Goal: Transaction & Acquisition: Book appointment/travel/reservation

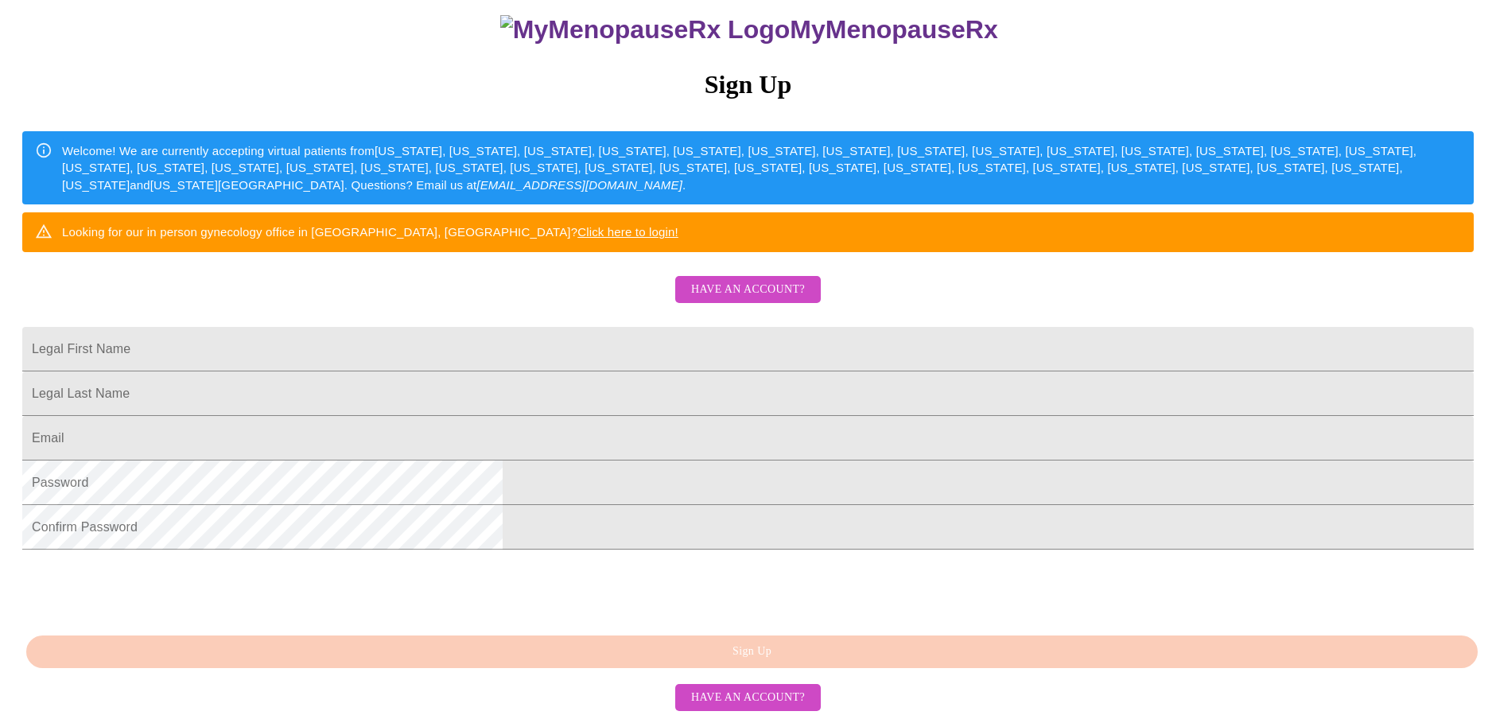
scroll to position [239, 0]
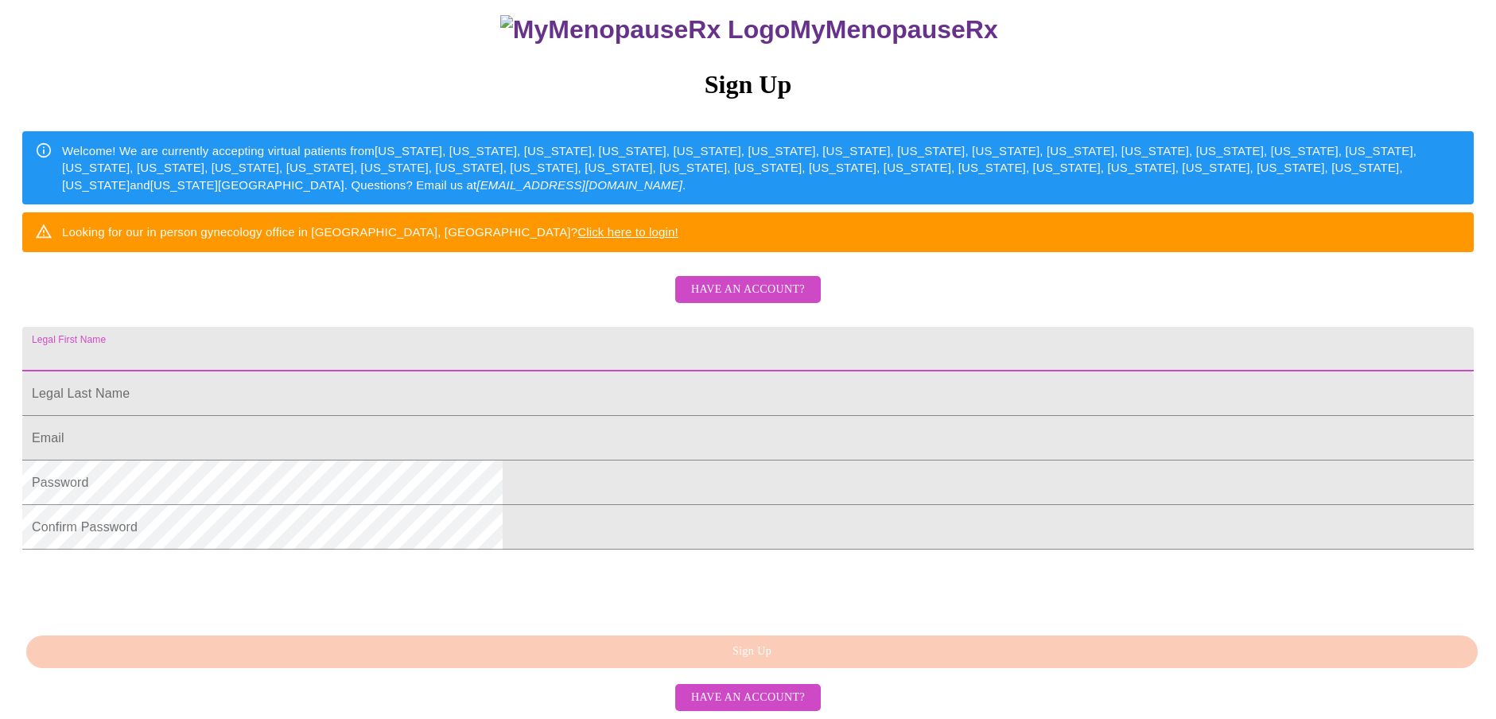
click at [594, 332] on input "Legal First Name" at bounding box center [747, 349] width 1451 height 45
type input "[PERSON_NAME]"
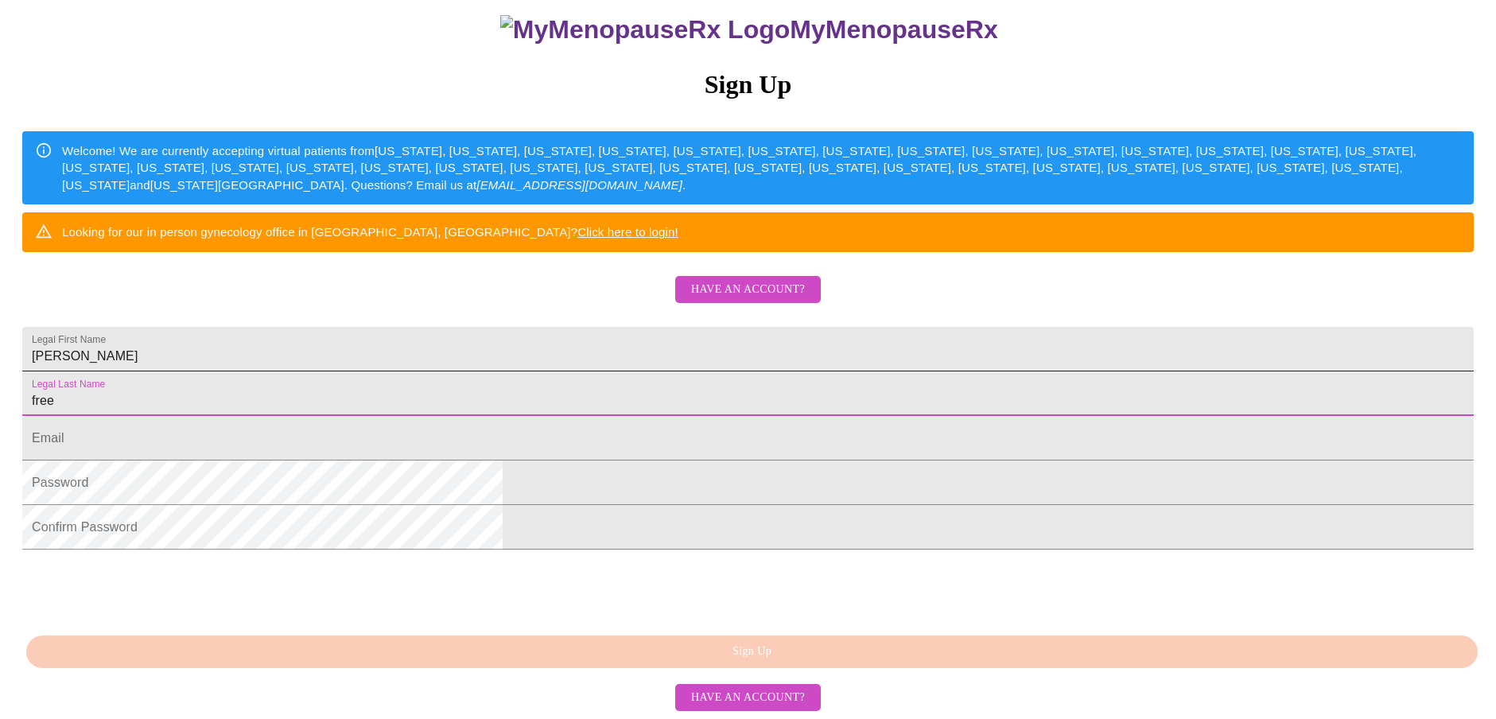
type input "free"
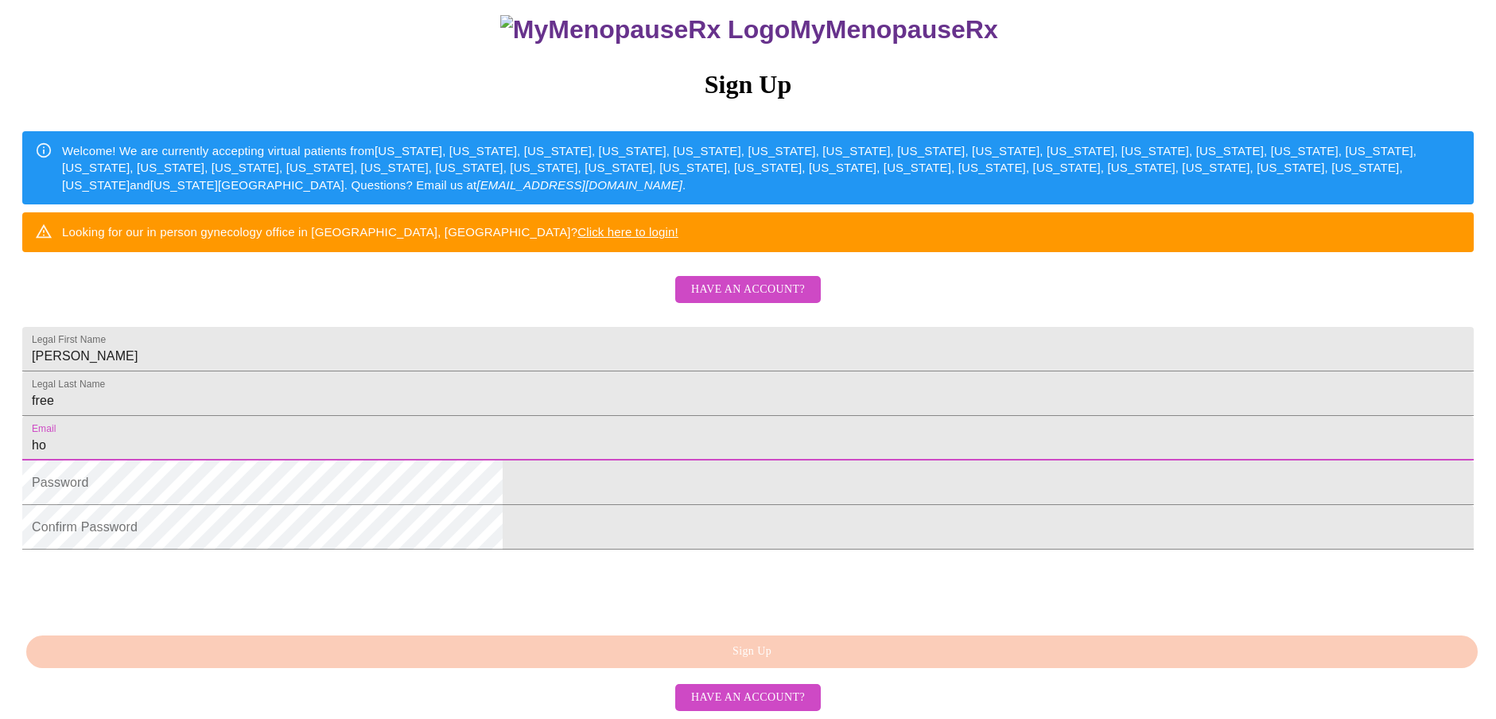
type input "[EMAIL_ADDRESS][DOMAIN_NAME]"
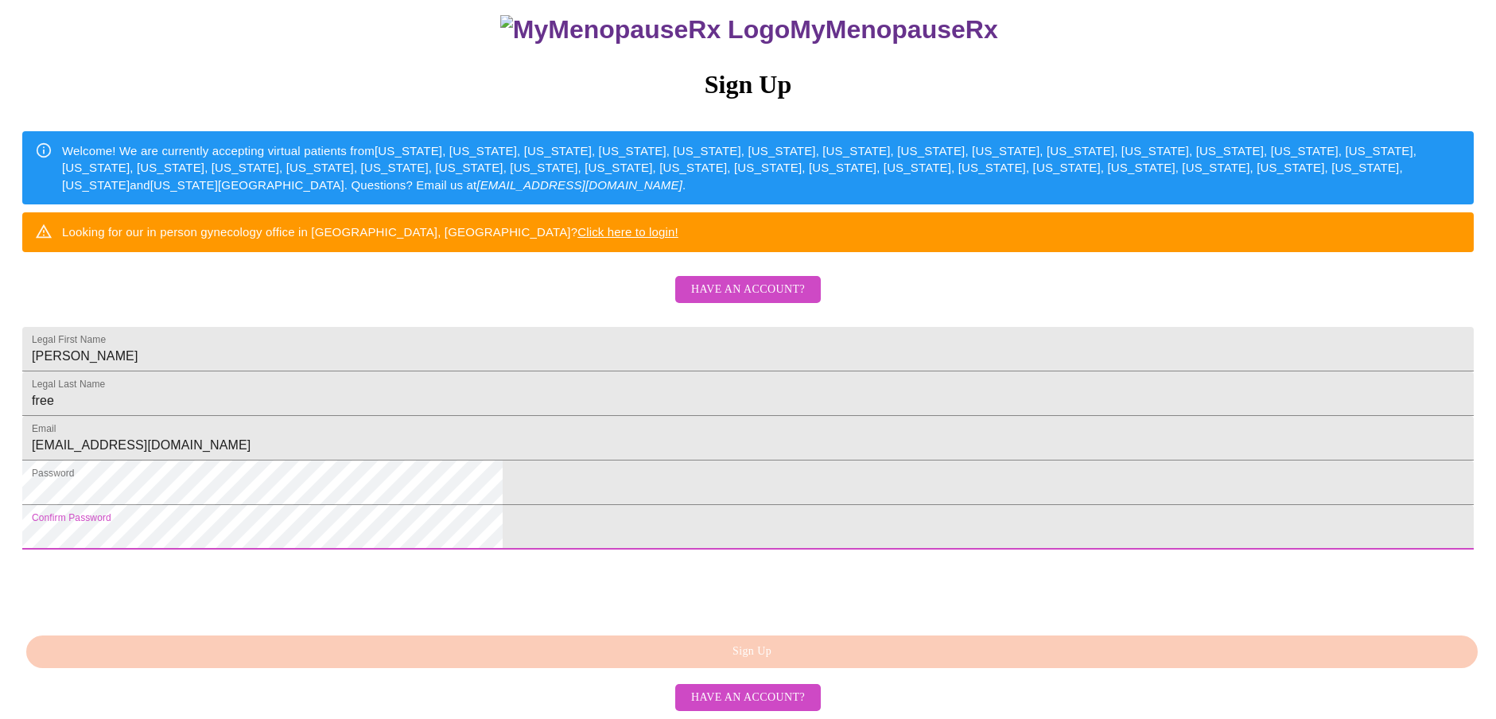
click at [412, 558] on html "MyMenopauseRx Sign Up Welcome! We are currently accepting virtual patients from…" at bounding box center [748, 277] width 1496 height 876
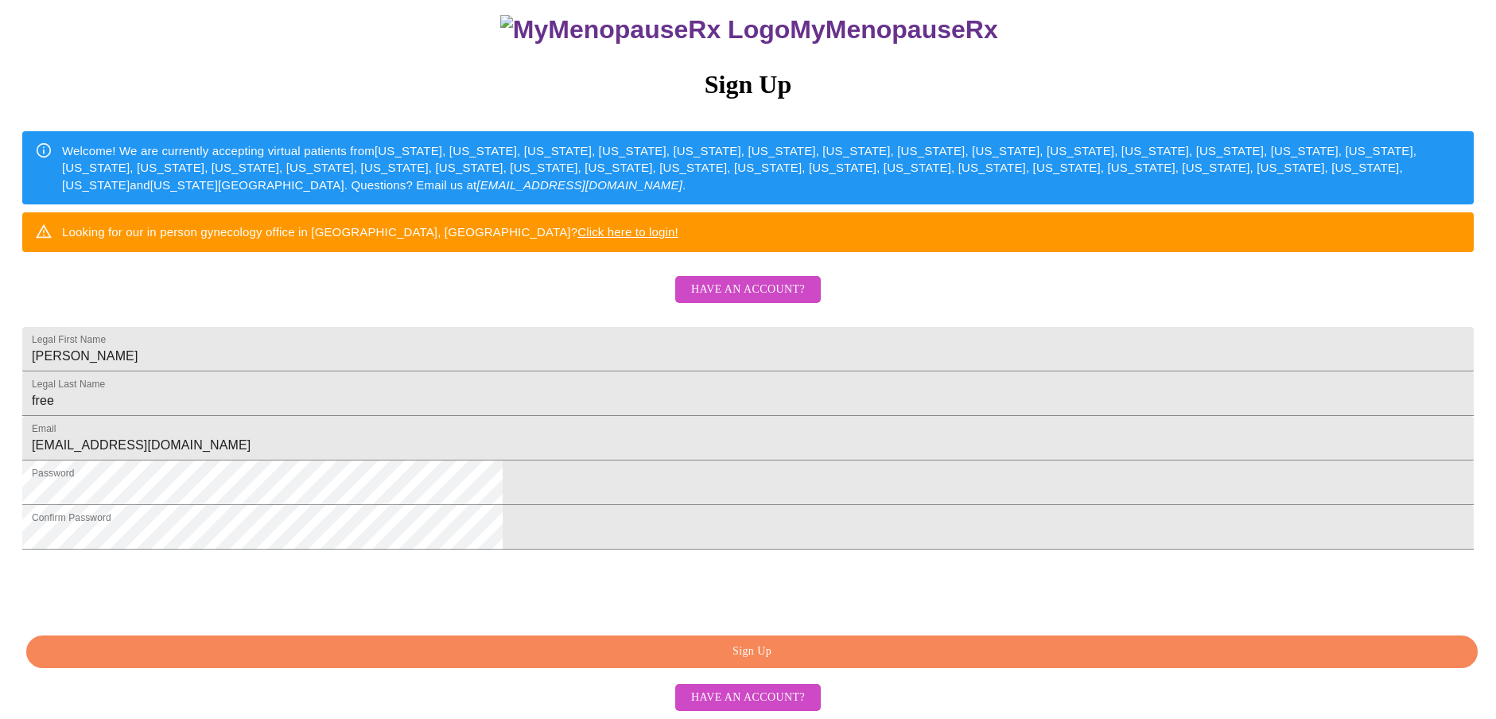
scroll to position [301, 0]
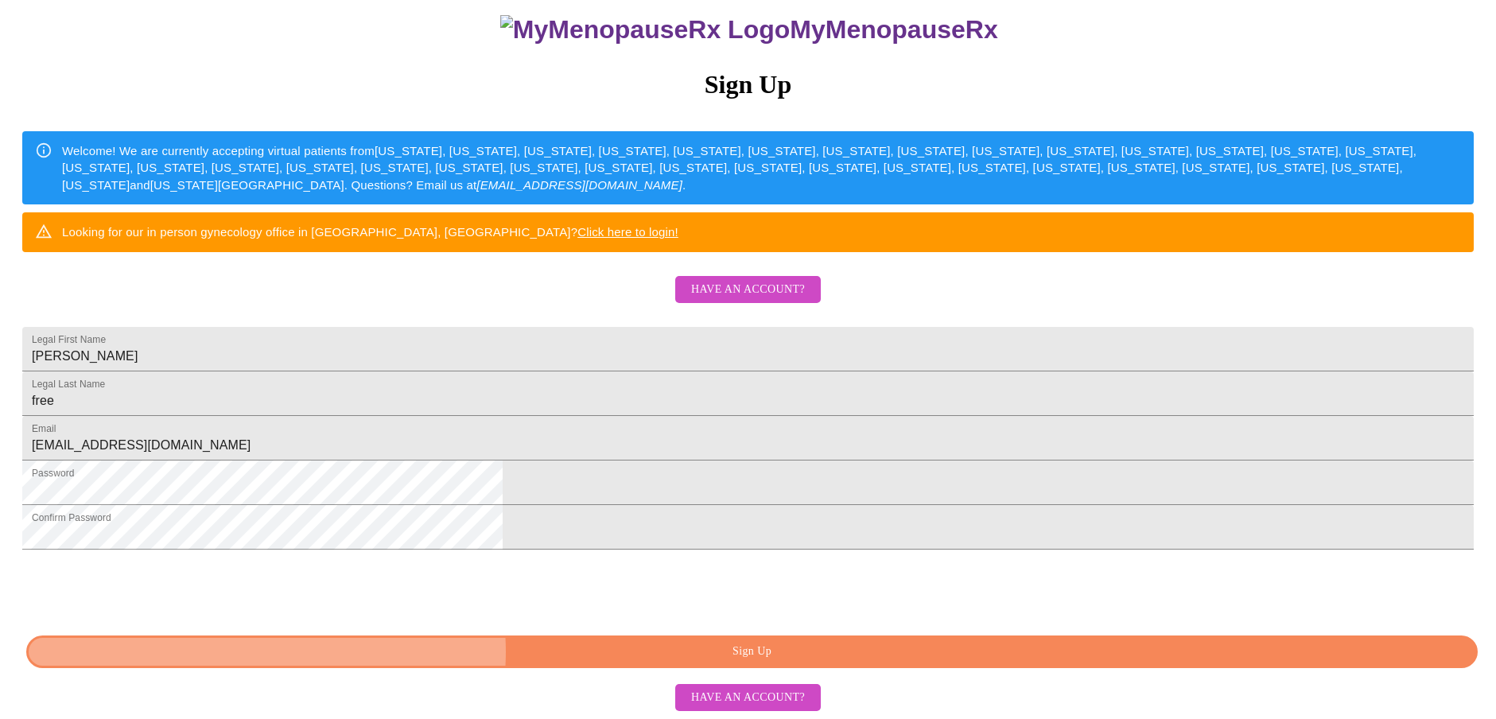
click at [728, 651] on span "Sign Up" at bounding box center [752, 652] width 1415 height 20
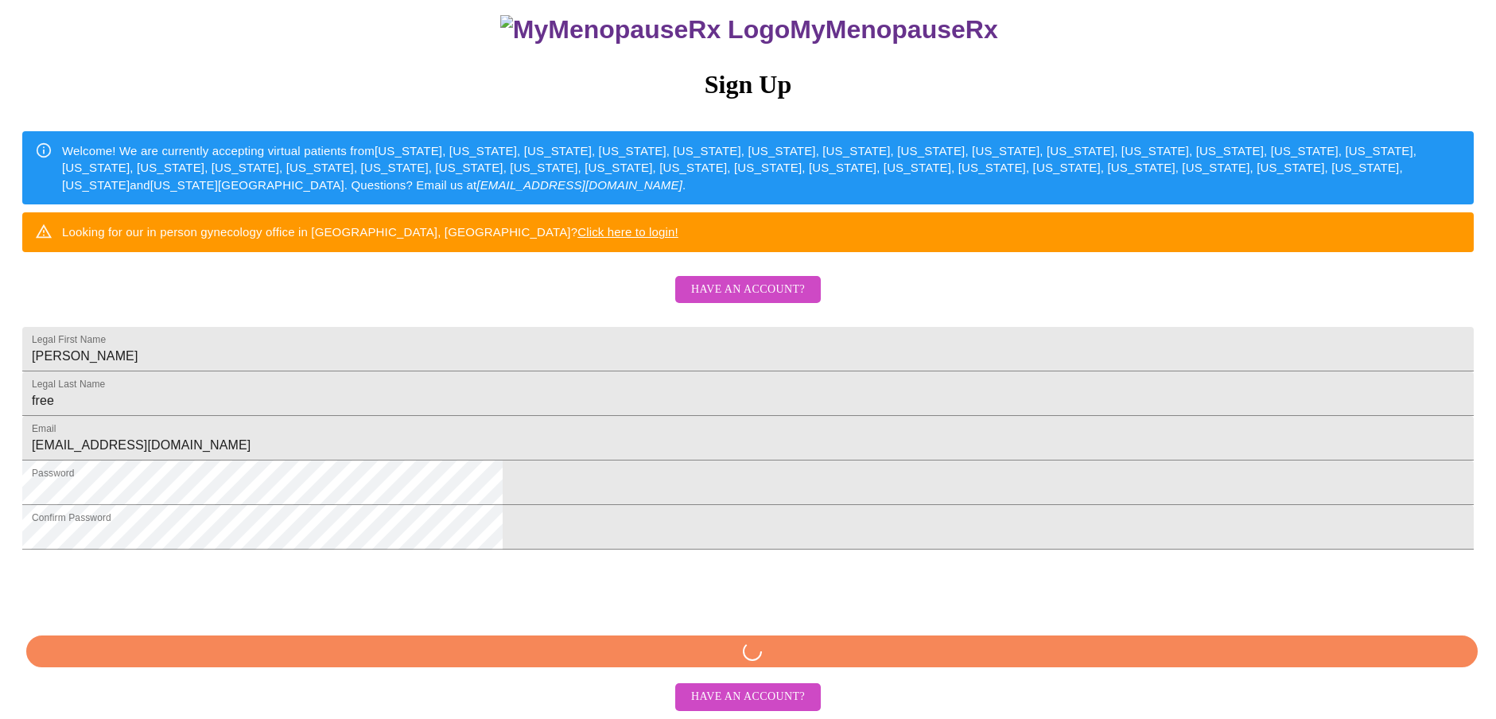
scroll to position [239, 0]
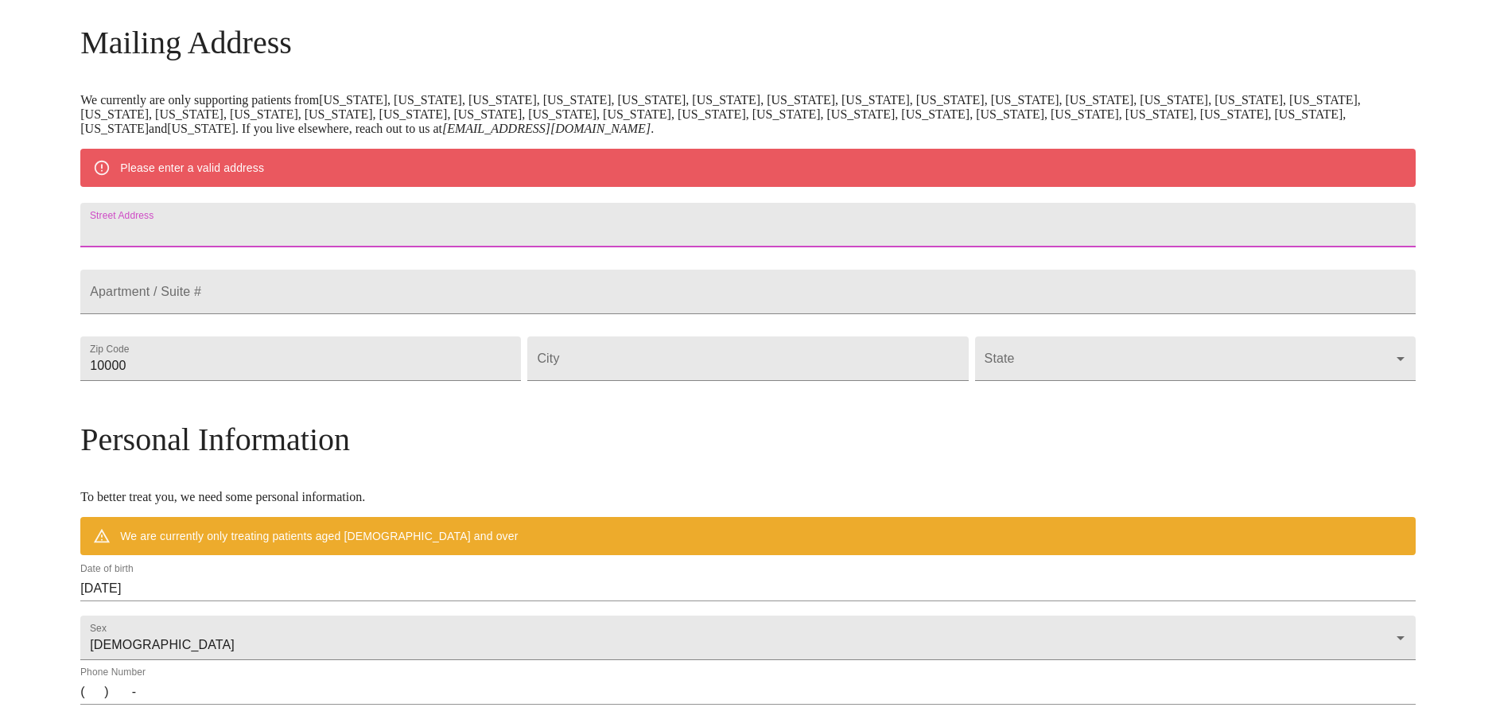
click at [327, 219] on input "Street Address" at bounding box center [747, 225] width 1335 height 45
type input "[STREET_ADDRESS][PERSON_NAME]"
click at [393, 239] on input "[STREET_ADDRESS][PERSON_NAME]" at bounding box center [747, 225] width 1335 height 45
click at [315, 381] on input "10000" at bounding box center [300, 358] width 441 height 45
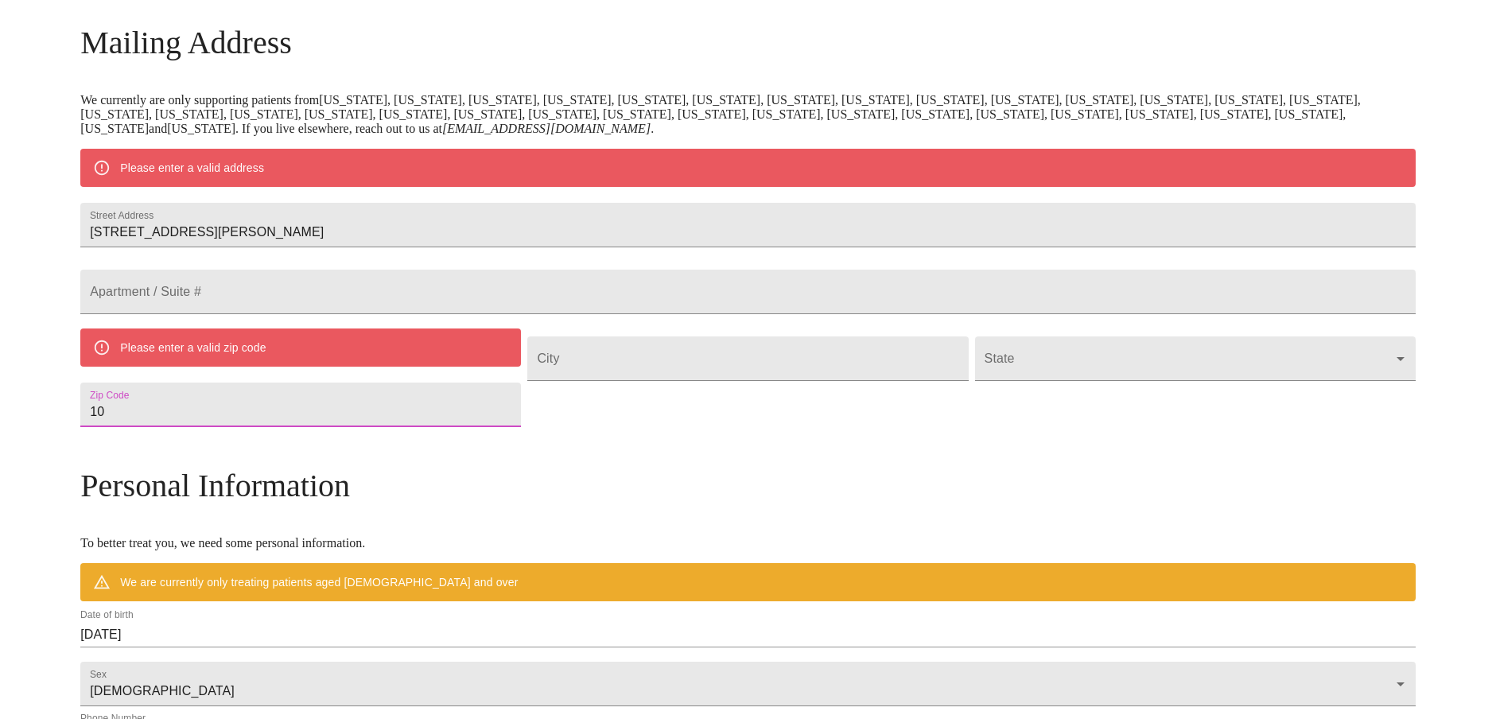
type input "1"
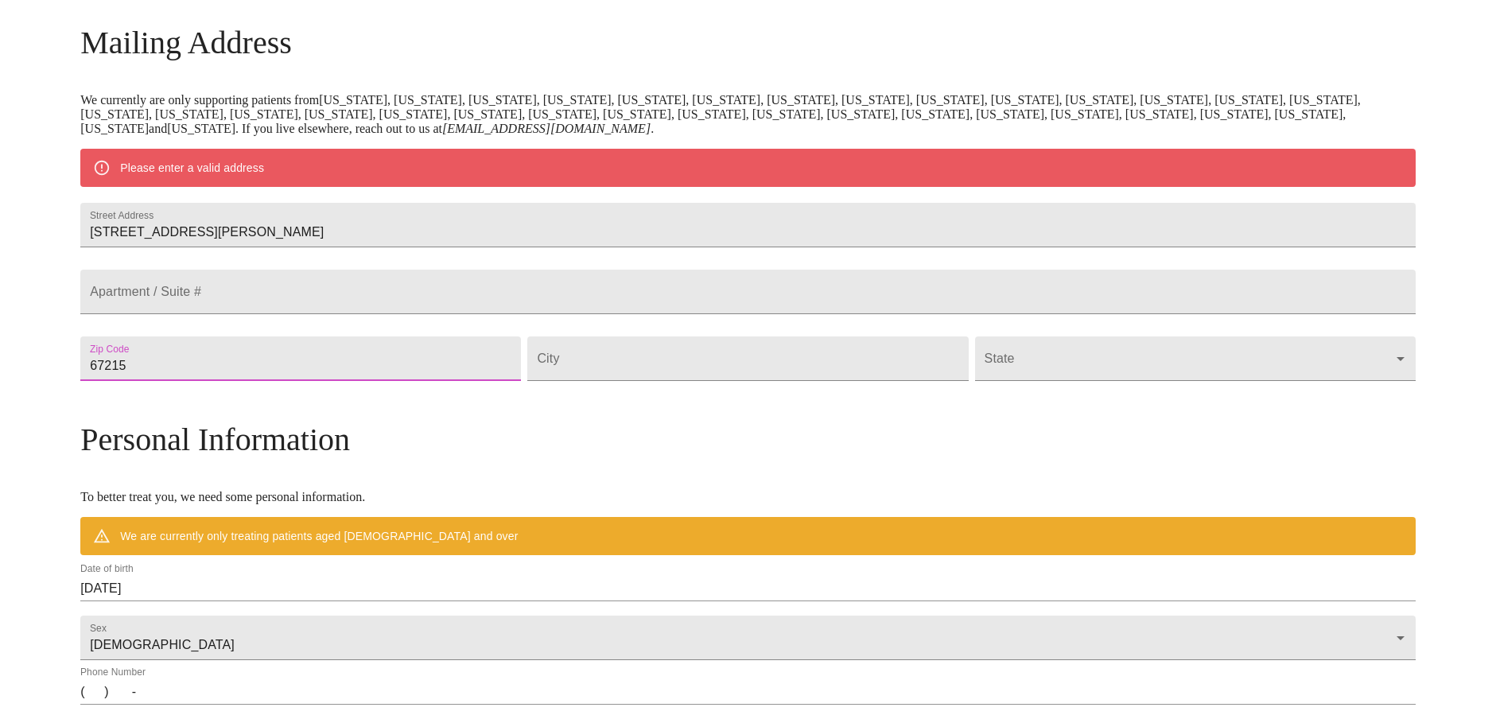
type input "67215"
type input "wichita"
click at [976, 398] on body "MyMenopauseRx Welcome to MyMenopauseRx Since it's your first time here, you'll …" at bounding box center [747, 388] width 1483 height 1240
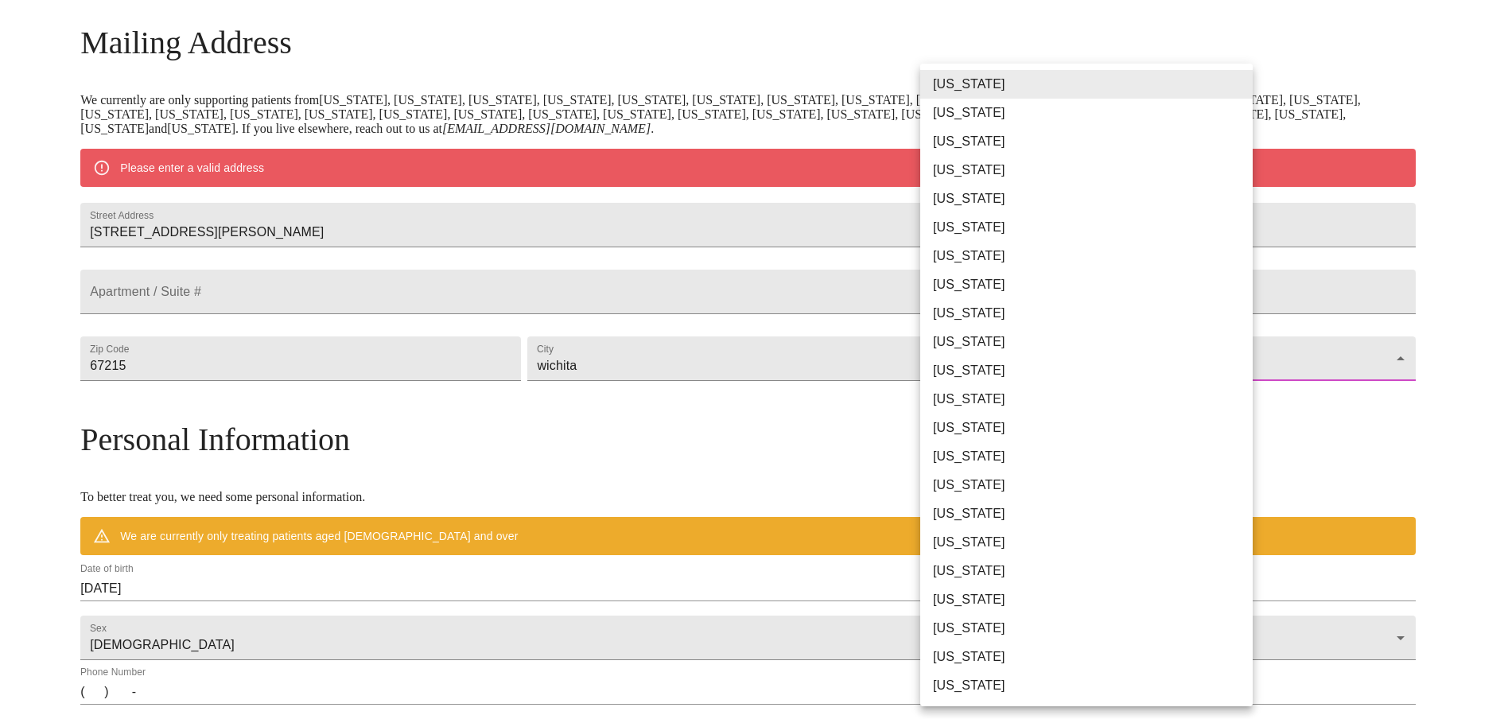
click at [981, 509] on li "[US_STATE]" at bounding box center [1092, 513] width 344 height 29
type input "[US_STATE]"
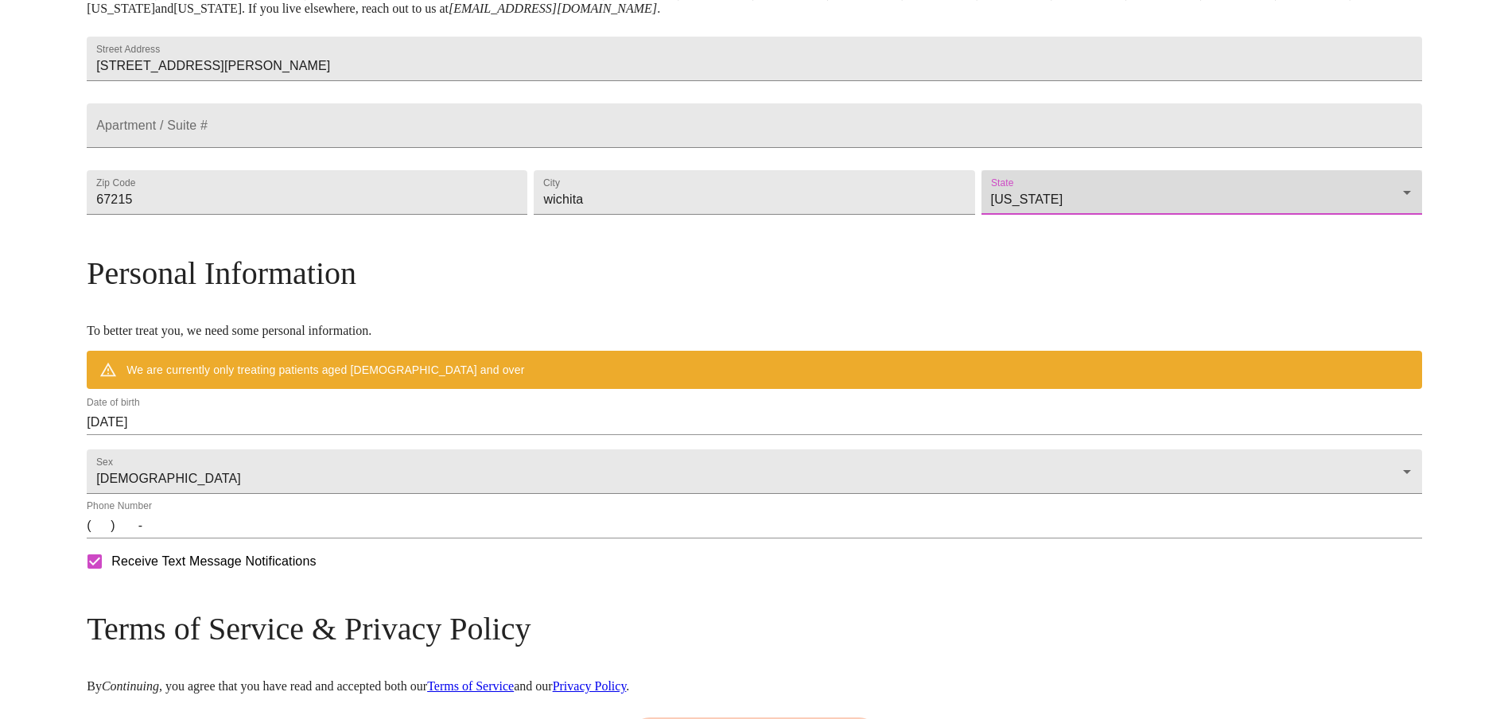
scroll to position [398, 0]
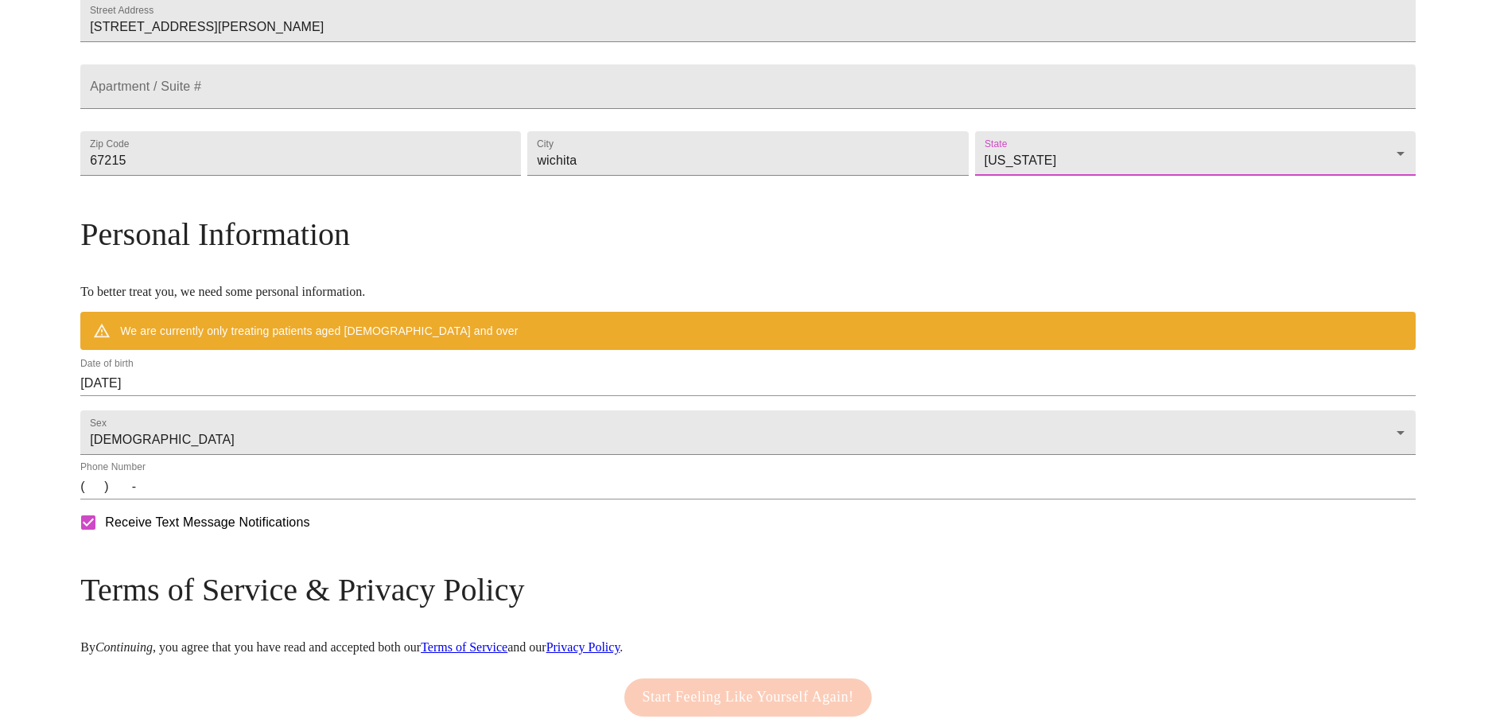
click at [309, 396] on input "[DATE]" at bounding box center [747, 383] width 1335 height 25
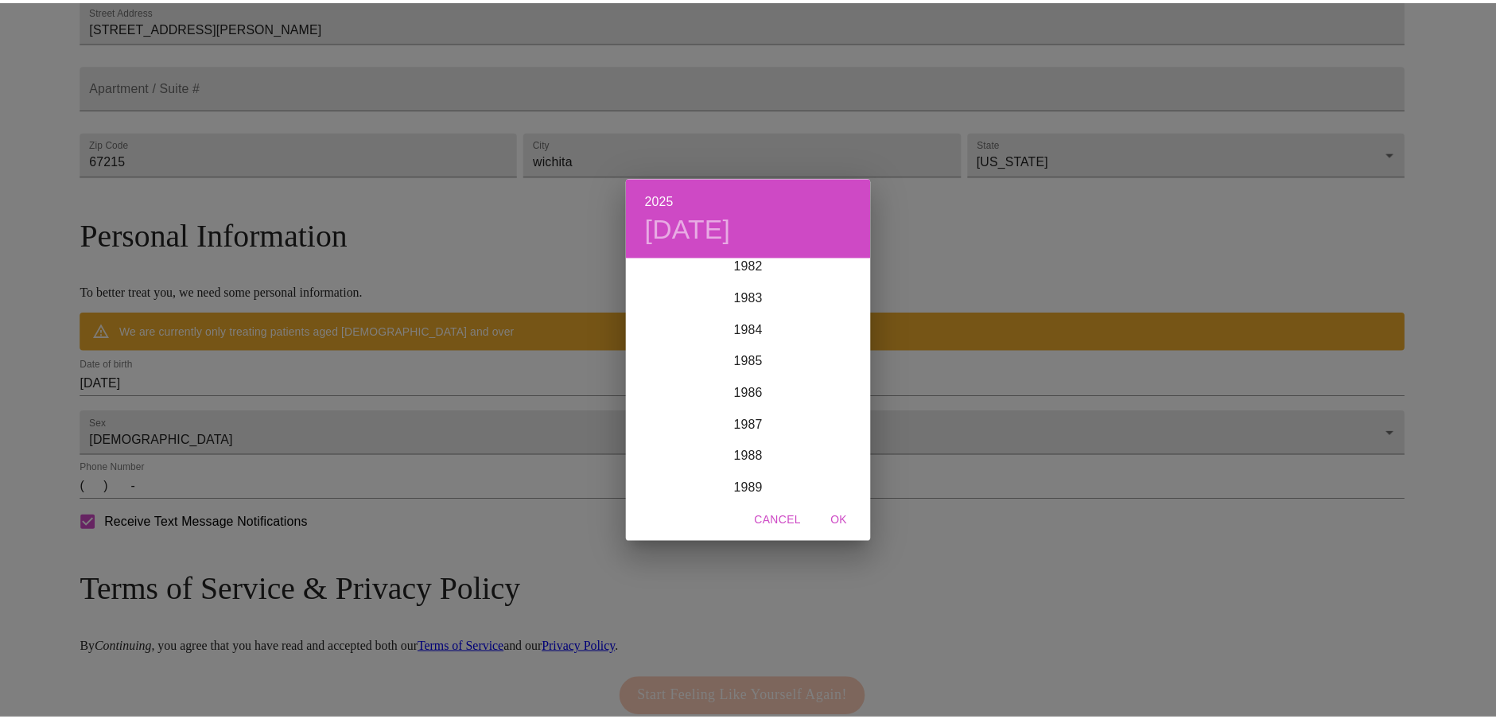
scroll to position [2672, 0]
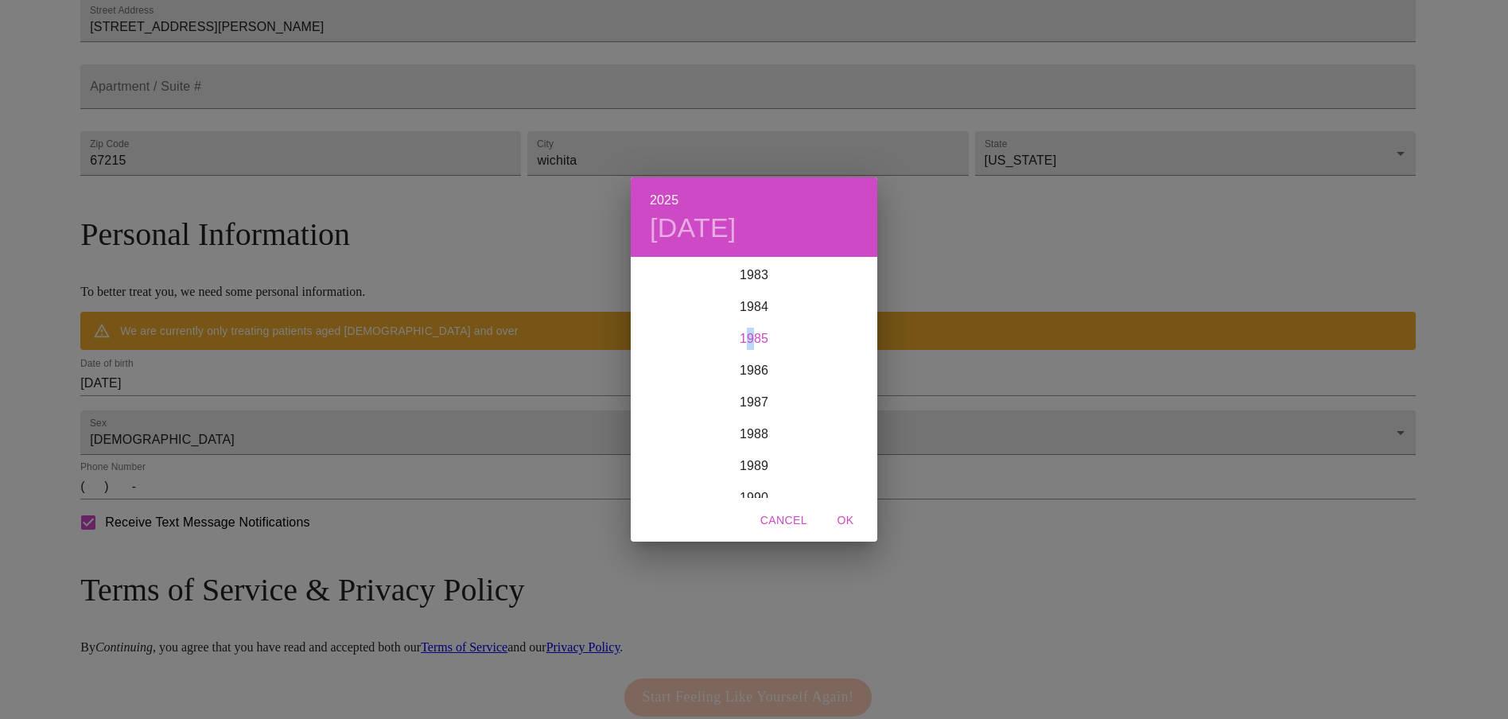
click at [744, 336] on div "1985" at bounding box center [754, 339] width 247 height 32
click at [834, 461] on div "Dec" at bounding box center [836, 468] width 82 height 60
click at [850, 426] on p "28" at bounding box center [849, 428] width 13 height 16
click at [846, 520] on span "OK" at bounding box center [845, 521] width 38 height 20
type input "[DATE]"
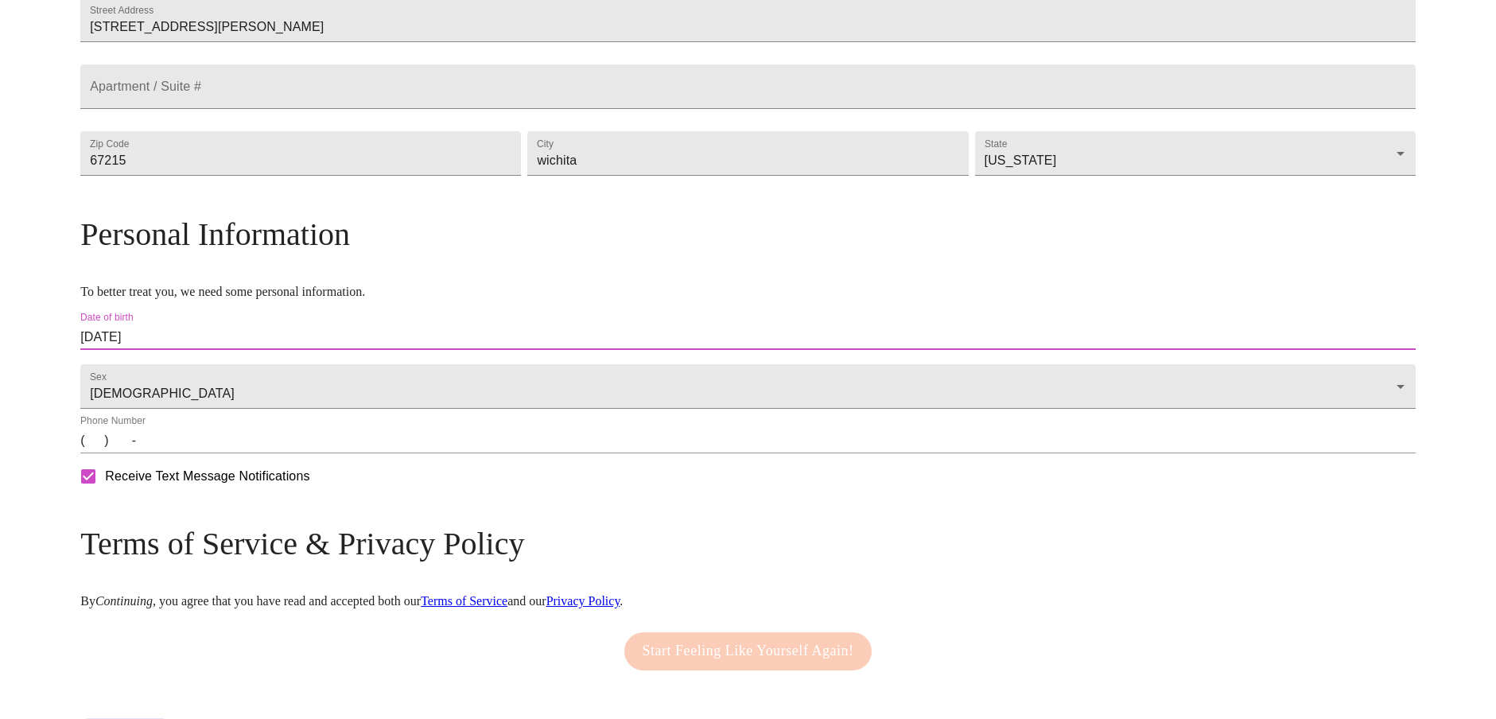
click at [262, 453] on input "(   )    -" at bounding box center [747, 440] width 1335 height 25
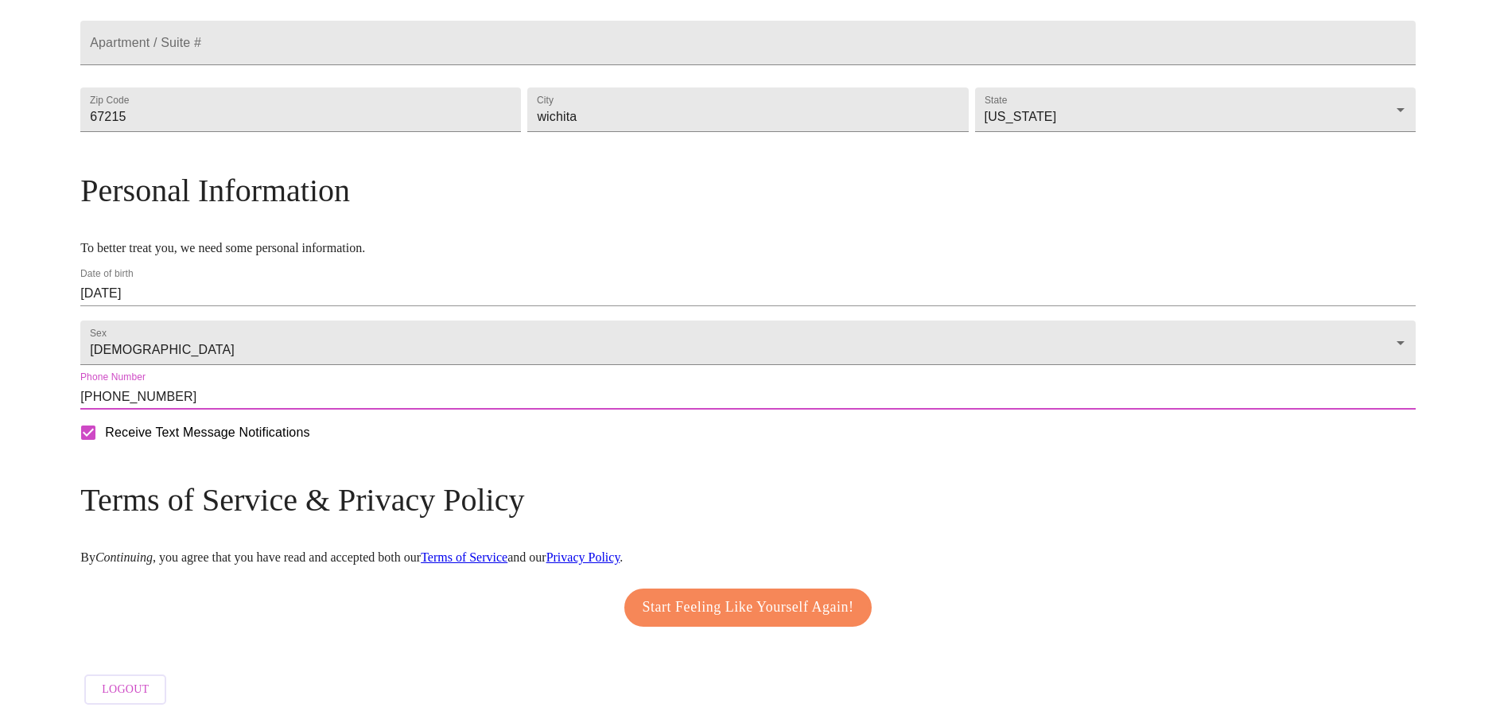
scroll to position [487, 0]
type input "[PHONE_NUMBER]"
click at [692, 604] on span "Start Feeling Like Yourself Again!" at bounding box center [749, 607] width 212 height 25
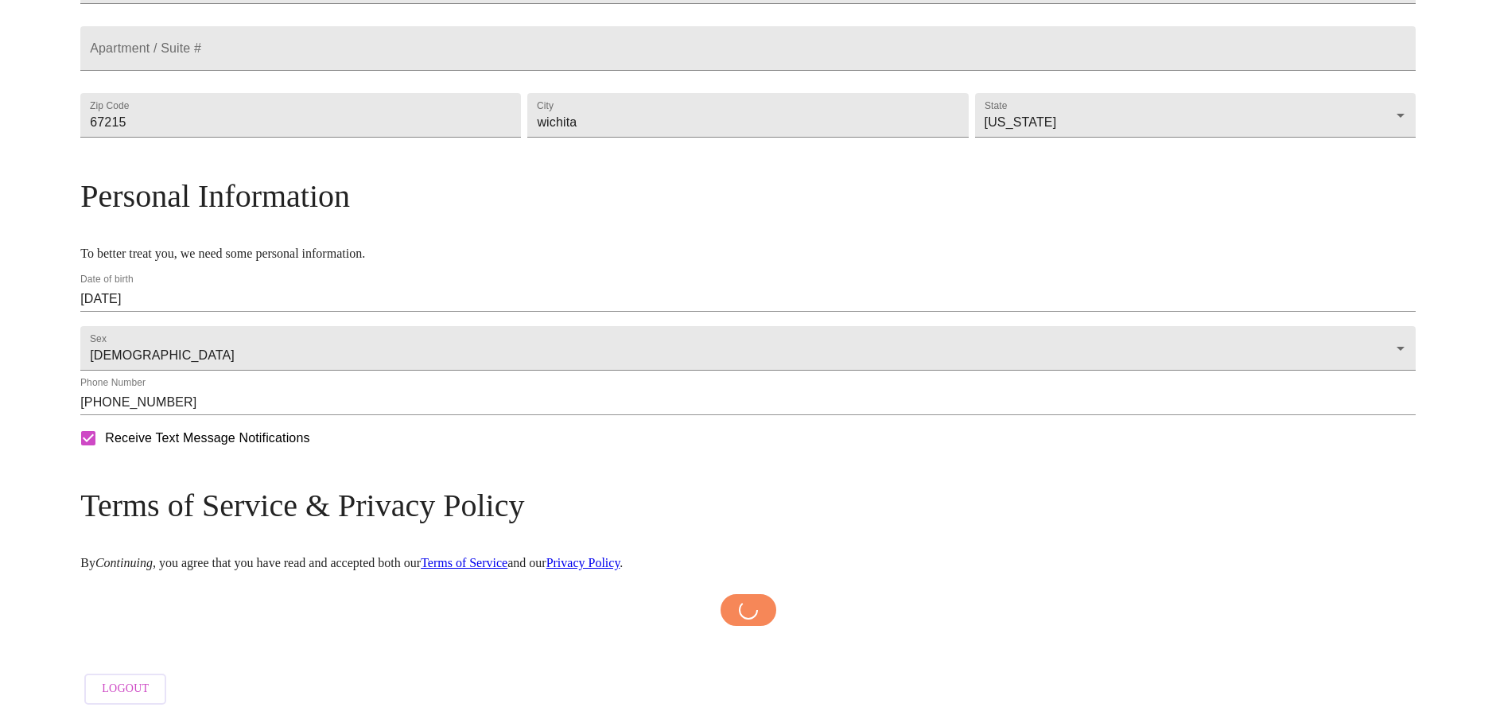
scroll to position [481, 0]
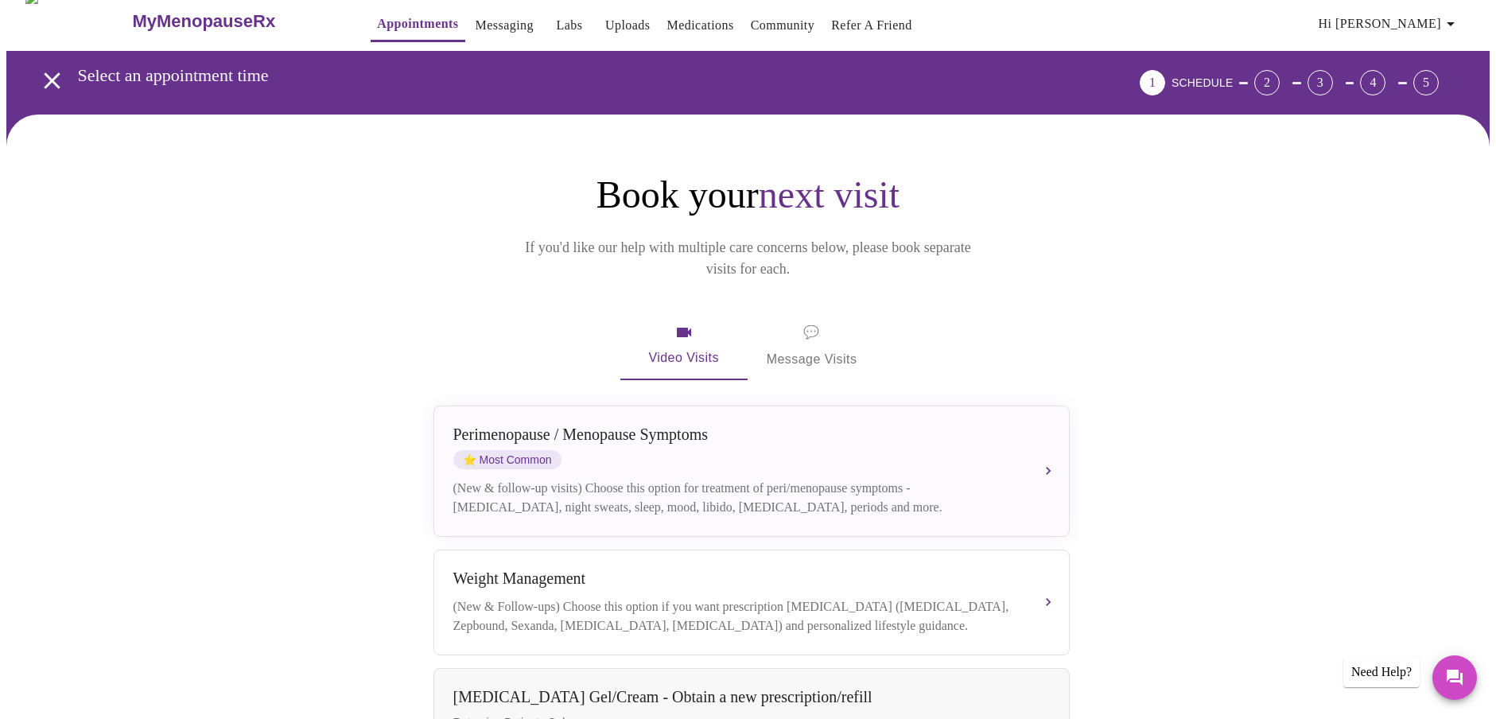
scroll to position [13, 0]
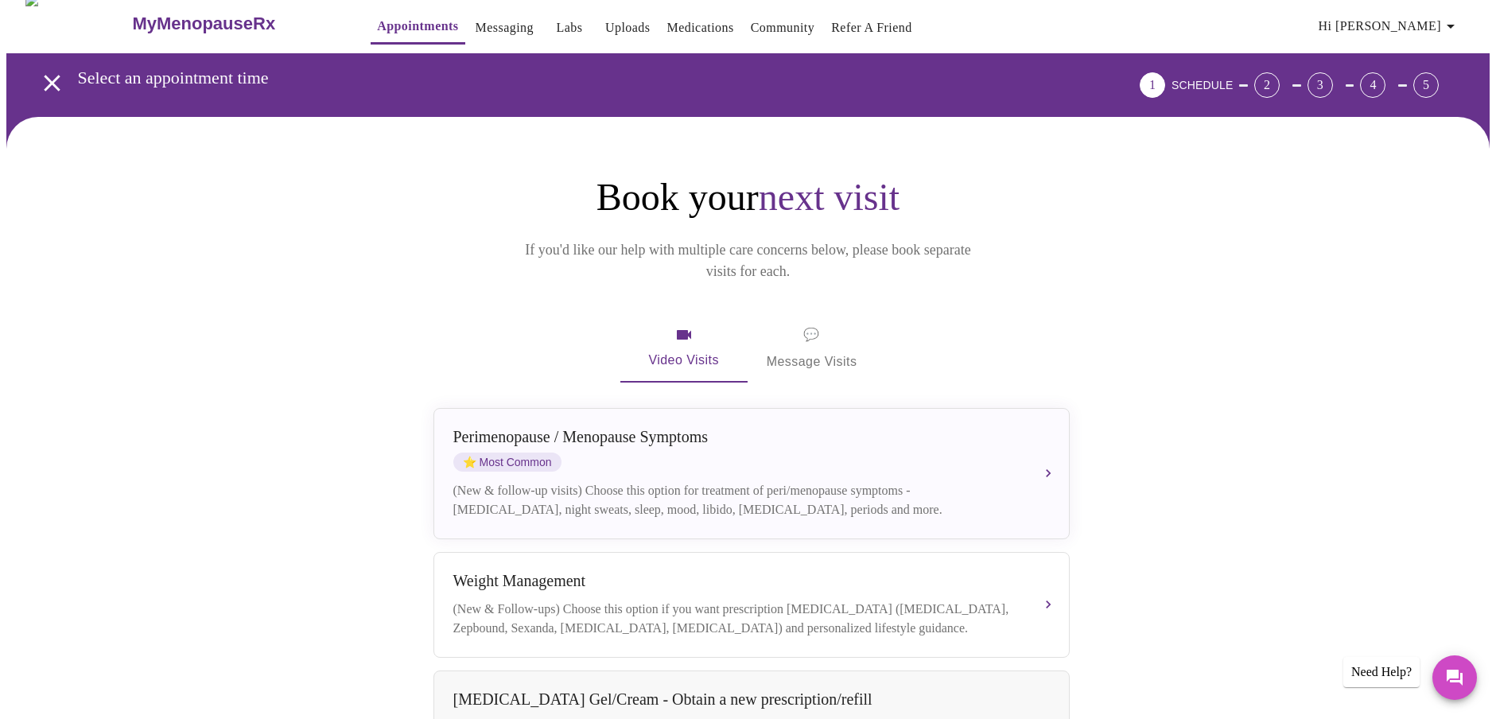
click at [806, 324] on span "💬" at bounding box center [811, 335] width 16 height 22
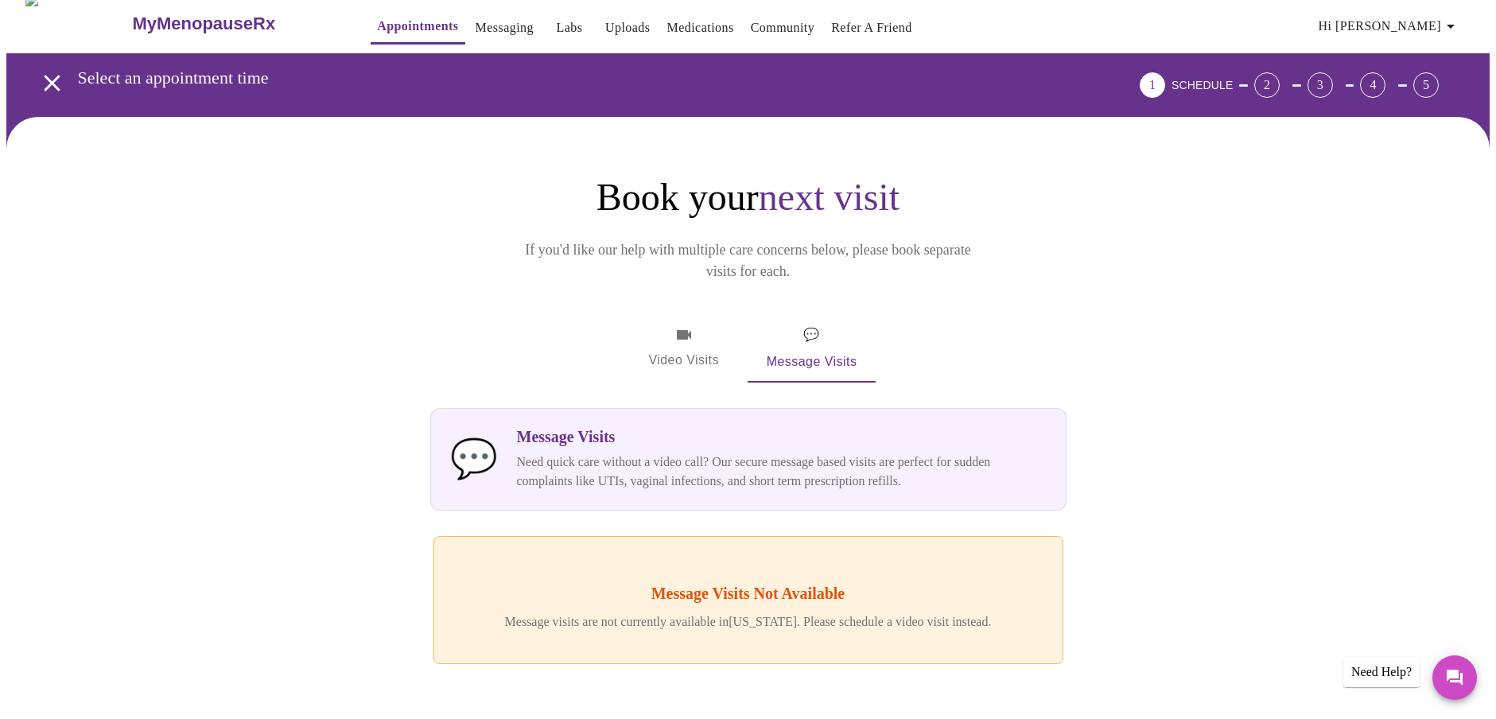
scroll to position [0, 0]
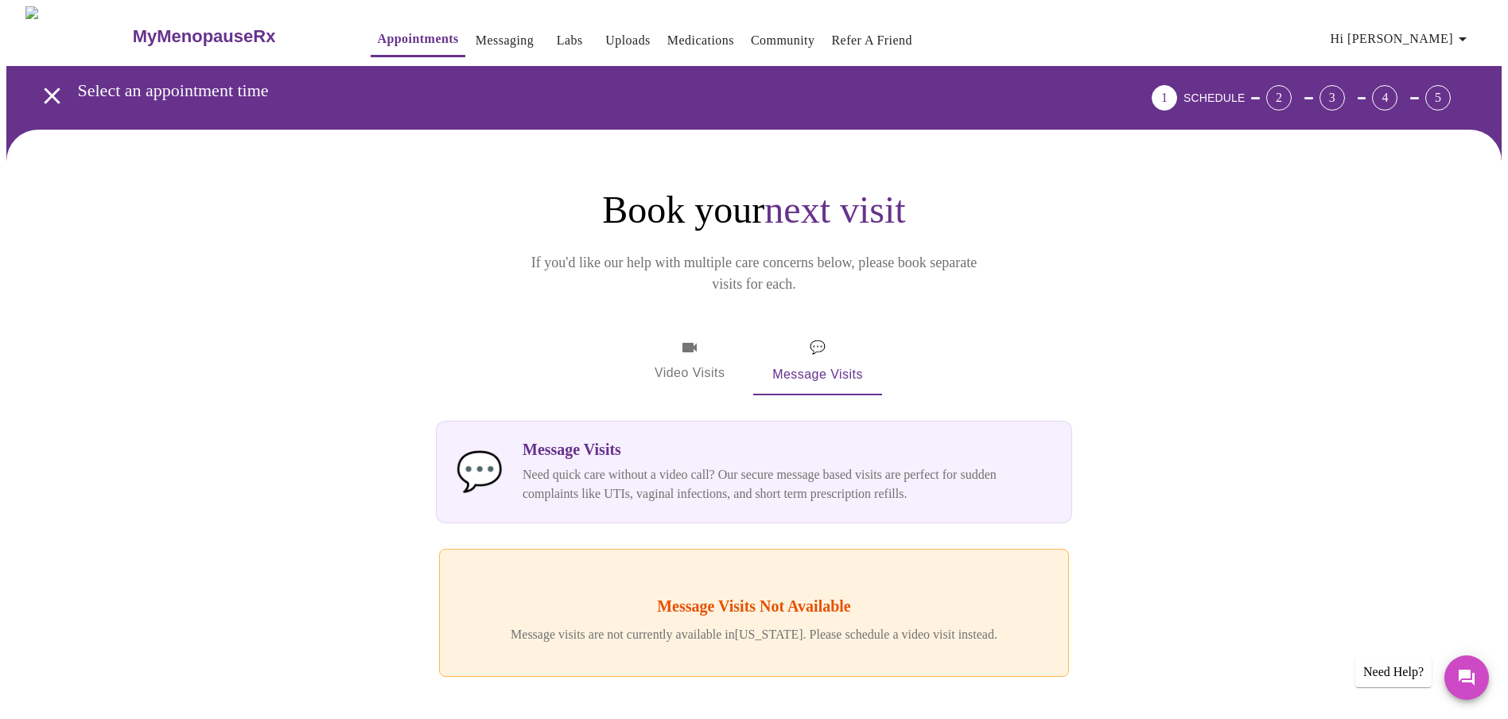
click at [682, 338] on icon "button" at bounding box center [689, 347] width 19 height 19
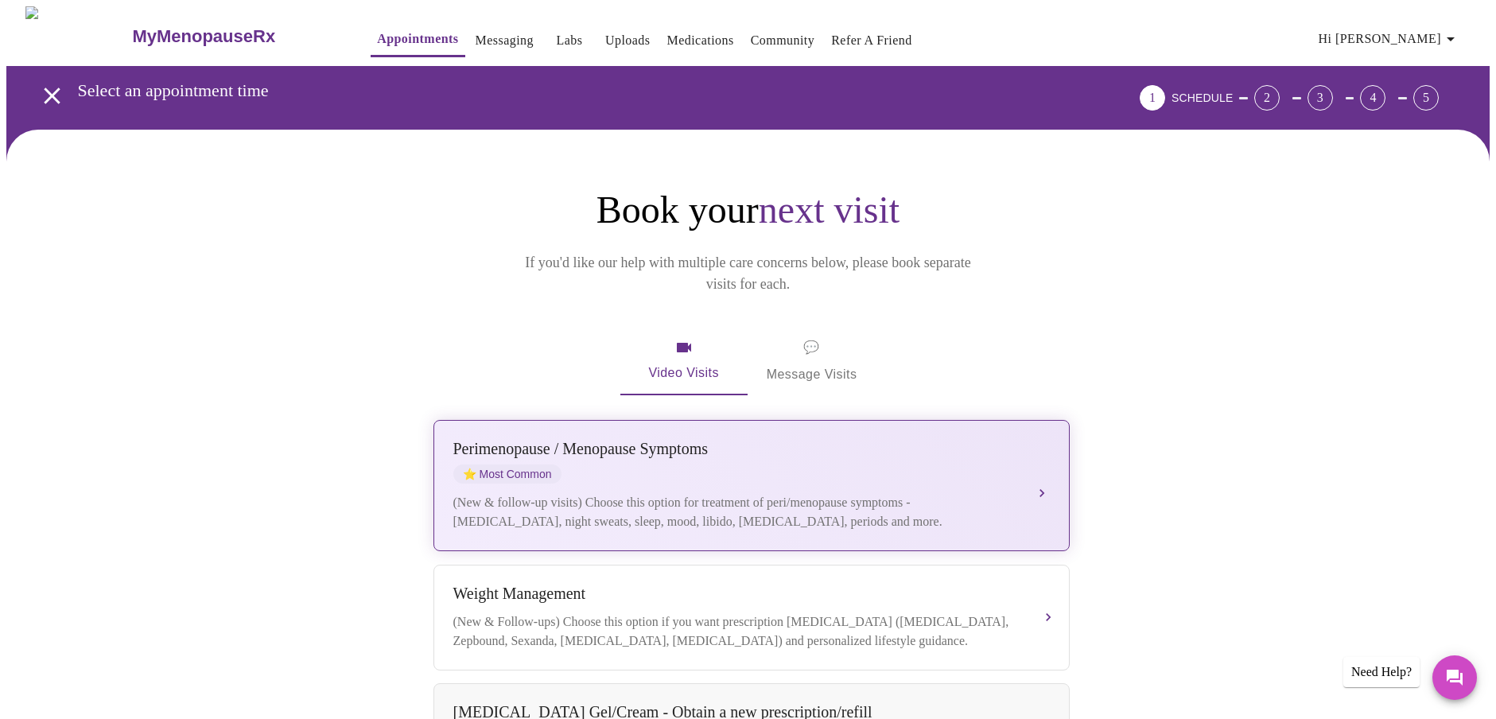
click at [1032, 453] on div "[MEDICAL_DATA] / Menopause Symptoms ⭐ Most Common (New & follow-up visits) Choo…" at bounding box center [751, 485] width 596 height 91
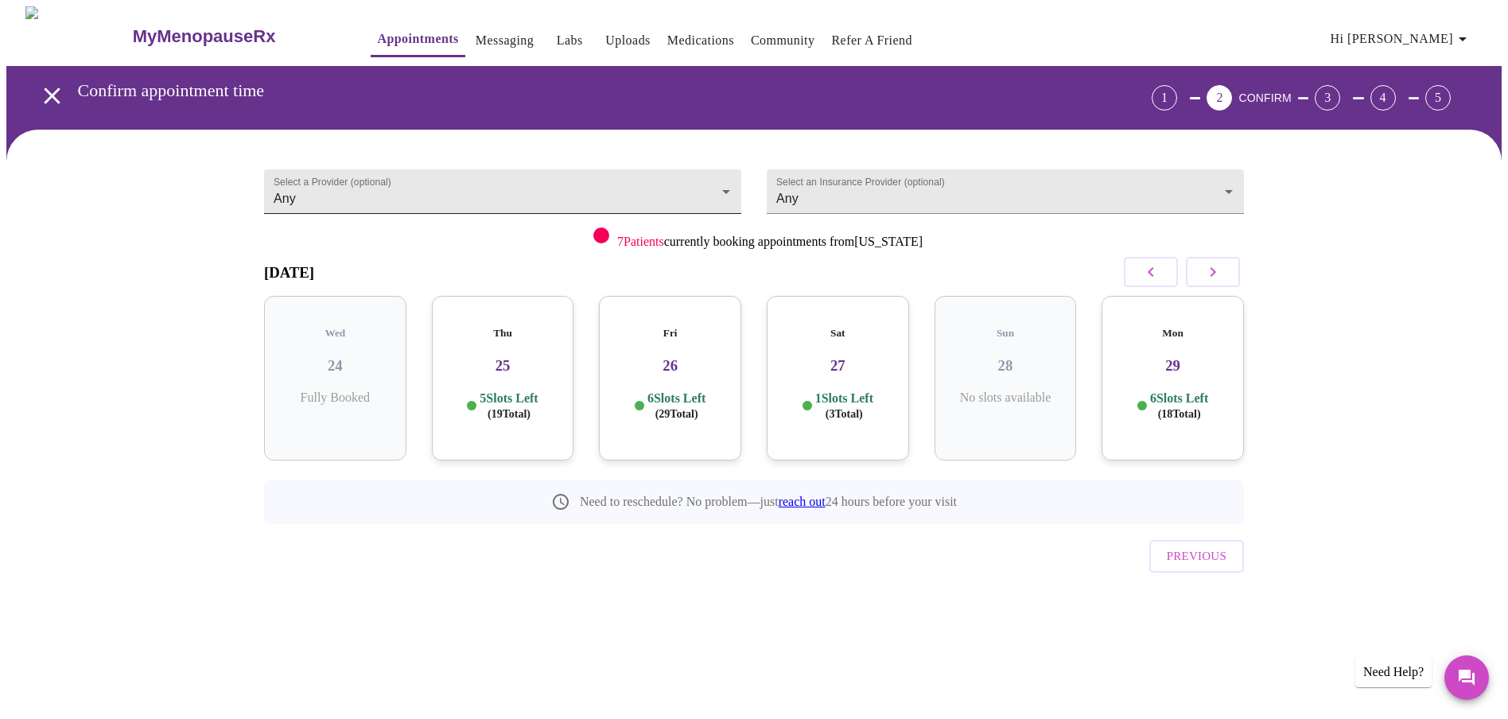
click at [721, 185] on body "MyMenopauseRx Appointments Messaging Labs Uploads Medications Community Refer a…" at bounding box center [753, 329] width 1495 height 646
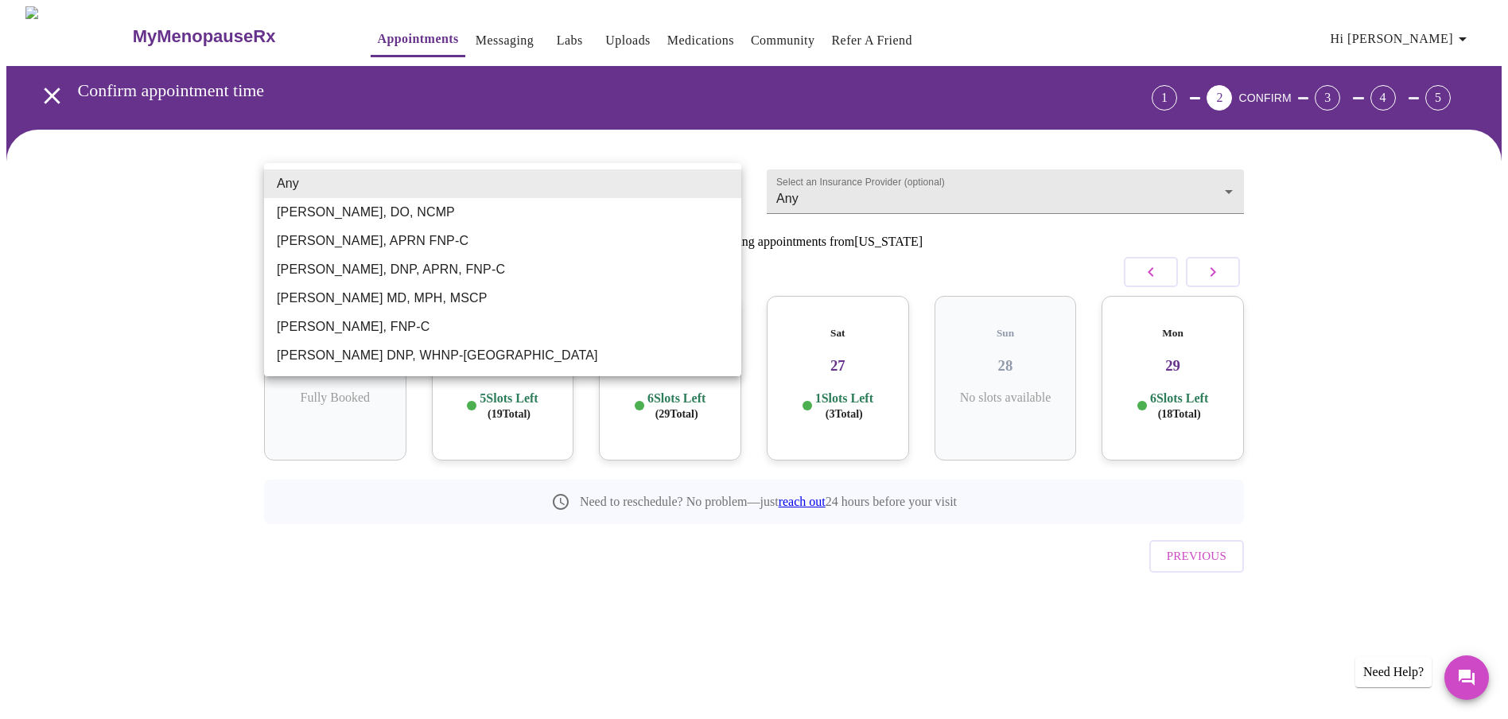
click at [841, 191] on div at bounding box center [754, 359] width 1508 height 719
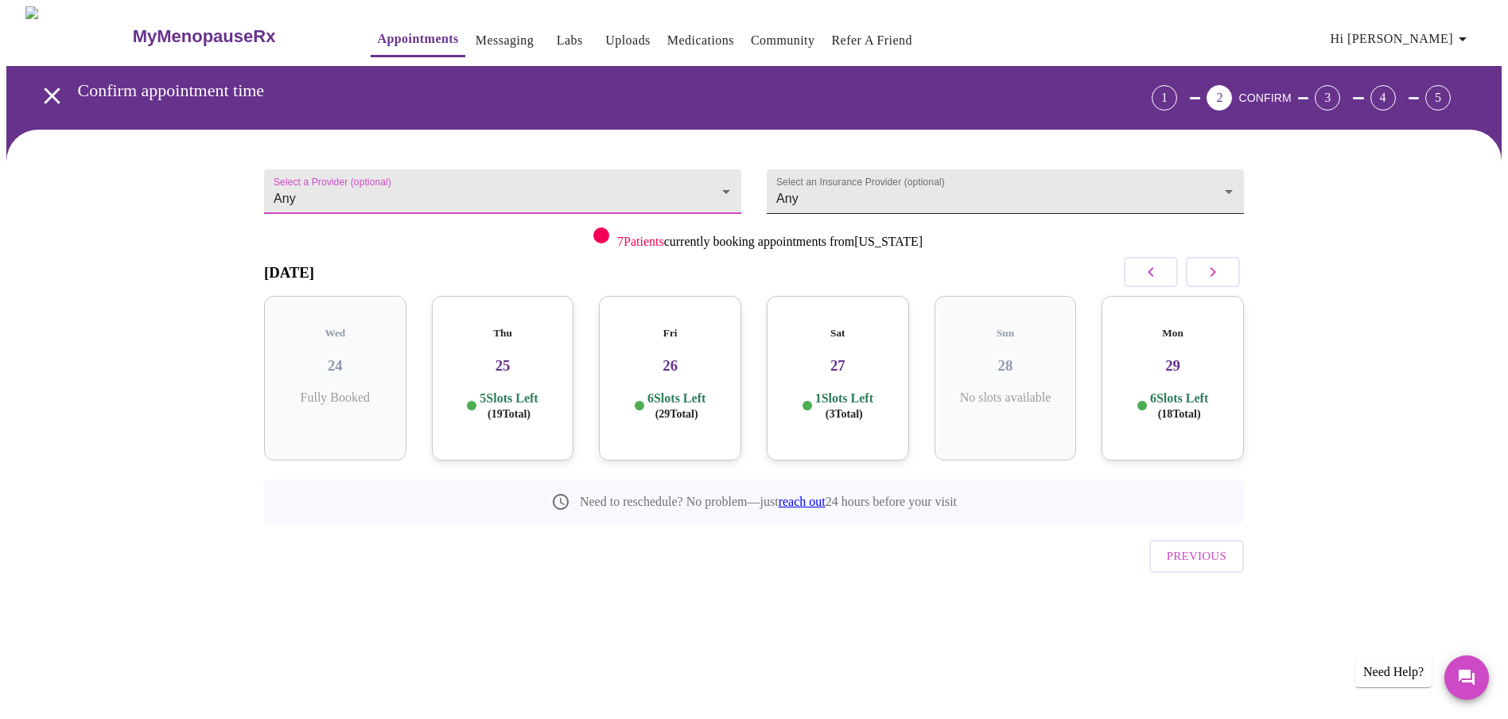
click at [1228, 178] on body "MyMenopauseRx Appointments Messaging Labs Uploads Medications Community Refer a…" at bounding box center [753, 329] width 1495 height 646
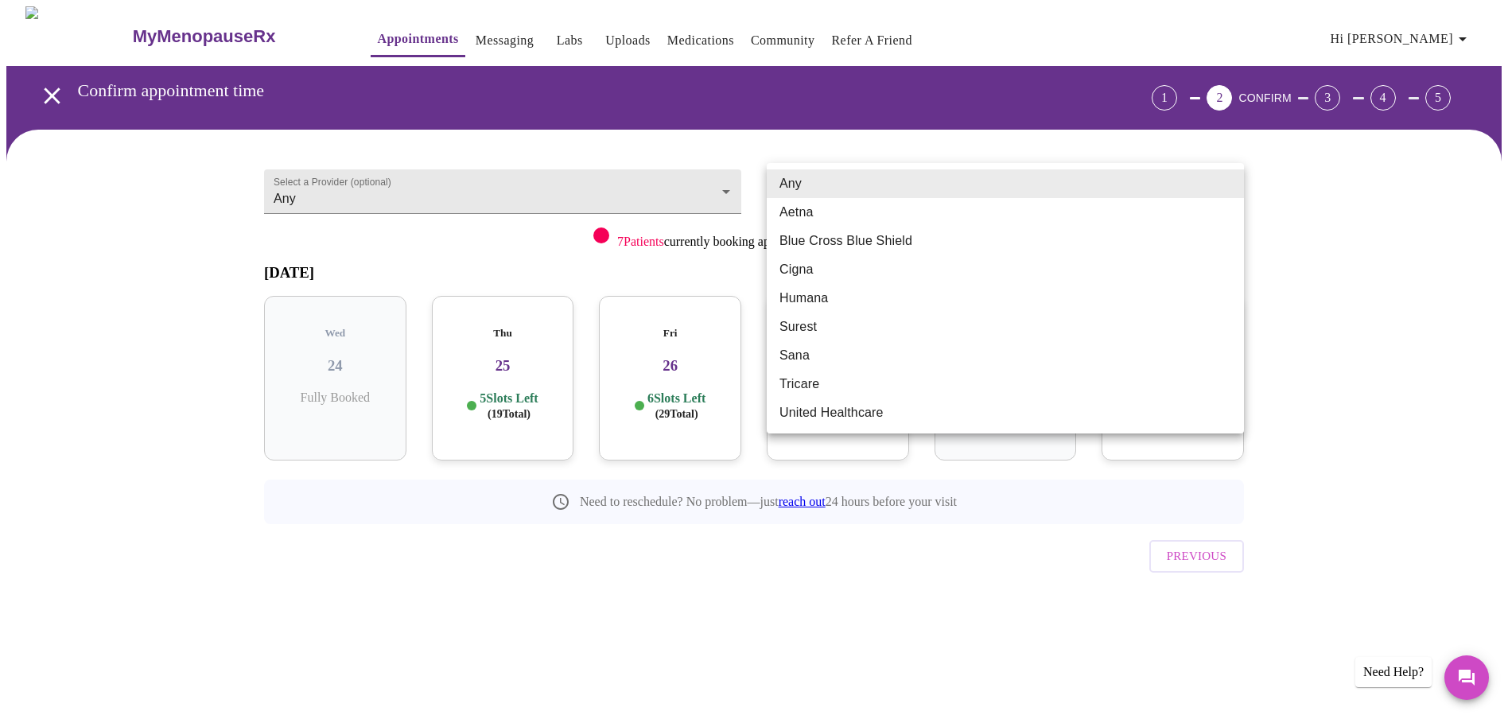
click at [893, 244] on li "Blue Cross Blue Shield" at bounding box center [1005, 241] width 477 height 29
type input "Blue Cross Blue Shield"
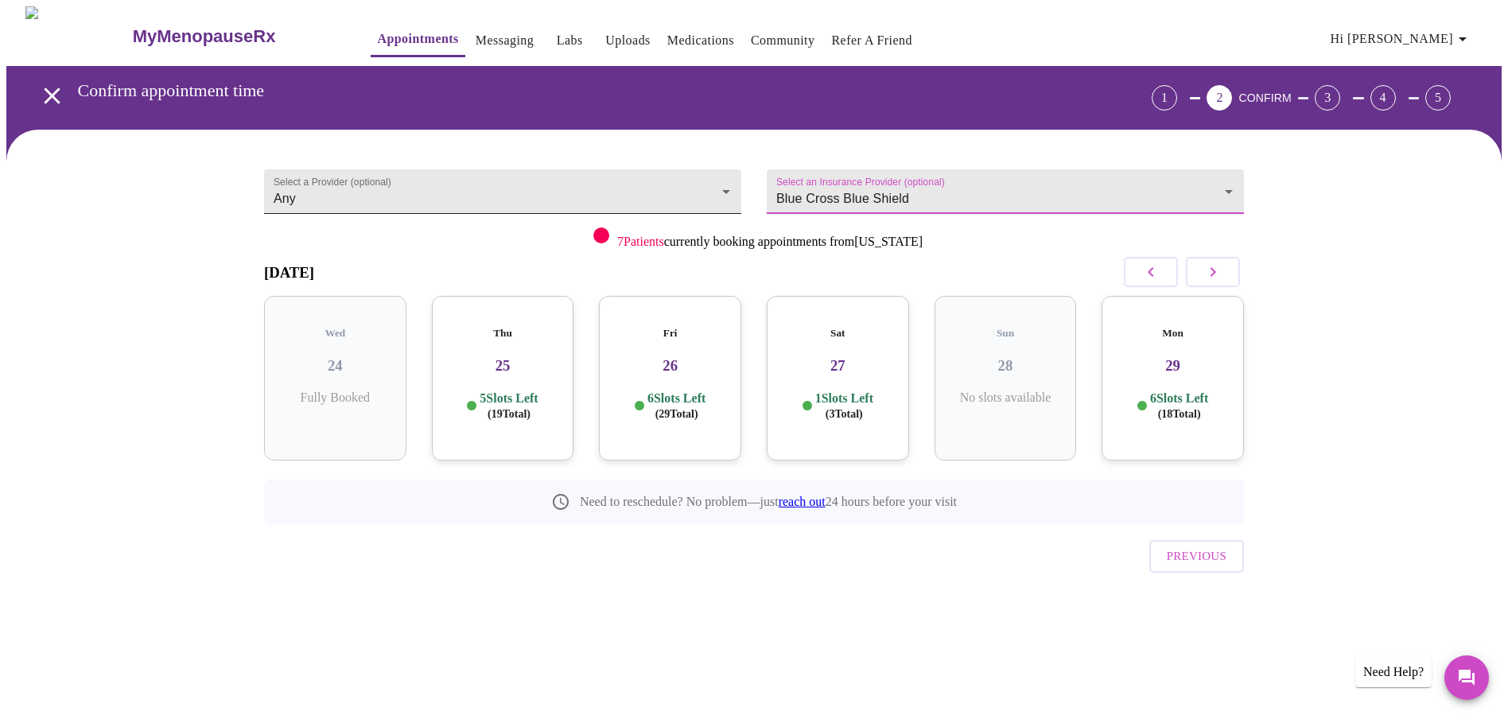
click at [721, 185] on body "MyMenopauseRx Appointments Messaging Labs Uploads Medications Community Refer a…" at bounding box center [753, 329] width 1495 height 646
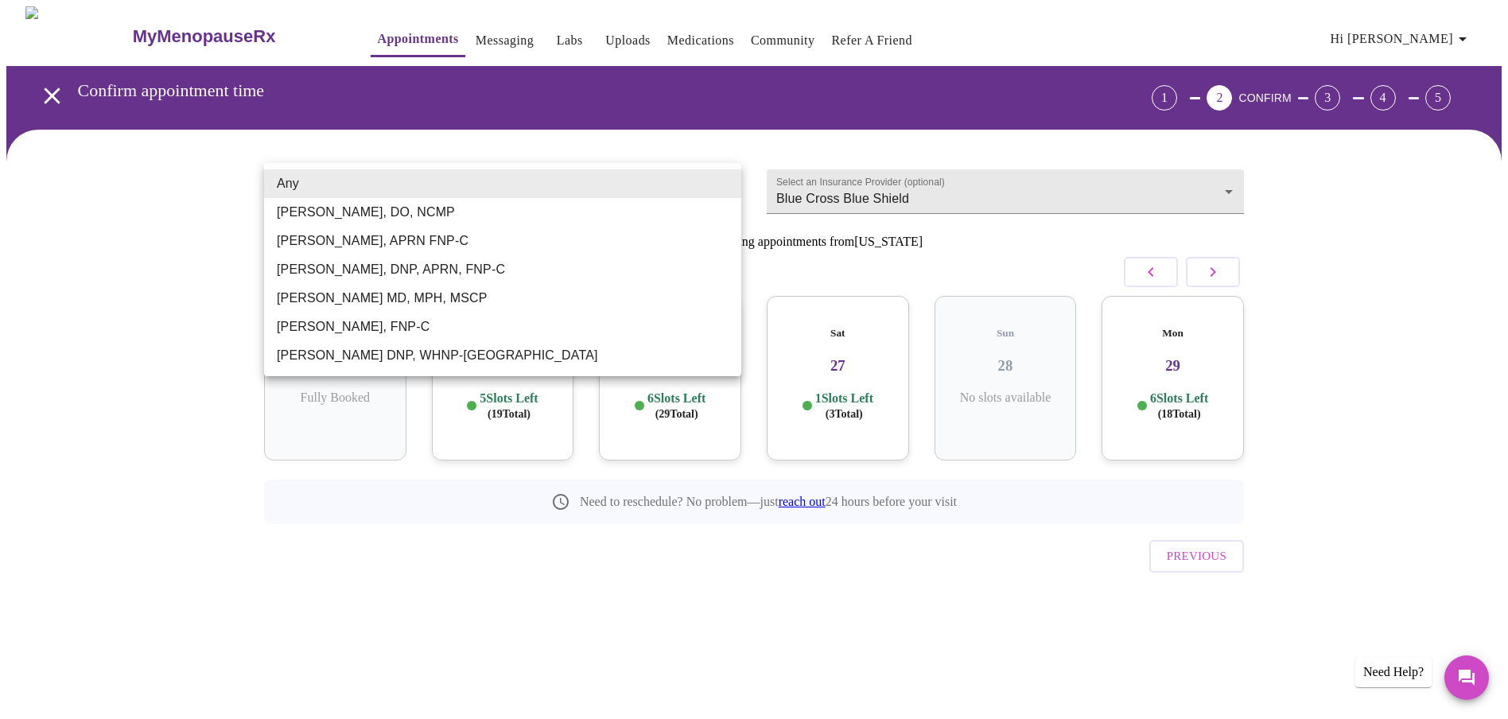
click at [721, 185] on li "Any" at bounding box center [502, 183] width 477 height 29
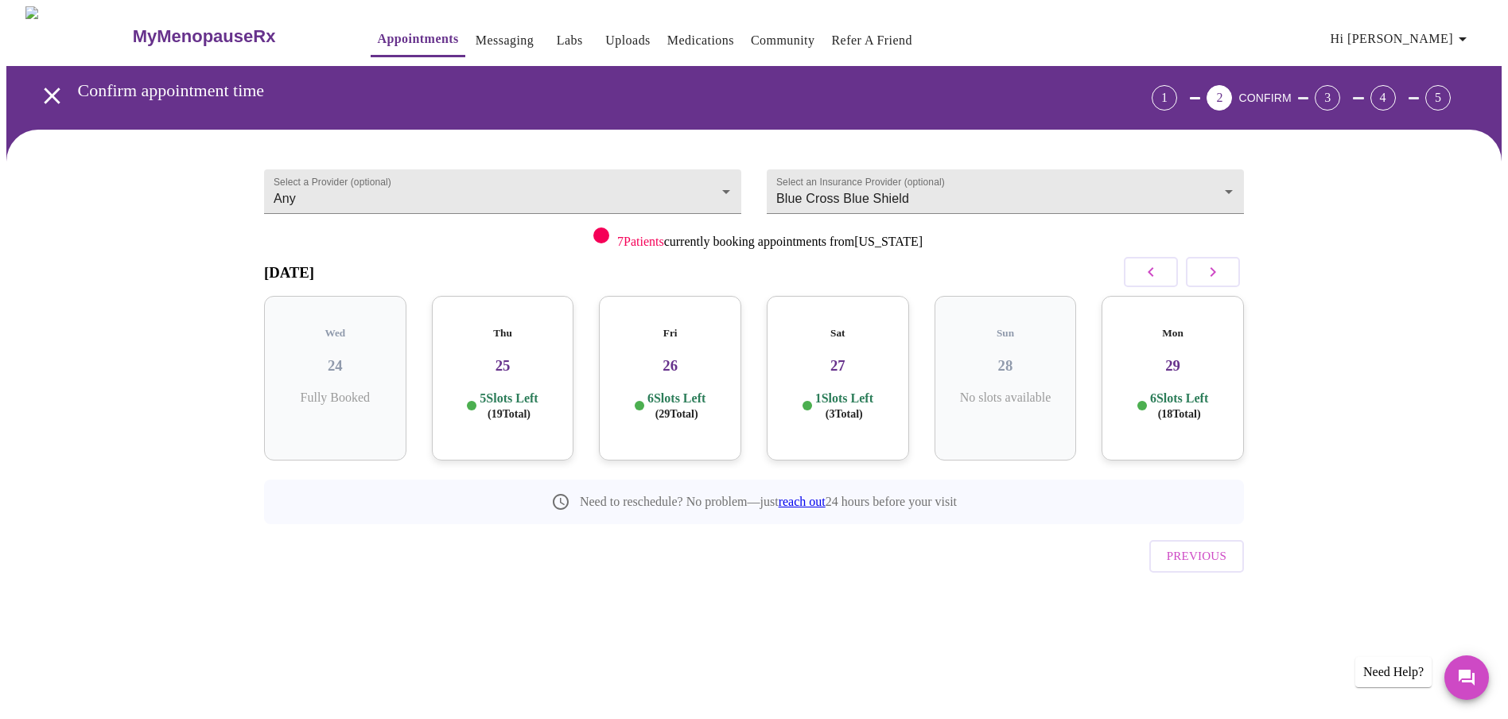
click at [506, 366] on div "Thu 25 5 Slots Left ( 19 Total)" at bounding box center [503, 378] width 142 height 165
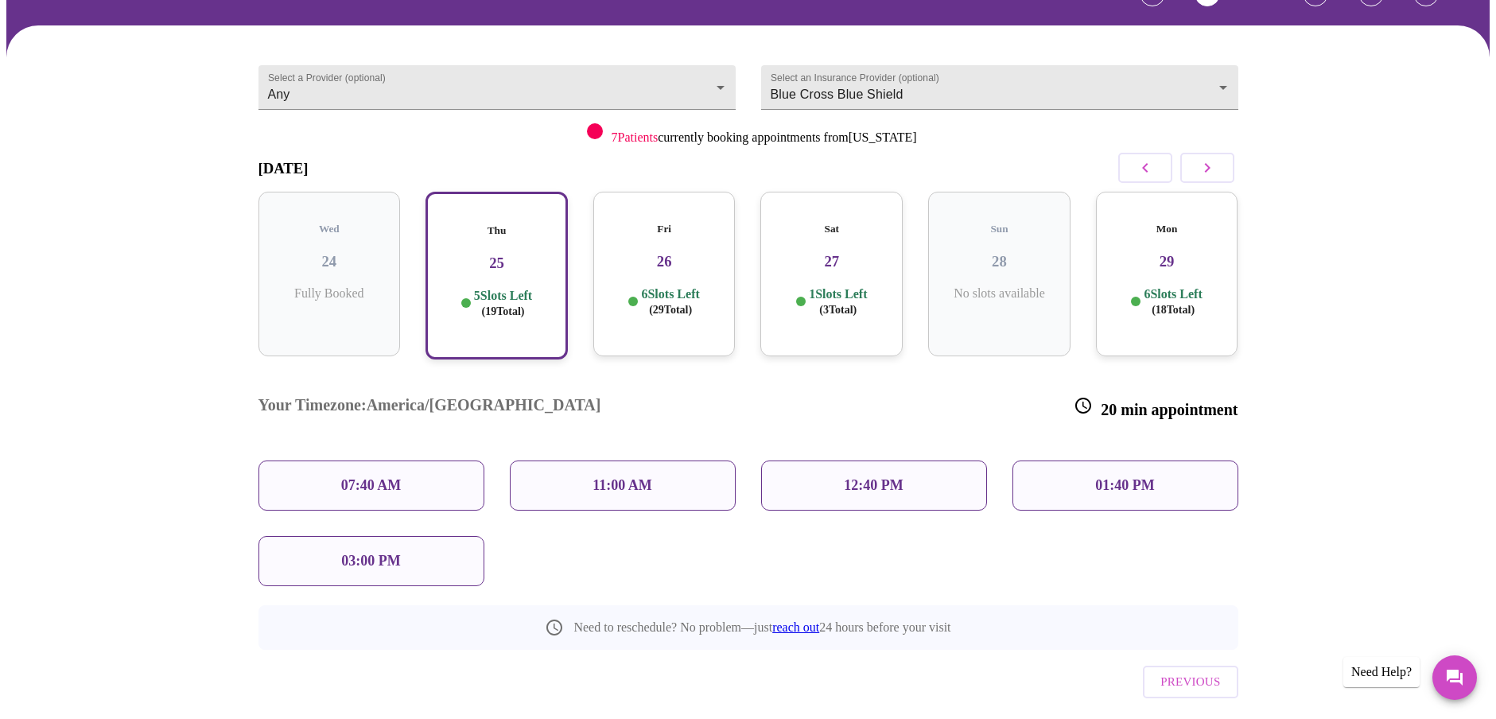
scroll to position [115, 0]
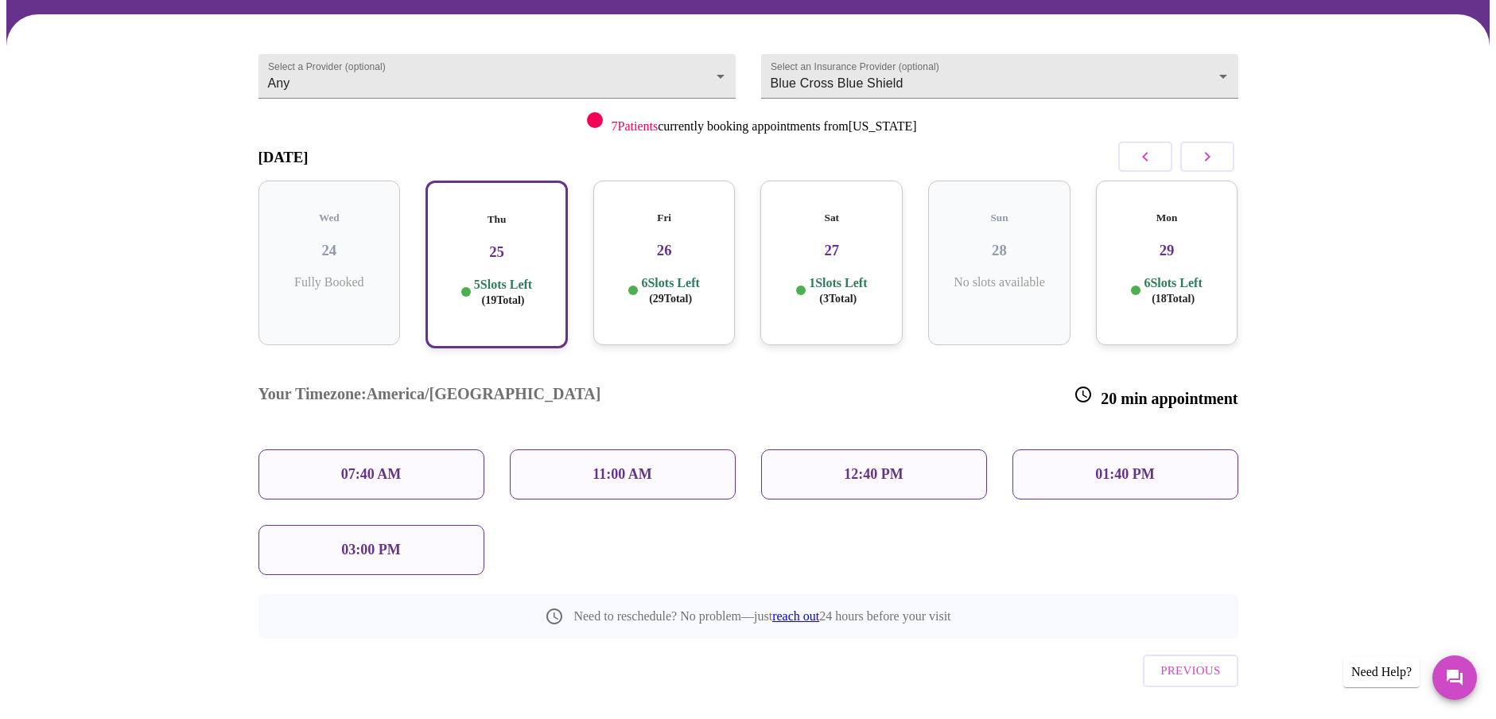
click at [366, 542] on p "03:00 PM" at bounding box center [370, 550] width 59 height 17
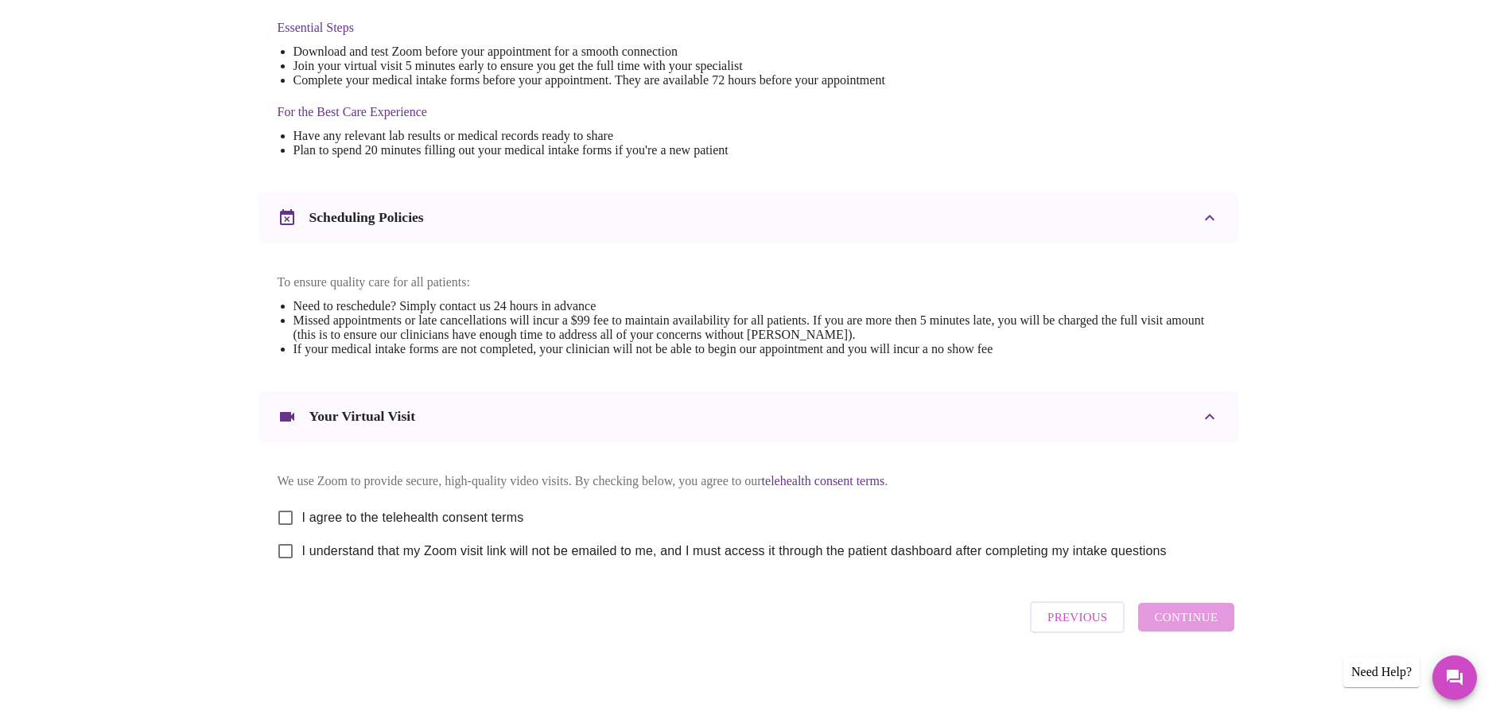
scroll to position [434, 0]
click at [305, 514] on span "I agree to the telehealth consent terms" at bounding box center [413, 517] width 222 height 19
click at [302, 514] on input "I agree to the telehealth consent terms" at bounding box center [285, 517] width 33 height 33
checkbox input "true"
click at [287, 550] on input "I understand that my Zoom visit link will not be emailed to me, and I must acce…" at bounding box center [285, 550] width 33 height 33
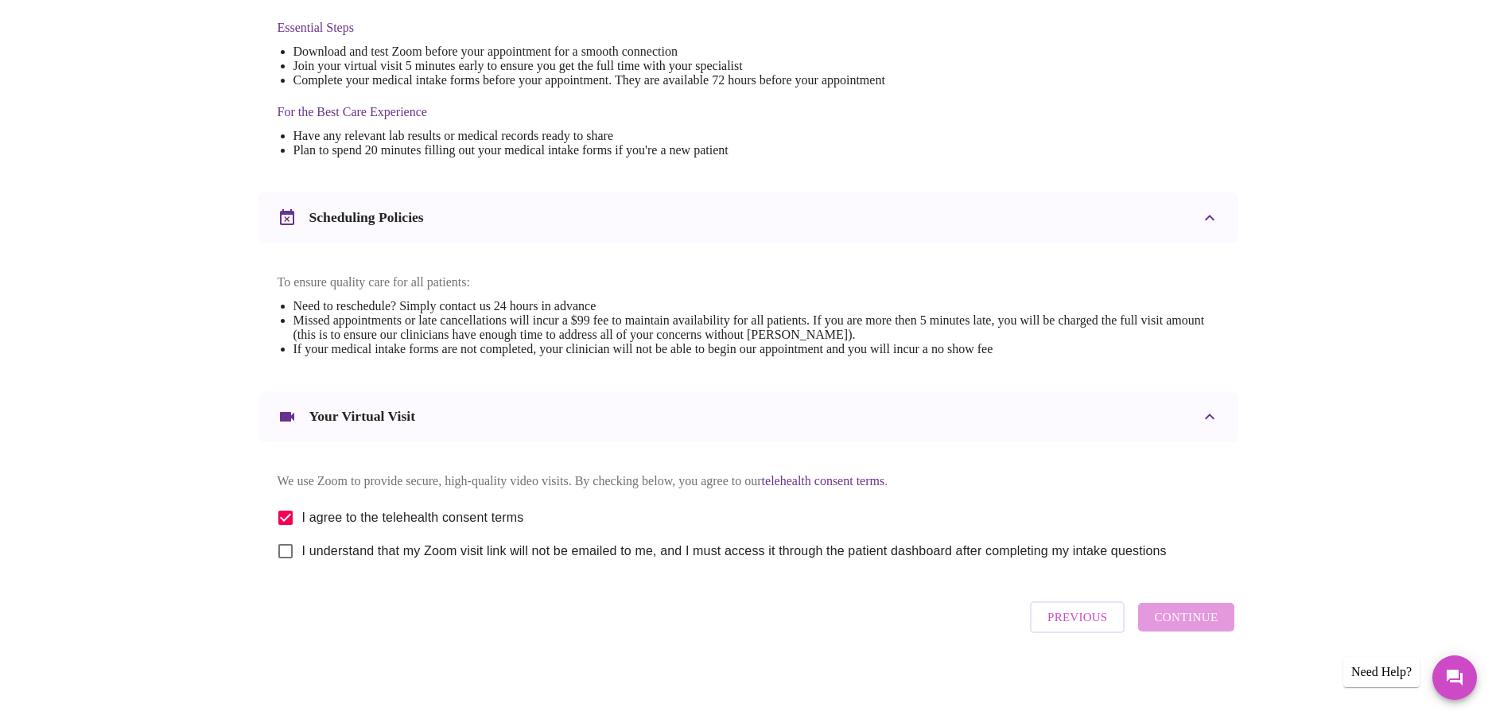
checkbox input "true"
click at [1180, 622] on span "Continue" at bounding box center [1186, 617] width 64 height 21
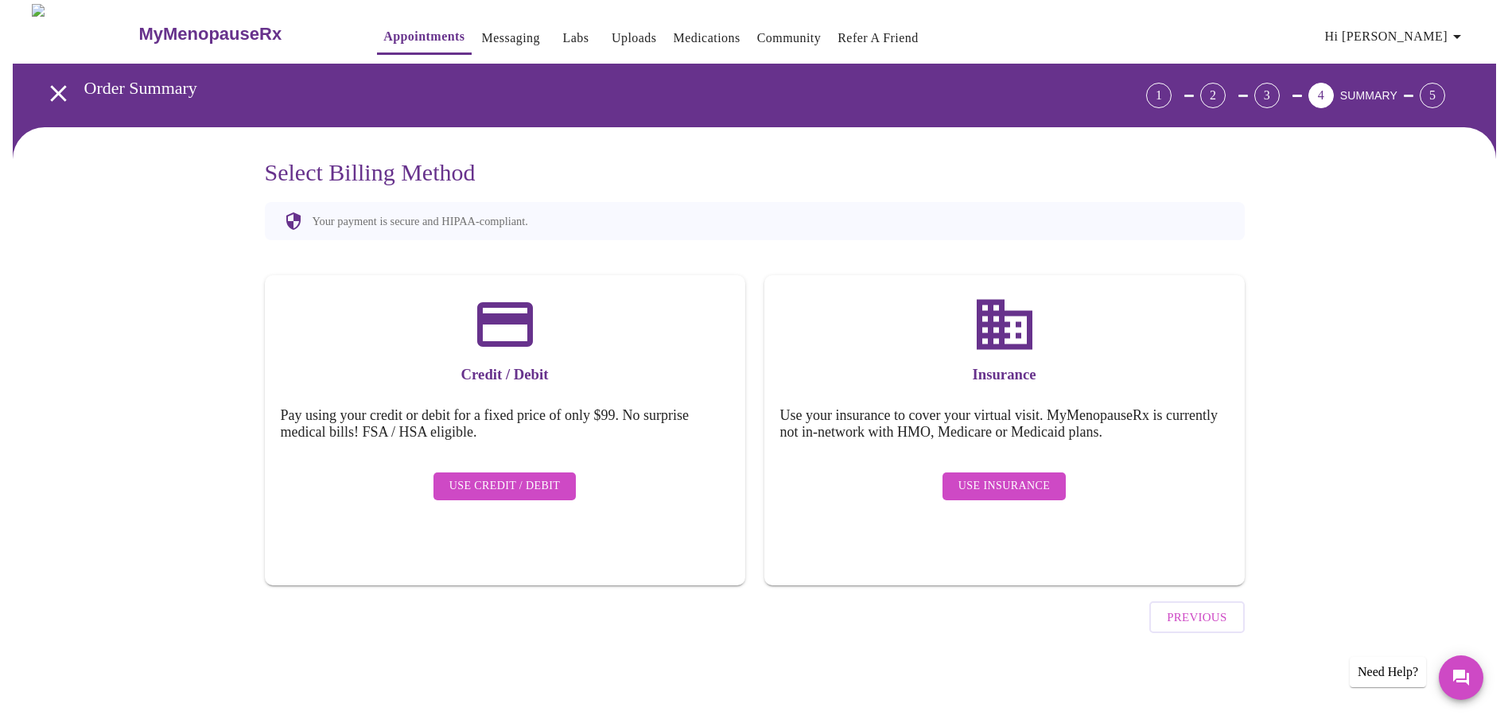
scroll to position [0, 0]
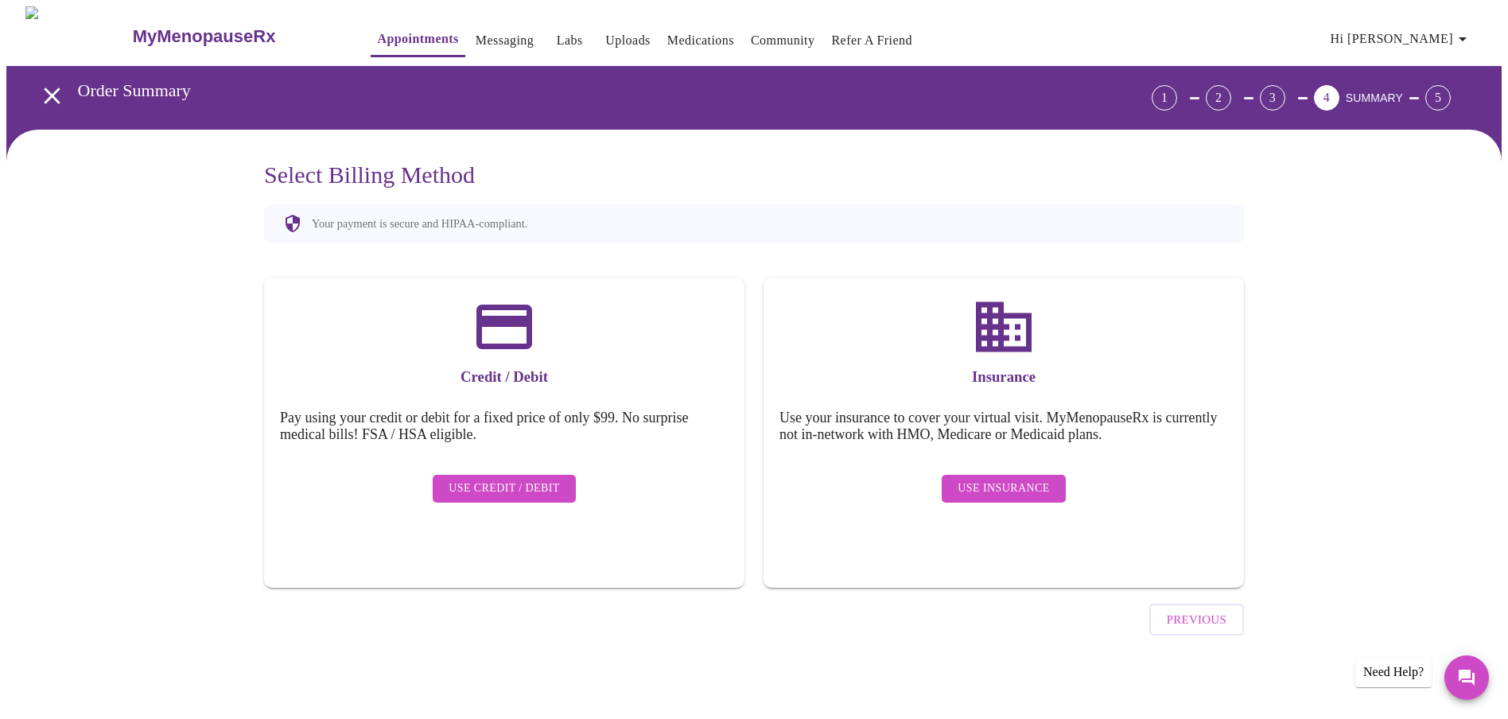
click at [982, 479] on span "Use Insurance" at bounding box center [1003, 489] width 91 height 20
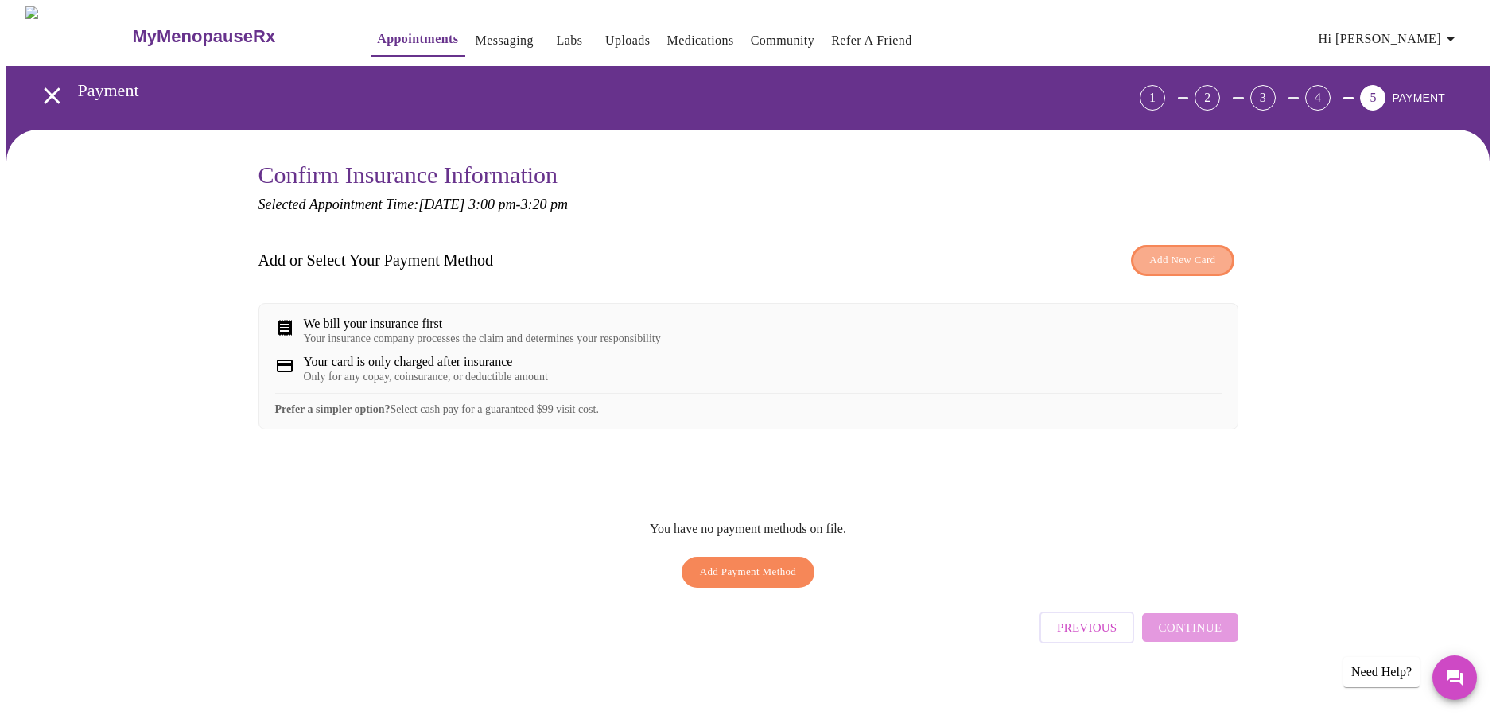
click at [1163, 258] on span "Add New Card" at bounding box center [1182, 260] width 66 height 18
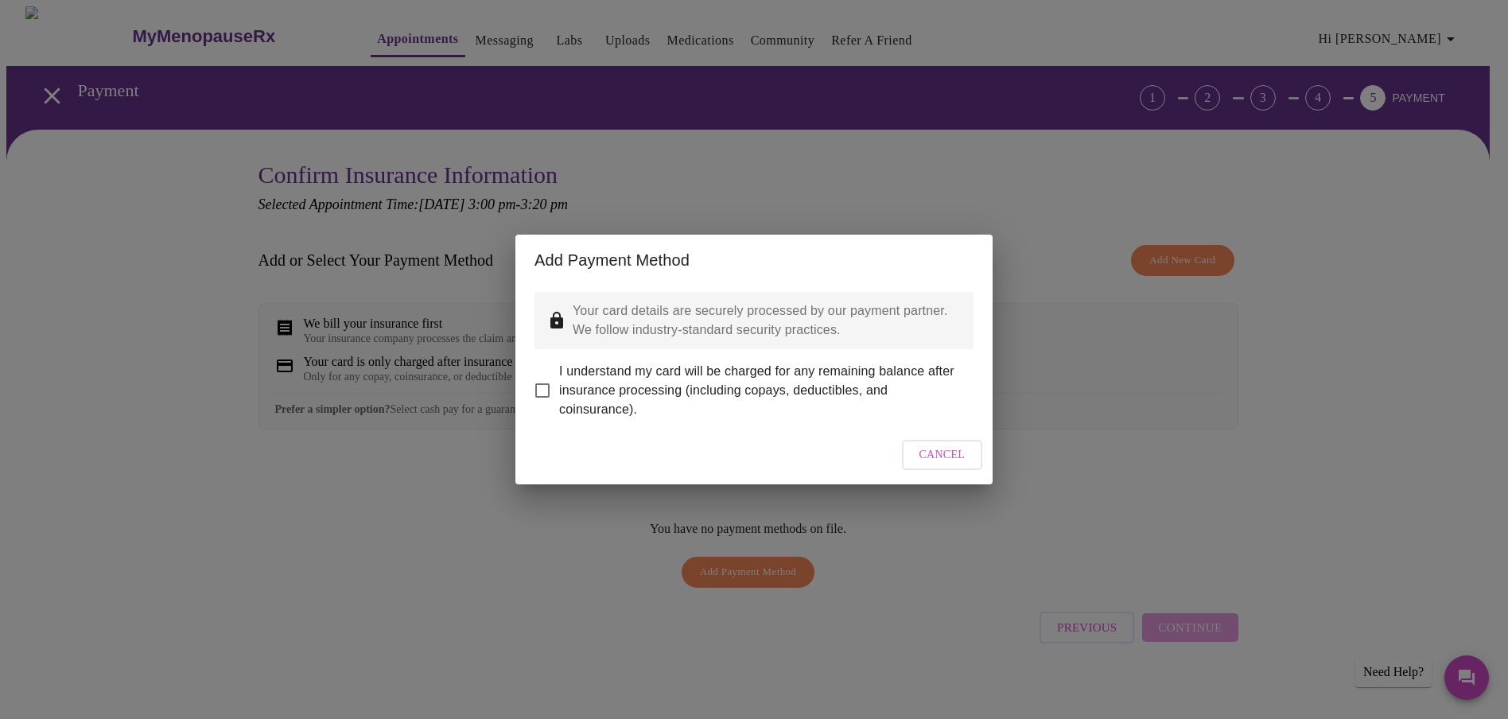
click at [544, 380] on input "I understand my card will be charged for any remaining balance after insurance …" at bounding box center [542, 390] width 33 height 33
checkbox input "true"
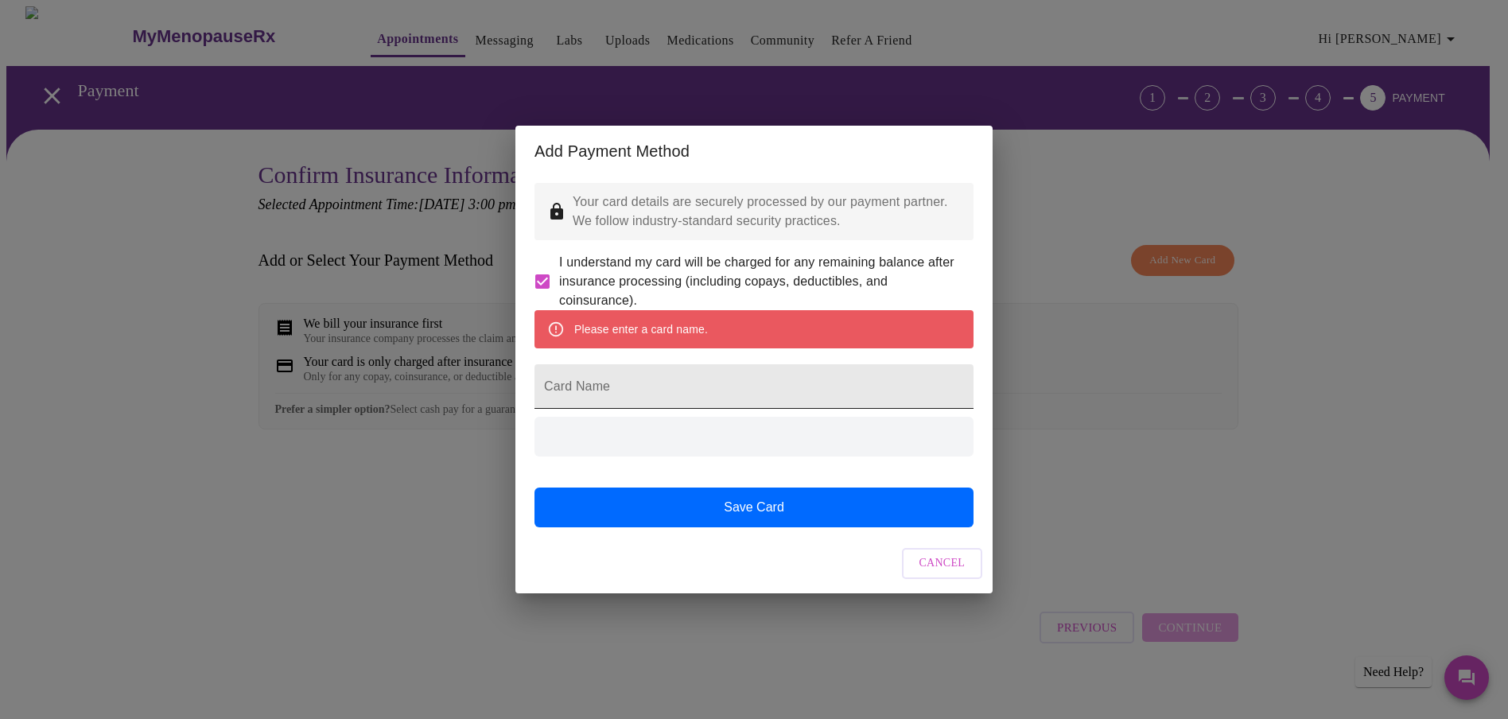
click at [578, 392] on input "Card Name" at bounding box center [753, 386] width 439 height 45
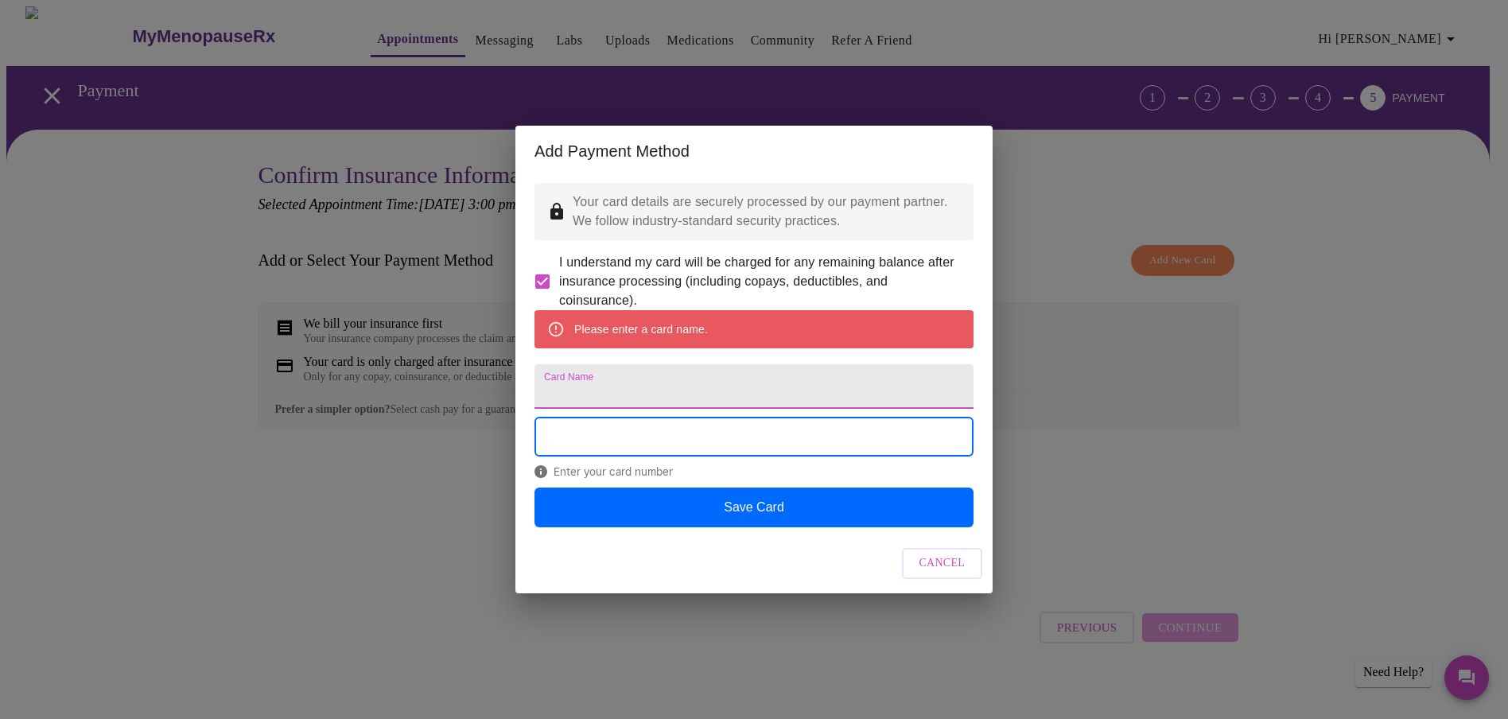
click at [600, 393] on input "Card Name" at bounding box center [753, 386] width 439 height 45
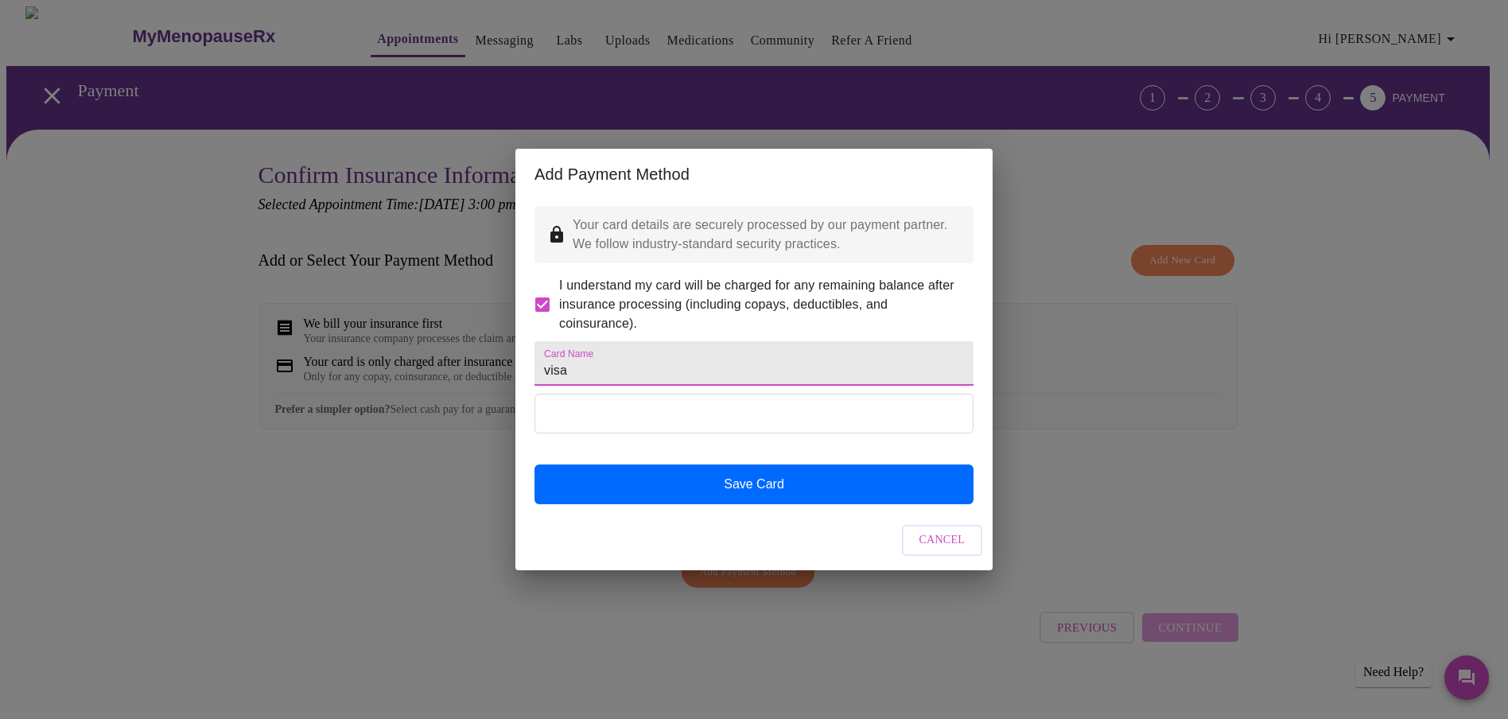
type input "visa"
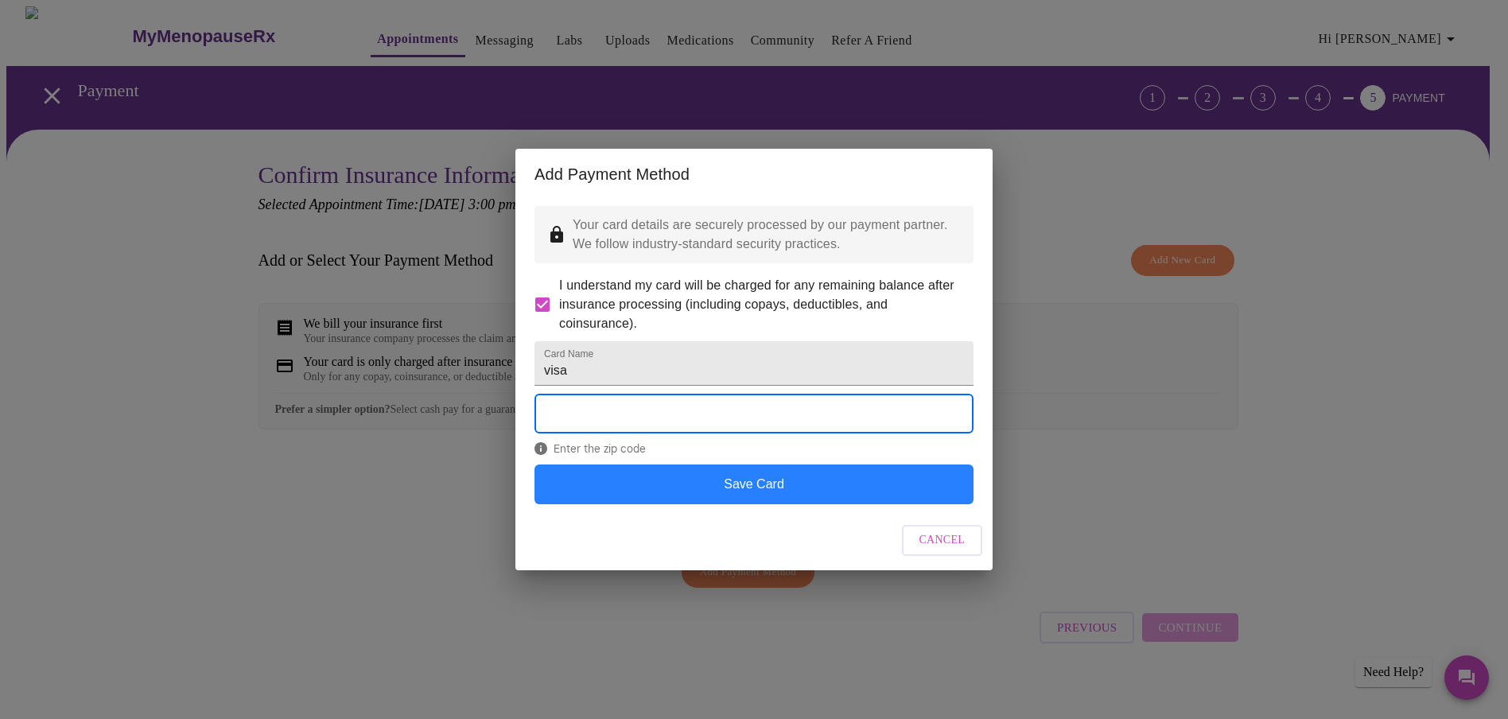
click at [742, 501] on button "Save Card" at bounding box center [753, 484] width 439 height 40
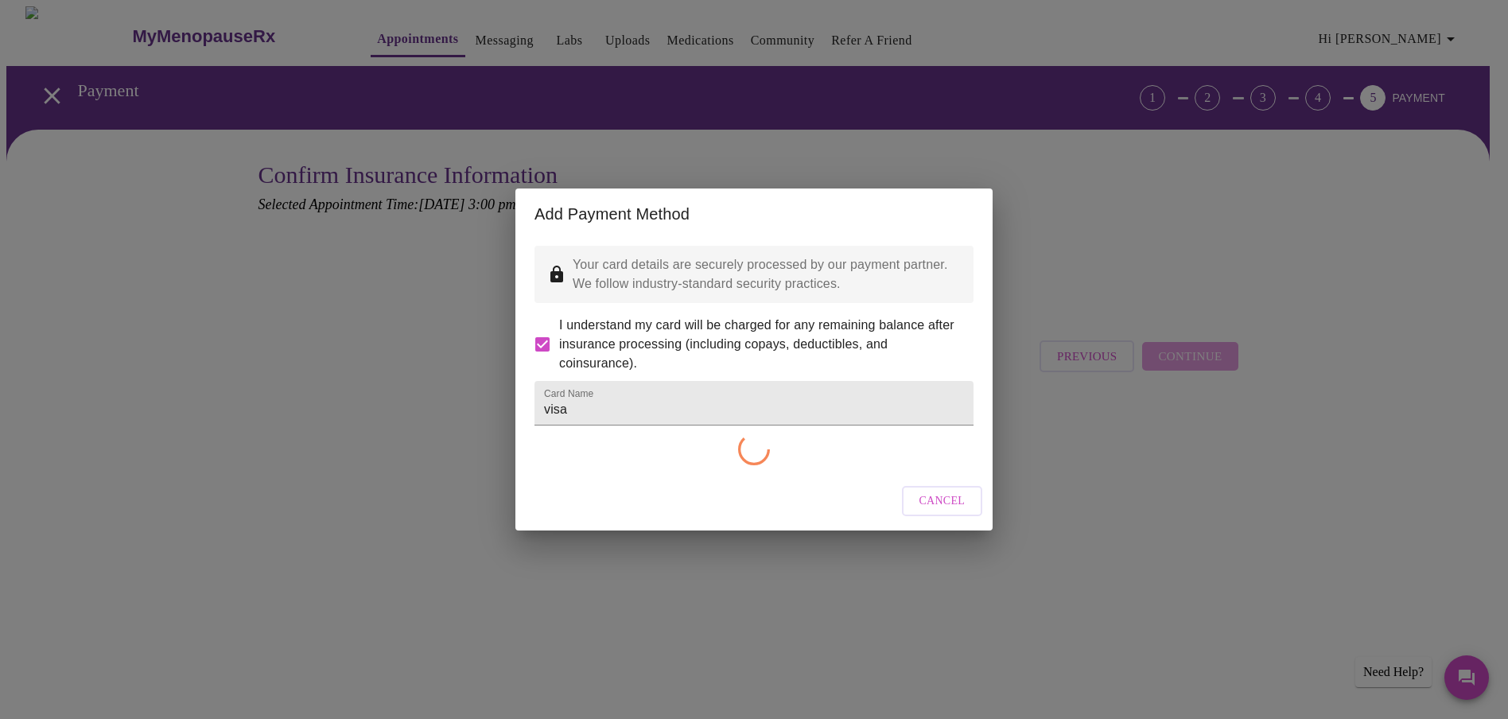
checkbox input "false"
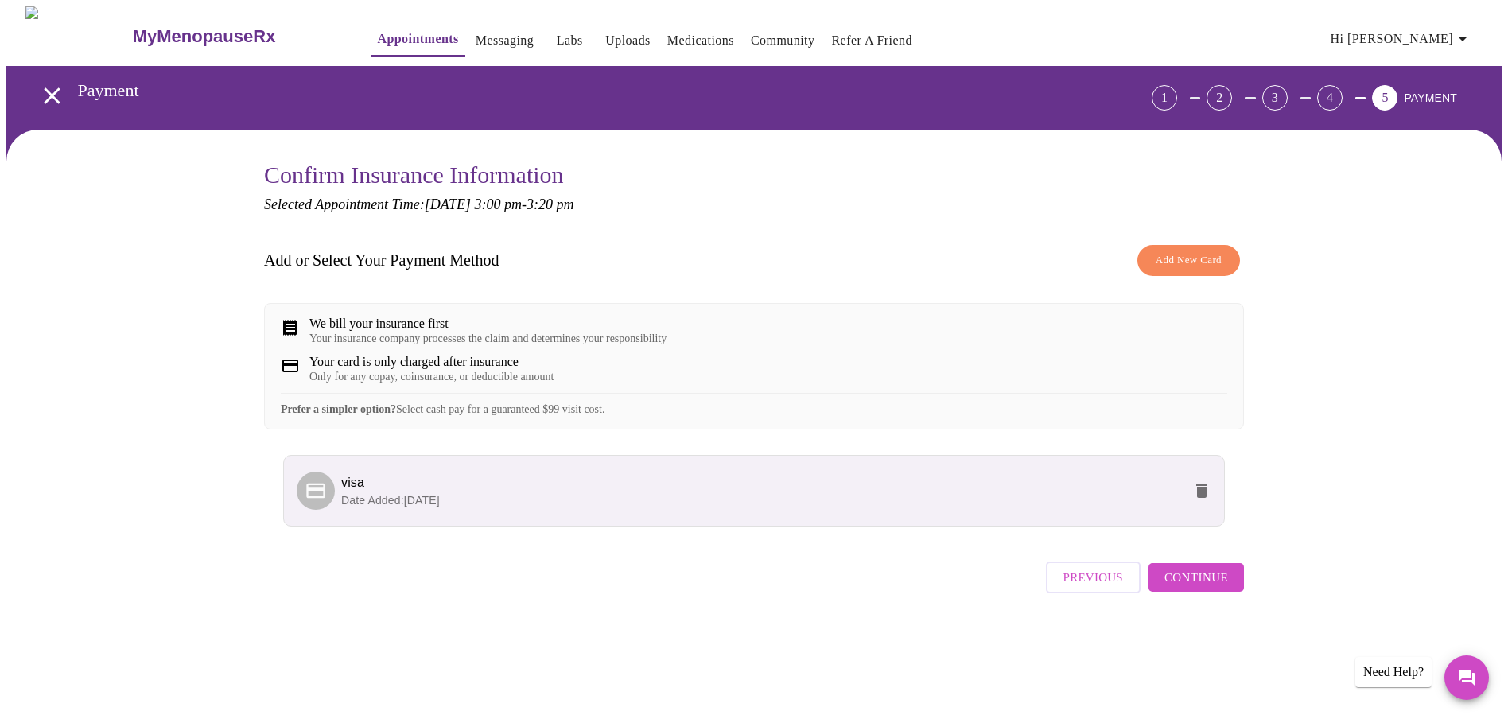
click at [1188, 588] on span "Continue" at bounding box center [1196, 577] width 64 height 21
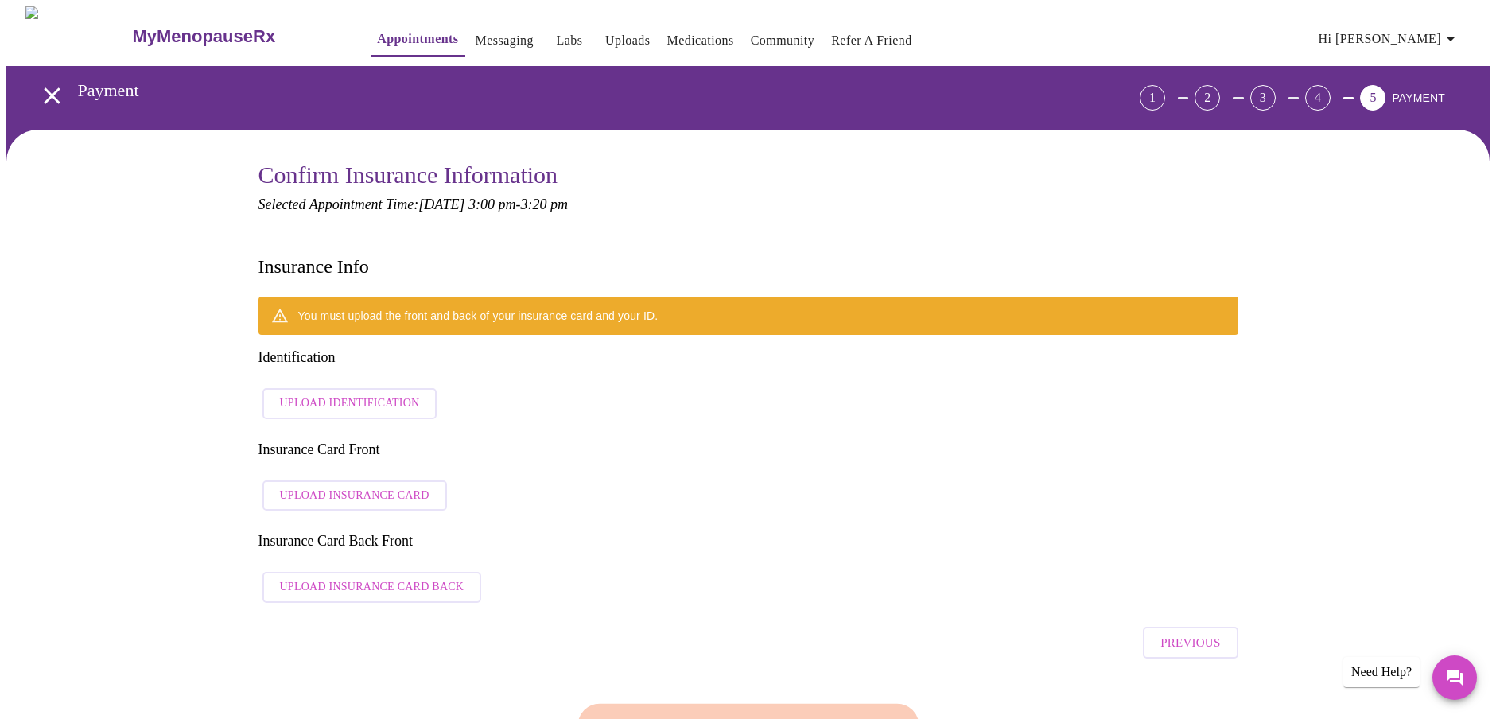
click at [327, 486] on span "Upload Insurance Card" at bounding box center [355, 496] width 150 height 20
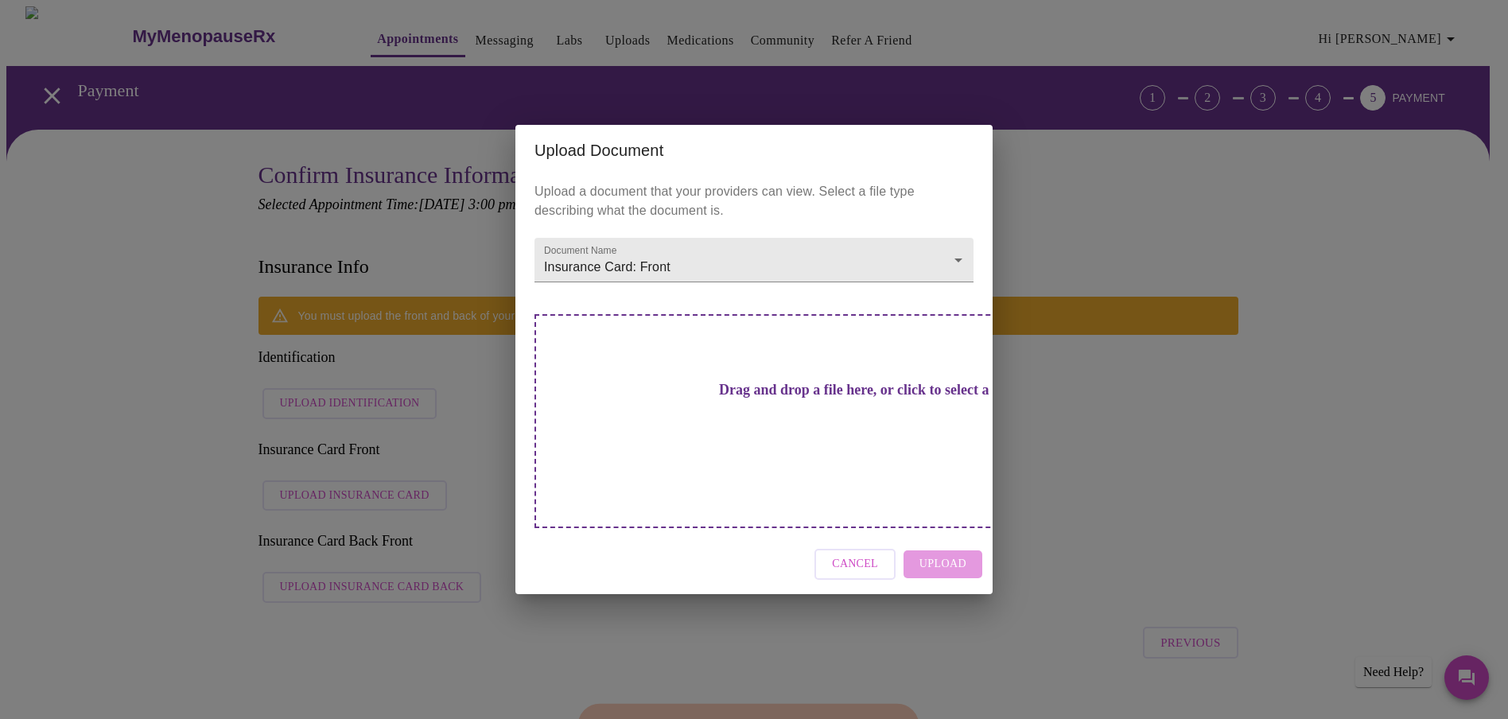
click at [718, 398] on h3 "Drag and drop a file here, or click to select a file" at bounding box center [865, 390] width 439 height 17
click at [856, 554] on span "Cancel" at bounding box center [855, 564] width 46 height 20
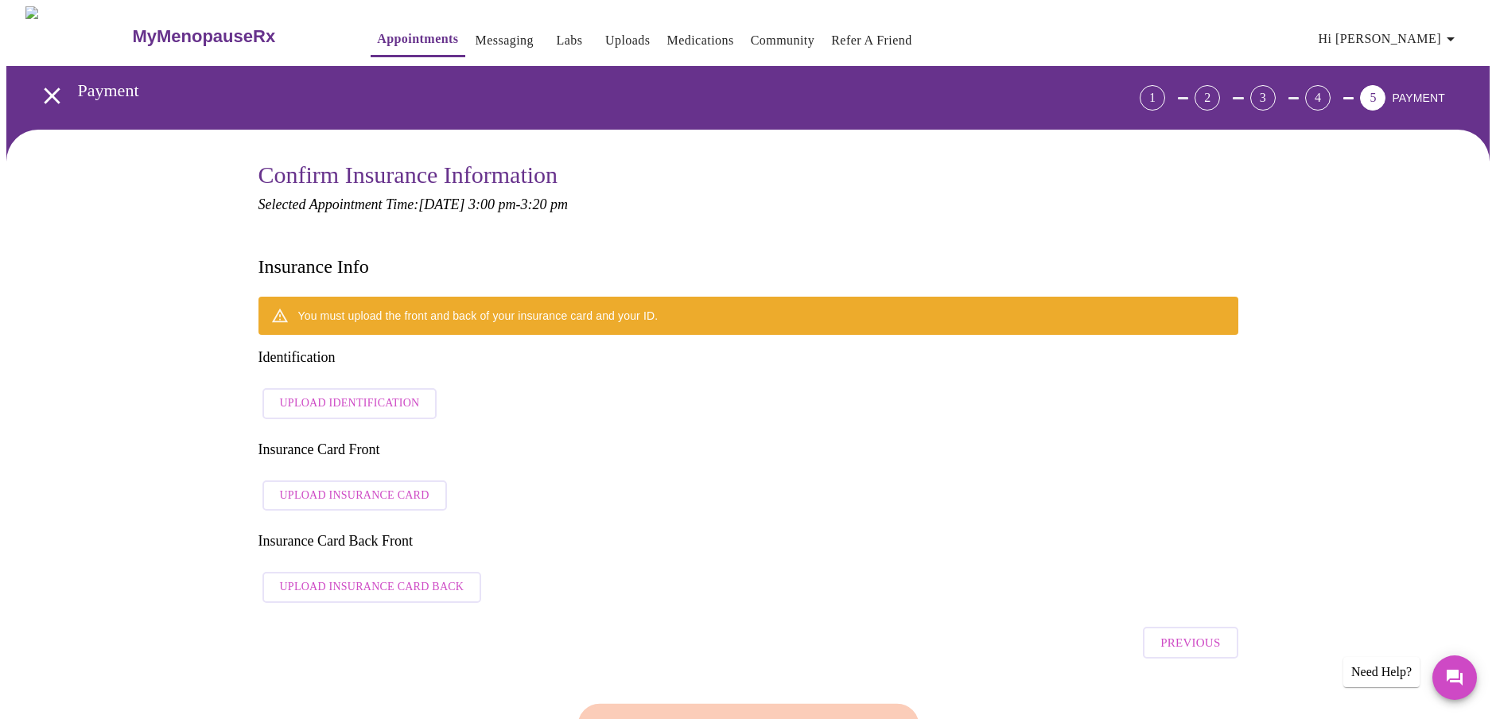
click at [333, 394] on span "Upload Identification" at bounding box center [350, 404] width 140 height 20
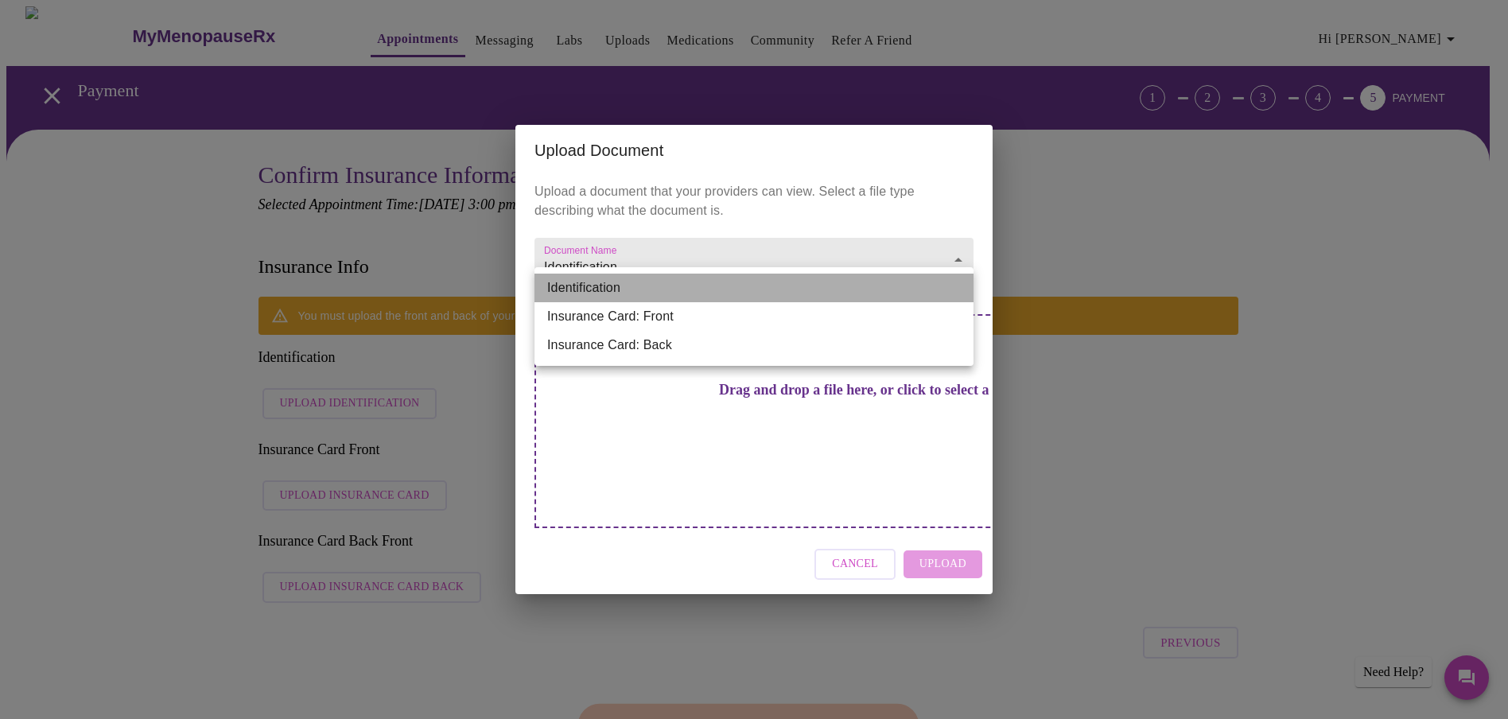
click at [960, 286] on li "Identification" at bounding box center [753, 288] width 439 height 29
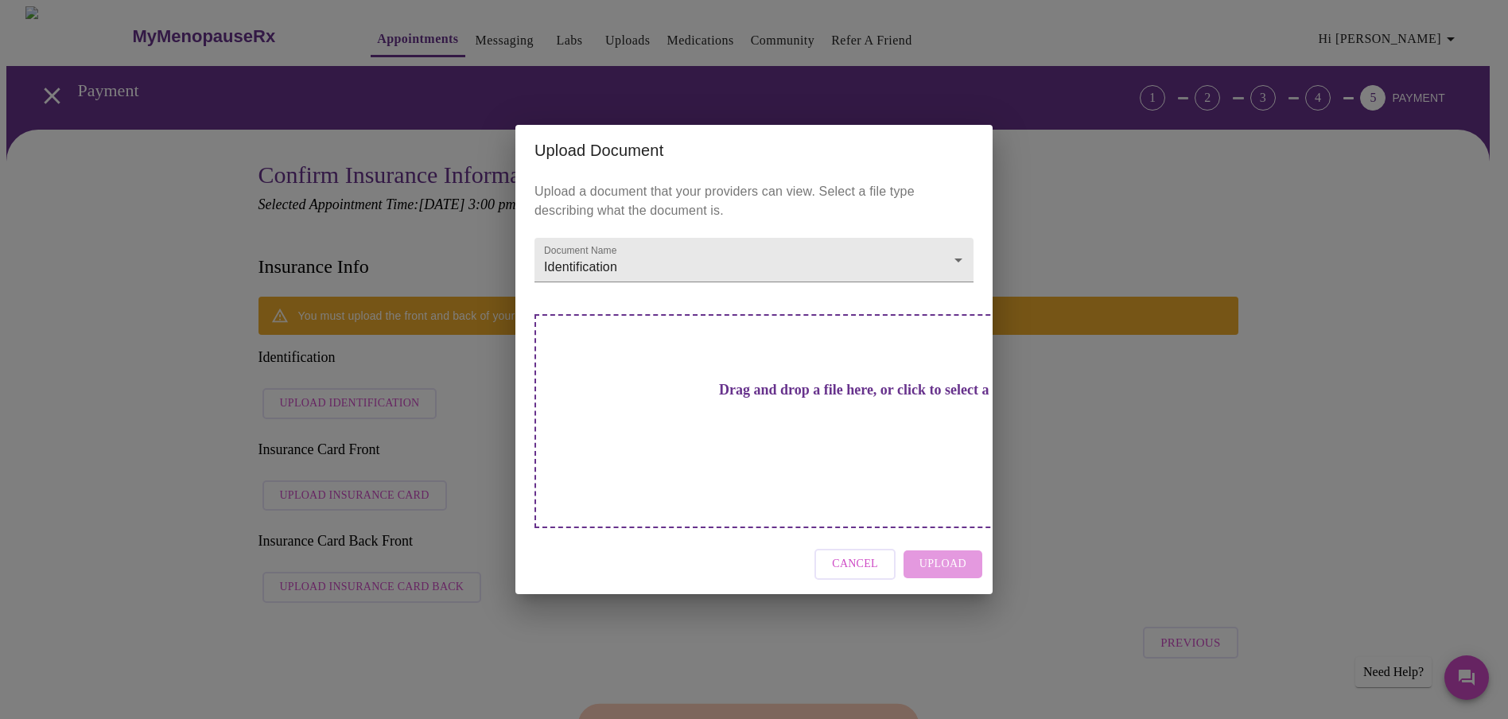
click at [895, 445] on div "Drag and drop a file here, or click to select a file" at bounding box center [865, 421] width 662 height 214
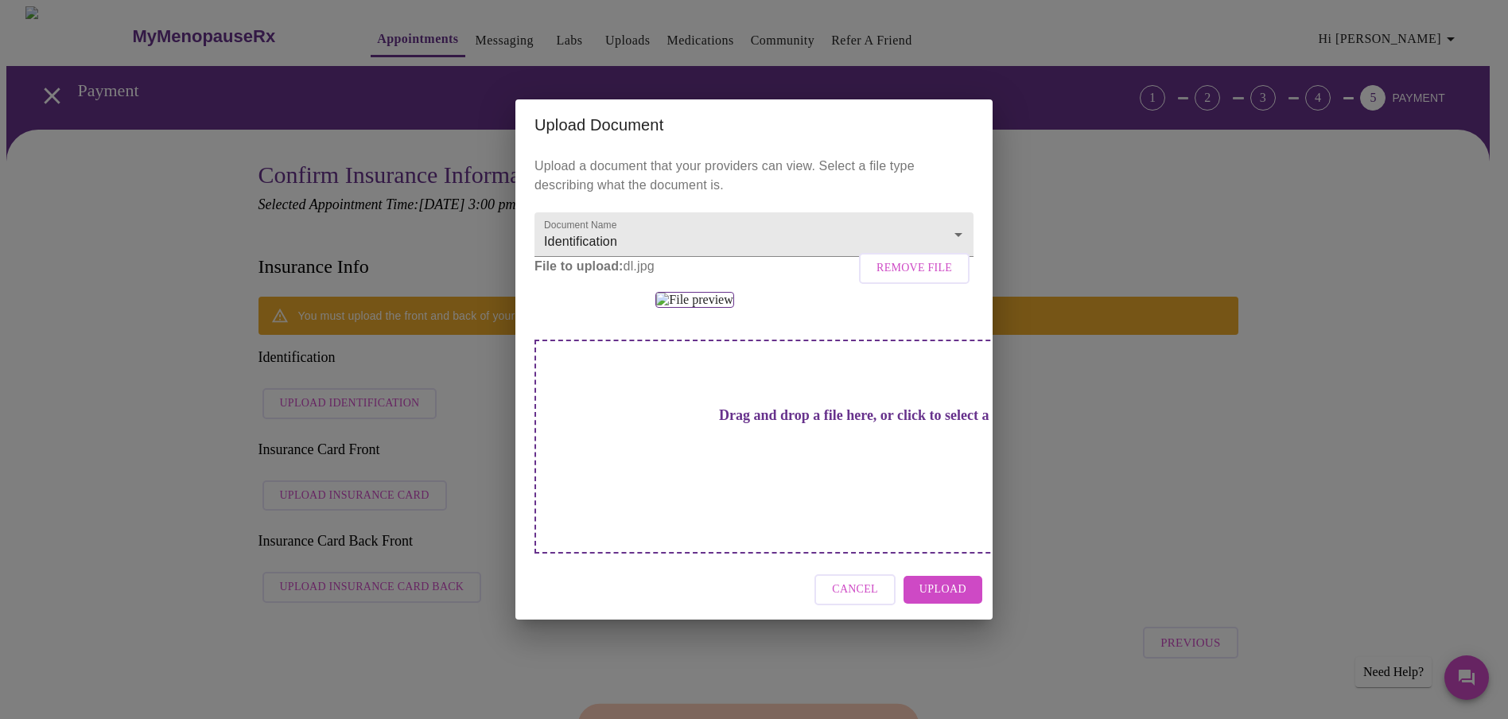
scroll to position [35, 0]
click at [942, 600] on span "Upload" at bounding box center [942, 590] width 47 height 20
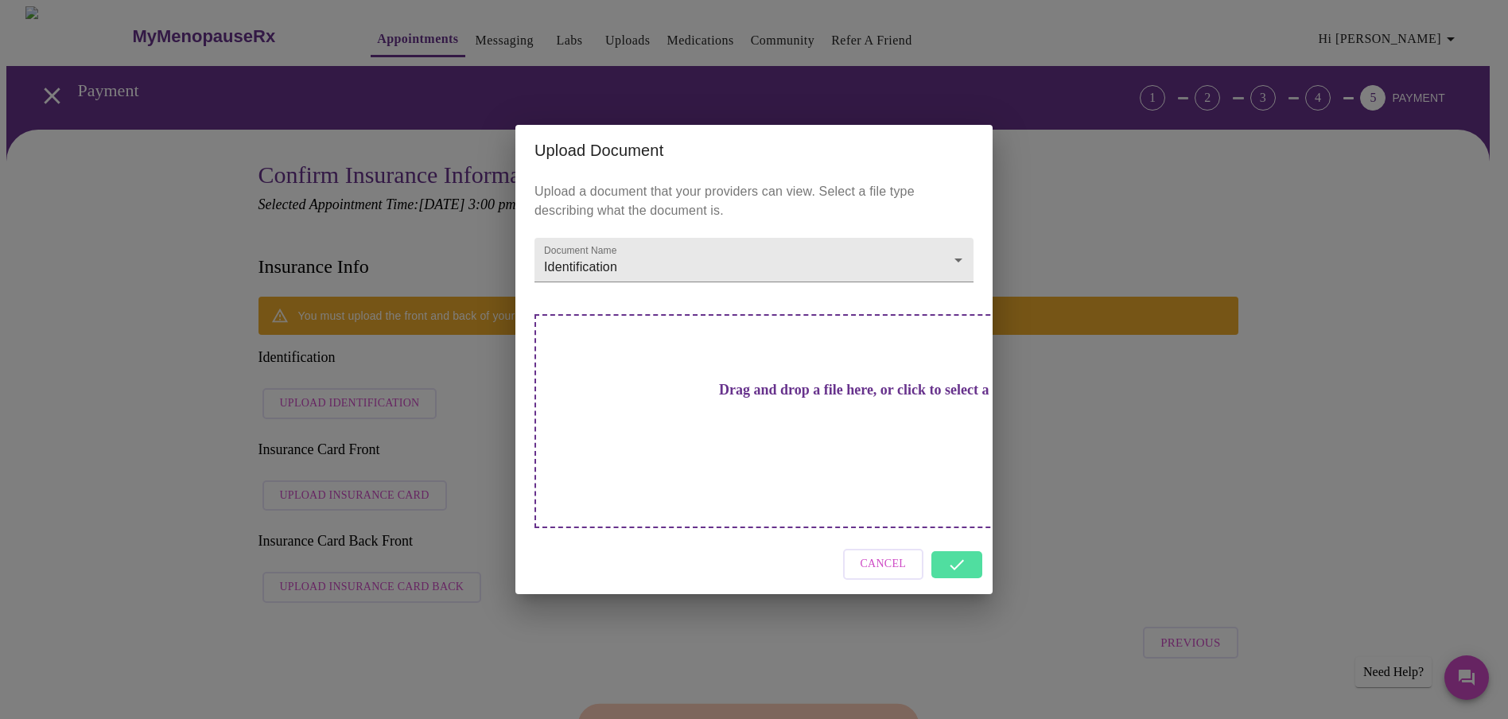
click at [961, 538] on div "Cancel" at bounding box center [753, 564] width 477 height 60
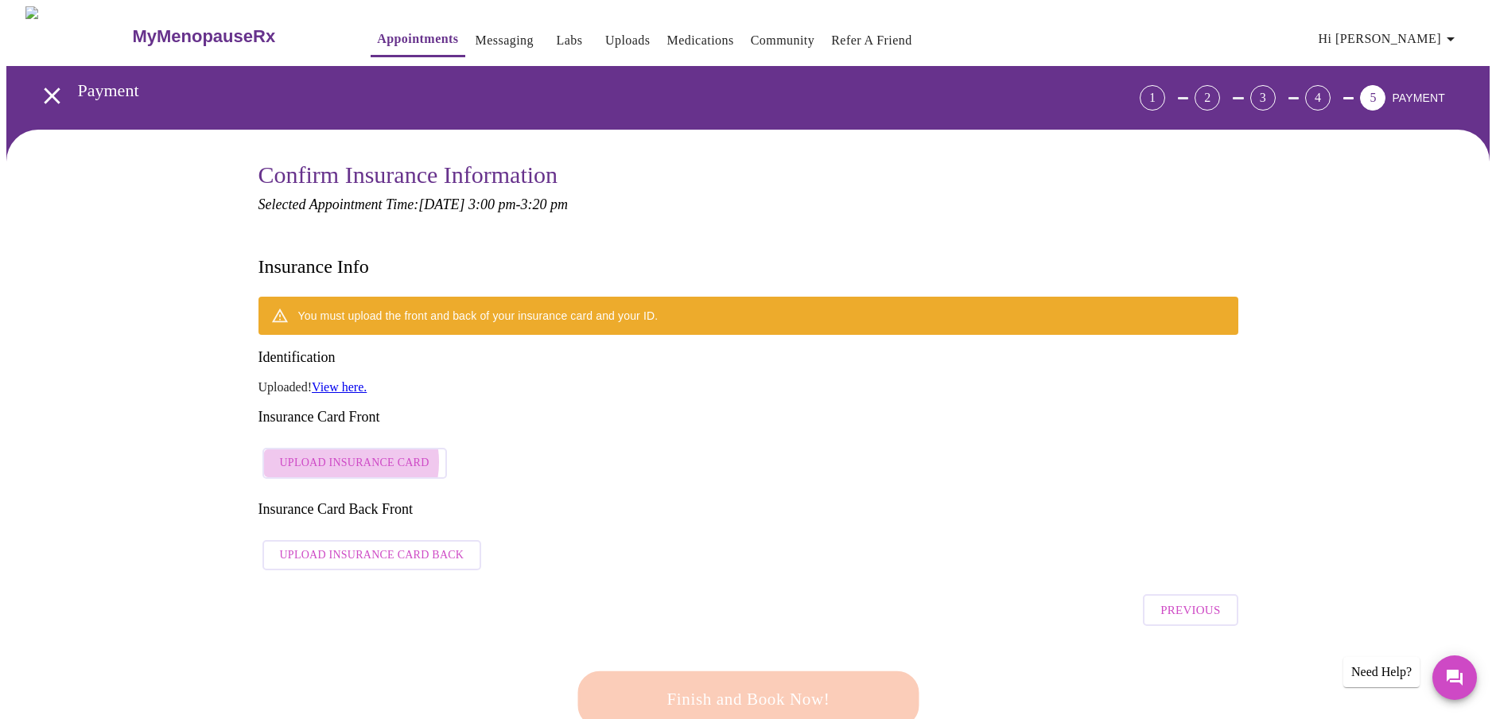
click at [344, 453] on span "Upload Insurance Card" at bounding box center [355, 463] width 150 height 20
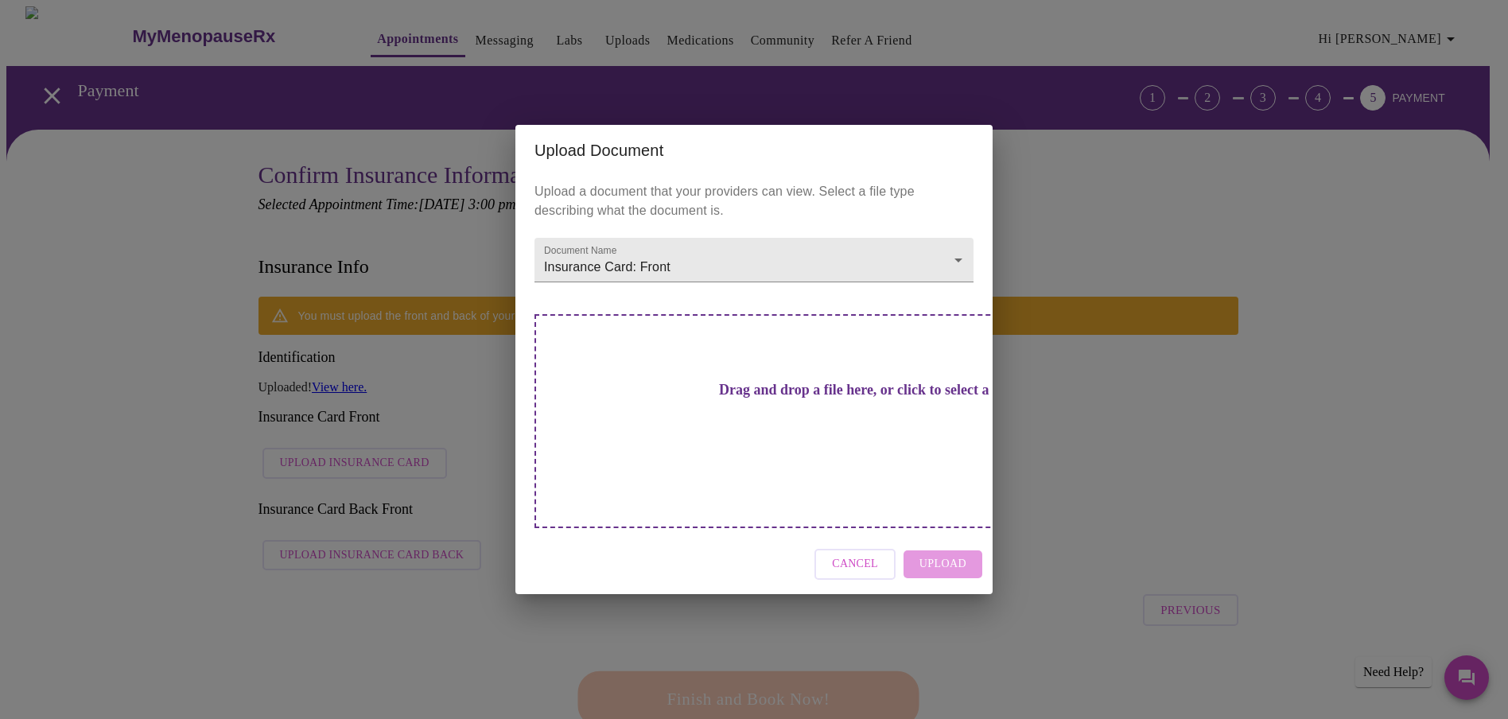
click at [938, 534] on div "Cancel Upload" at bounding box center [753, 564] width 477 height 60
click at [937, 538] on div "Cancel Upload" at bounding box center [753, 564] width 477 height 60
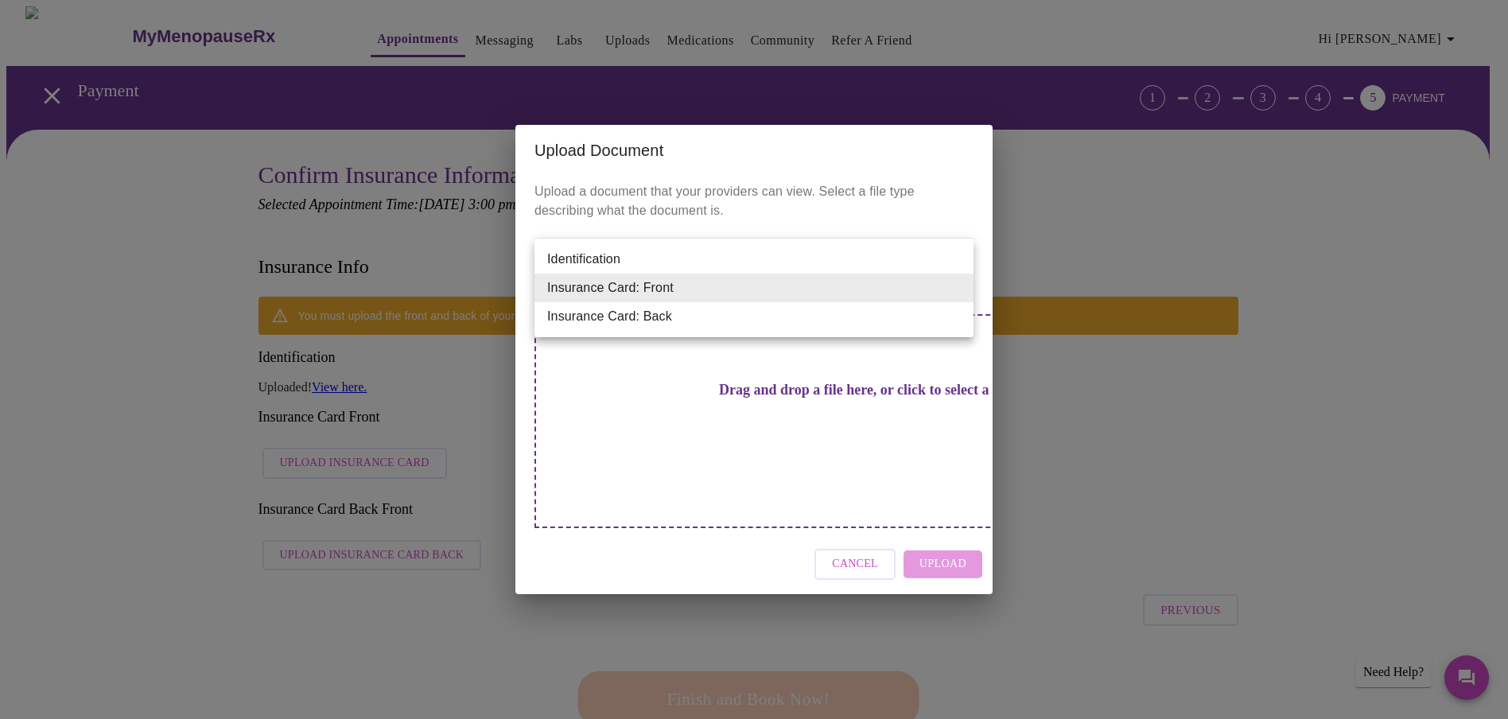
click at [713, 290] on li "Insurance Card: Front" at bounding box center [753, 288] width 439 height 29
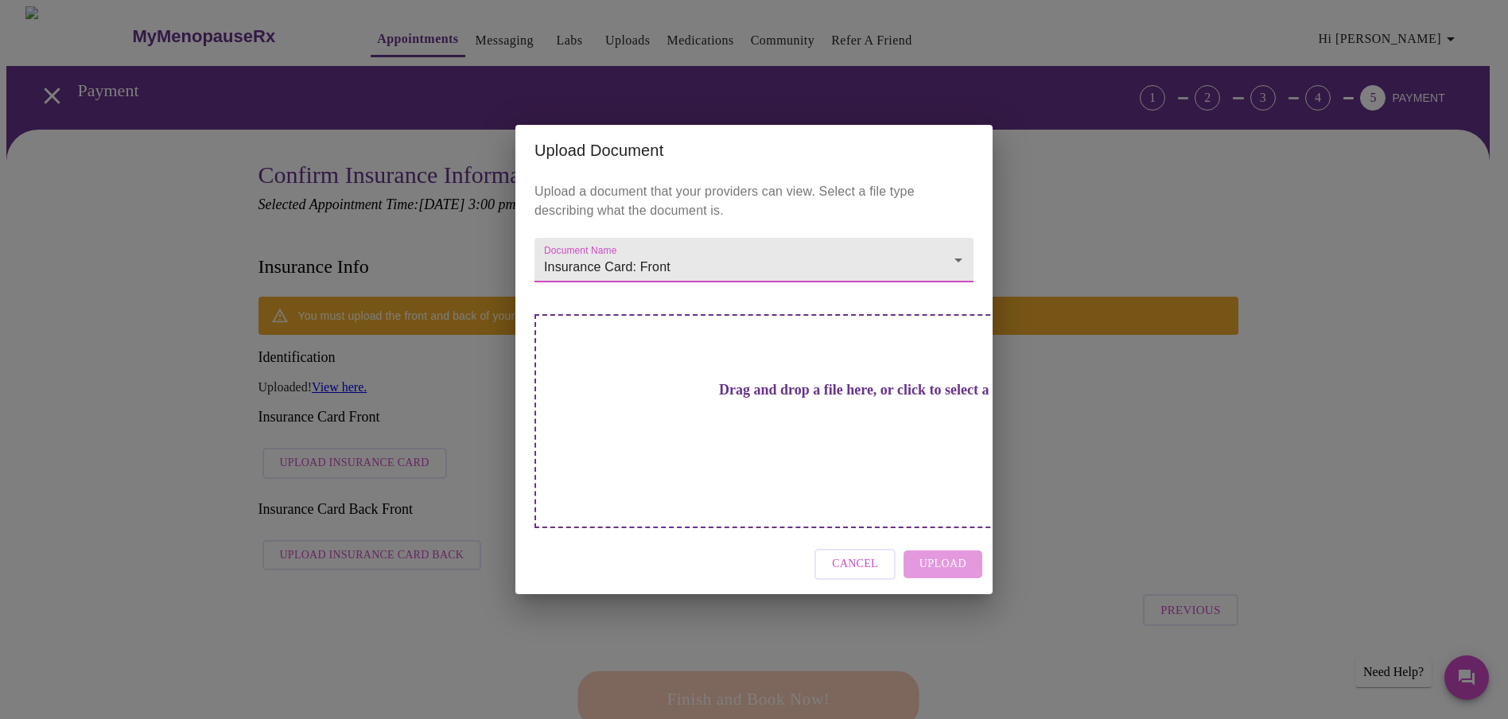
click at [928, 534] on div "Cancel Upload" at bounding box center [753, 564] width 477 height 60
click at [757, 398] on h3 "Drag and drop a file here, or click to select a file" at bounding box center [865, 390] width 439 height 17
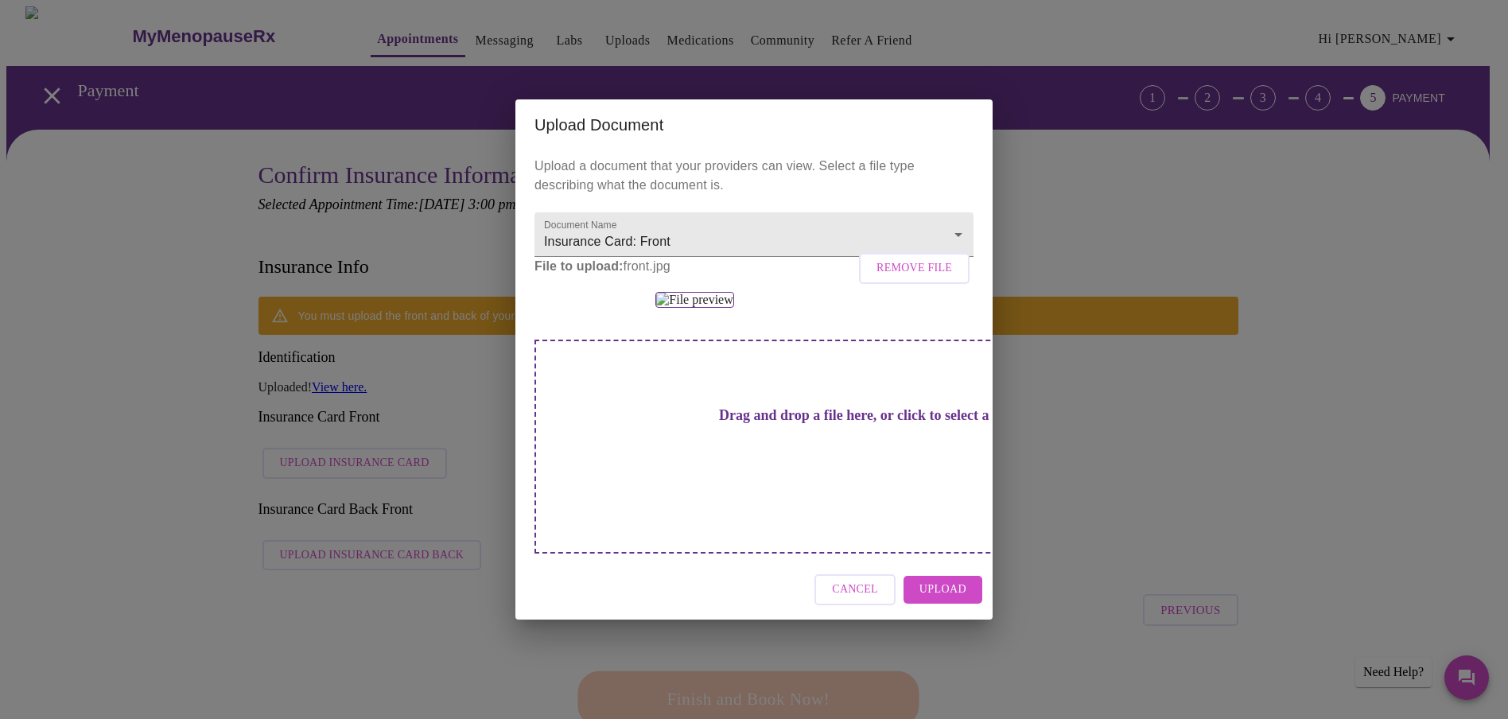
scroll to position [35, 0]
click at [942, 600] on span "Upload" at bounding box center [942, 590] width 47 height 20
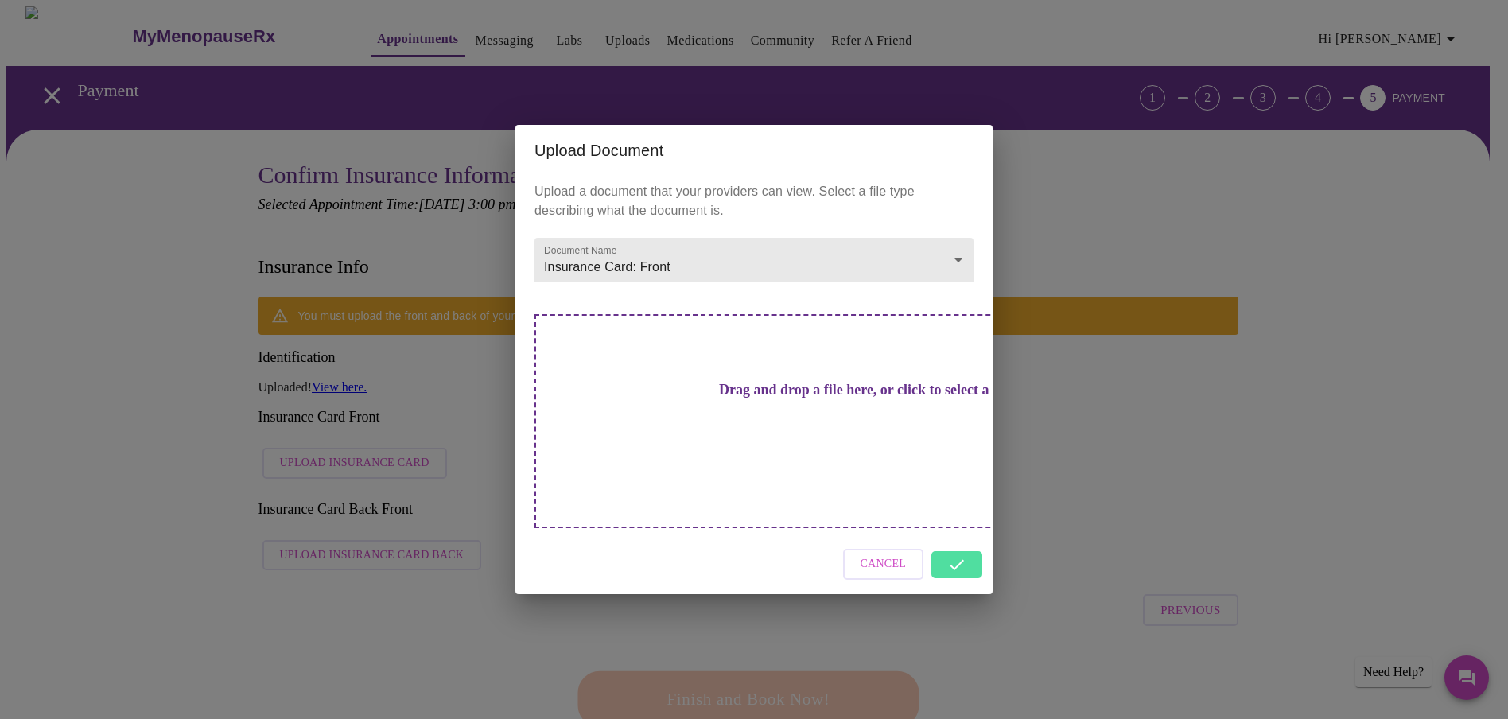
scroll to position [0, 0]
click at [955, 542] on div "Cancel" at bounding box center [753, 564] width 477 height 60
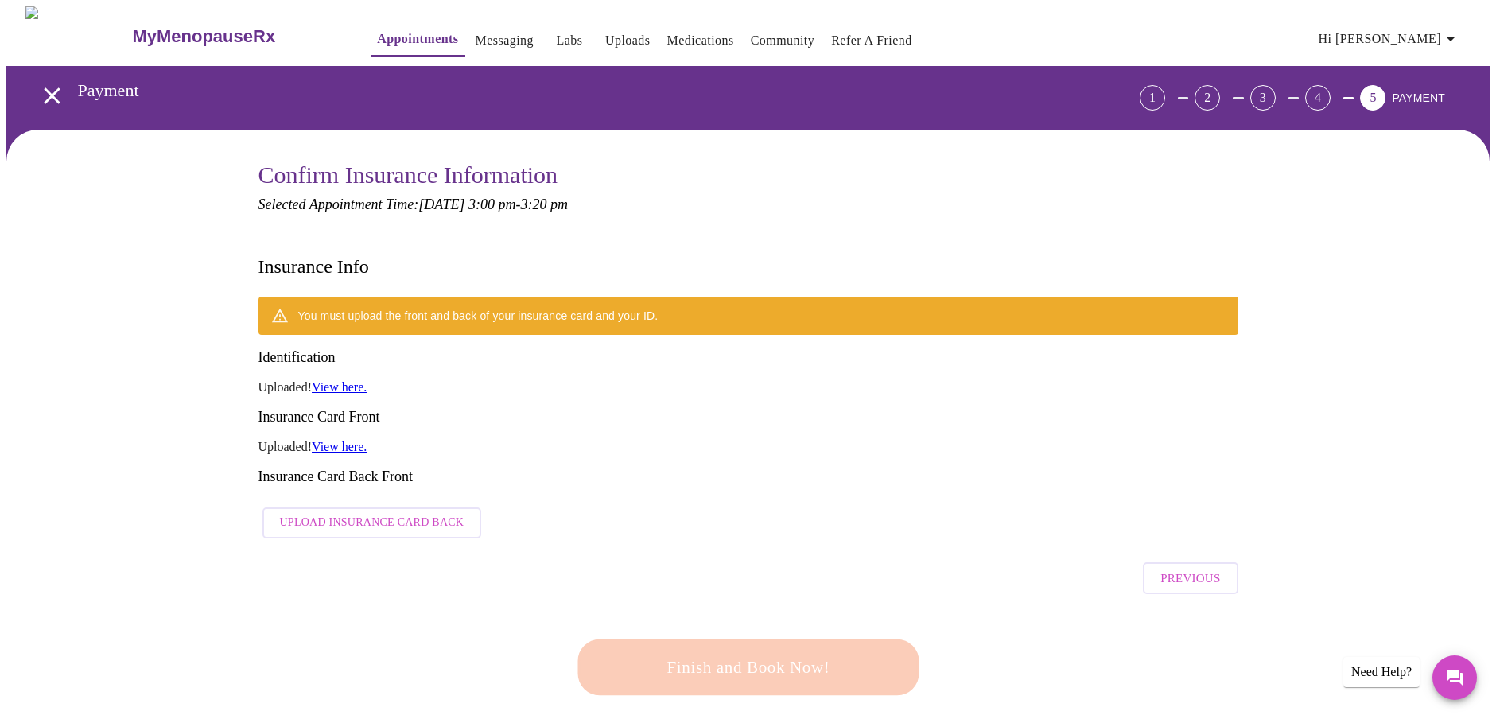
click at [371, 513] on span "Upload Insurance Card Back" at bounding box center [372, 523] width 185 height 20
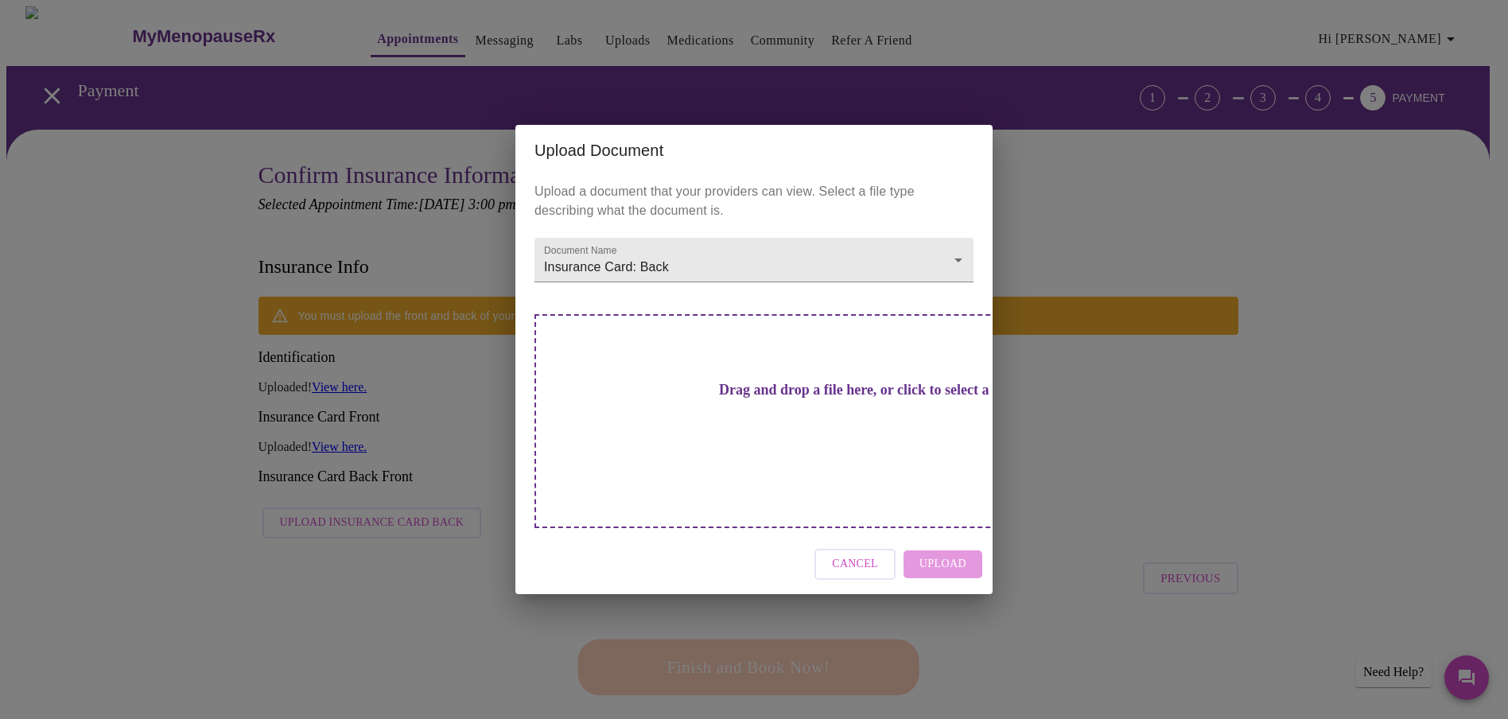
click at [751, 398] on h3 "Drag and drop a file here, or click to select a file" at bounding box center [865, 390] width 439 height 17
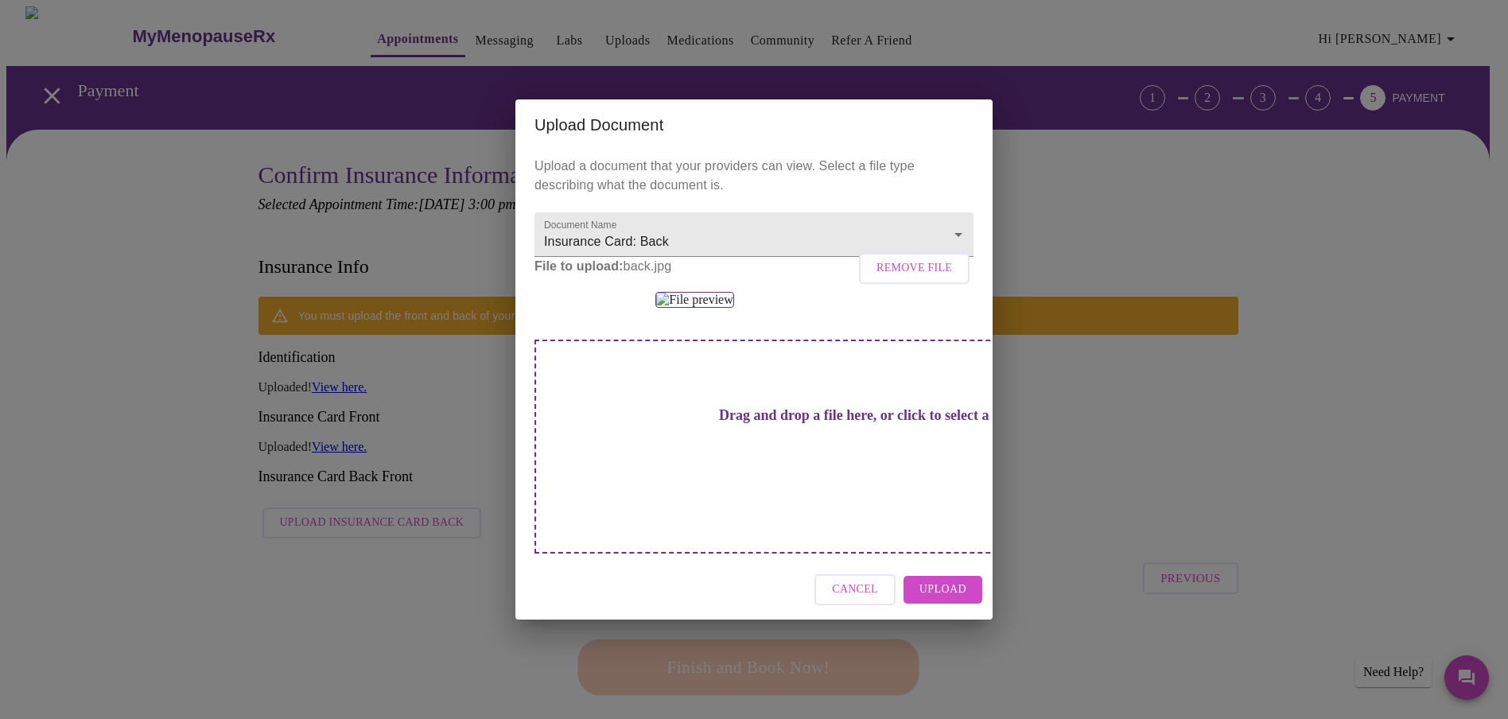
scroll to position [35, 0]
click at [960, 600] on span "Upload" at bounding box center [942, 590] width 47 height 20
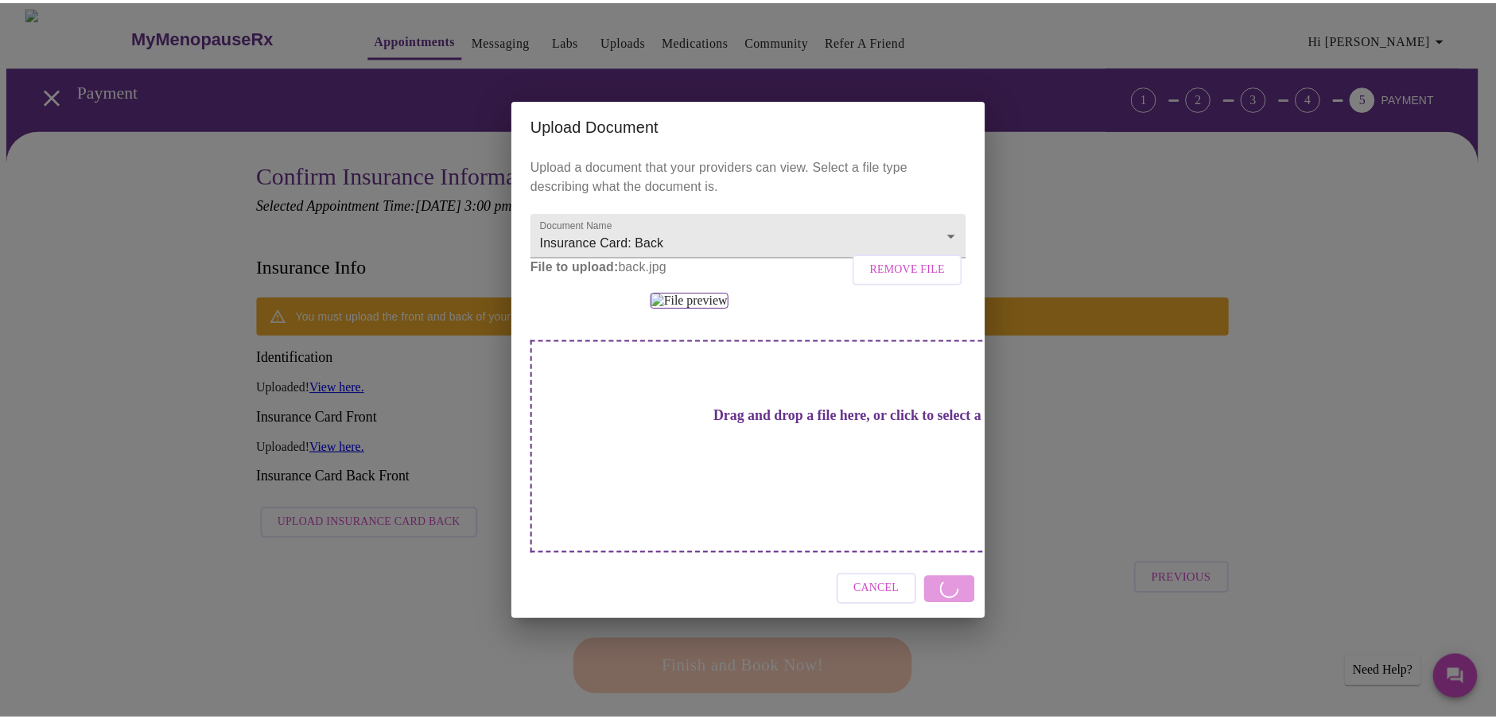
scroll to position [0, 0]
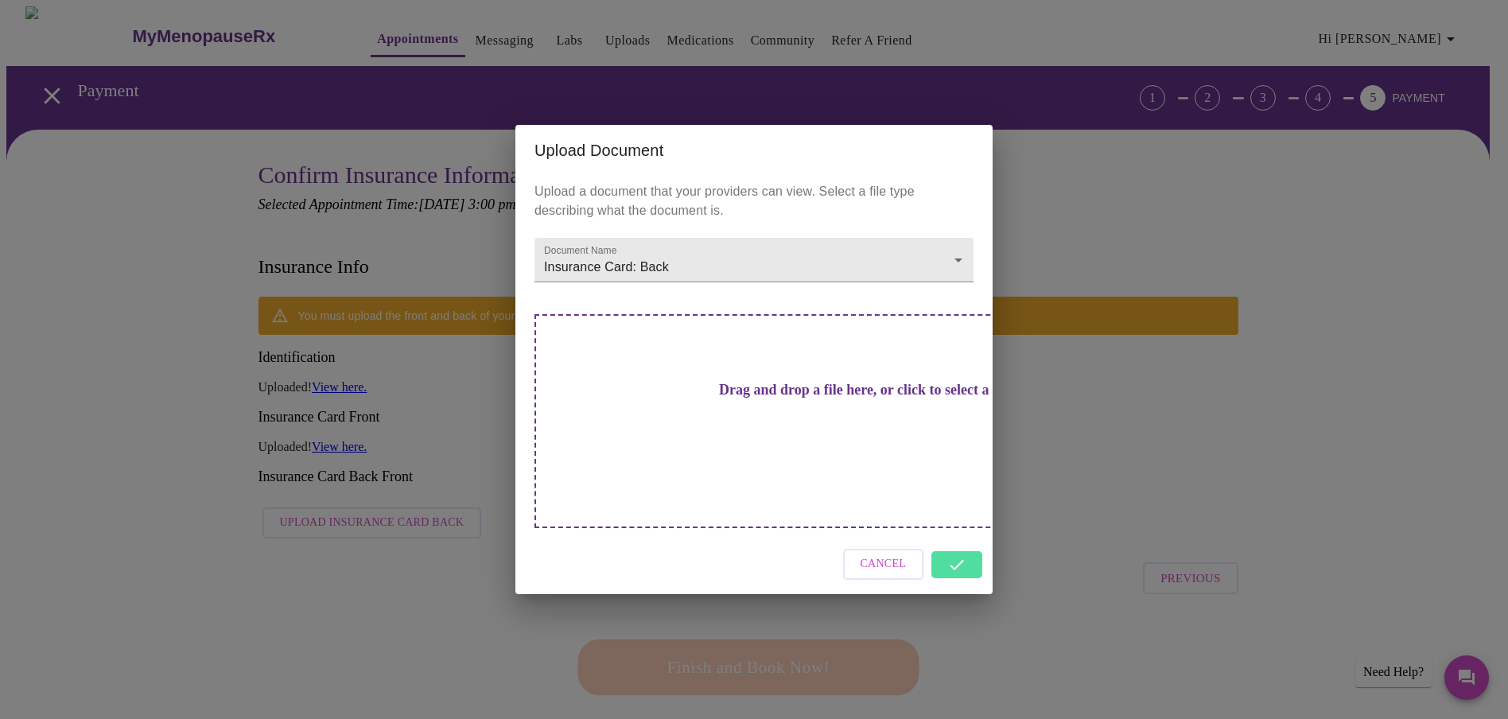
click at [955, 534] on div "Cancel" at bounding box center [753, 564] width 477 height 60
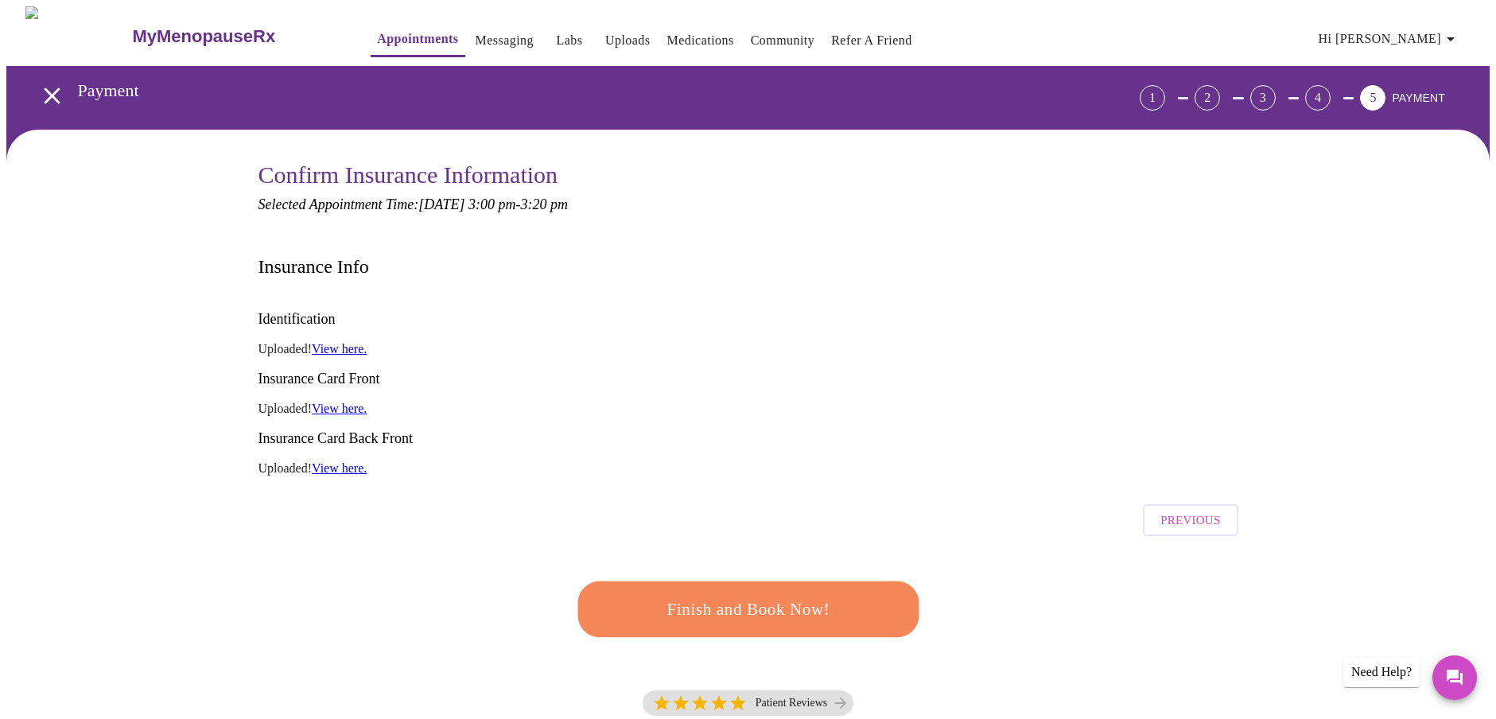
click at [711, 595] on span "Finish and Book Now!" at bounding box center [748, 609] width 294 height 29
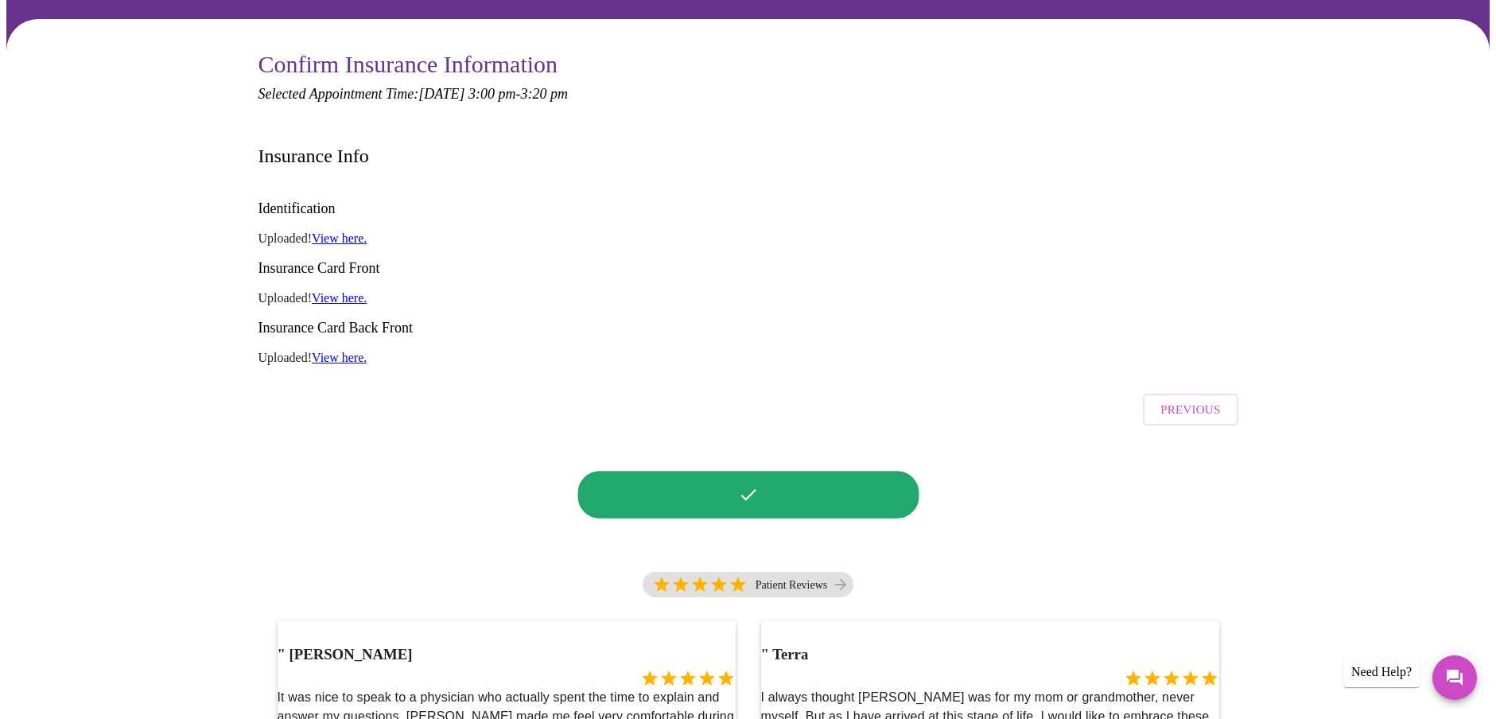
scroll to position [378, 0]
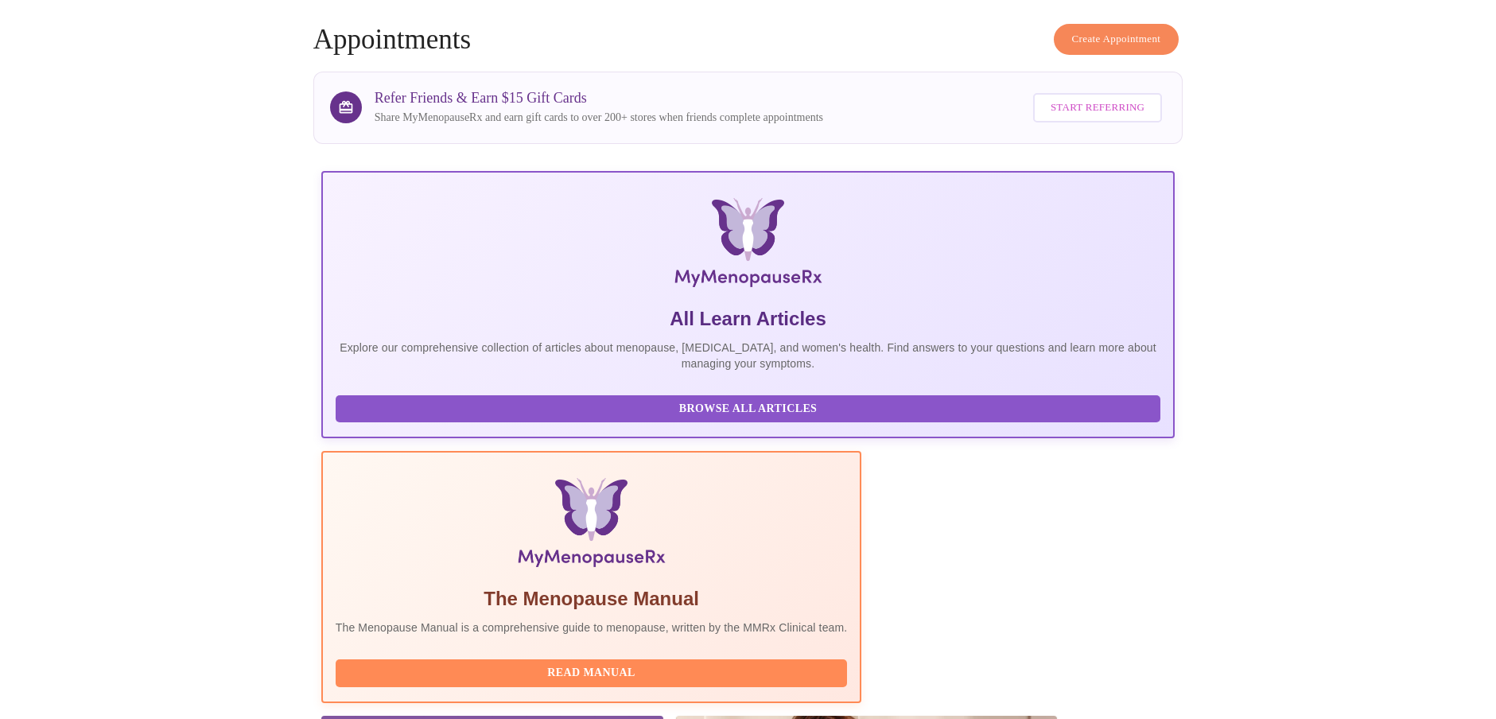
scroll to position [152, 0]
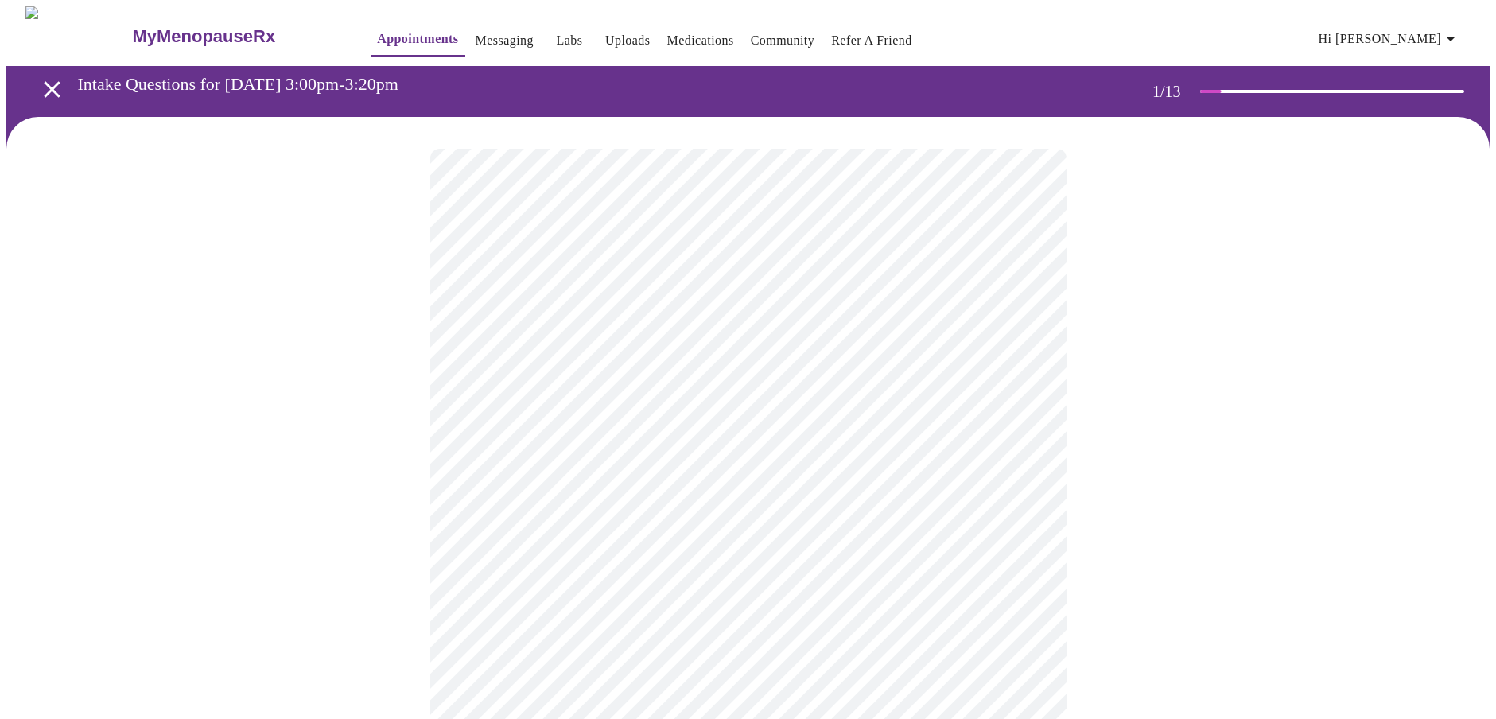
click at [552, 463] on body "MyMenopauseRx Appointments Messaging Labs Uploads Medications Community Refer a…" at bounding box center [747, 732] width 1483 height 1453
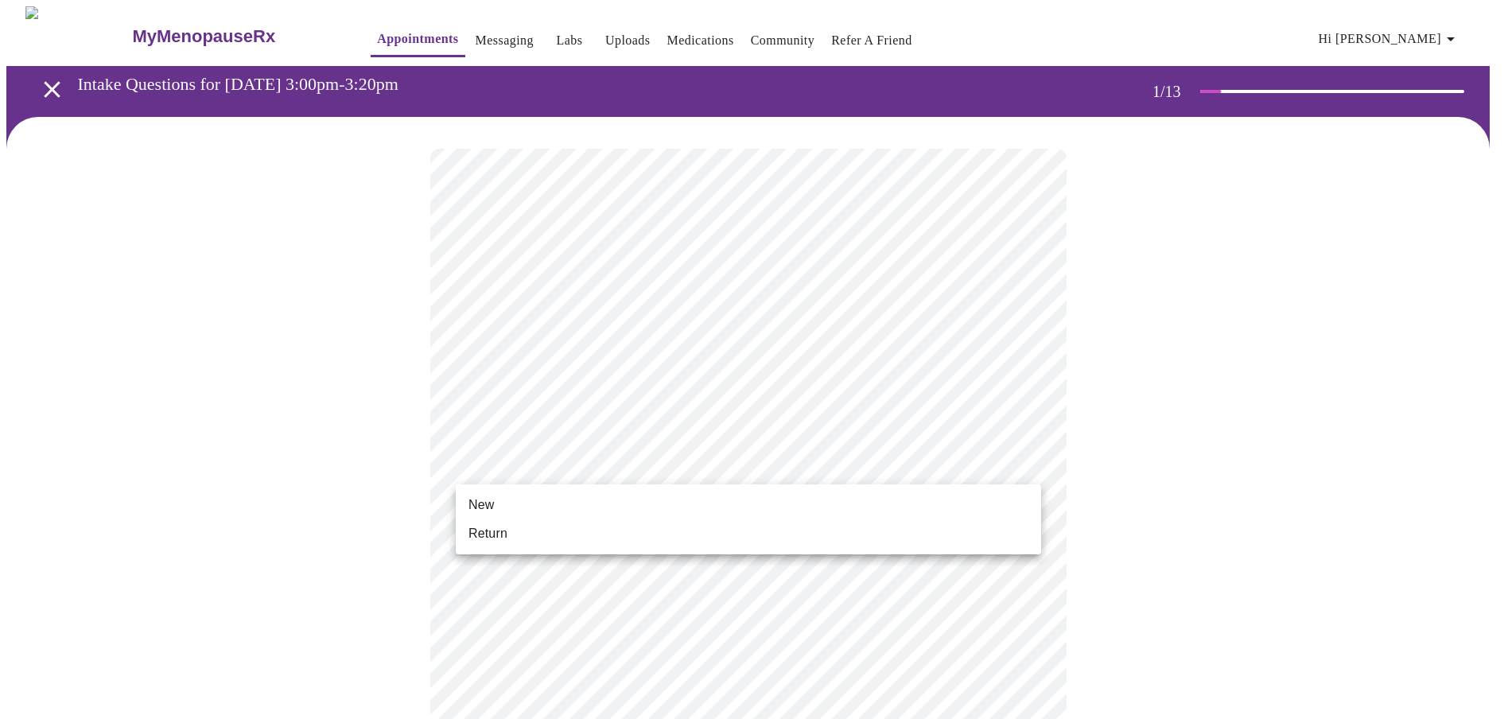
drag, startPoint x: 521, startPoint y: 505, endPoint x: 530, endPoint y: 502, distance: 9.3
click at [524, 503] on li "New" at bounding box center [748, 505] width 585 height 29
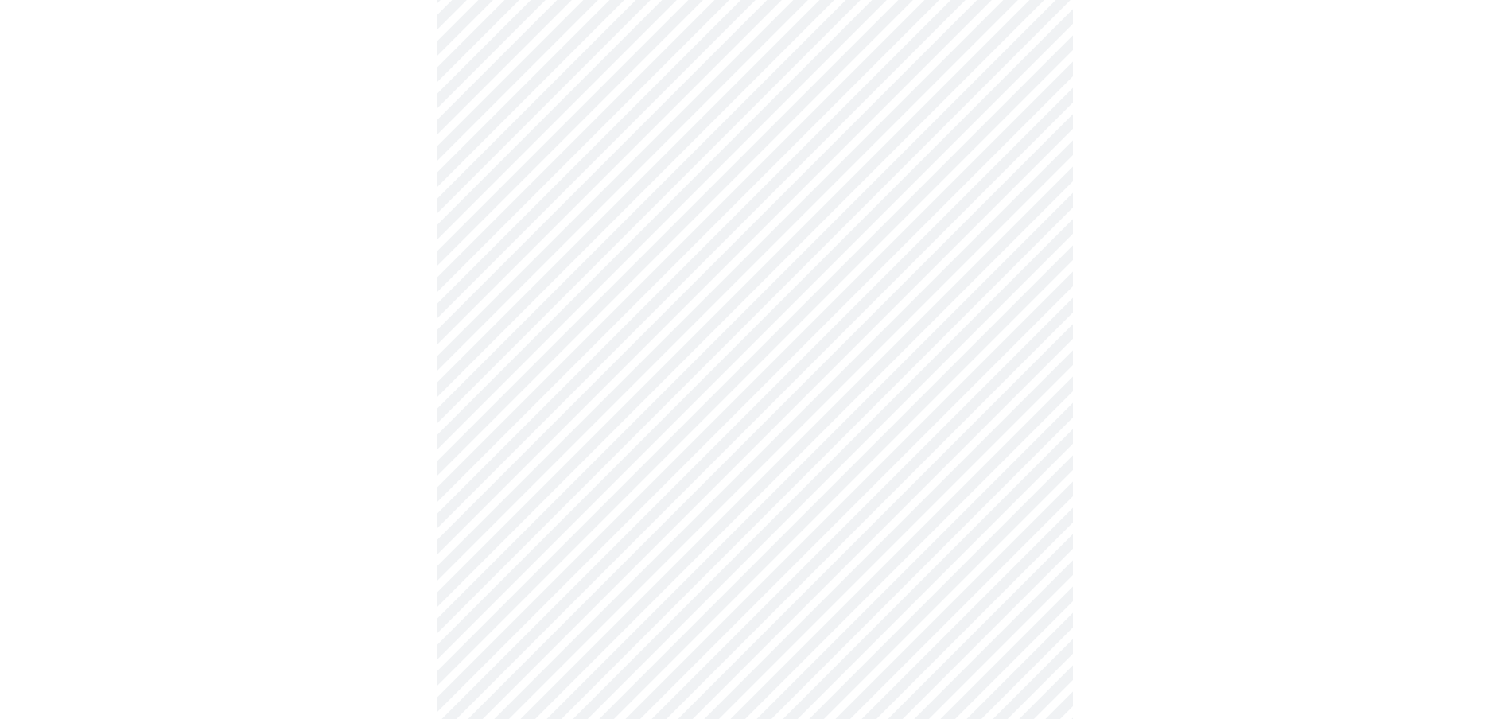
scroll to position [712, 0]
click at [713, 503] on body "MyMenopauseRx Appointments Messaging Labs Uploads Medications Community Refer a…" at bounding box center [747, 10] width 1483 height 1431
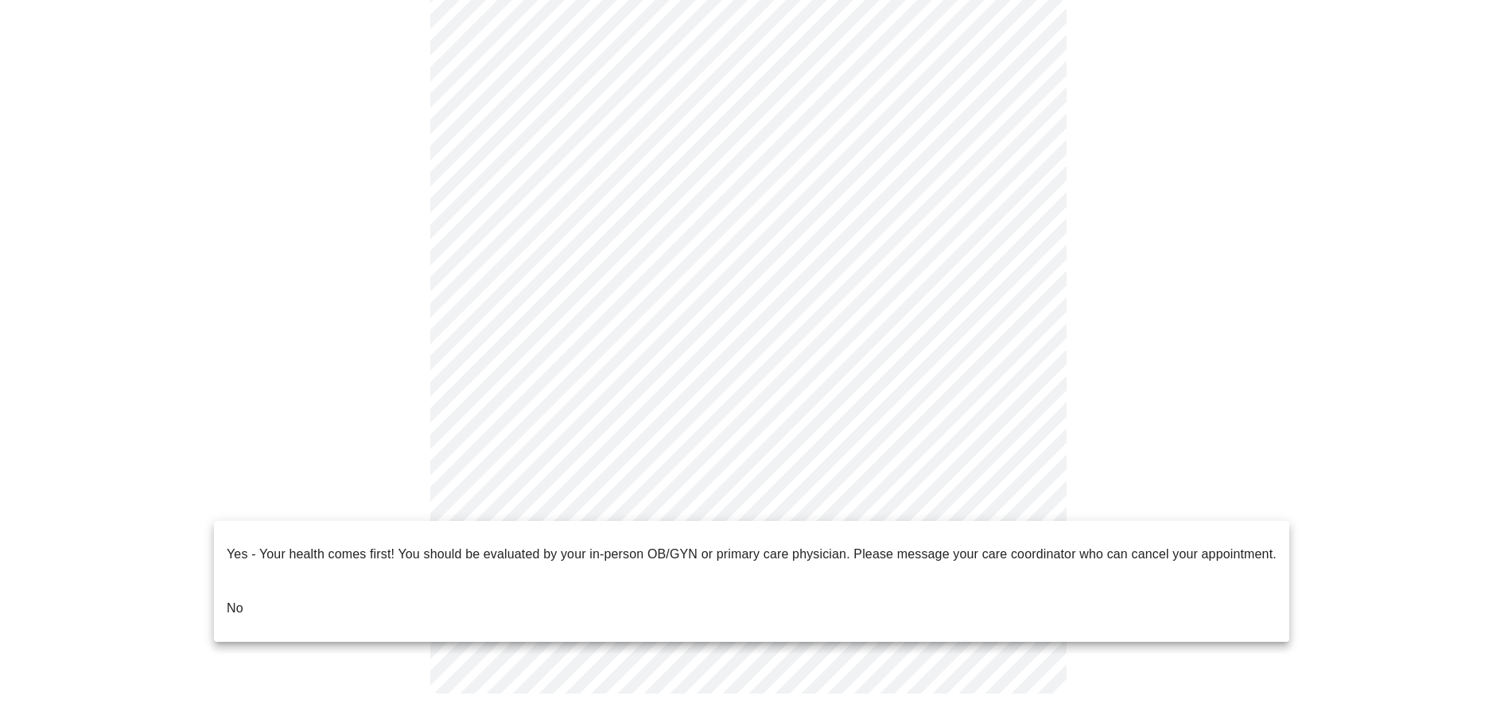
click at [239, 599] on p "No" at bounding box center [235, 608] width 17 height 19
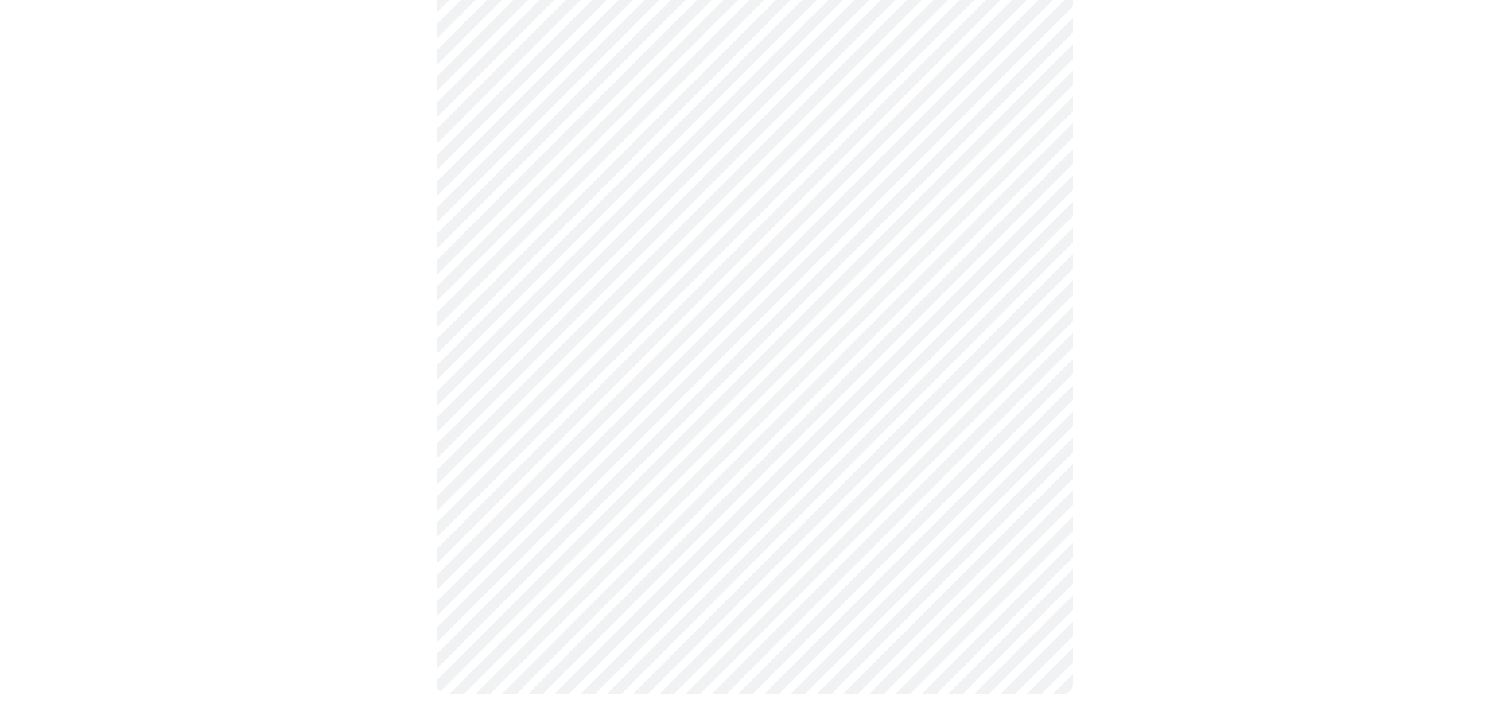
scroll to position [0, 0]
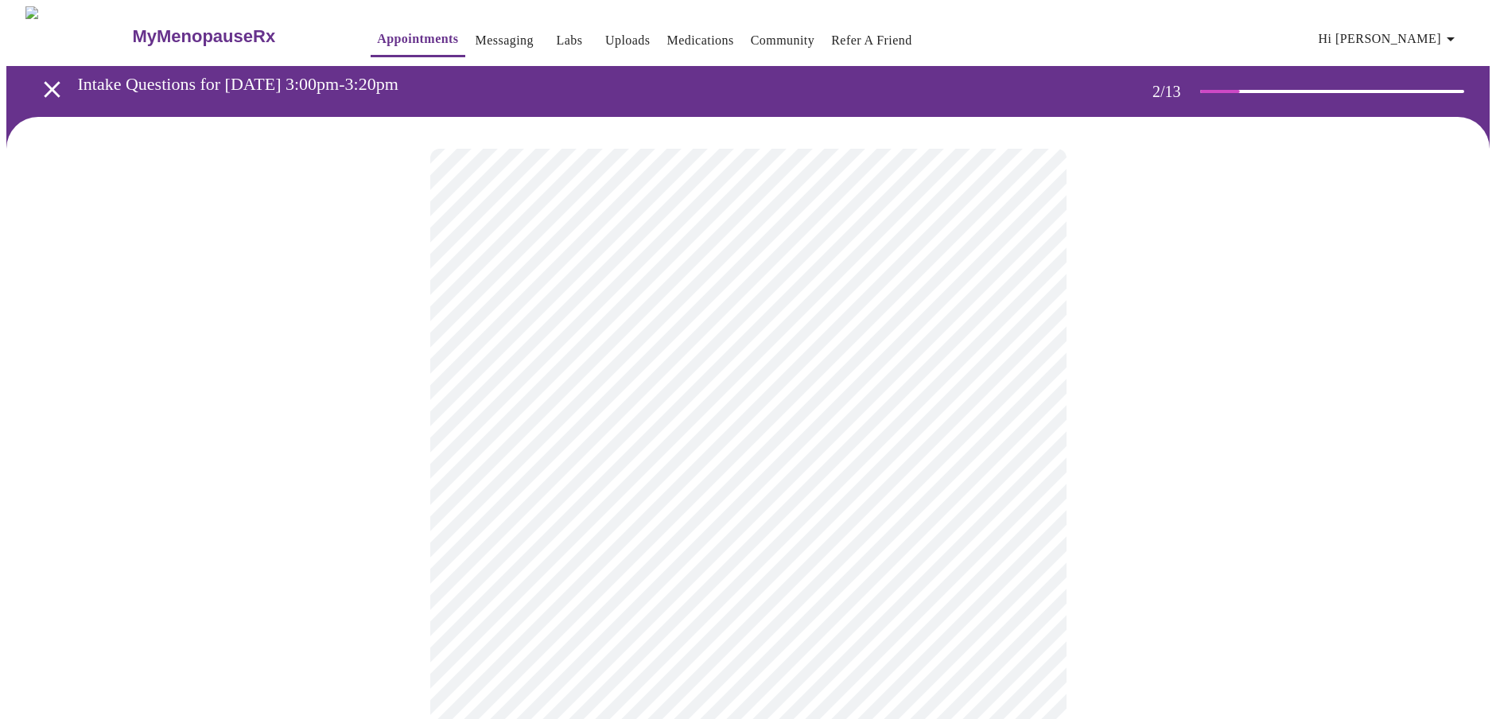
click at [588, 325] on body "MyMenopauseRx Appointments Messaging Labs Uploads Medications Community Refer a…" at bounding box center [747, 484] width 1483 height 956
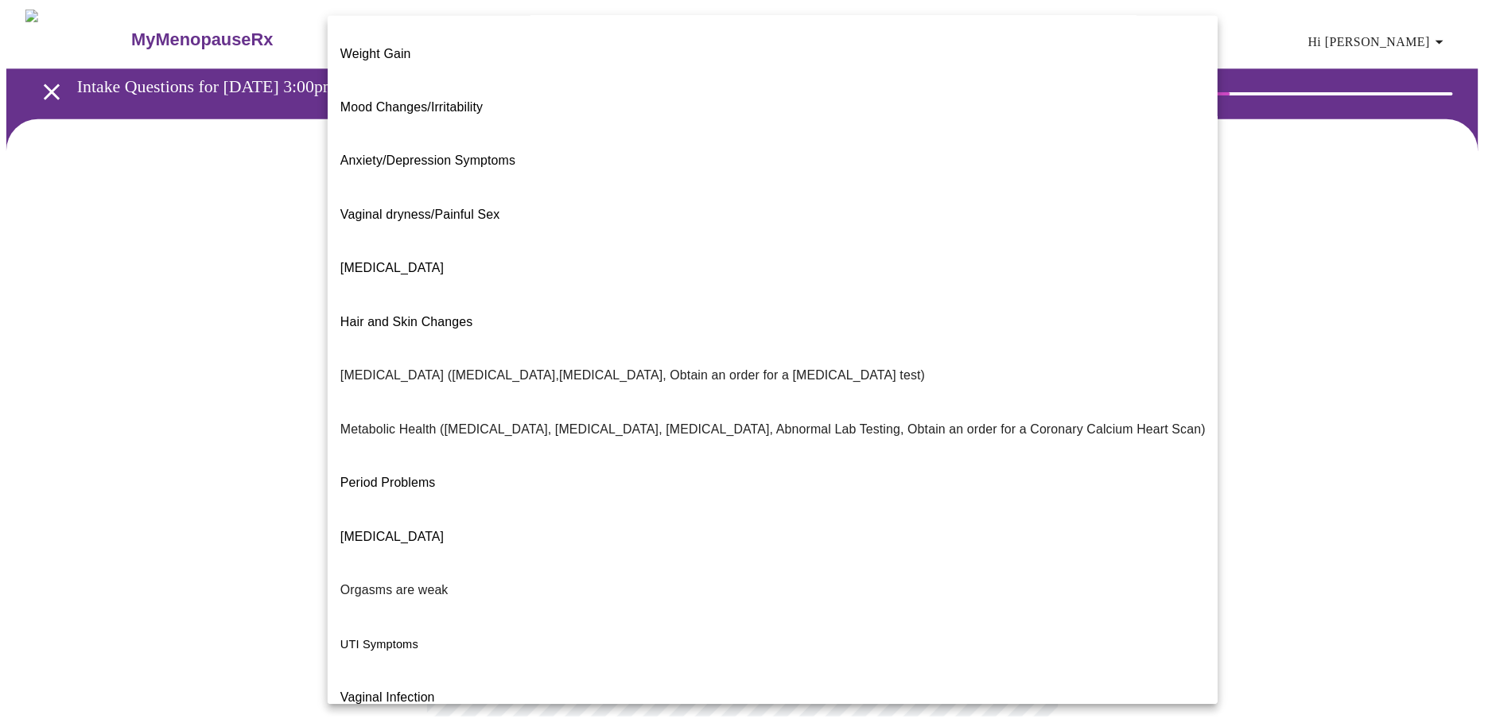
scroll to position [105, 0]
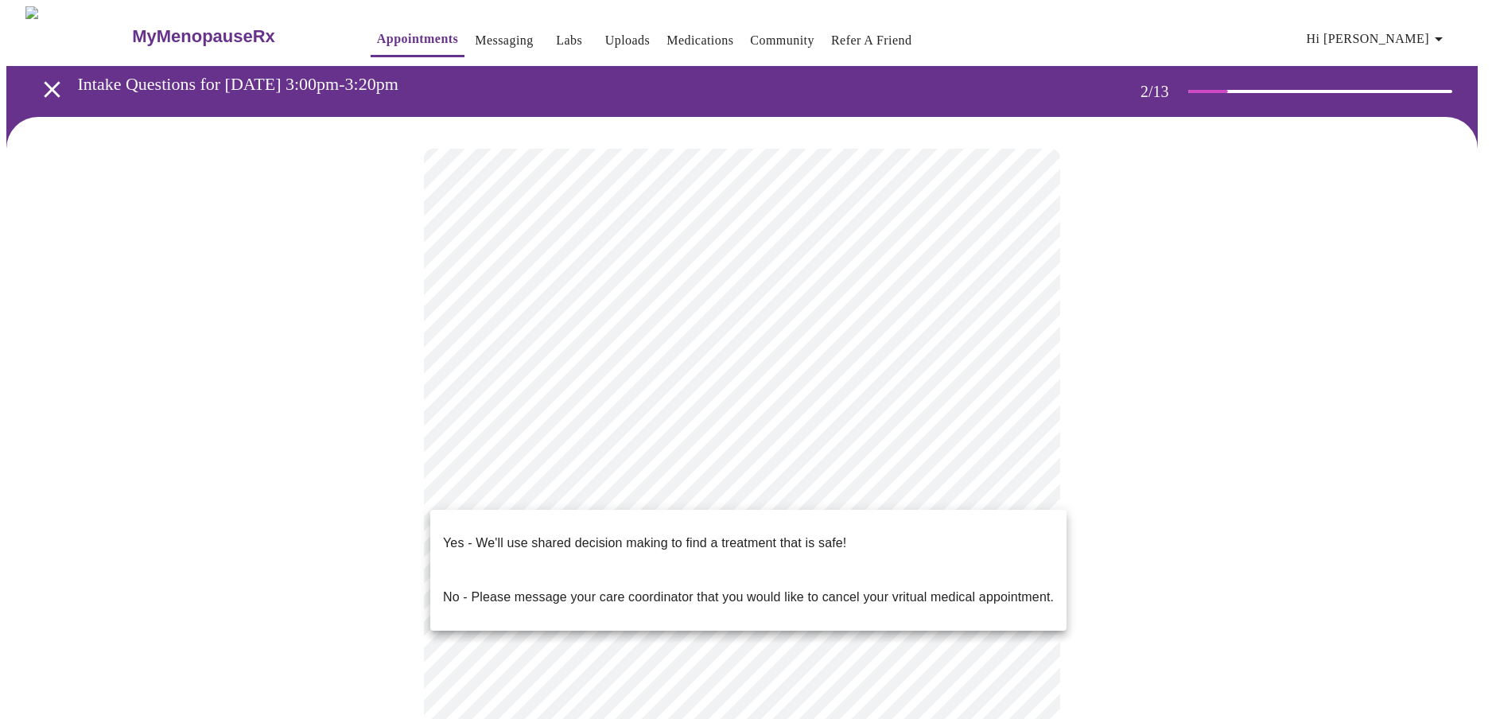
click at [980, 493] on body "MyMenopauseRx Appointments Messaging Labs Uploads Medications Community Refer a…" at bounding box center [747, 479] width 1483 height 946
click at [804, 534] on p "Yes - We'll use shared decision making to find a treatment that is safe!" at bounding box center [644, 543] width 403 height 19
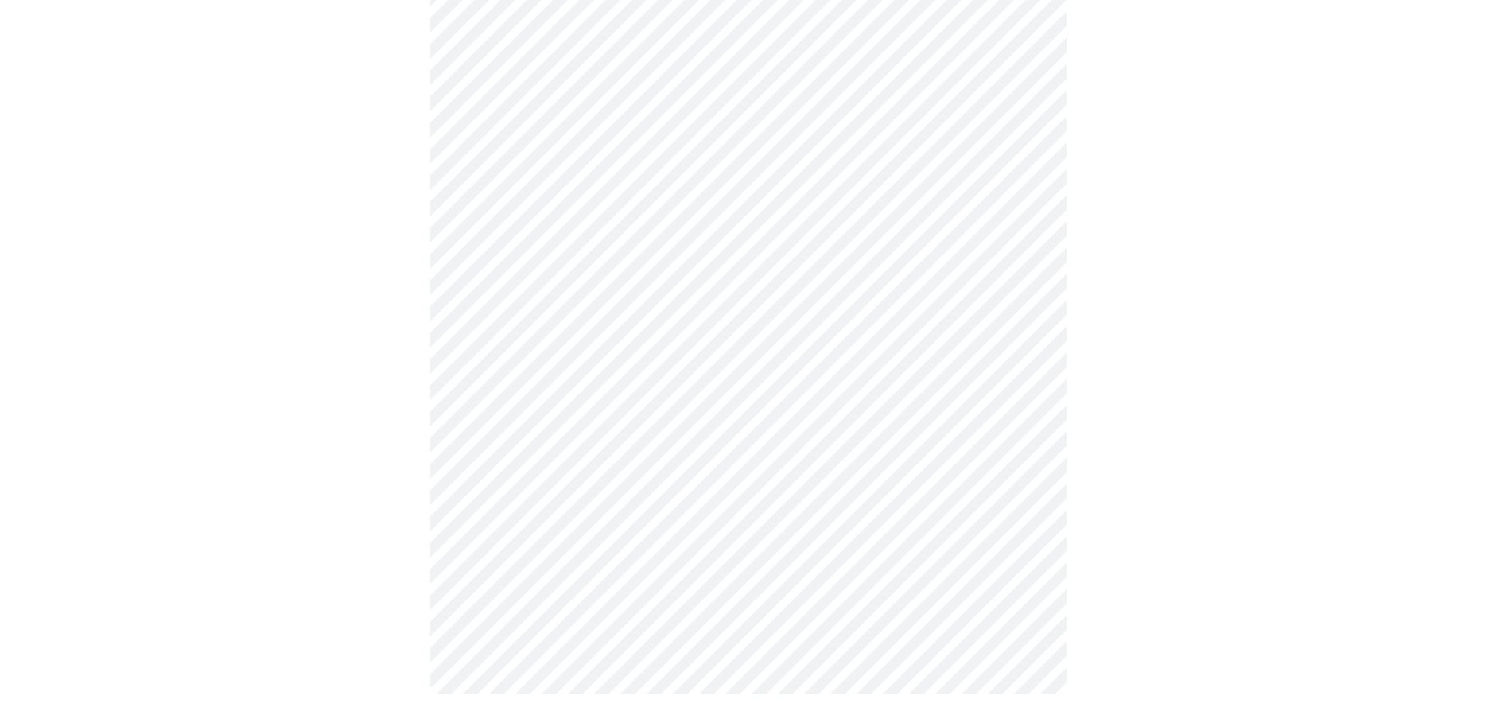
scroll to position [0, 0]
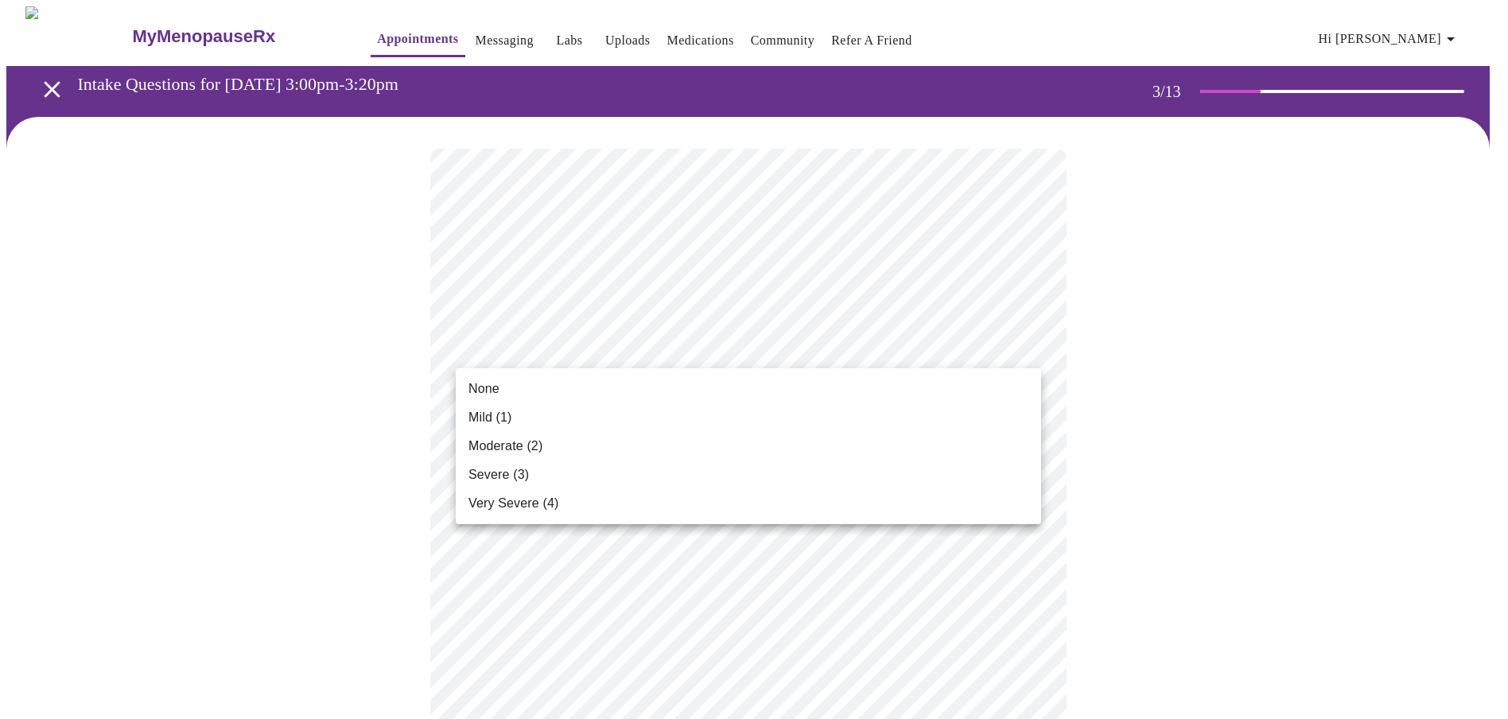
click at [582, 445] on li "Moderate (2)" at bounding box center [748, 446] width 585 height 29
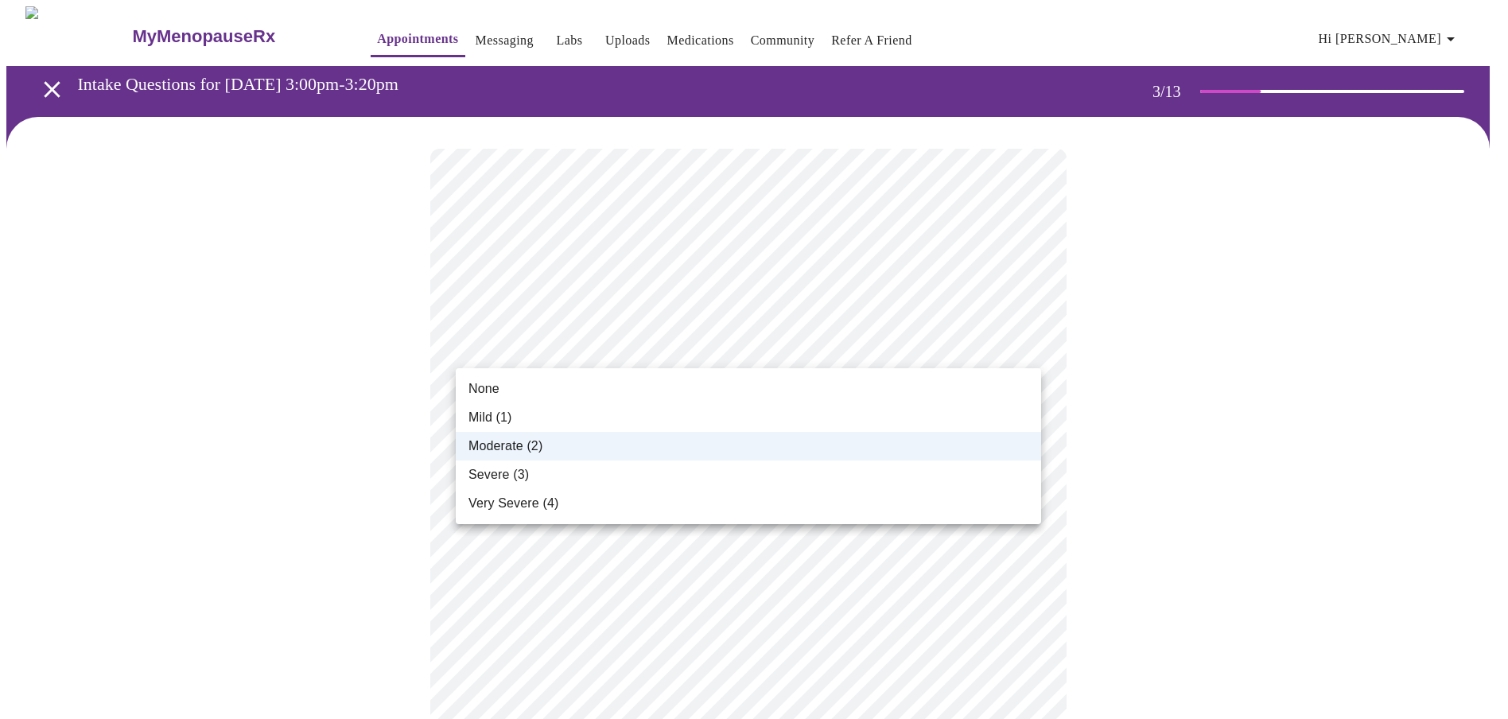
click at [487, 389] on span "None" at bounding box center [483, 388] width 31 height 19
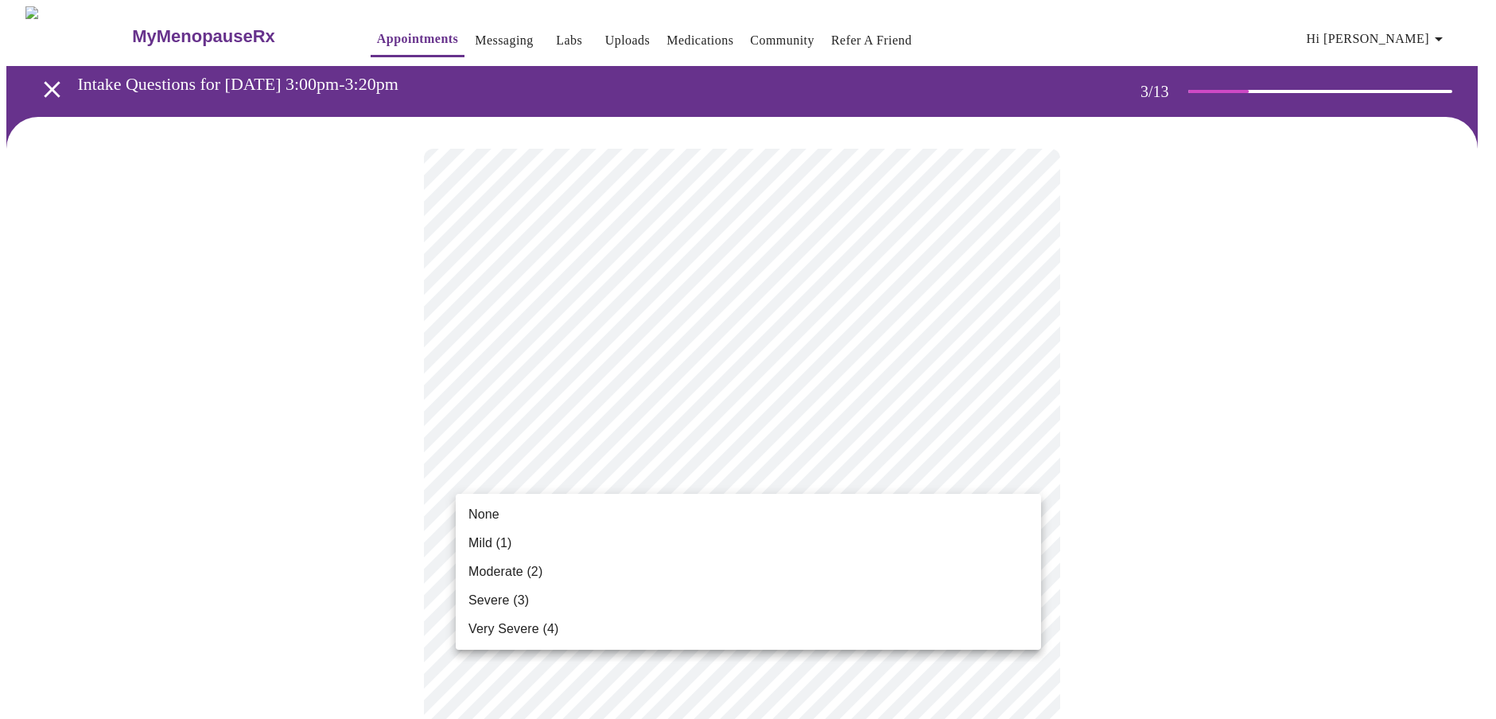
click at [520, 521] on li "None" at bounding box center [748, 514] width 585 height 29
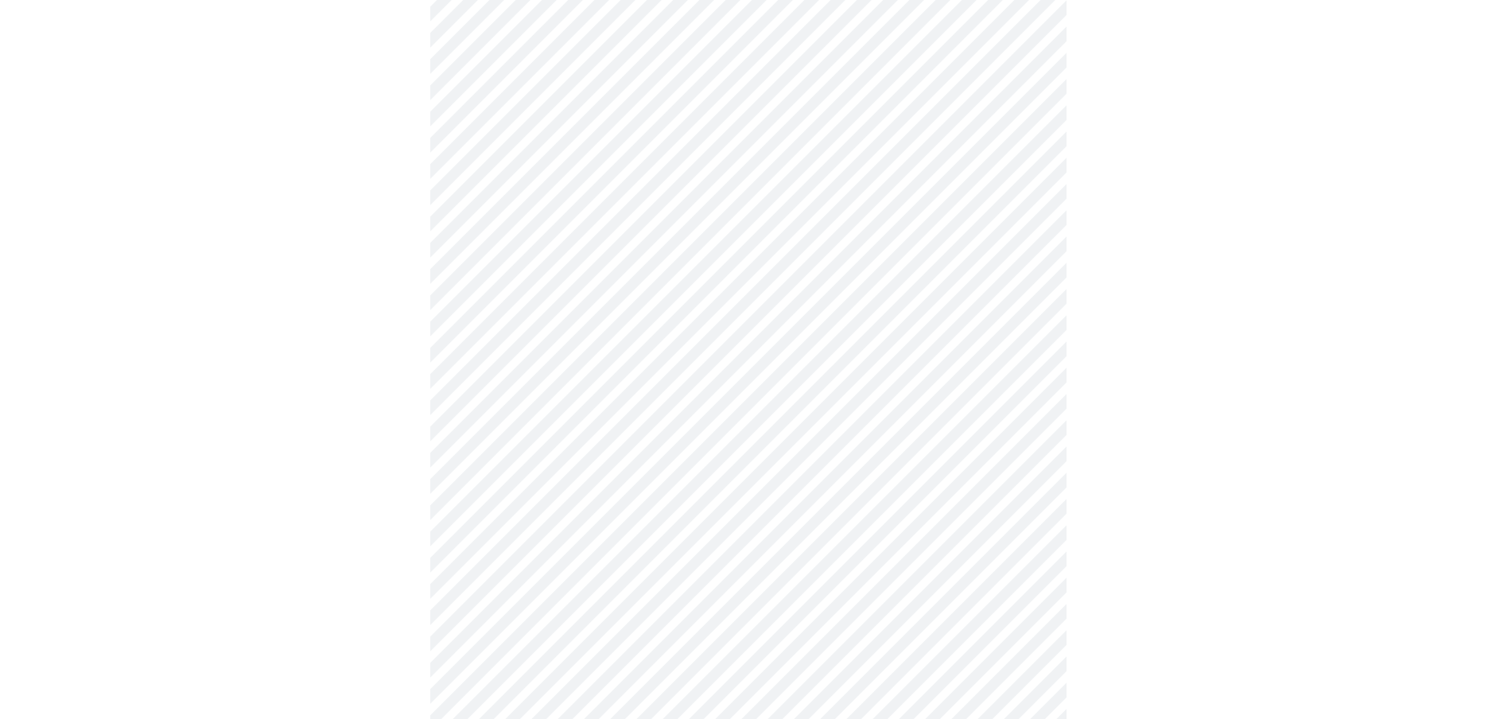
scroll to position [239, 0]
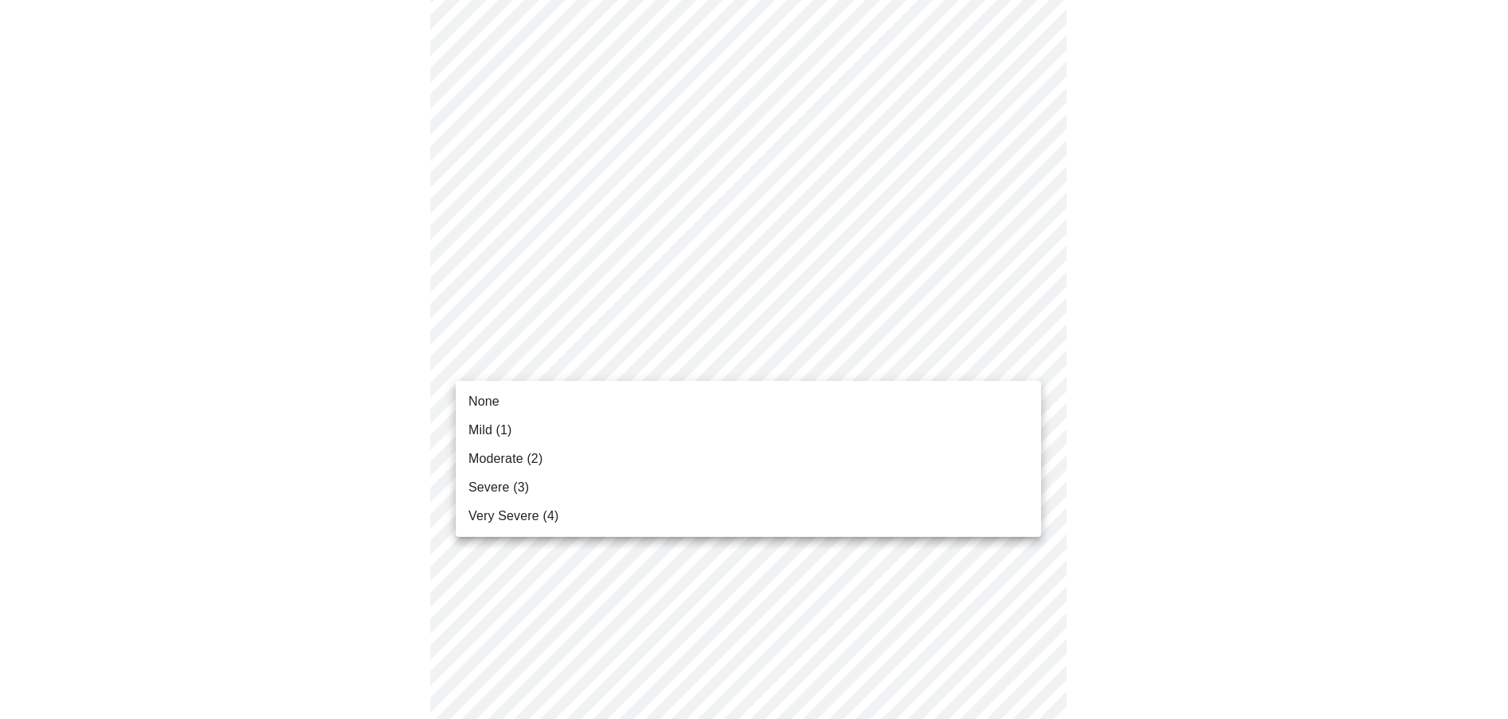
click at [490, 429] on span "Mild (1)" at bounding box center [490, 430] width 44 height 19
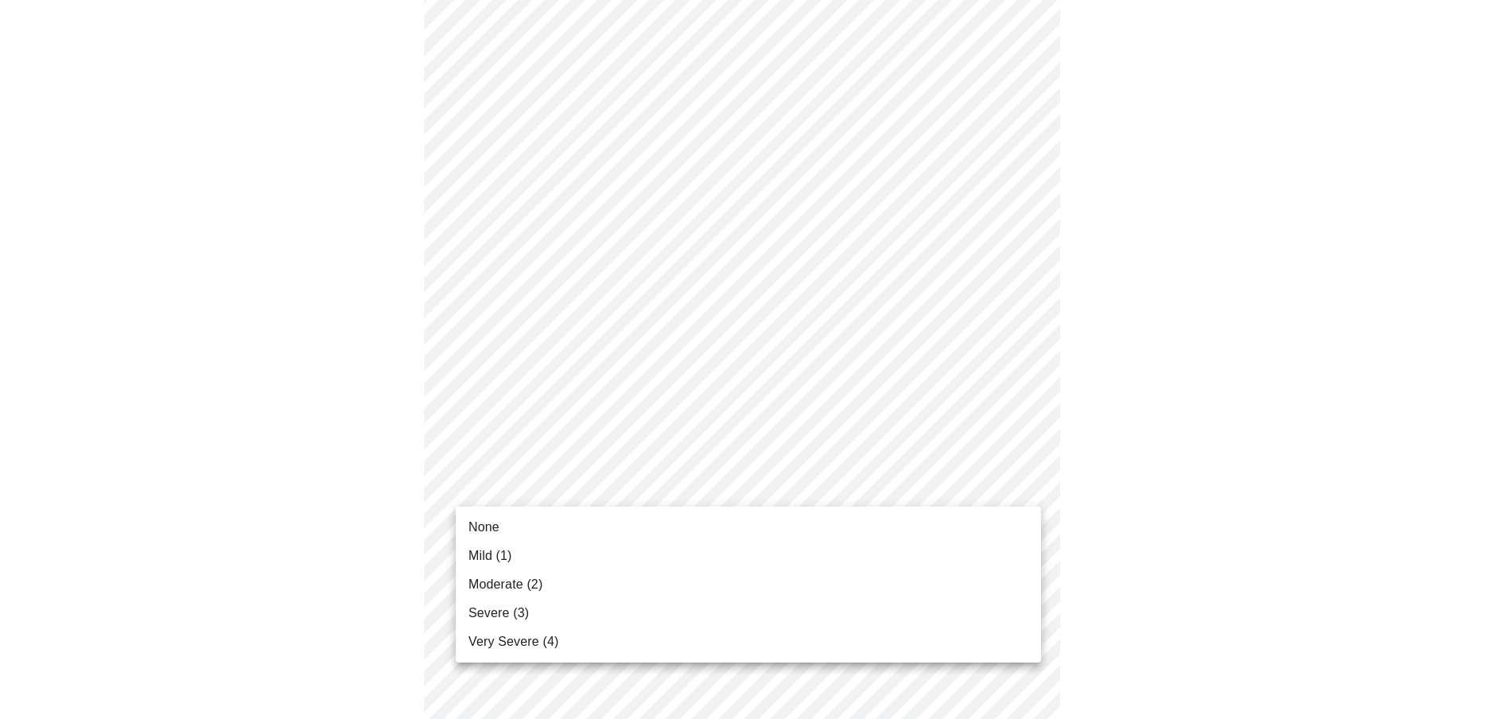
click at [523, 526] on li "None" at bounding box center [748, 527] width 585 height 29
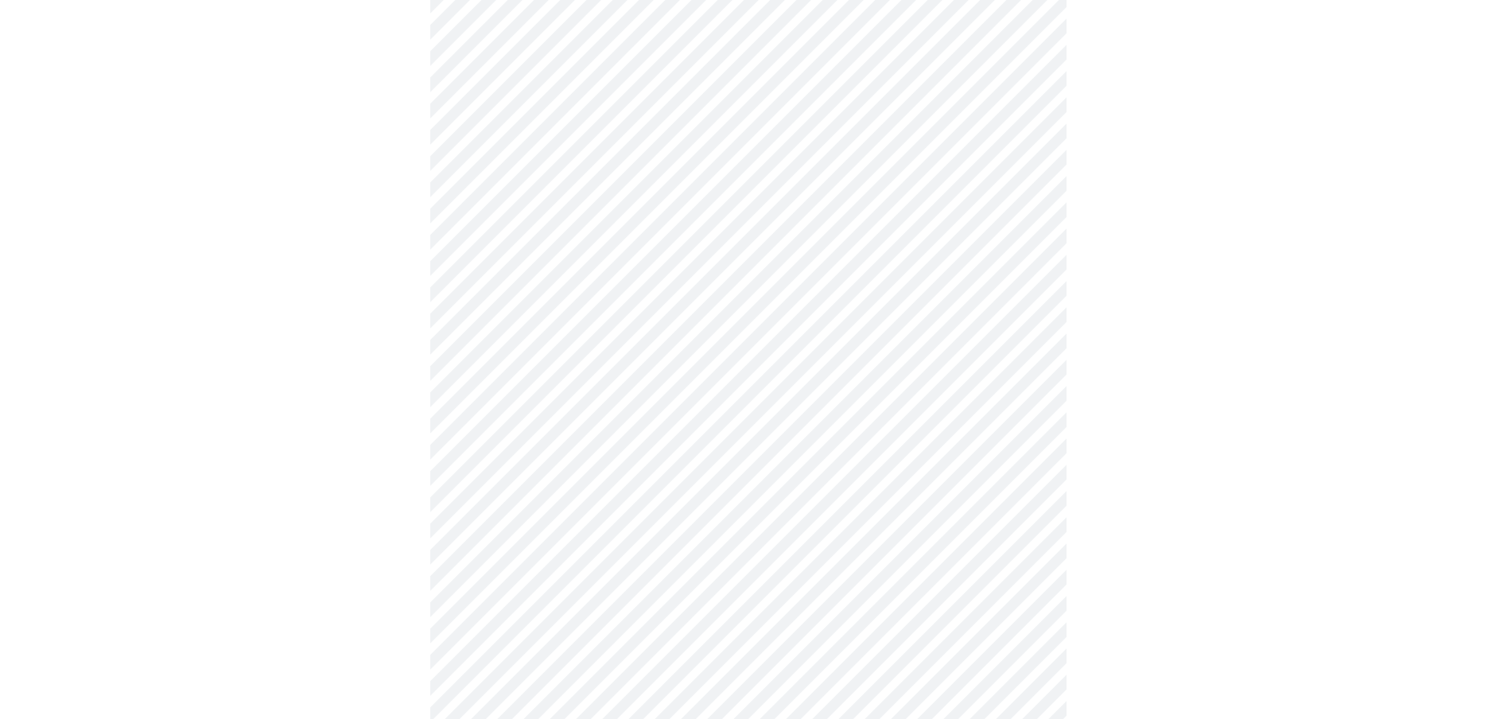
scroll to position [477, 0]
click at [564, 338] on body "MyMenopauseRx Appointments Messaging Labs Uploads Medications Community Refer a…" at bounding box center [747, 542] width 1483 height 2026
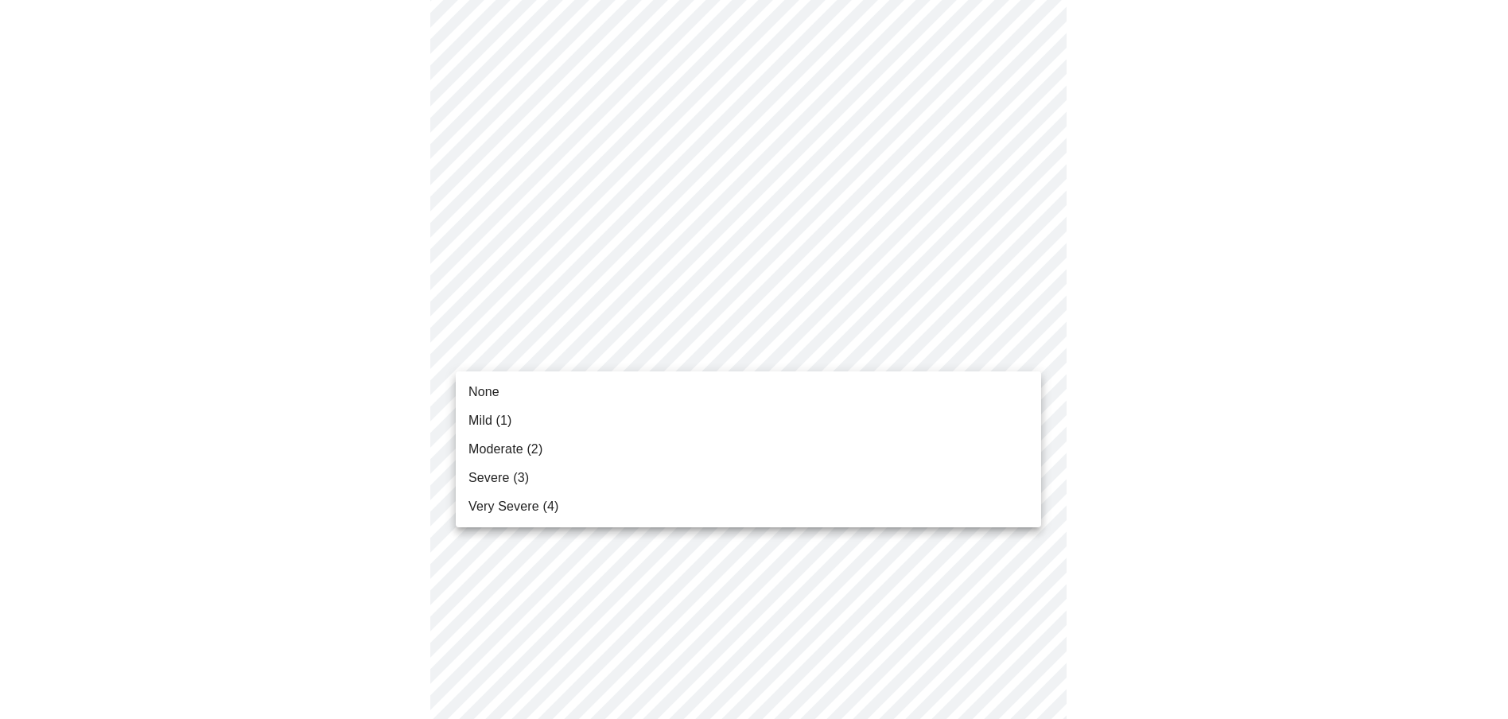
click at [531, 383] on li "None" at bounding box center [748, 392] width 585 height 29
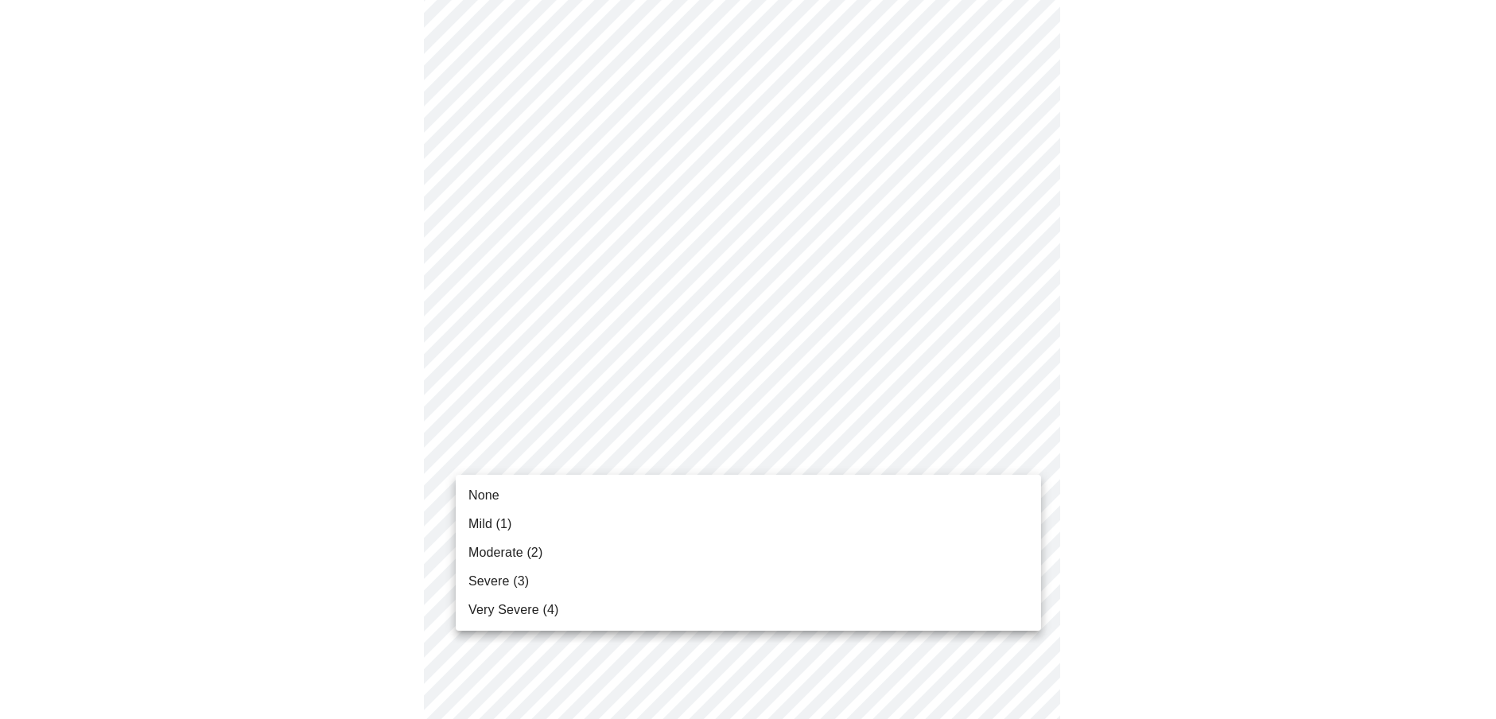
click at [524, 453] on body "MyMenopauseRx Appointments Messaging Labs Uploads Medications Community Refer a…" at bounding box center [747, 531] width 1483 height 2004
click at [490, 491] on span "None" at bounding box center [483, 495] width 31 height 19
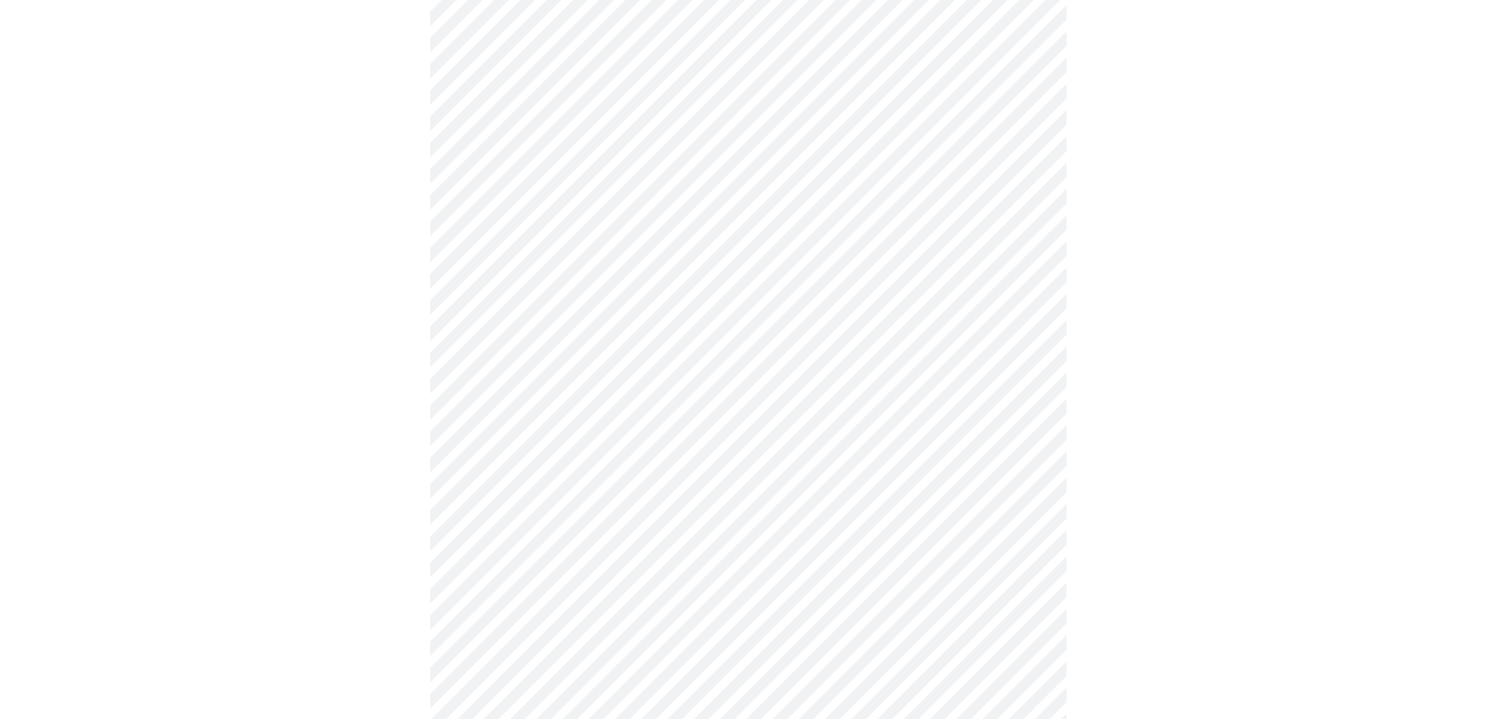
scroll to position [795, 0]
click at [561, 264] on body "MyMenopauseRx Appointments Messaging Labs Uploads Medications Community Refer a…" at bounding box center [747, 202] width 1483 height 1982
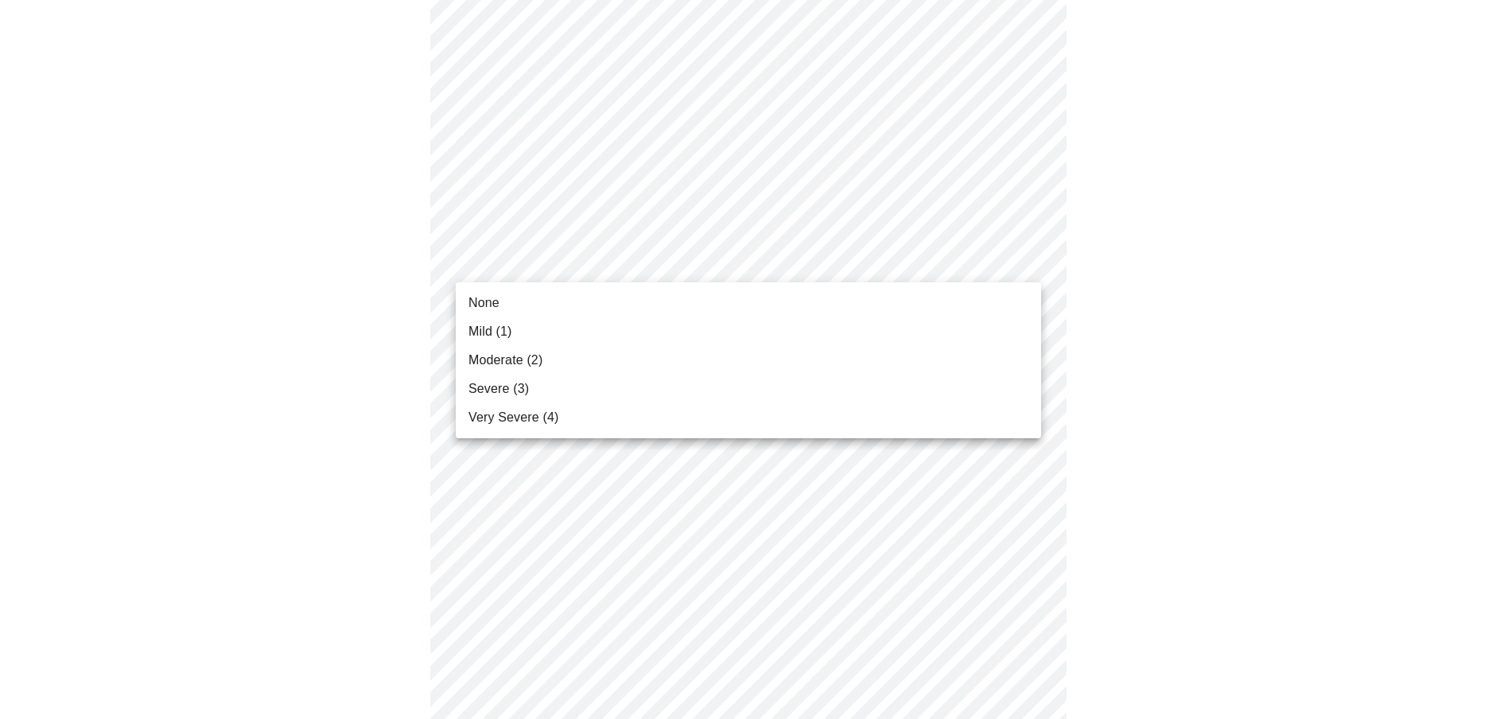
click at [490, 305] on span "None" at bounding box center [483, 302] width 31 height 19
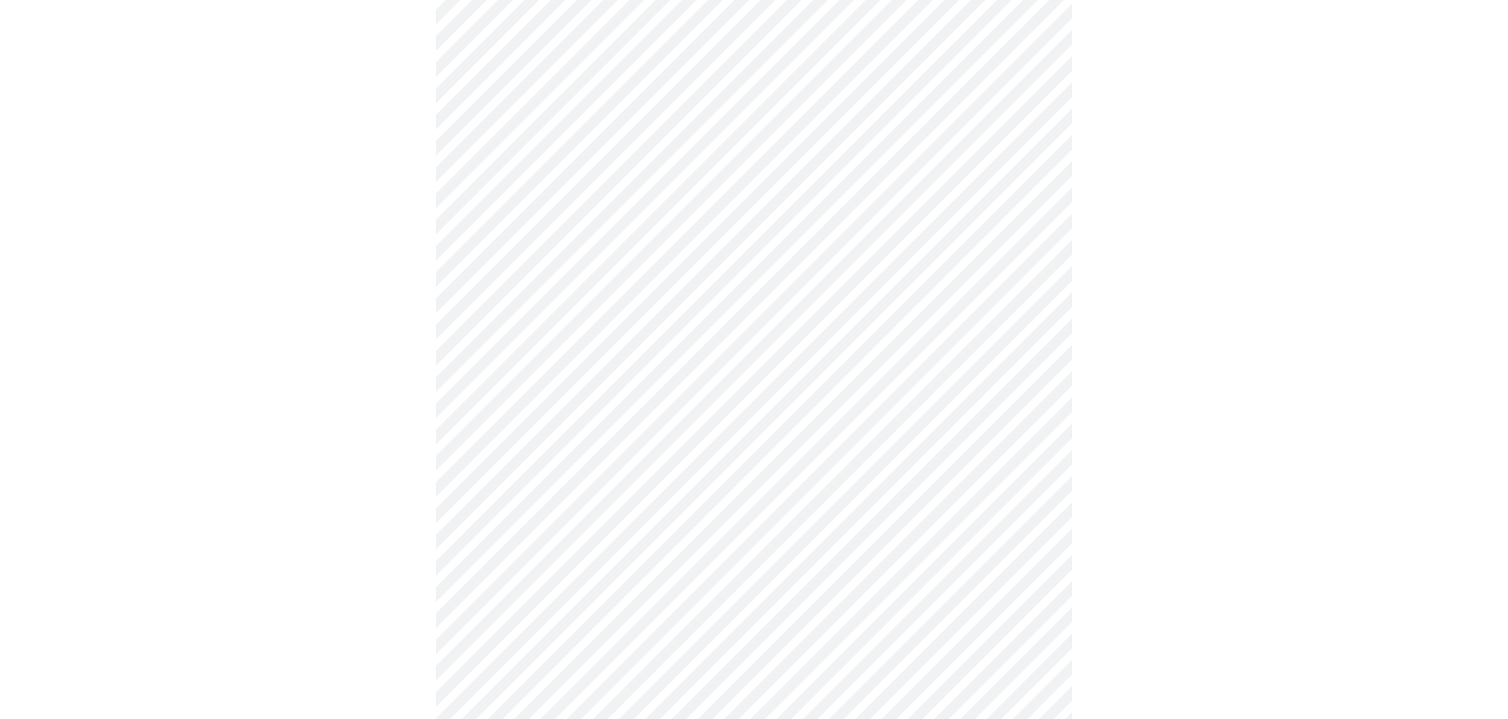
click at [538, 385] on body "MyMenopauseRx Appointments Messaging Labs Uploads Medications Community Refer a…" at bounding box center [753, 191] width 1495 height 1960
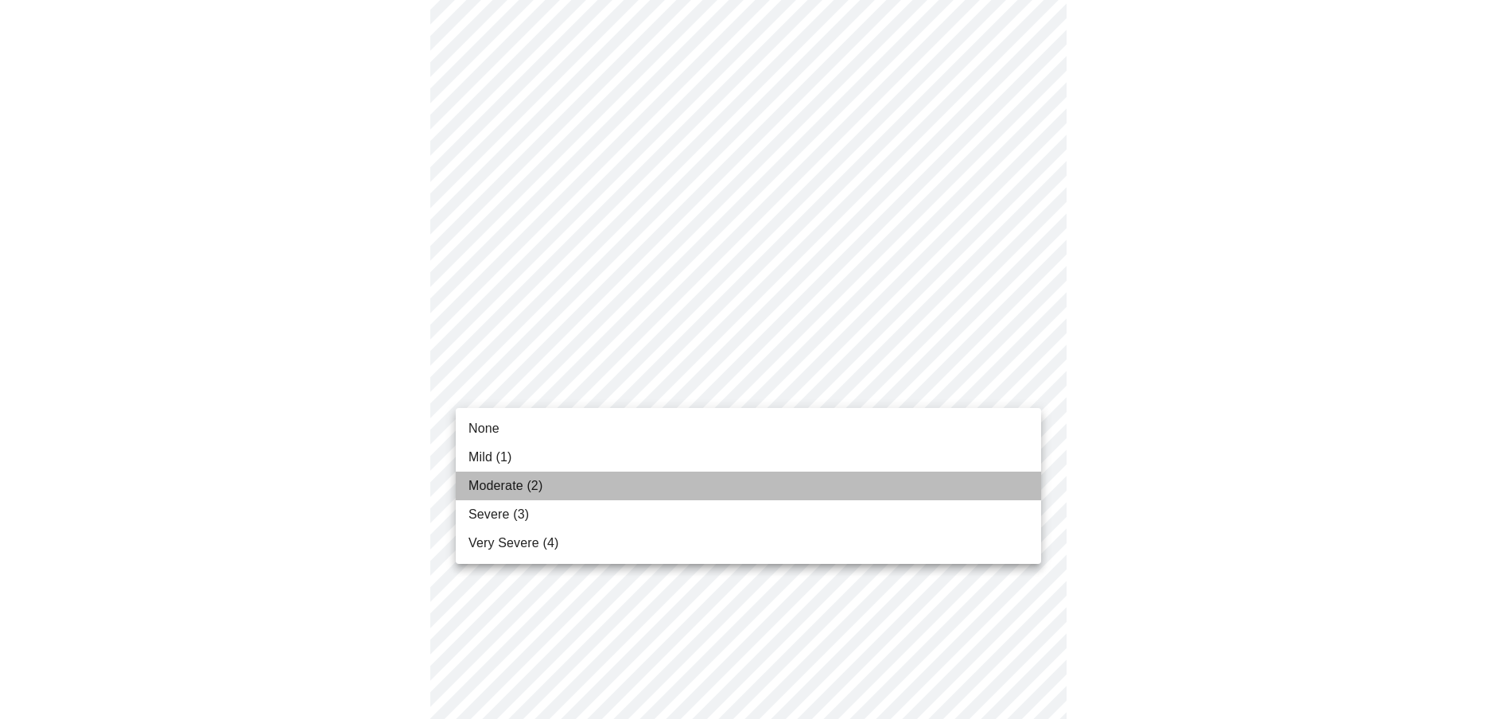
click at [499, 483] on span "Moderate (2)" at bounding box center [505, 485] width 74 height 19
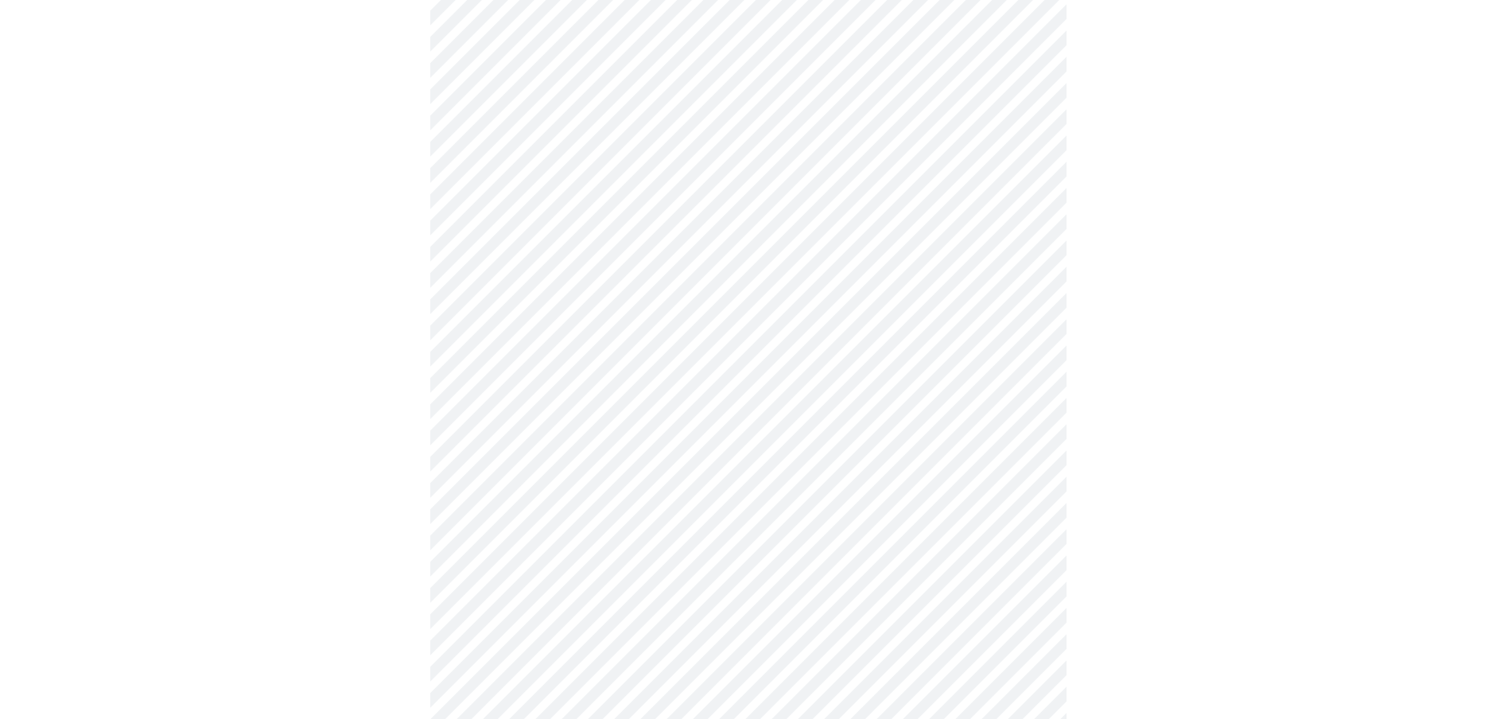
scroll to position [954, 0]
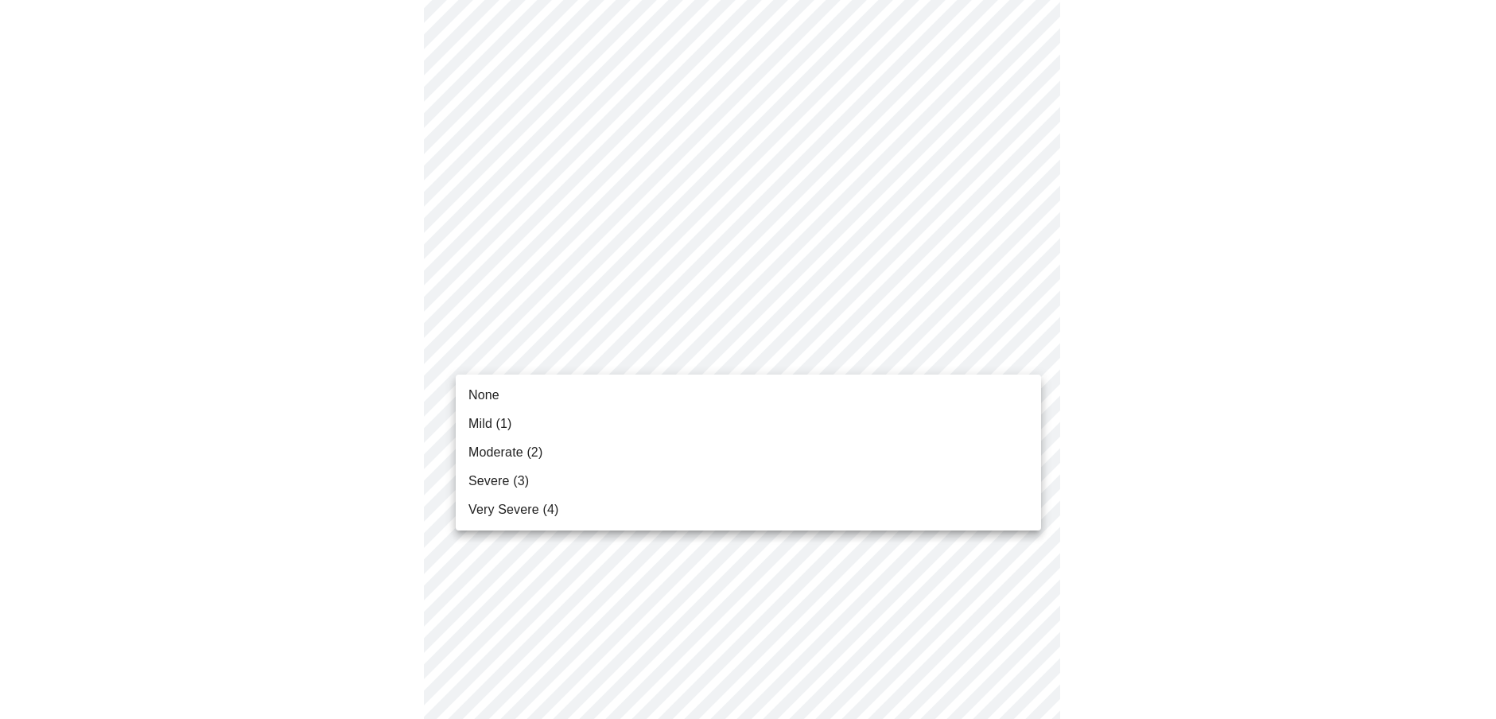
click at [554, 353] on body "MyMenopauseRx Appointments Messaging Labs Uploads Medications Community Refer a…" at bounding box center [747, 20] width 1483 height 1937
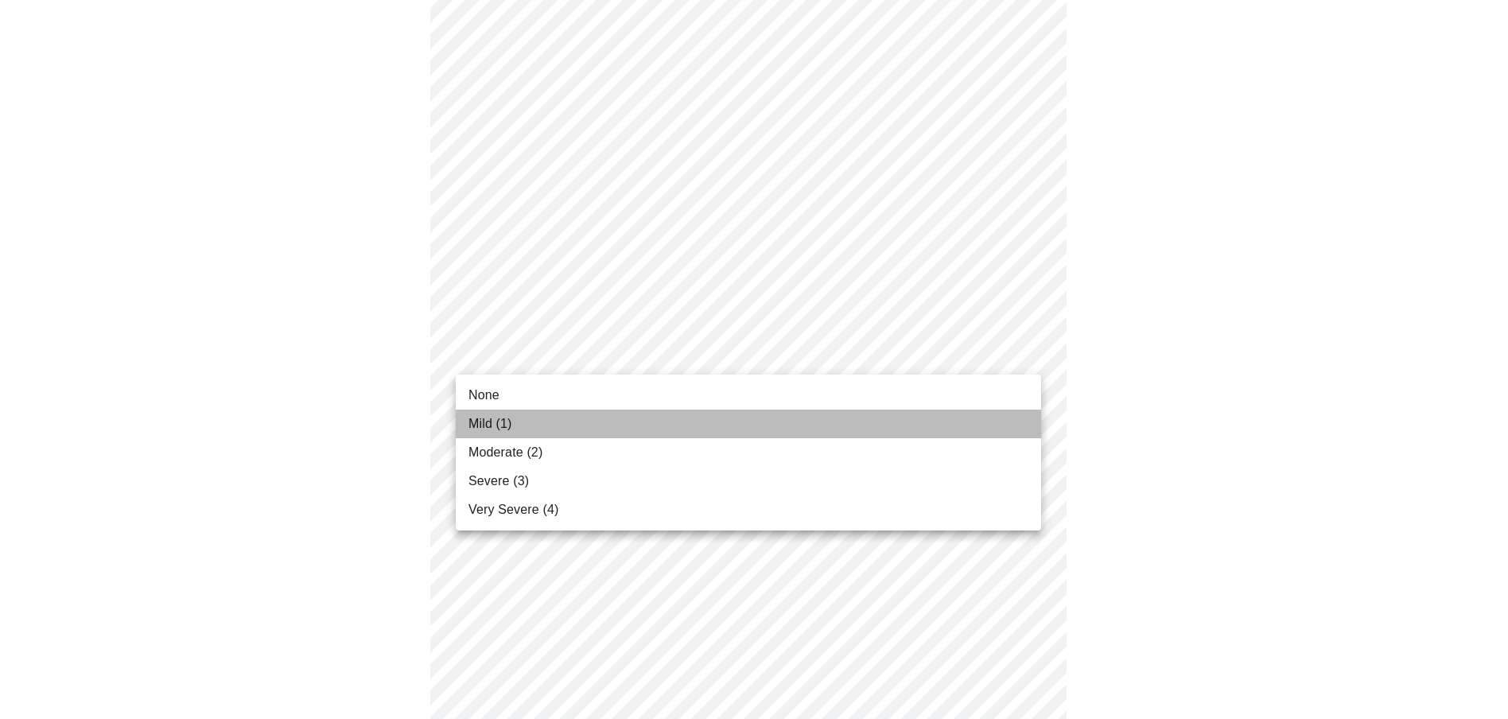
click at [491, 422] on span "Mild (1)" at bounding box center [490, 423] width 44 height 19
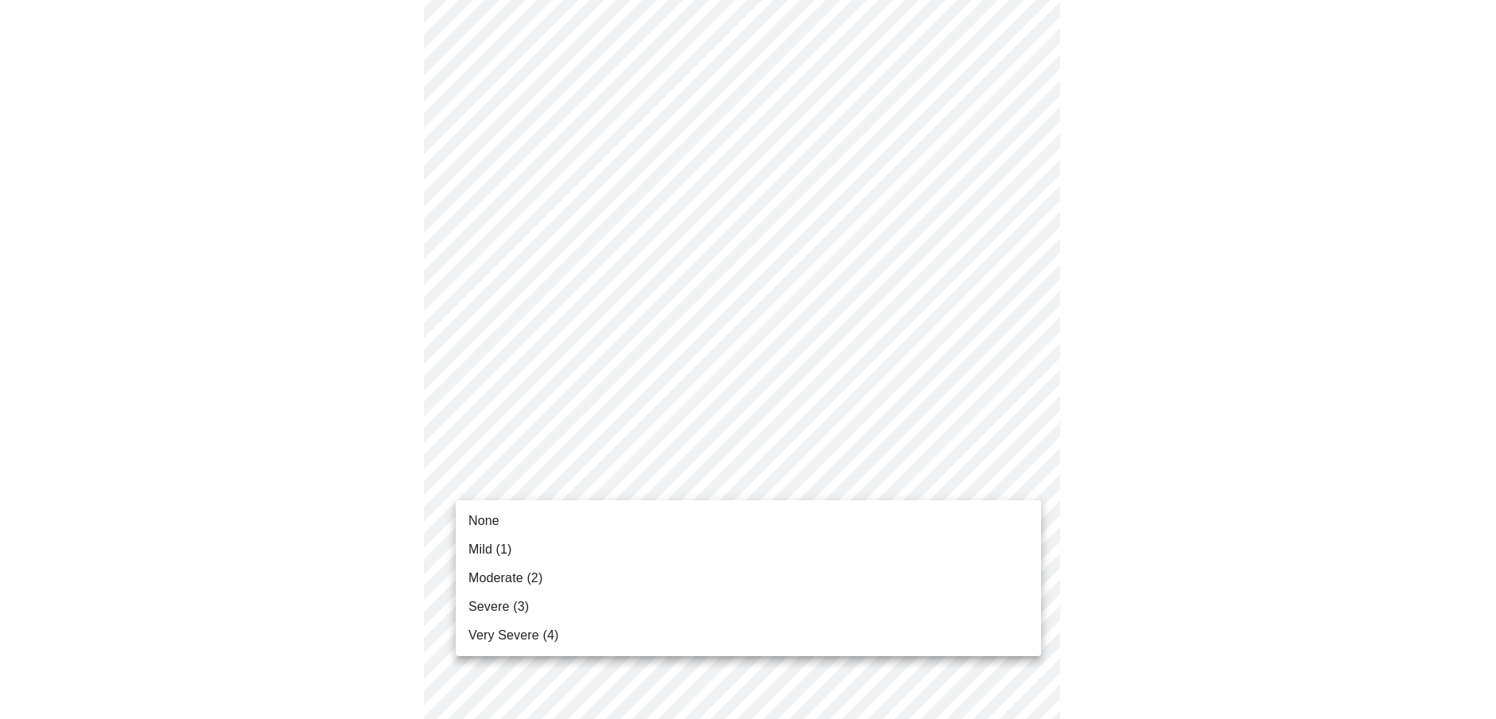
click at [542, 480] on body "MyMenopauseRx Appointments Messaging Labs Uploads Medications Community Refer a…" at bounding box center [747, 9] width 1483 height 1915
click at [487, 519] on span "None" at bounding box center [483, 520] width 31 height 19
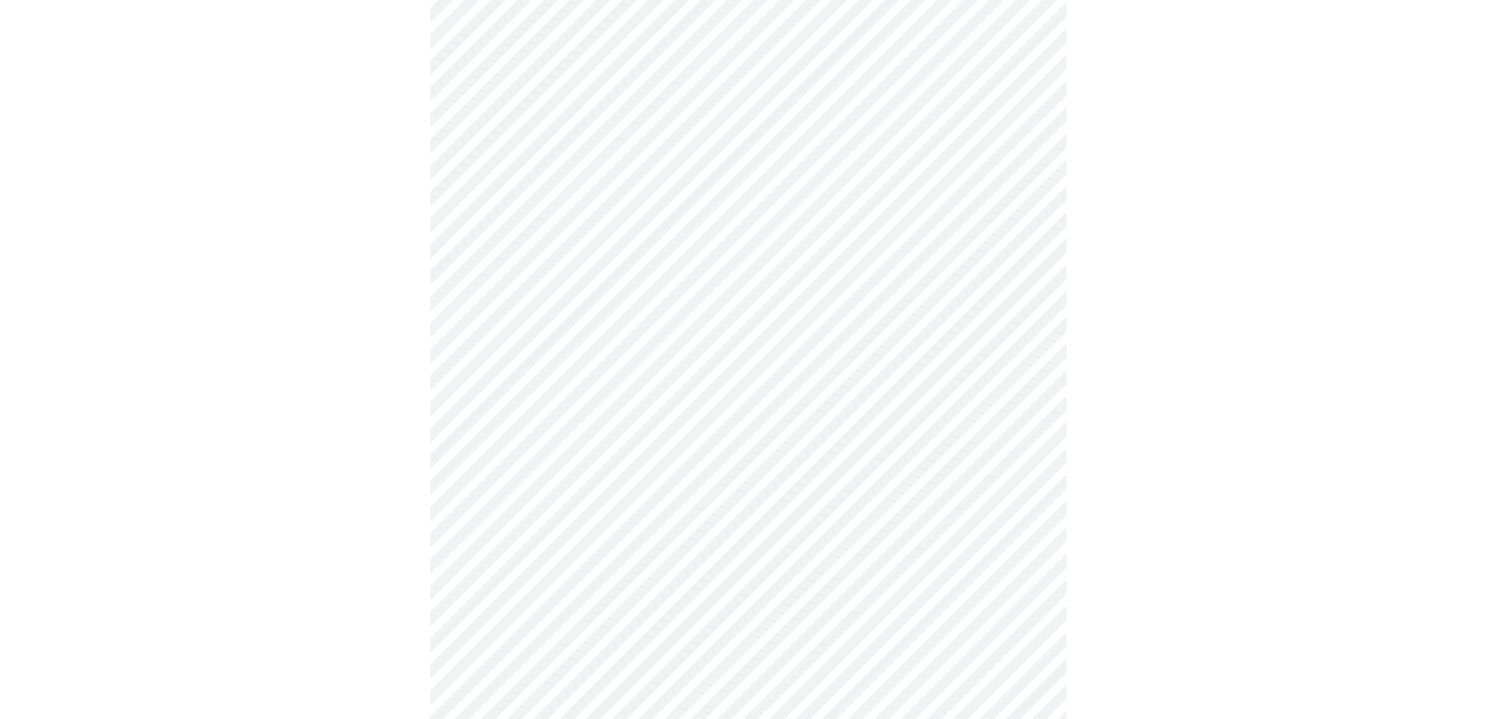
scroll to position [1034, 0]
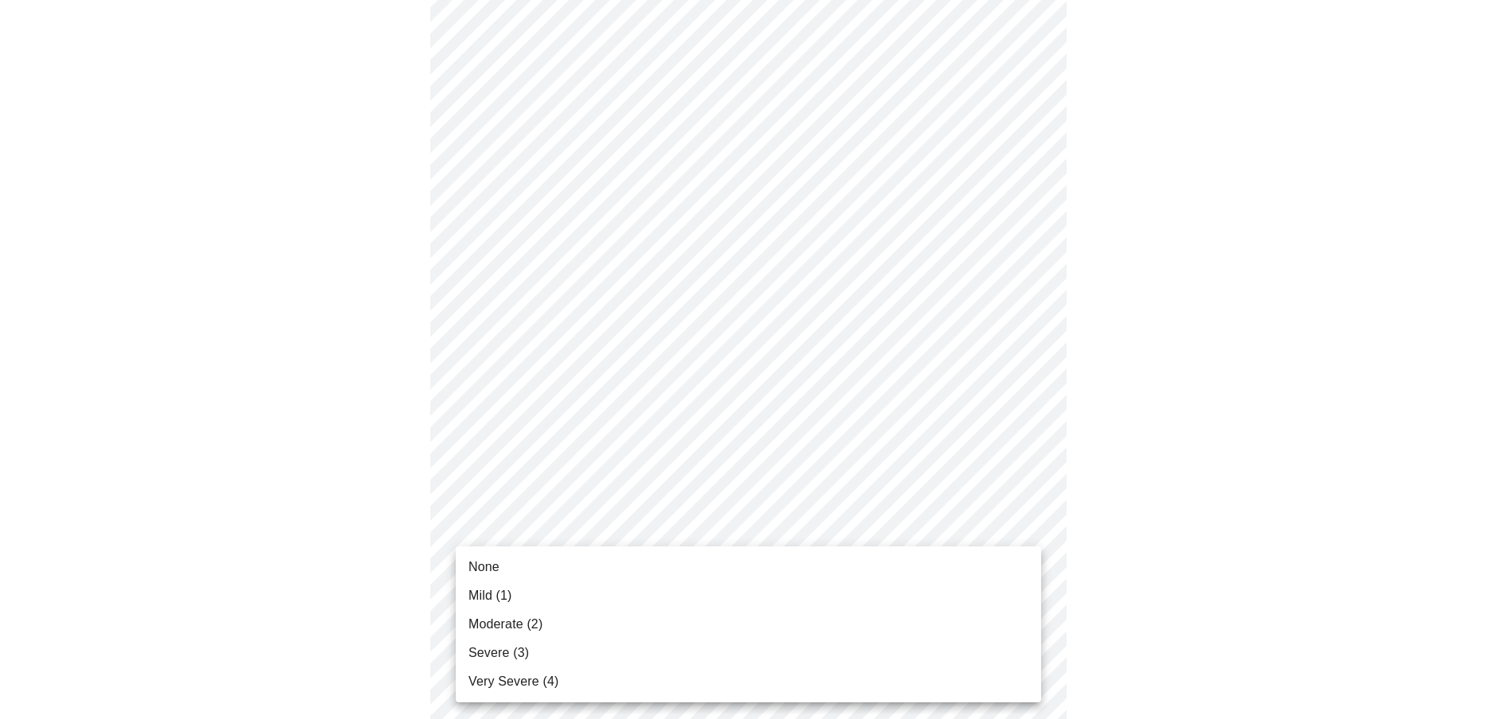
click at [483, 592] on span "Mild (1)" at bounding box center [490, 595] width 44 height 19
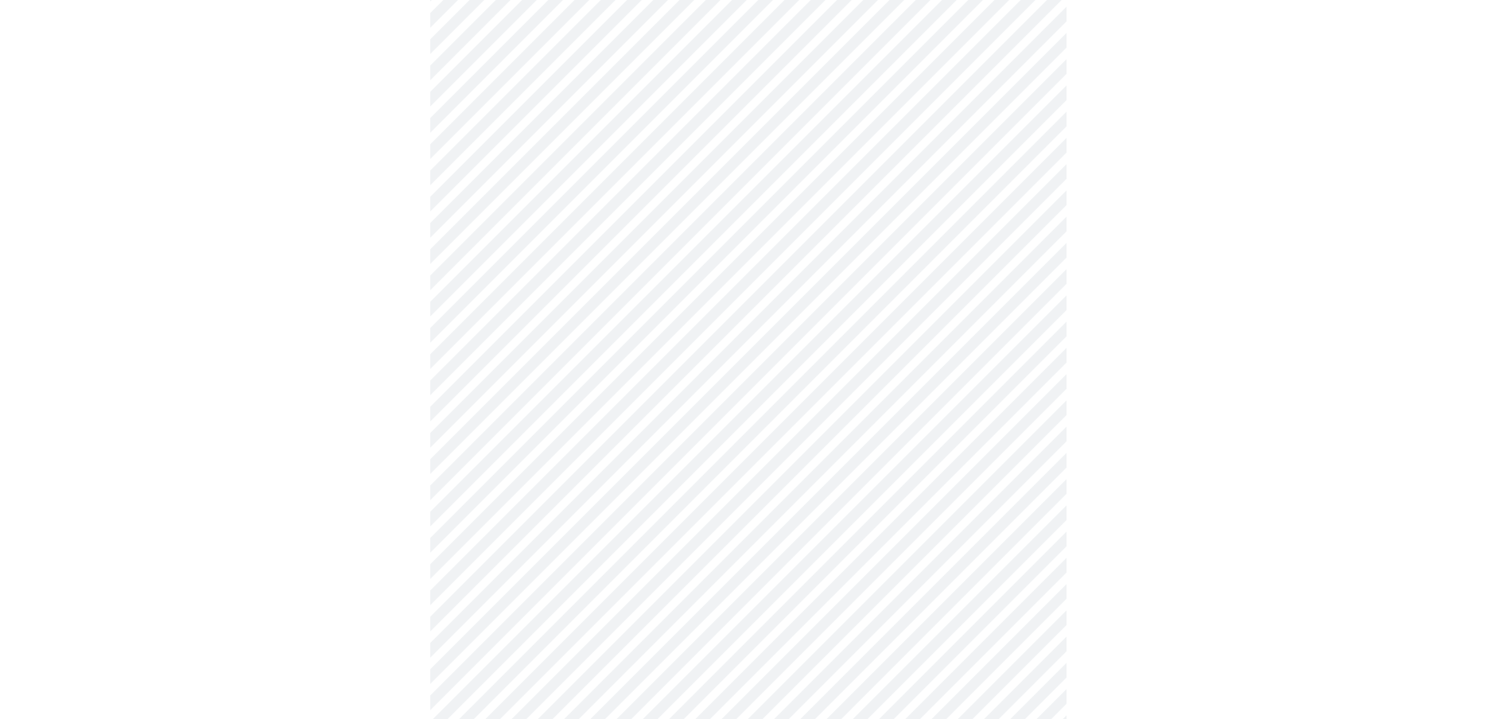
scroll to position [716, 0]
click at [569, 253] on body "MyMenopauseRx Appointments Messaging Labs Uploads Medications Community Refer a…" at bounding box center [747, 76] width 1483 height 1570
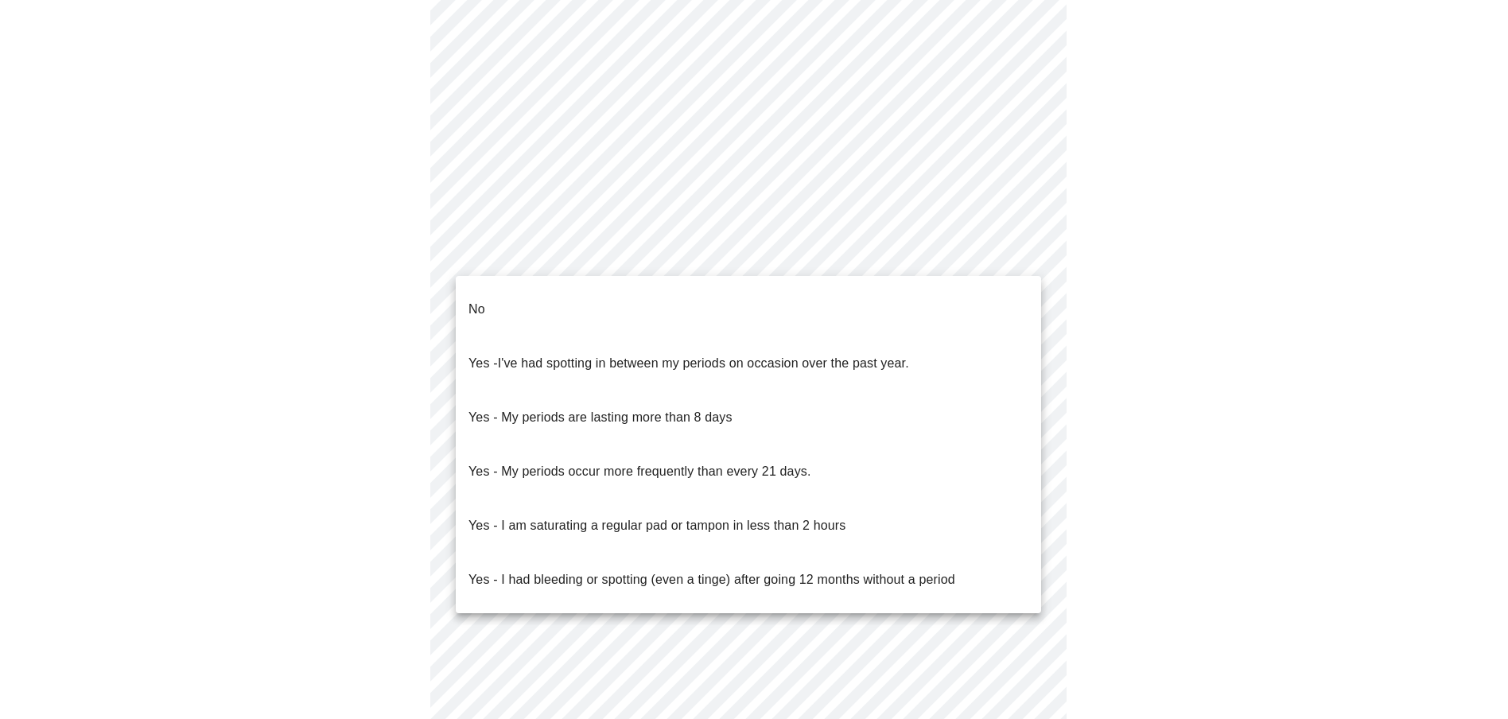
click at [577, 356] on span "I've had spotting in between my periods on occasion over the past year." at bounding box center [703, 363] width 411 height 14
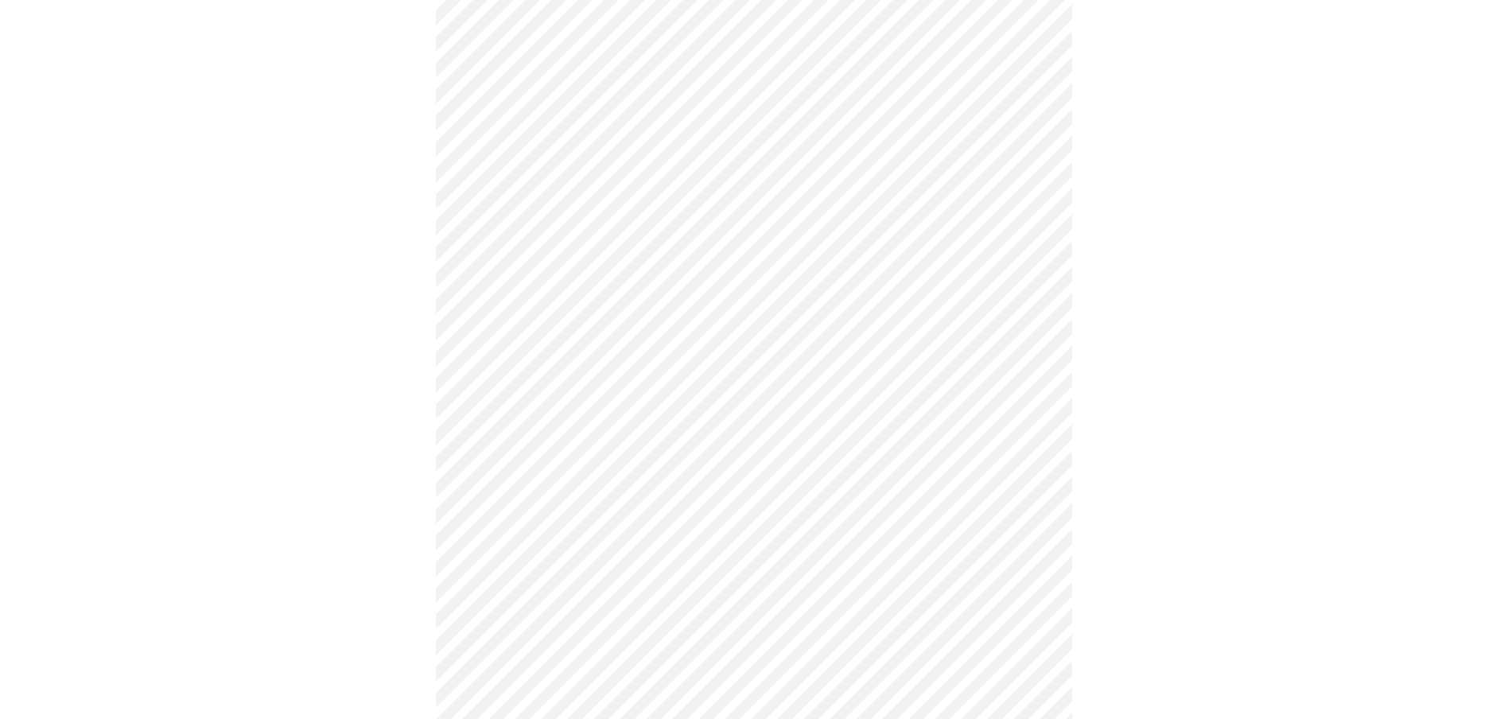
click at [673, 371] on body "MyMenopauseRx Appointments Messaging Labs Uploads Medications Community Refer a…" at bounding box center [753, 71] width 1495 height 1560
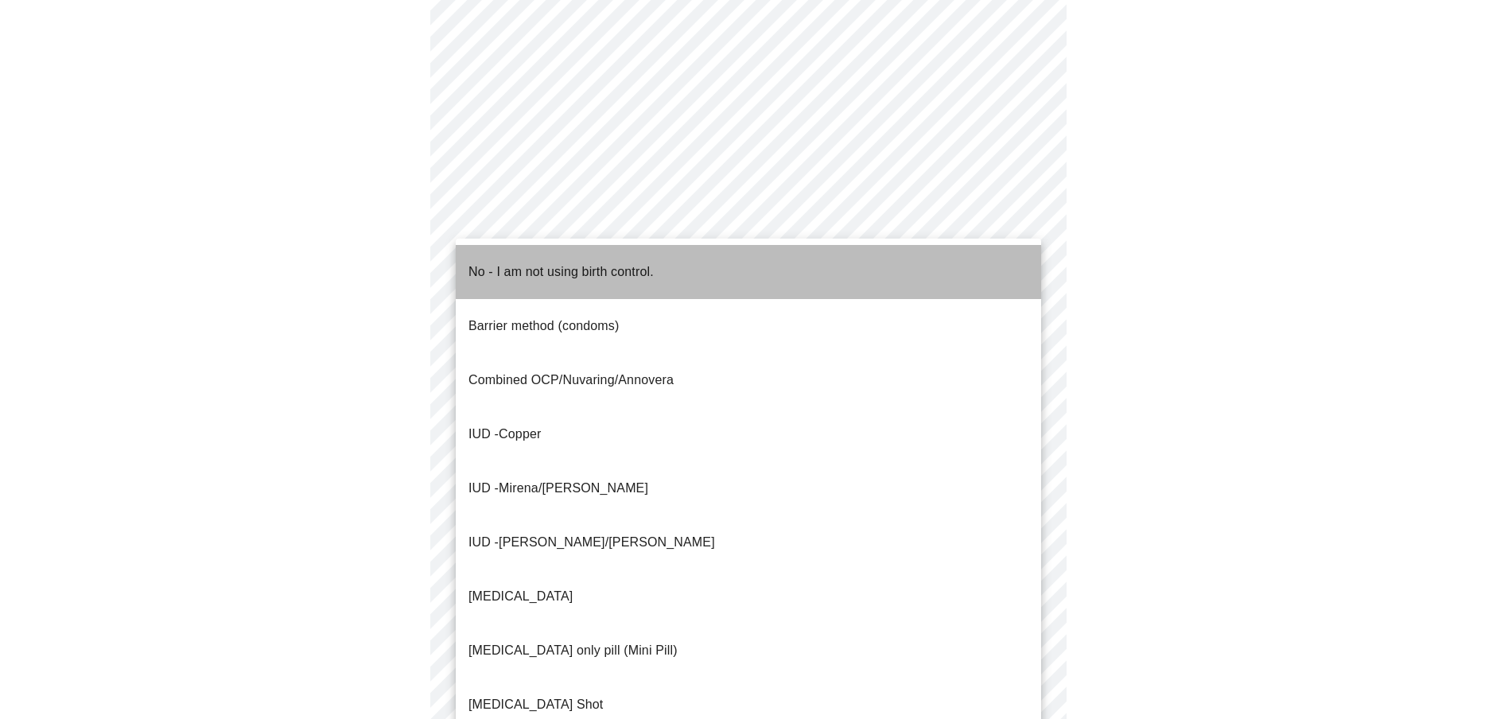
click at [527, 262] on p "No - I am not using birth control." at bounding box center [560, 271] width 185 height 19
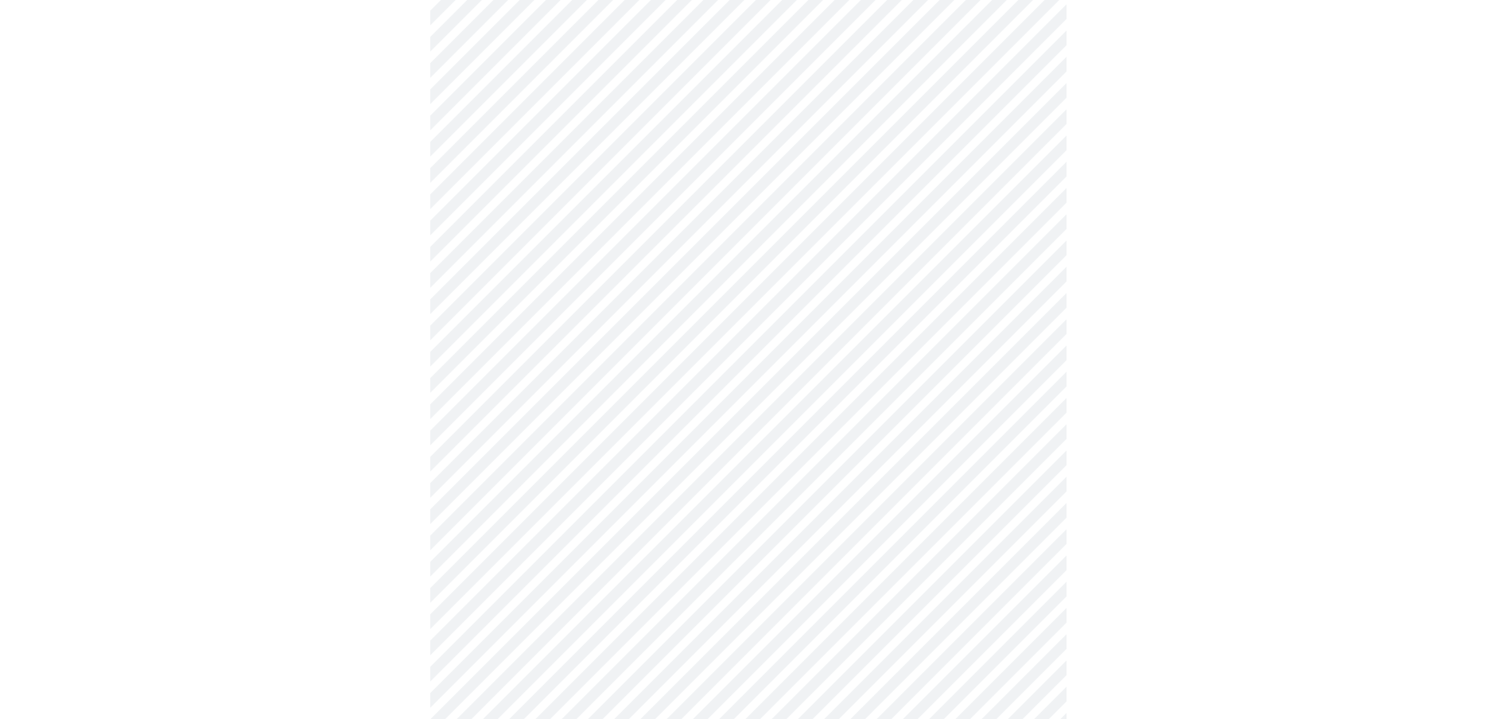
click at [526, 495] on body "MyMenopauseRx Appointments Messaging Labs Uploads Medications Community Refer a…" at bounding box center [747, 66] width 1483 height 1551
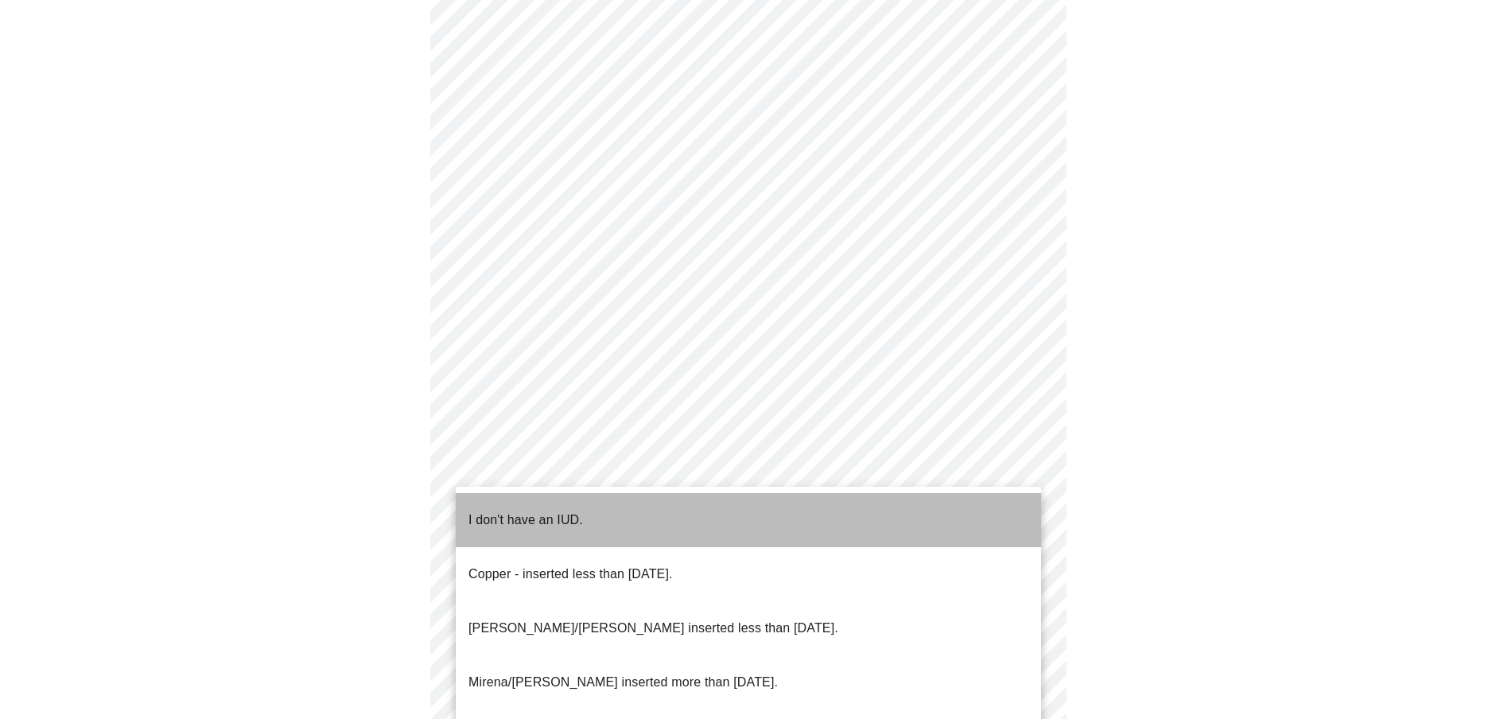
click at [528, 511] on p "I don't have an IUD." at bounding box center [525, 520] width 115 height 19
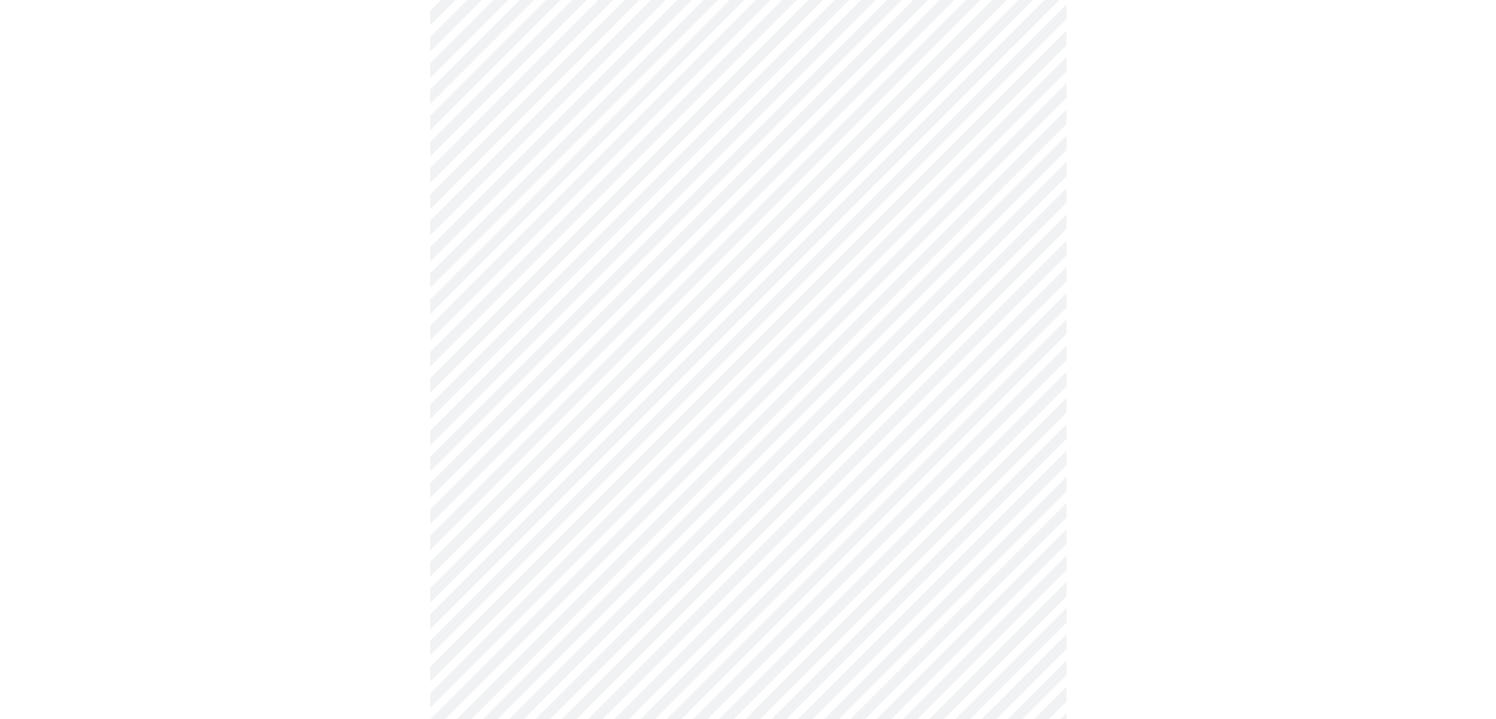
click at [537, 609] on body "MyMenopauseRx Appointments Messaging Labs Uploads Medications Community Refer a…" at bounding box center [747, 61] width 1483 height 1541
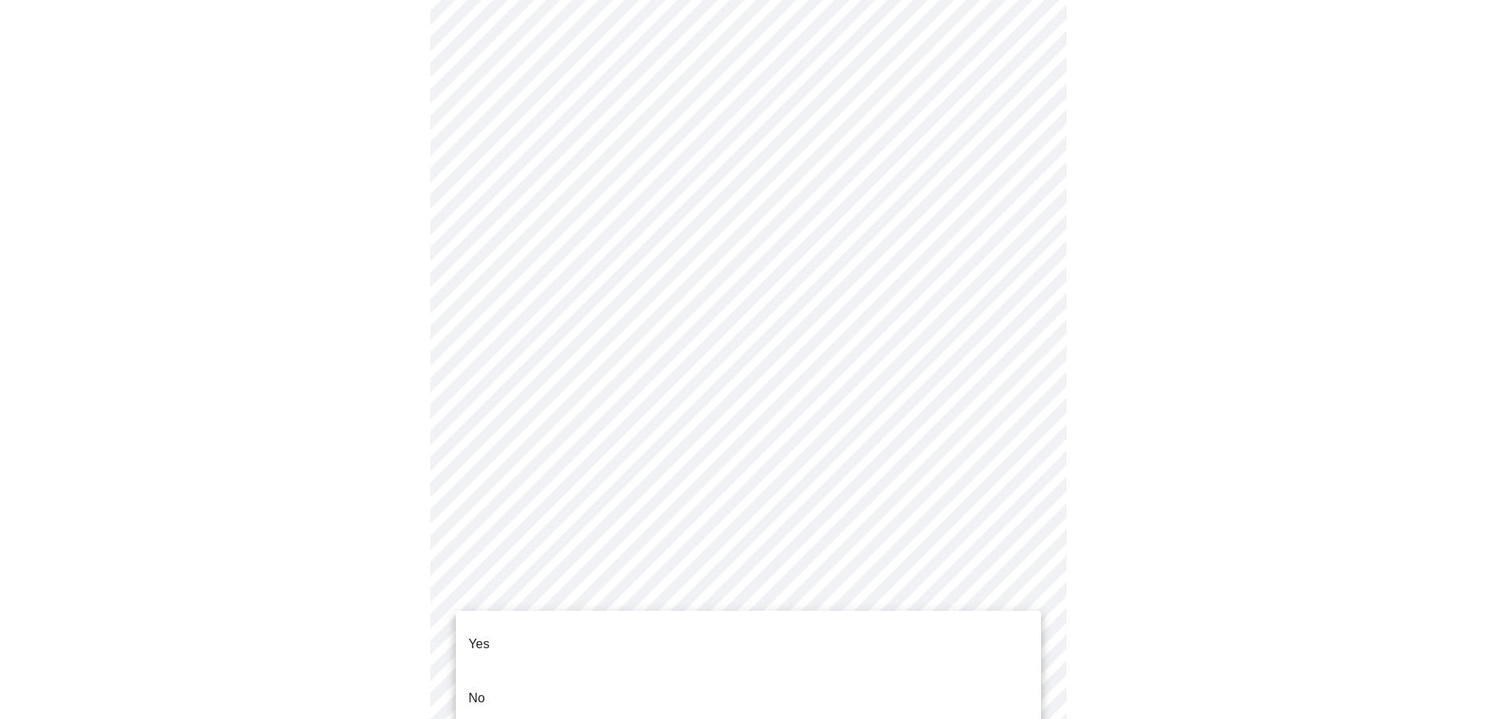
click at [484, 635] on p "Yes" at bounding box center [478, 644] width 21 height 19
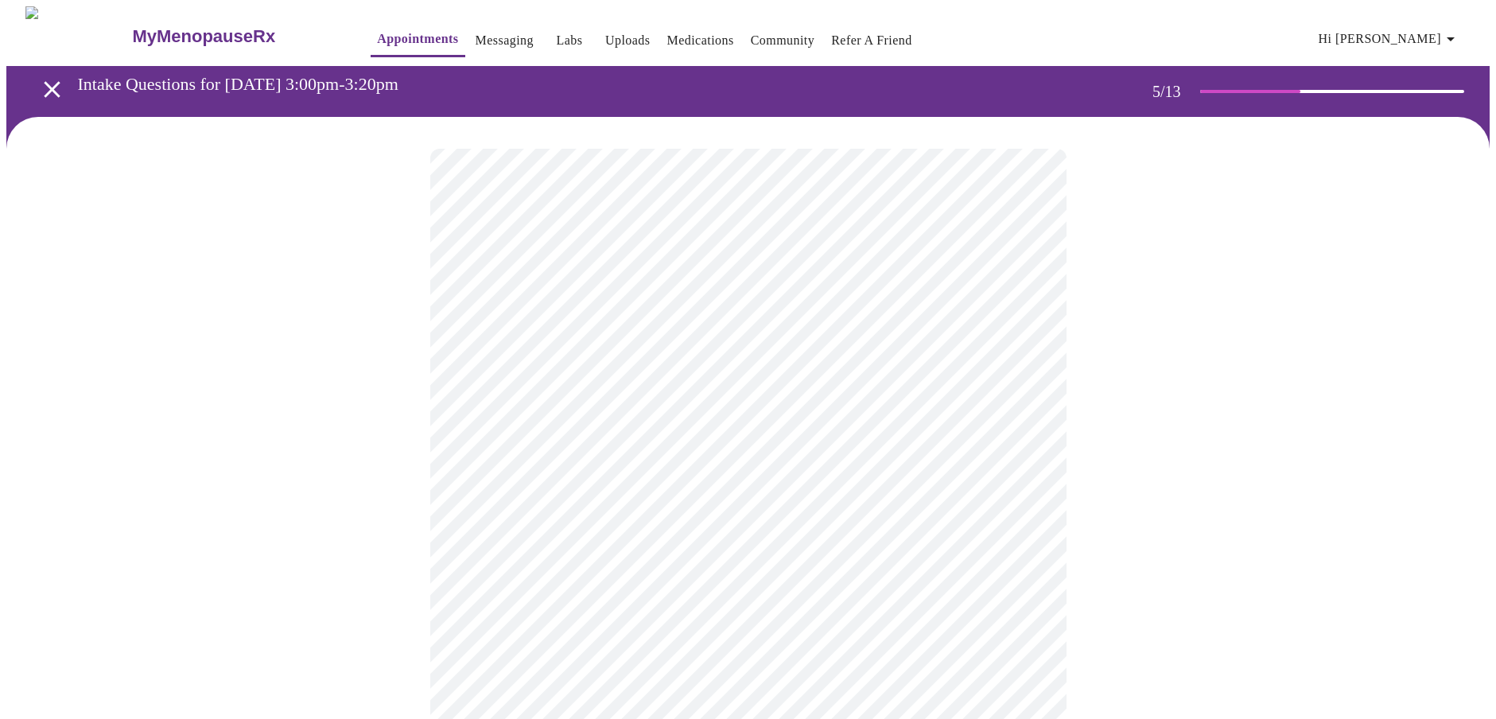
click at [572, 418] on body "MyMenopauseRx Appointments Messaging Labs Uploads Medications Community Refer a…" at bounding box center [747, 650] width 1483 height 1288
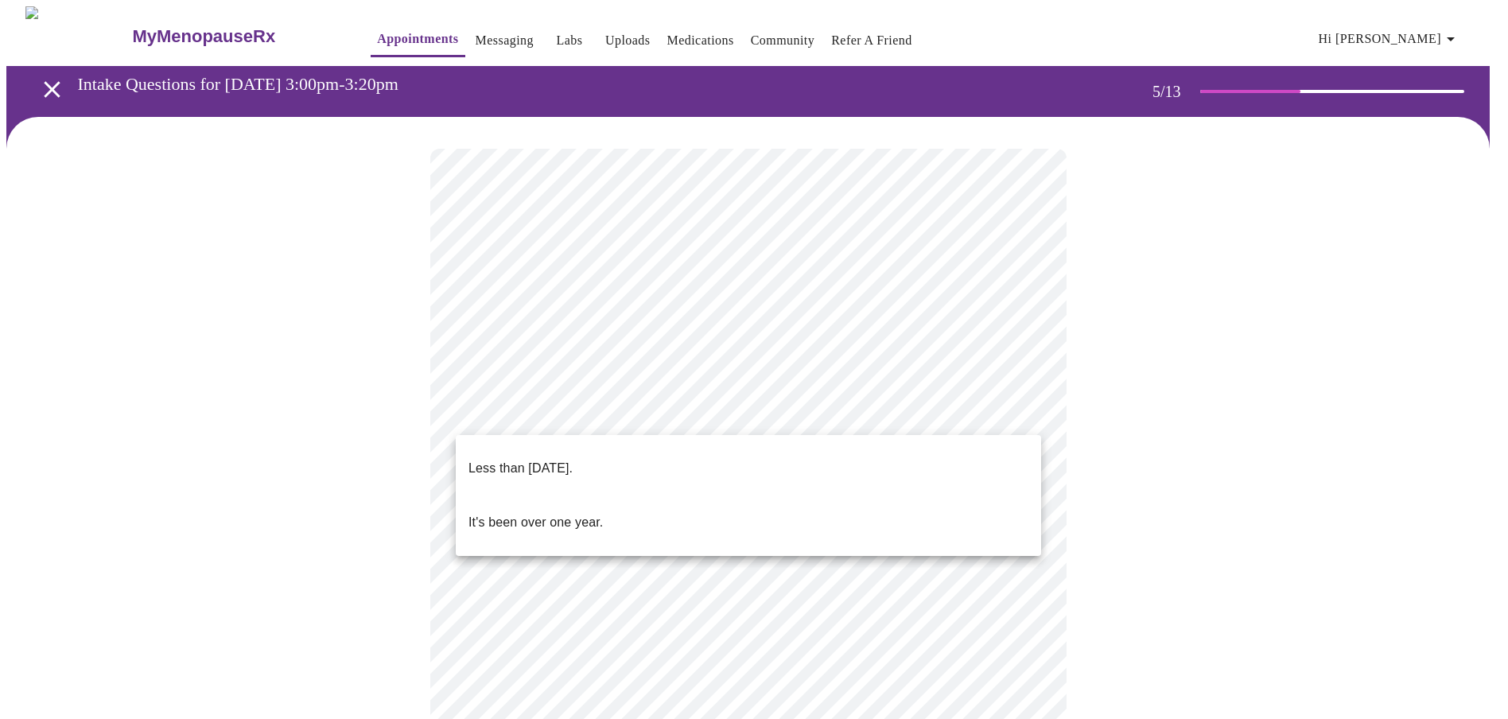
click at [561, 459] on p "Less than [DATE]." at bounding box center [520, 468] width 104 height 19
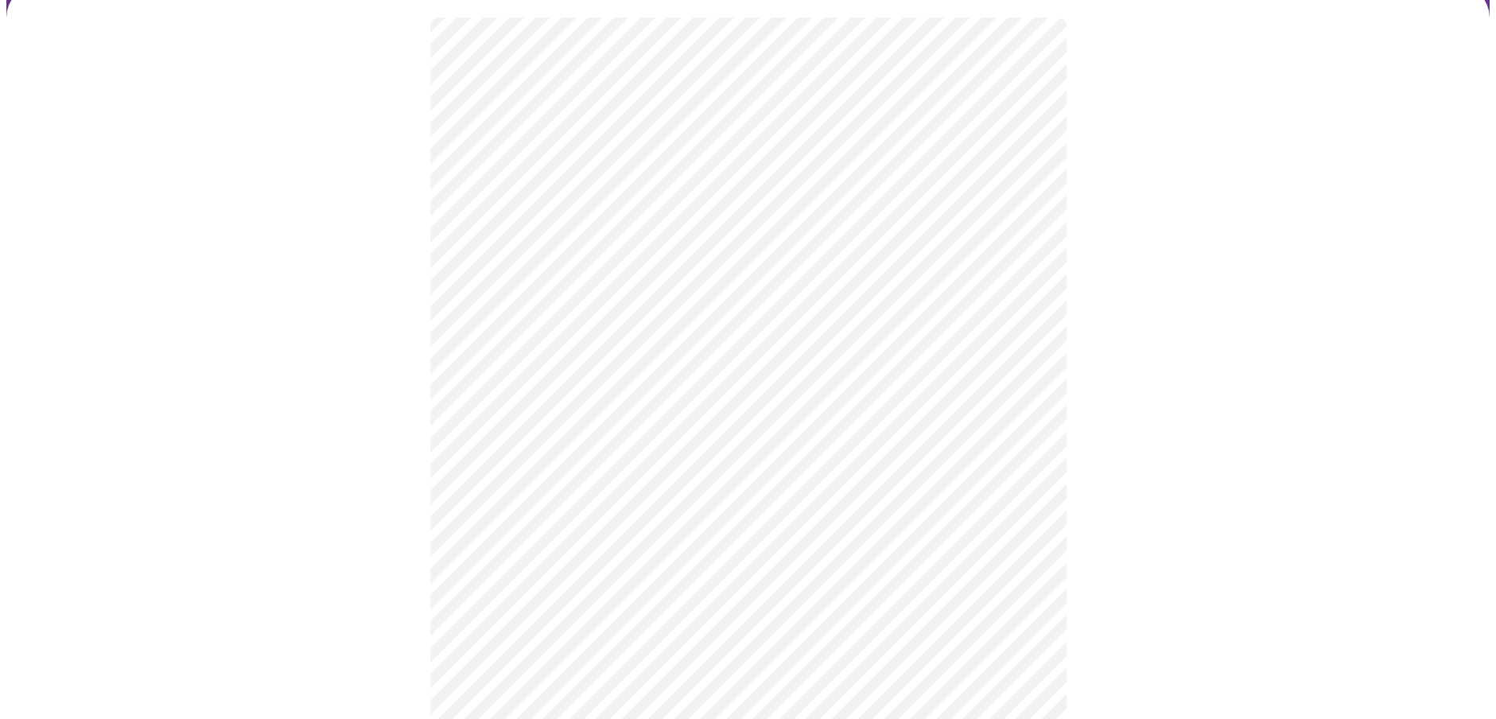
scroll to position [159, 0]
click at [787, 388] on body "MyMenopauseRx Appointments Messaging Labs Uploads Medications Community Refer a…" at bounding box center [747, 486] width 1483 height 1279
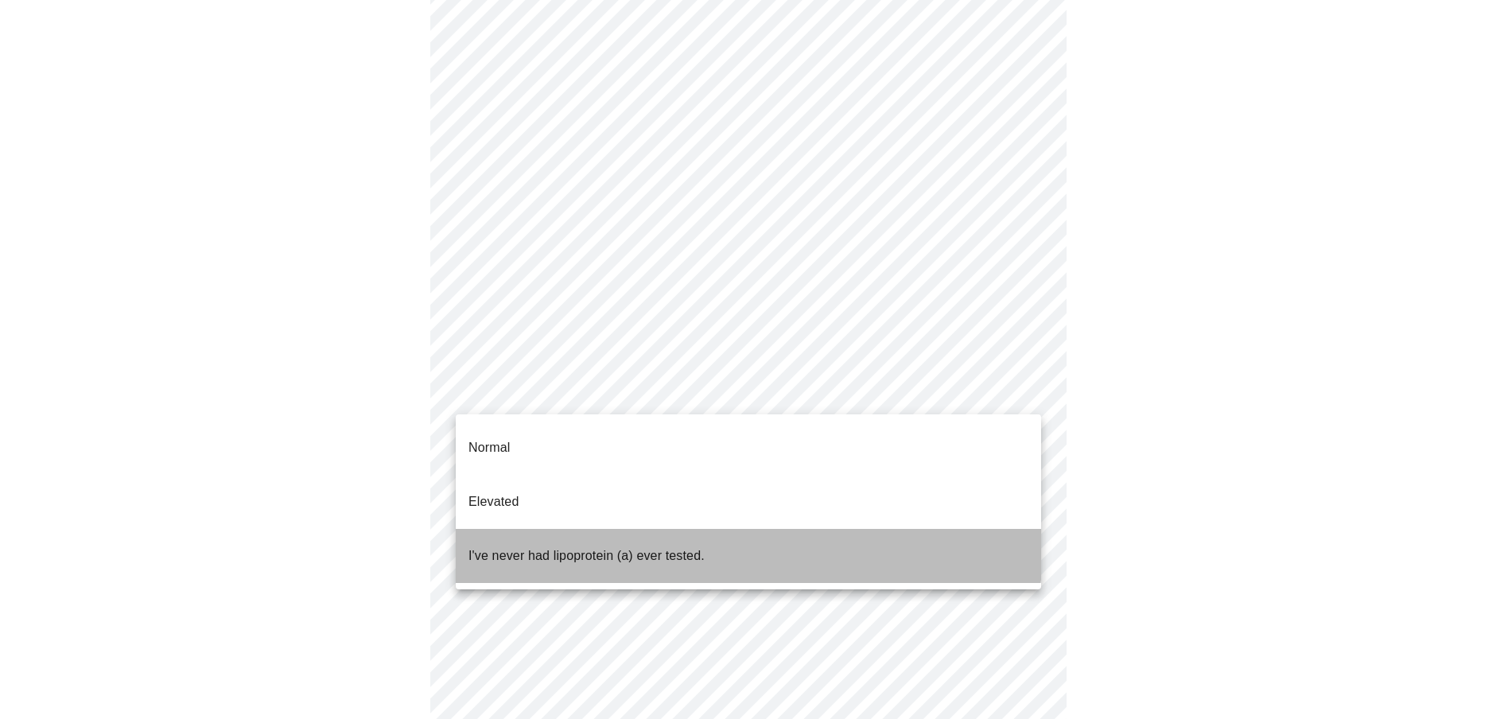
click at [589, 546] on p "I've never had lipoprotein (a) ever tested." at bounding box center [586, 555] width 236 height 19
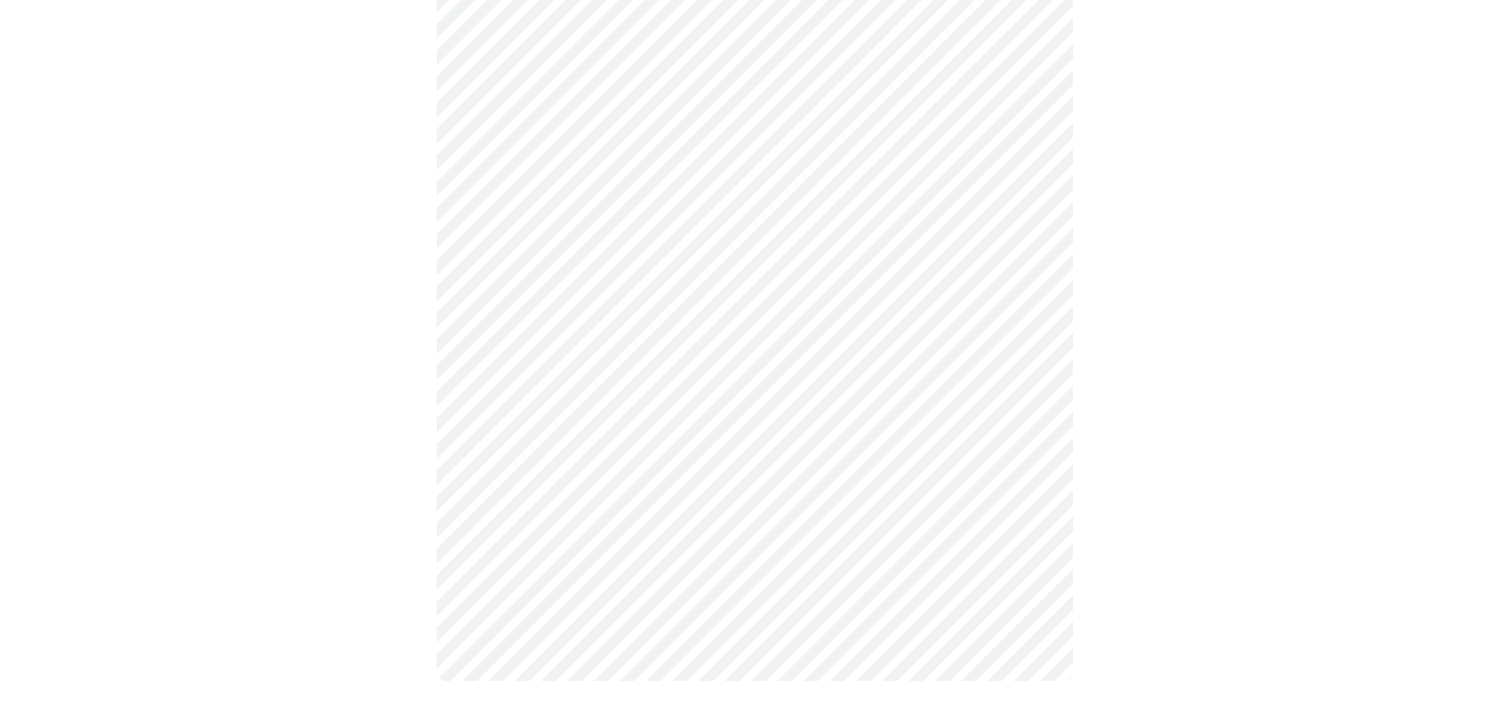
scroll to position [0, 0]
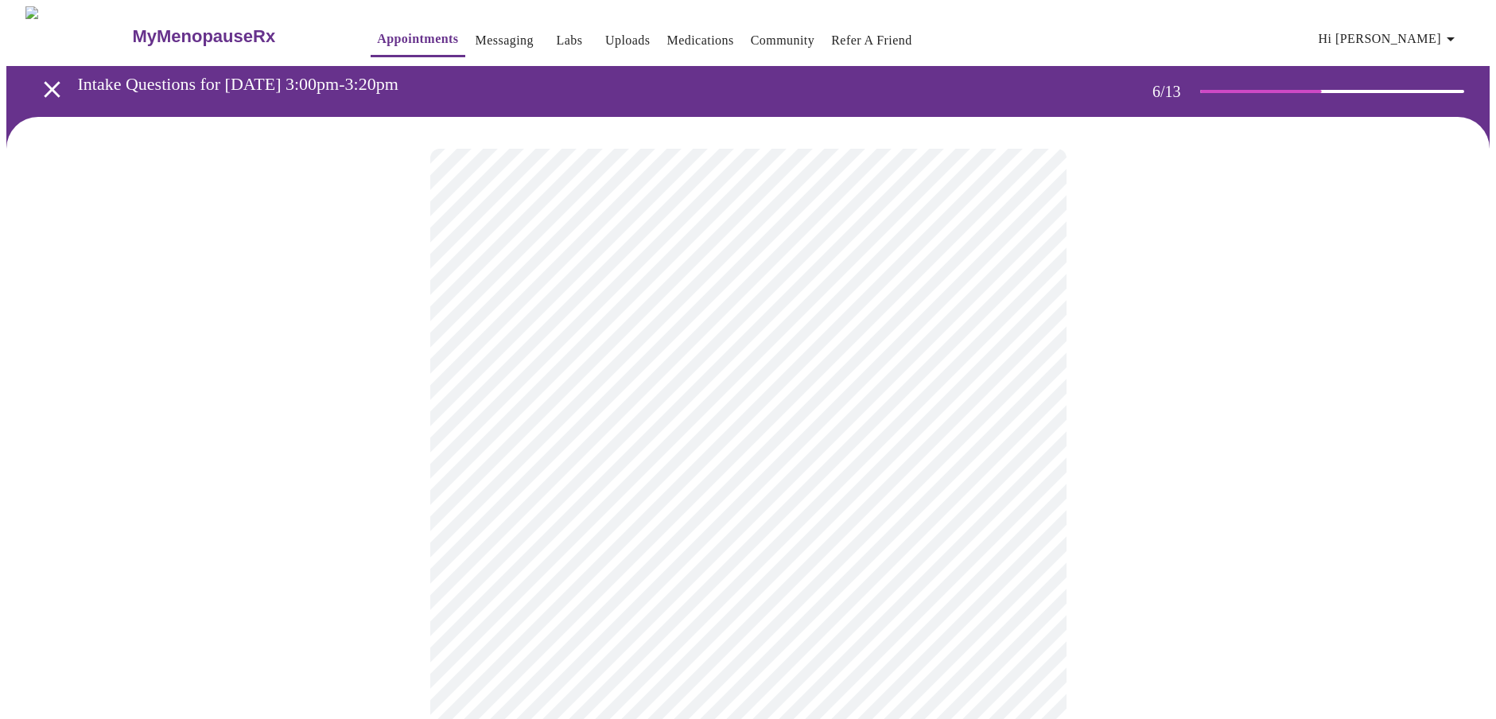
click at [488, 458] on body "MyMenopauseRx Appointments Messaging Labs Uploads Medications Community Refer a…" at bounding box center [747, 430] width 1483 height 849
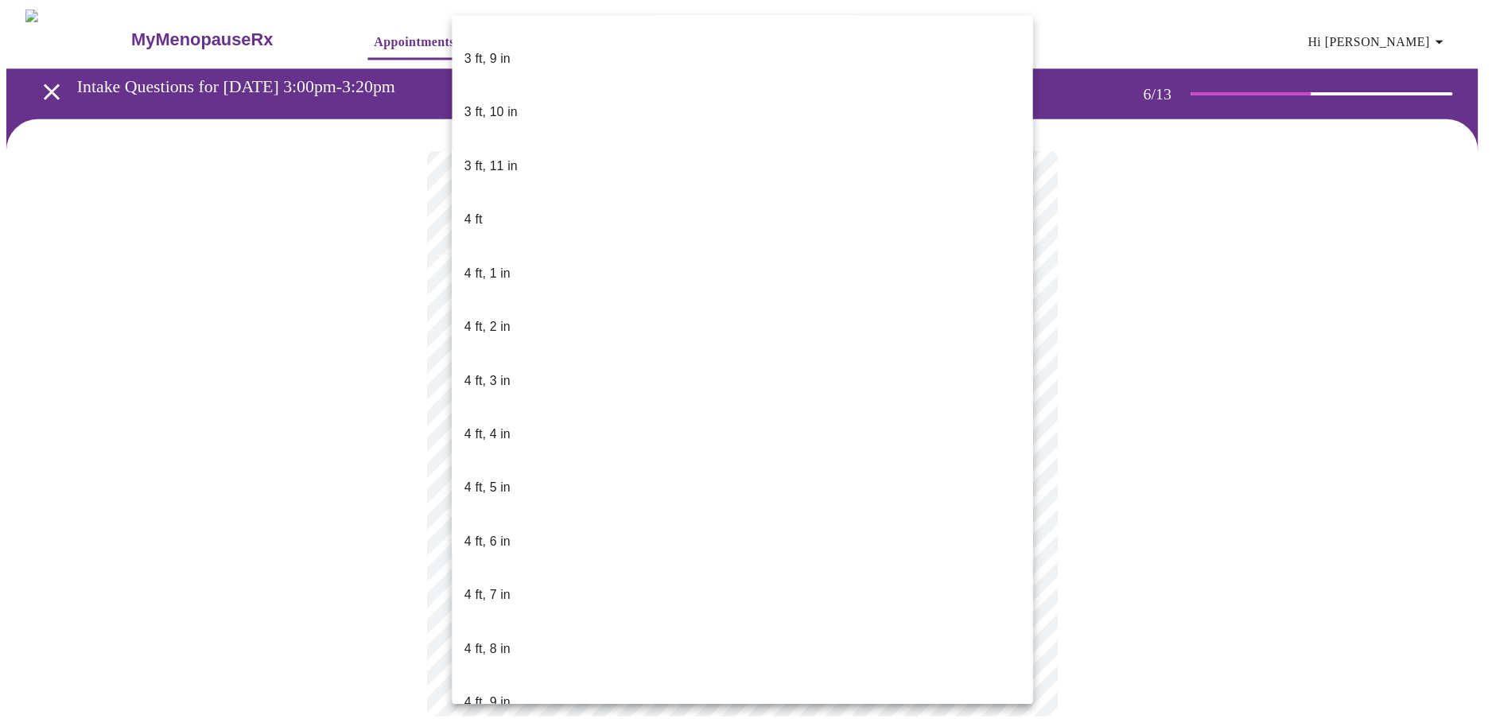
scroll to position [875, 0]
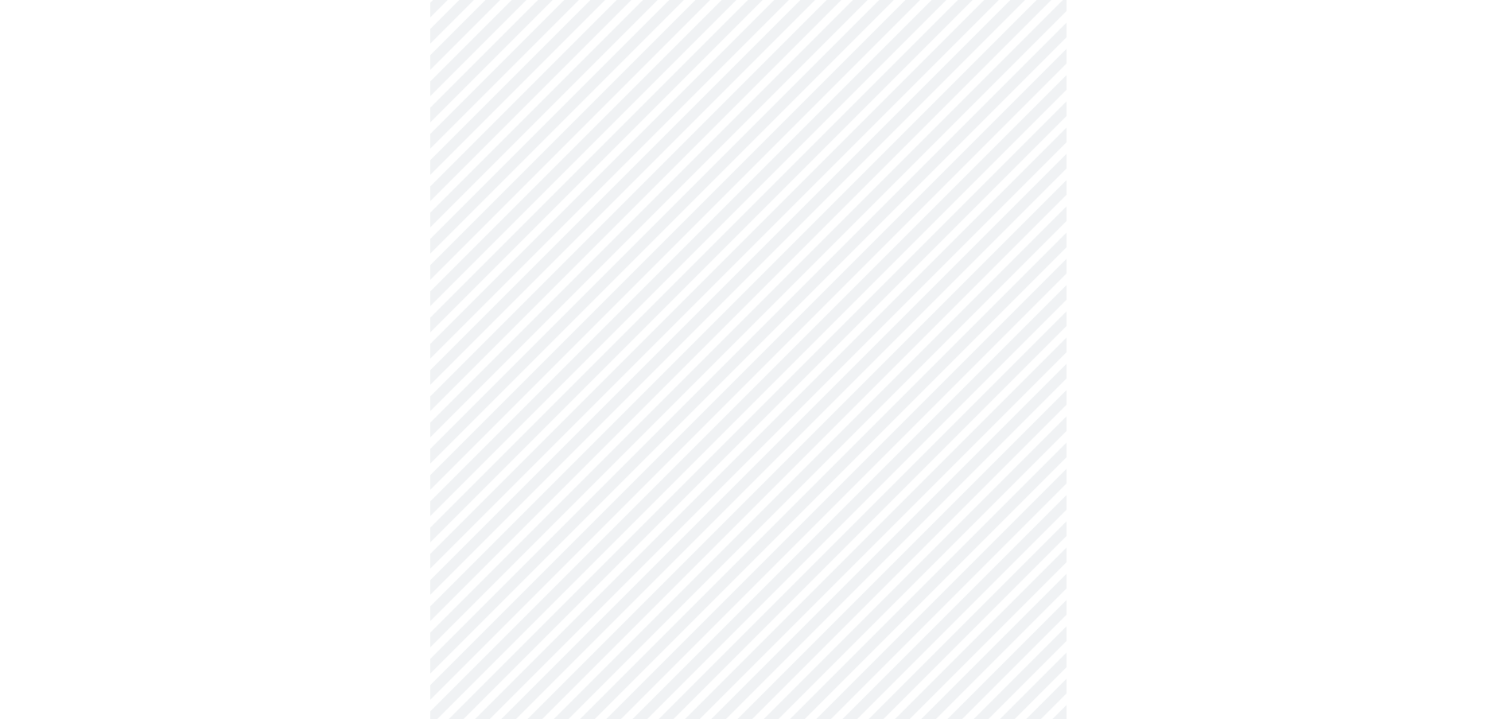
scroll to position [4215, 0]
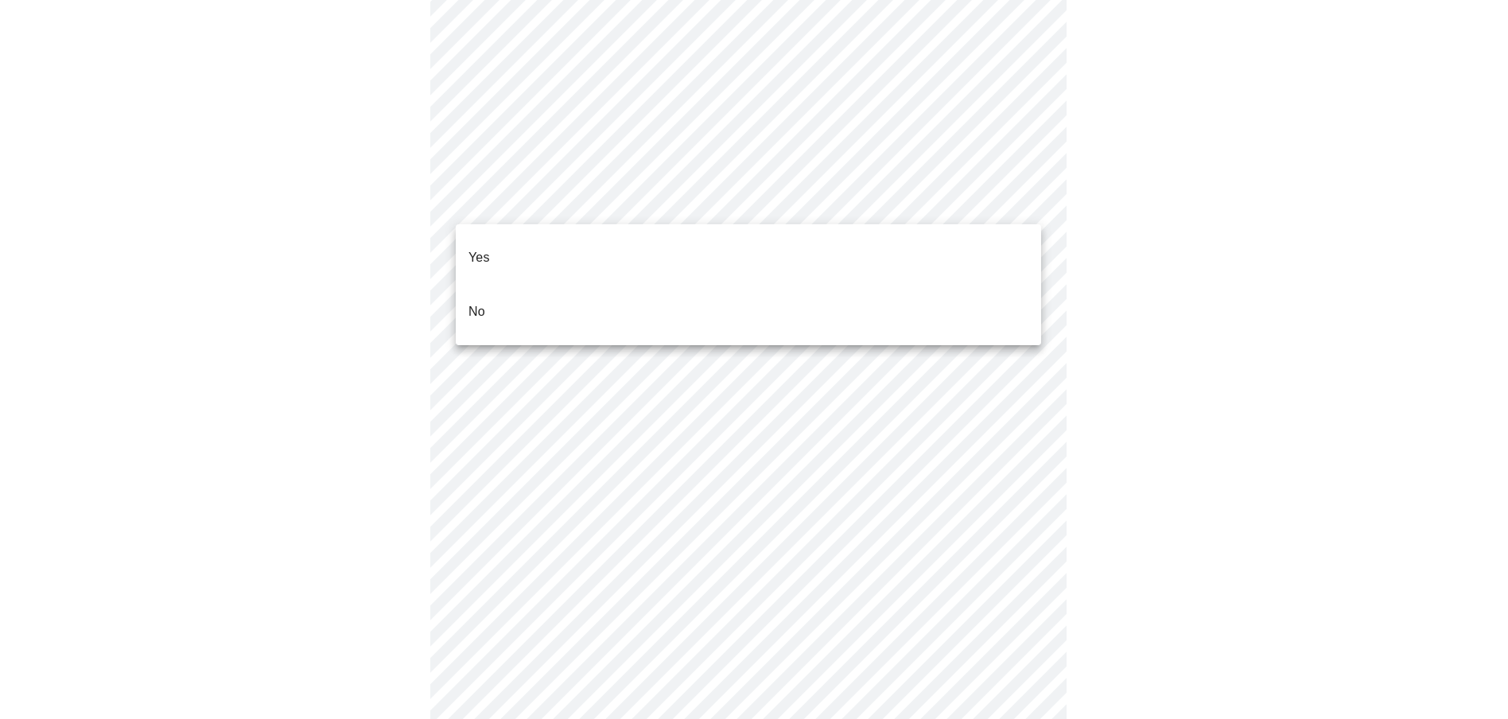
click at [538, 289] on li "No" at bounding box center [748, 312] width 585 height 54
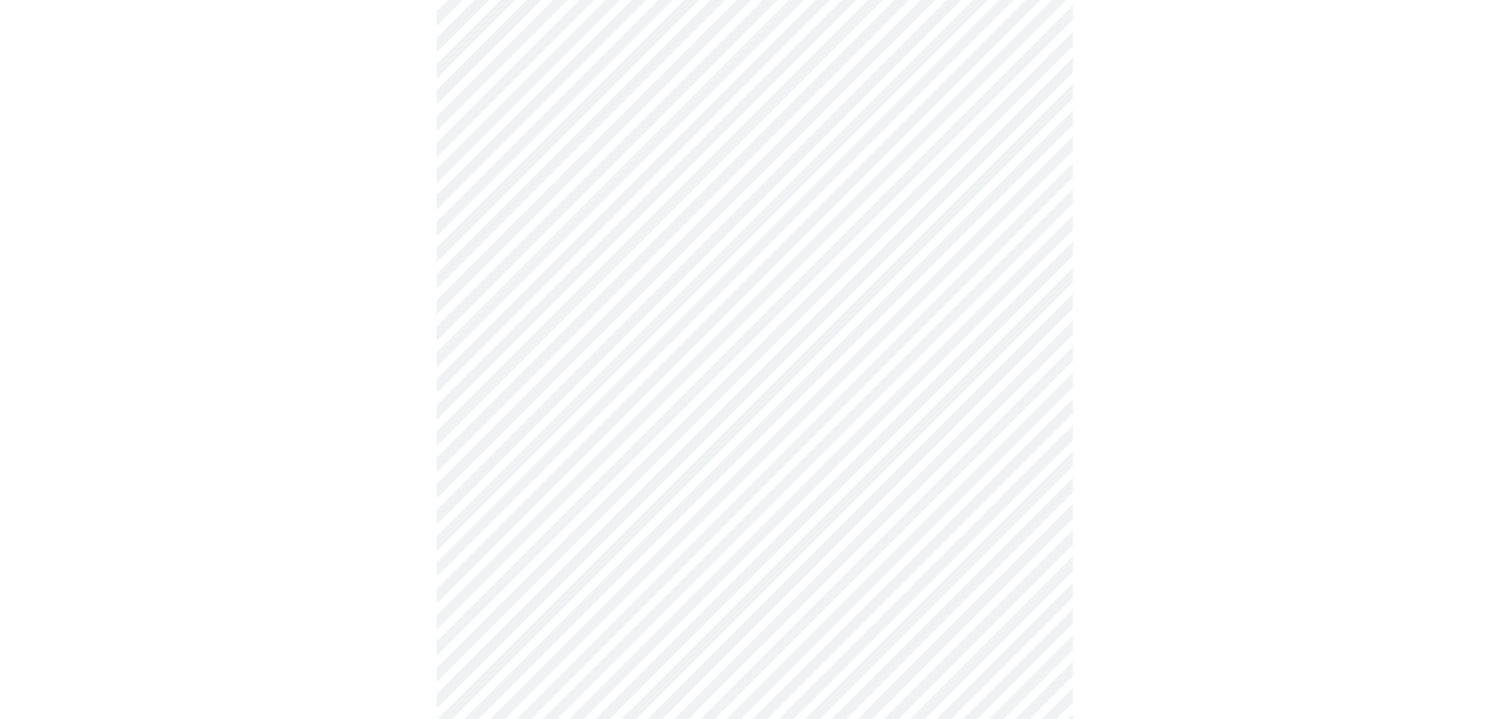
scroll to position [834, 0]
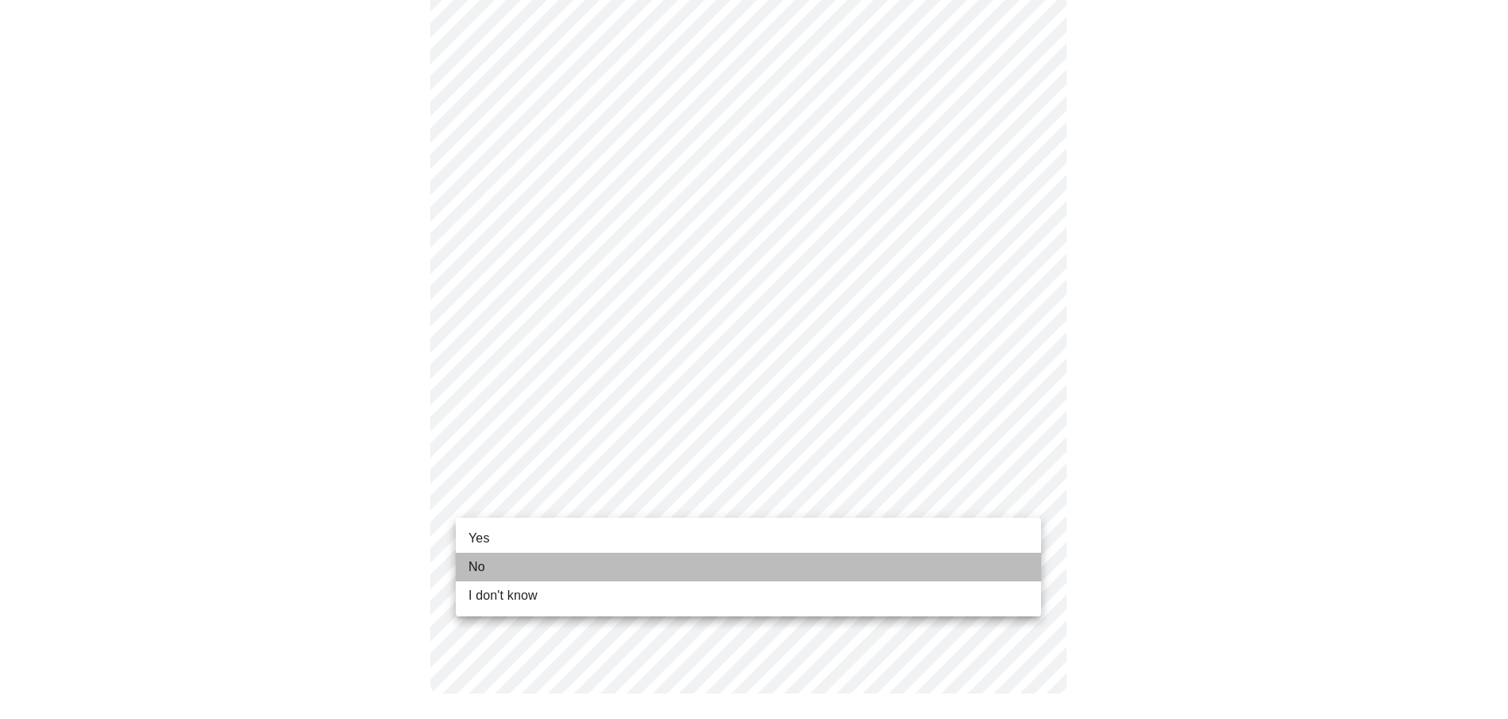
click at [506, 565] on li "No" at bounding box center [748, 567] width 585 height 29
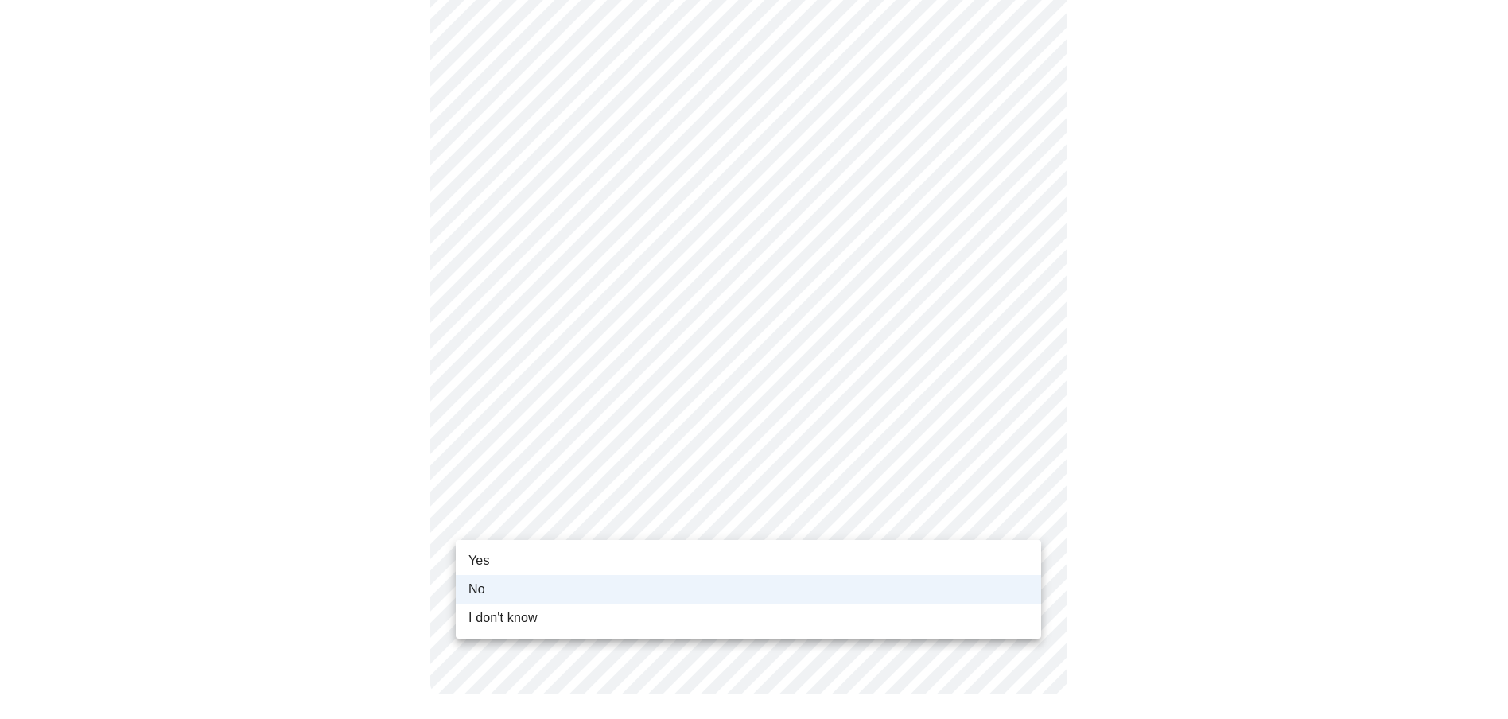
click at [493, 555] on li "Yes" at bounding box center [748, 560] width 585 height 29
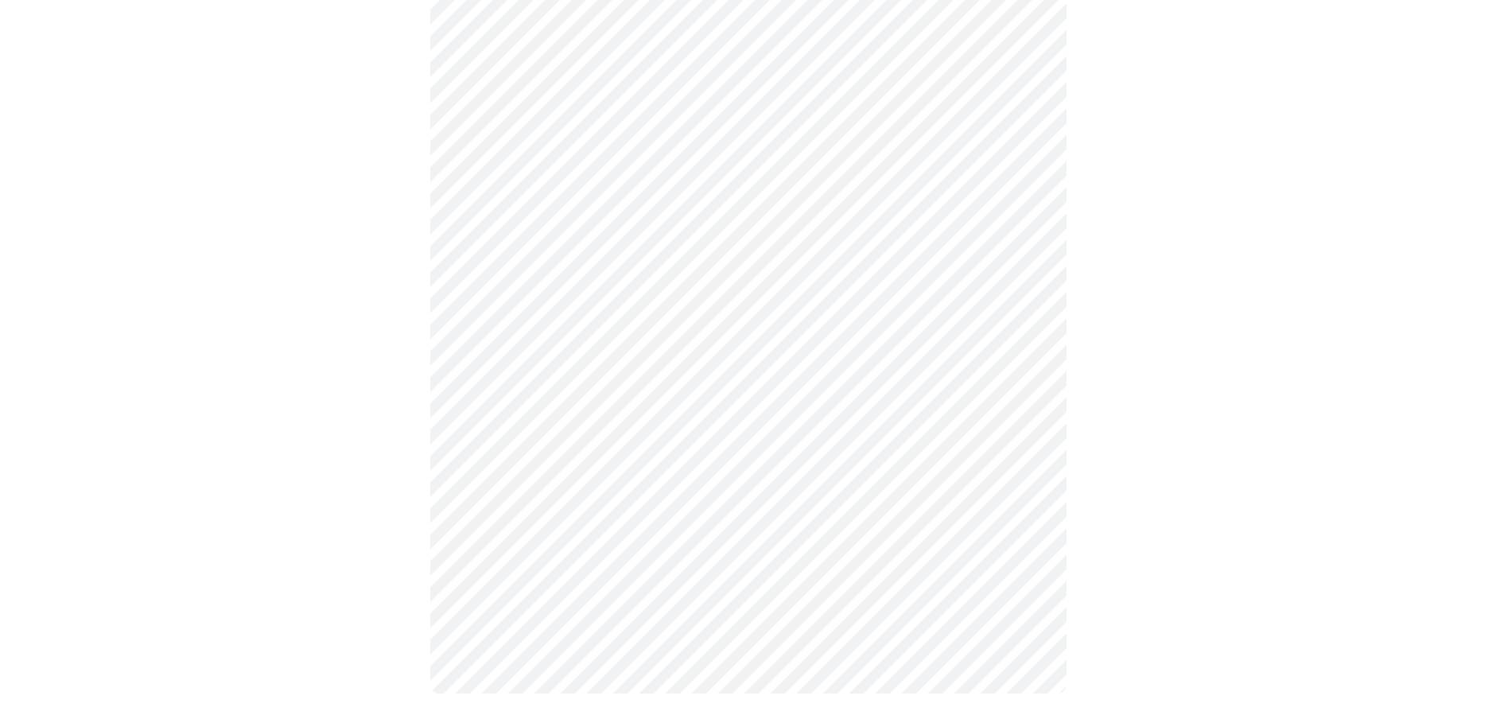
scroll to position [0, 0]
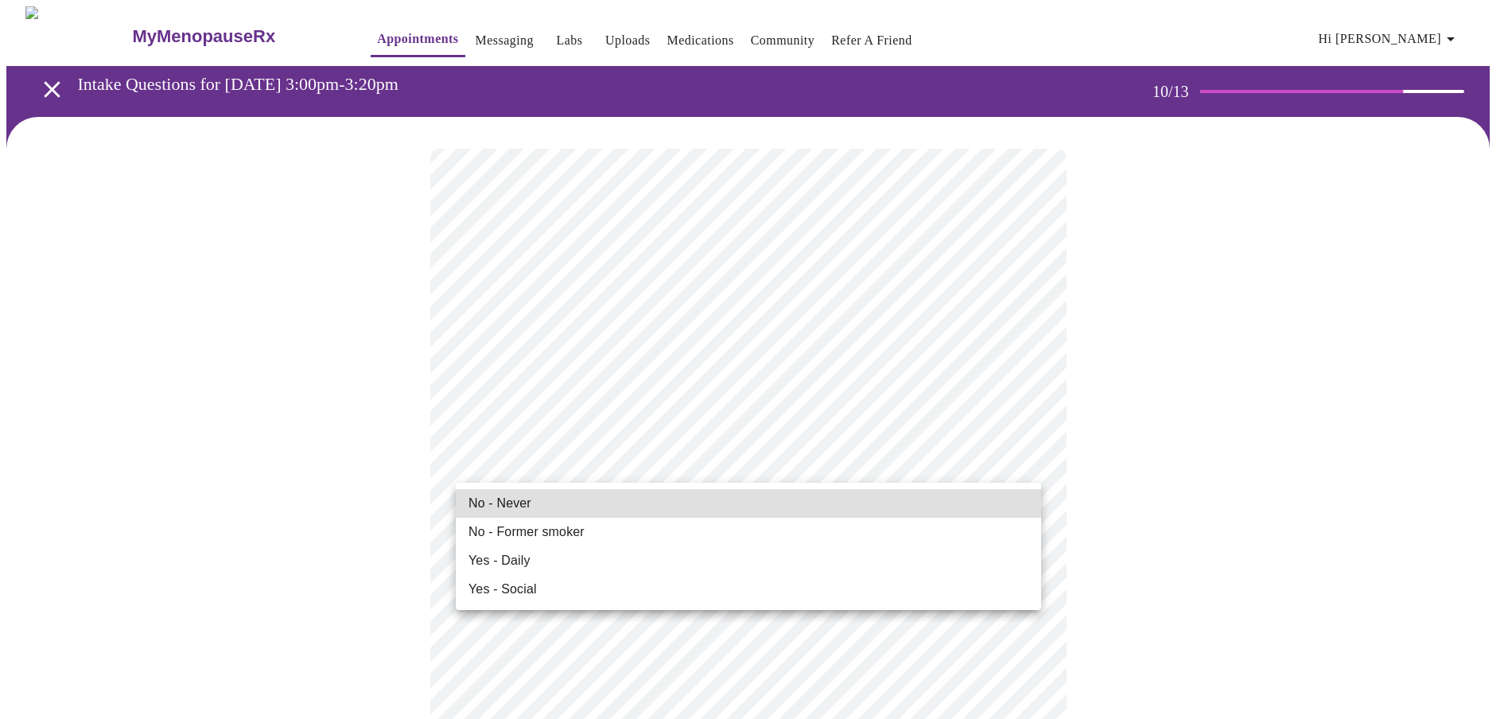
click at [515, 503] on span "No - Never" at bounding box center [499, 503] width 63 height 19
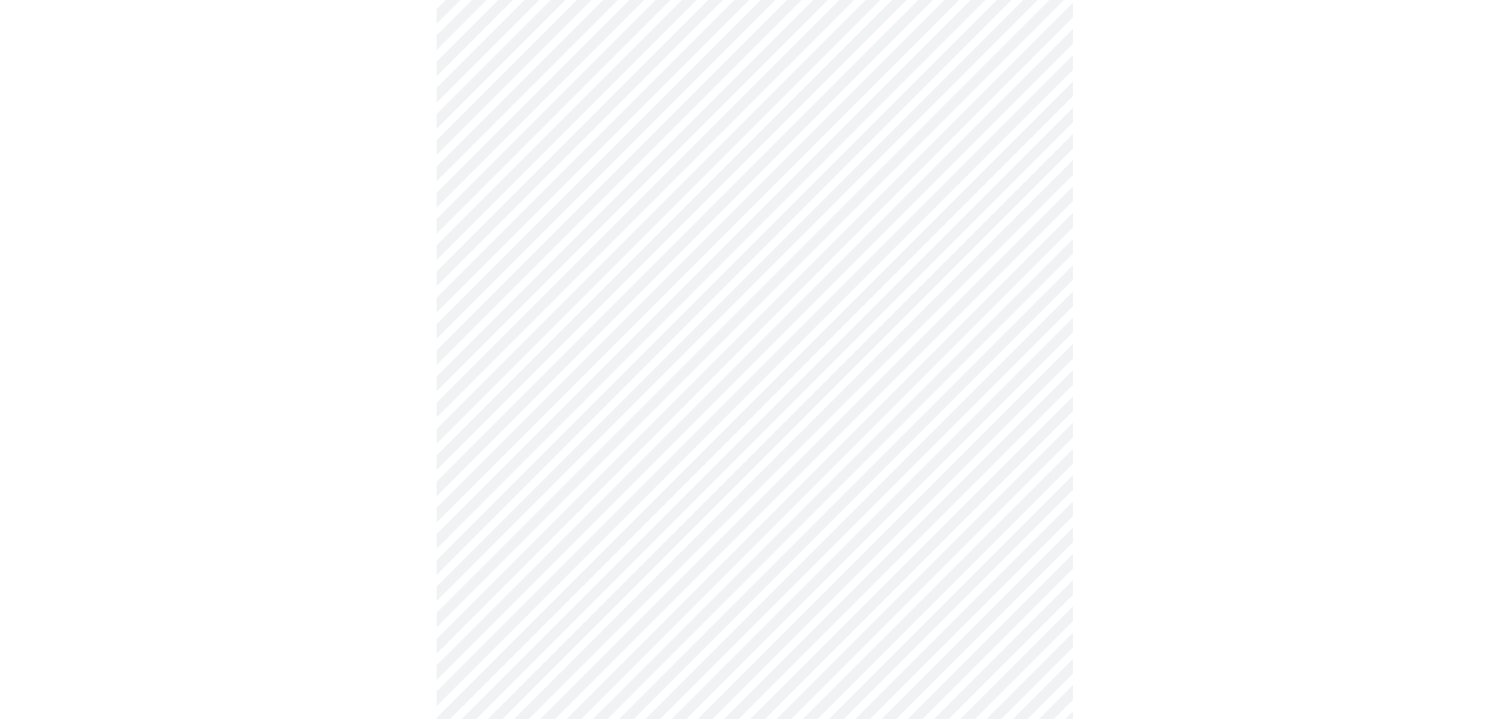
scroll to position [1352, 0]
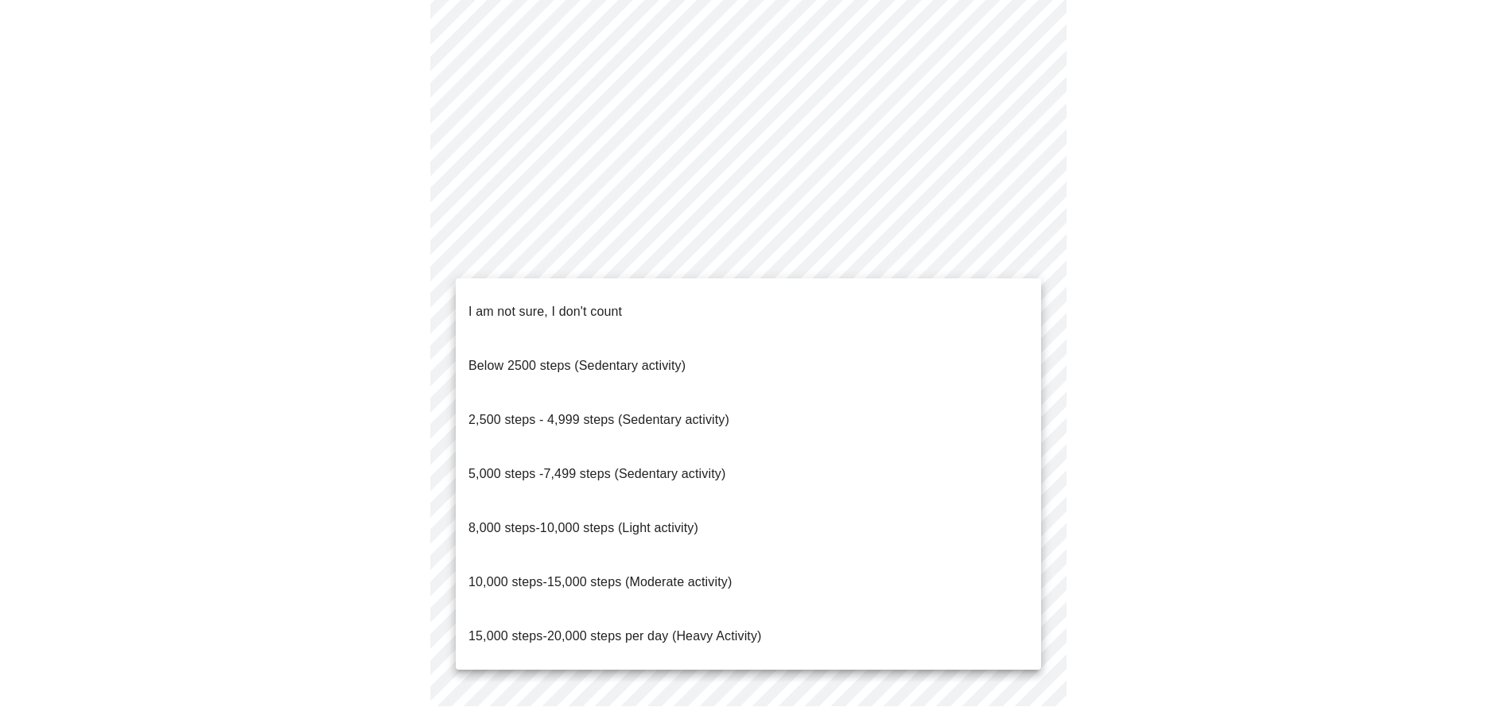
click at [615, 575] on span "10,000 steps-15,000 steps (Moderate activity)" at bounding box center [599, 582] width 263 height 14
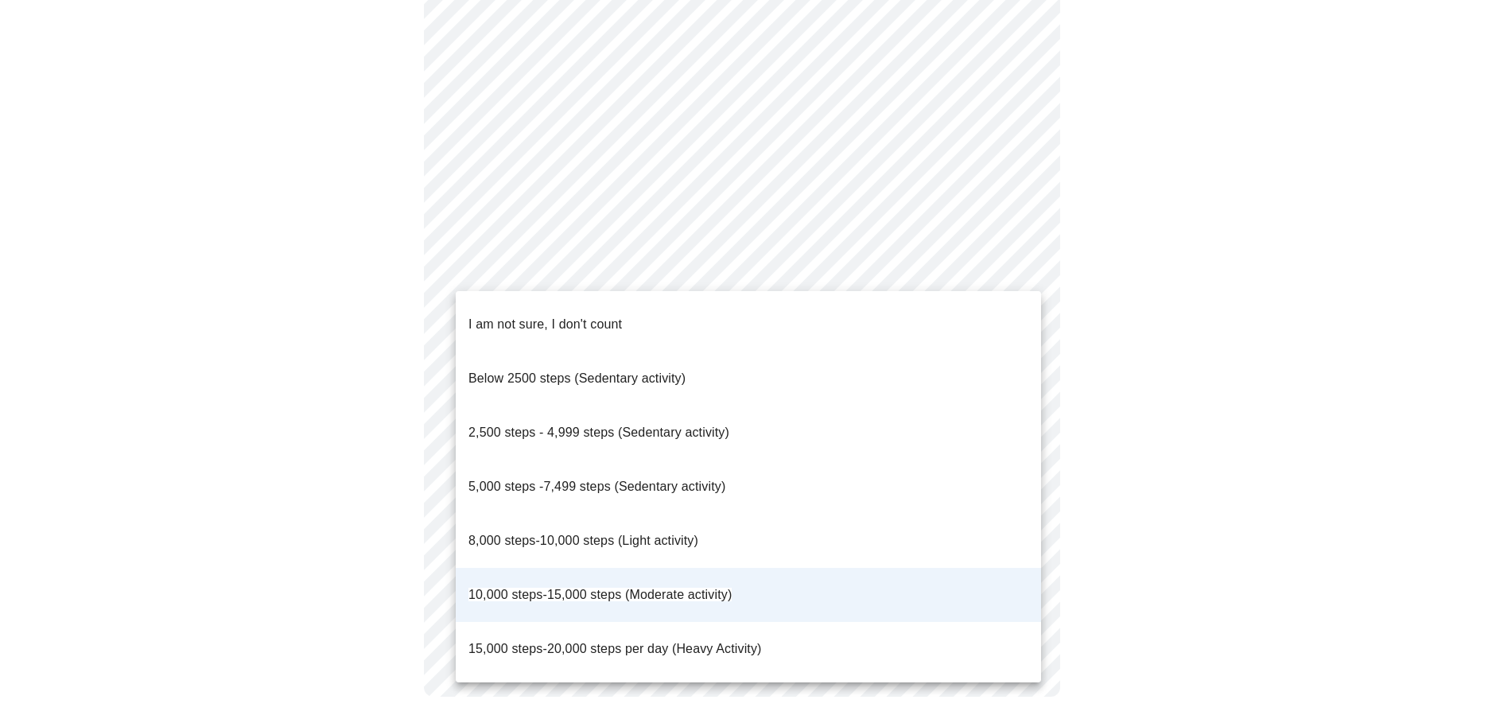
click at [652, 534] on span "8,000 steps-10,000 steps (Light activity)" at bounding box center [583, 541] width 230 height 14
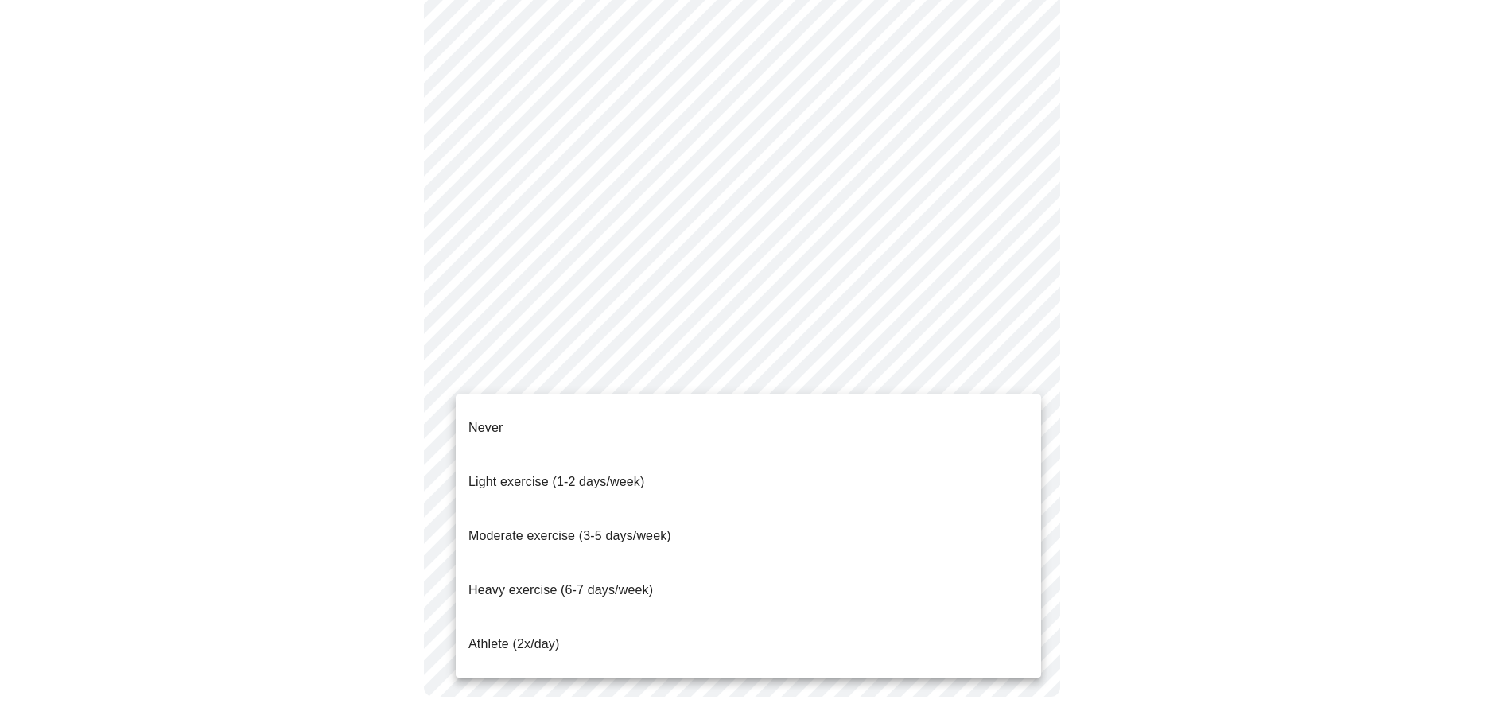
click at [581, 529] on span "Moderate exercise (3-5 days/week)" at bounding box center [569, 536] width 203 height 14
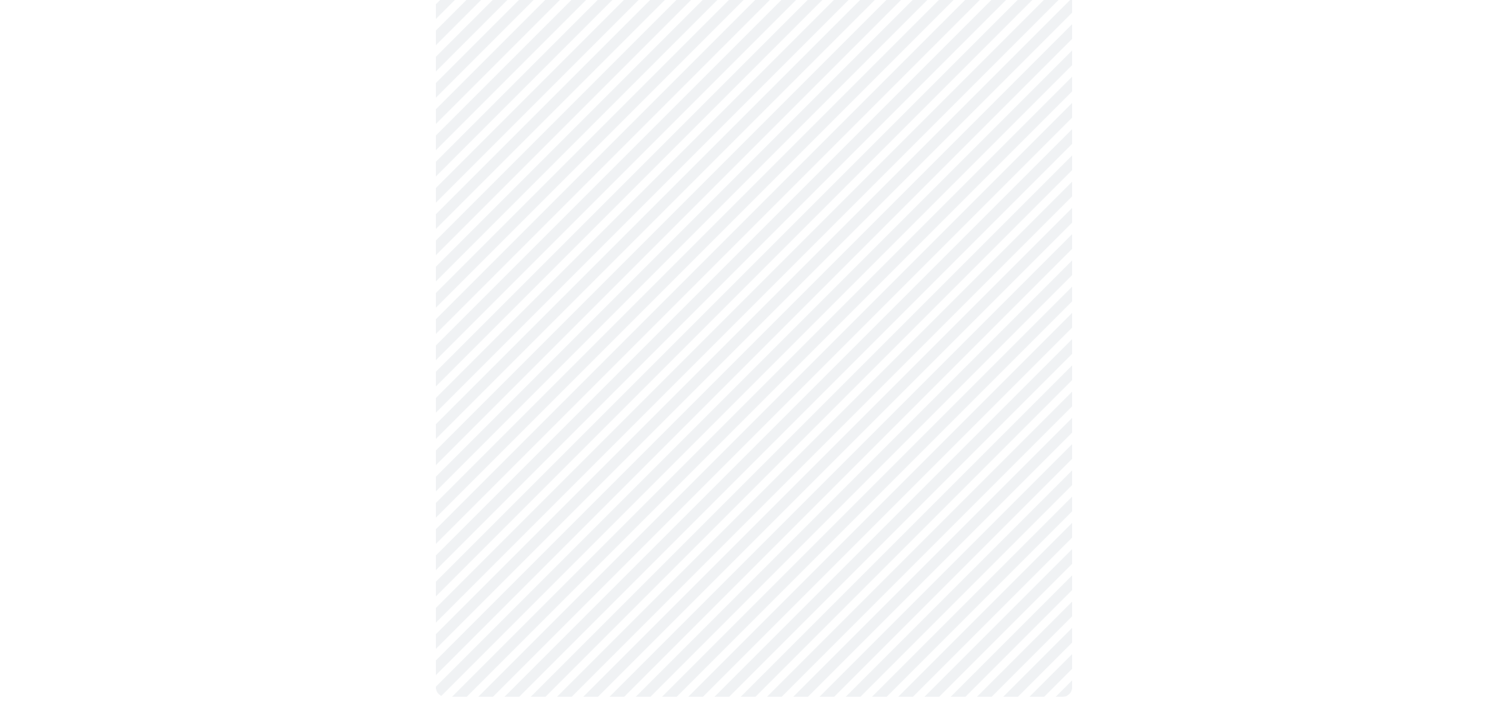
scroll to position [1346, 0]
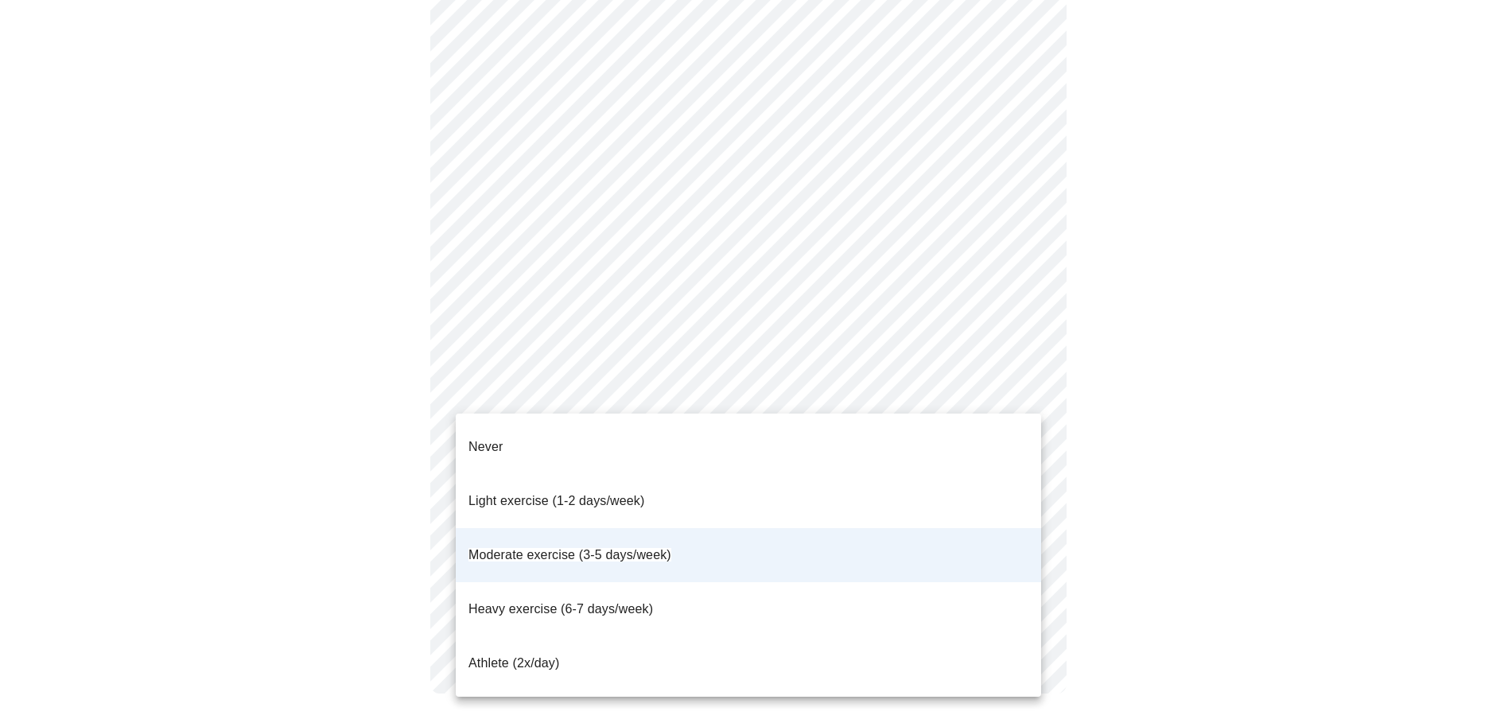
click at [617, 494] on span "Light exercise (1-2 days/week)" at bounding box center [556, 501] width 177 height 14
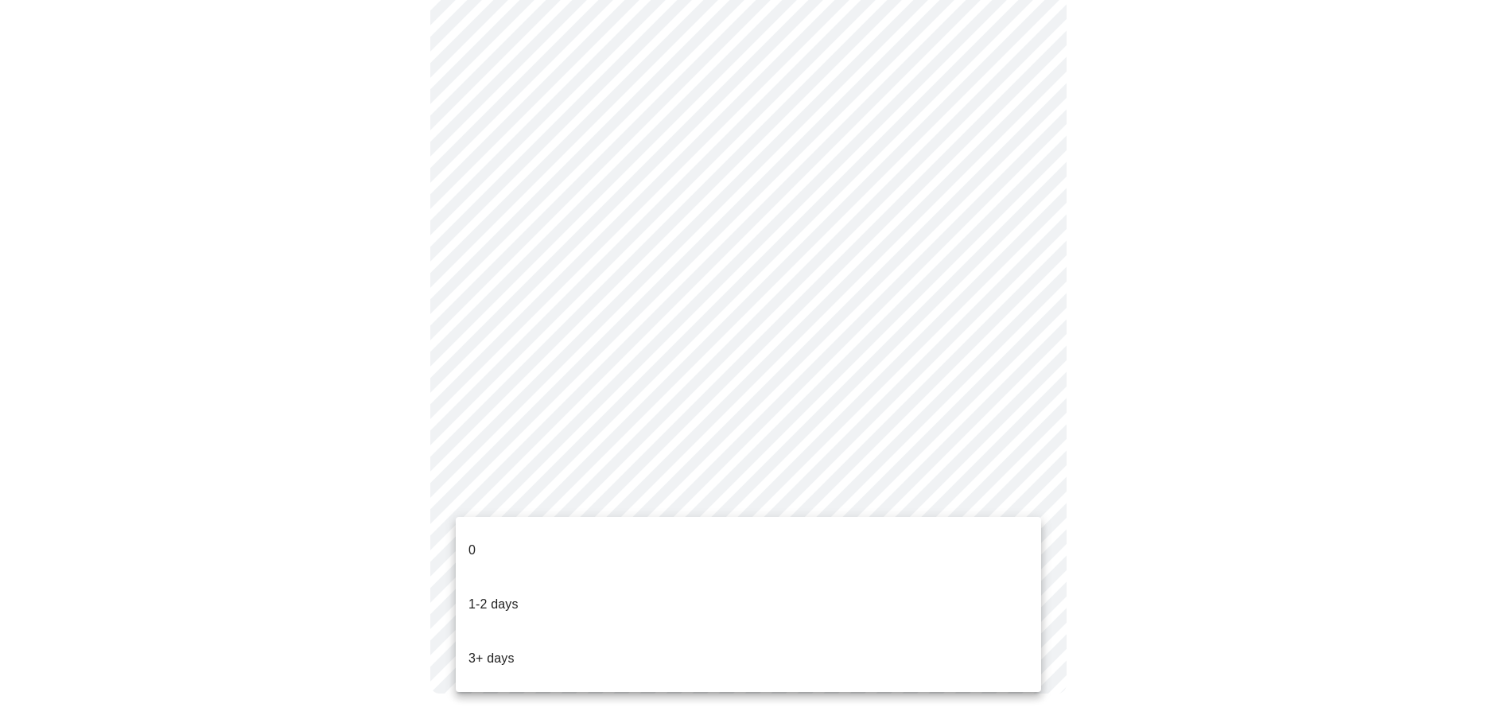
click at [495, 649] on p "3+ days" at bounding box center [491, 658] width 46 height 19
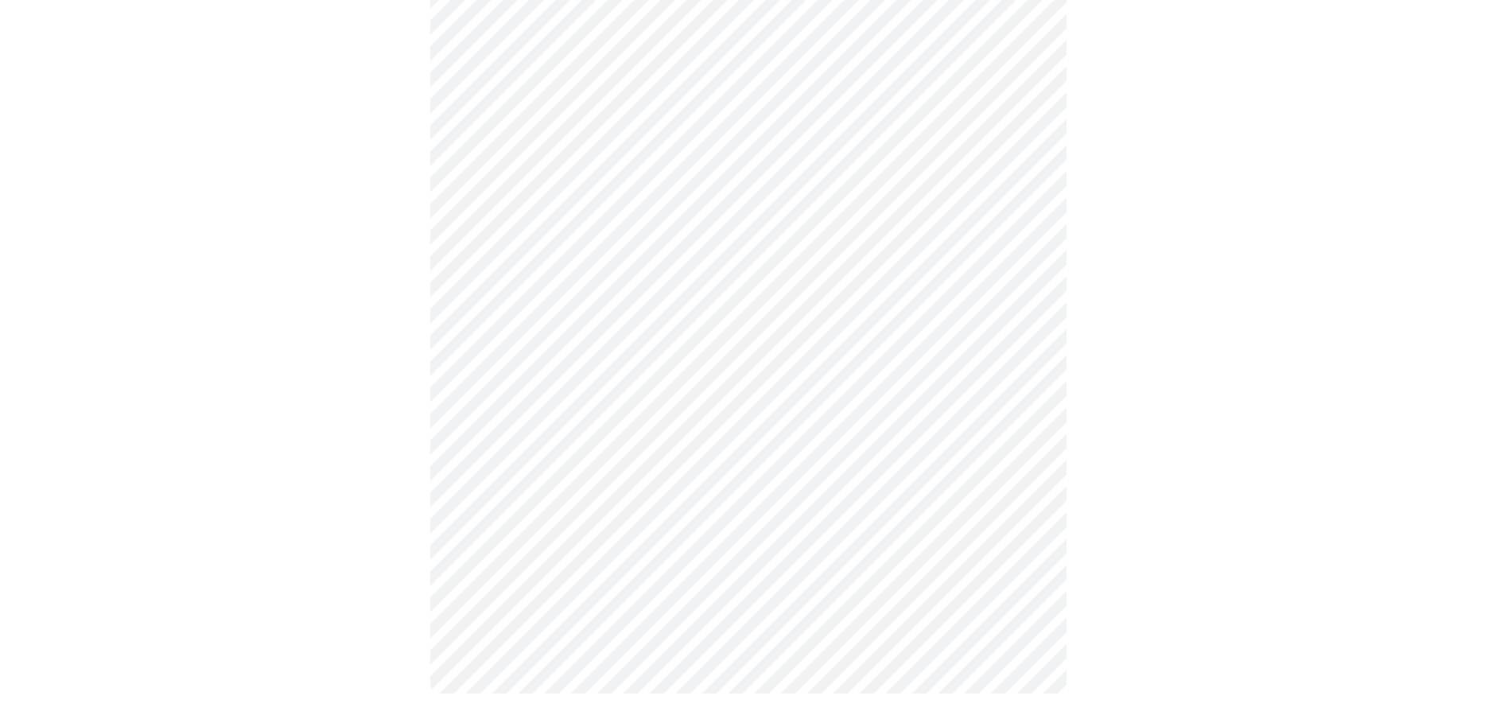
scroll to position [0, 0]
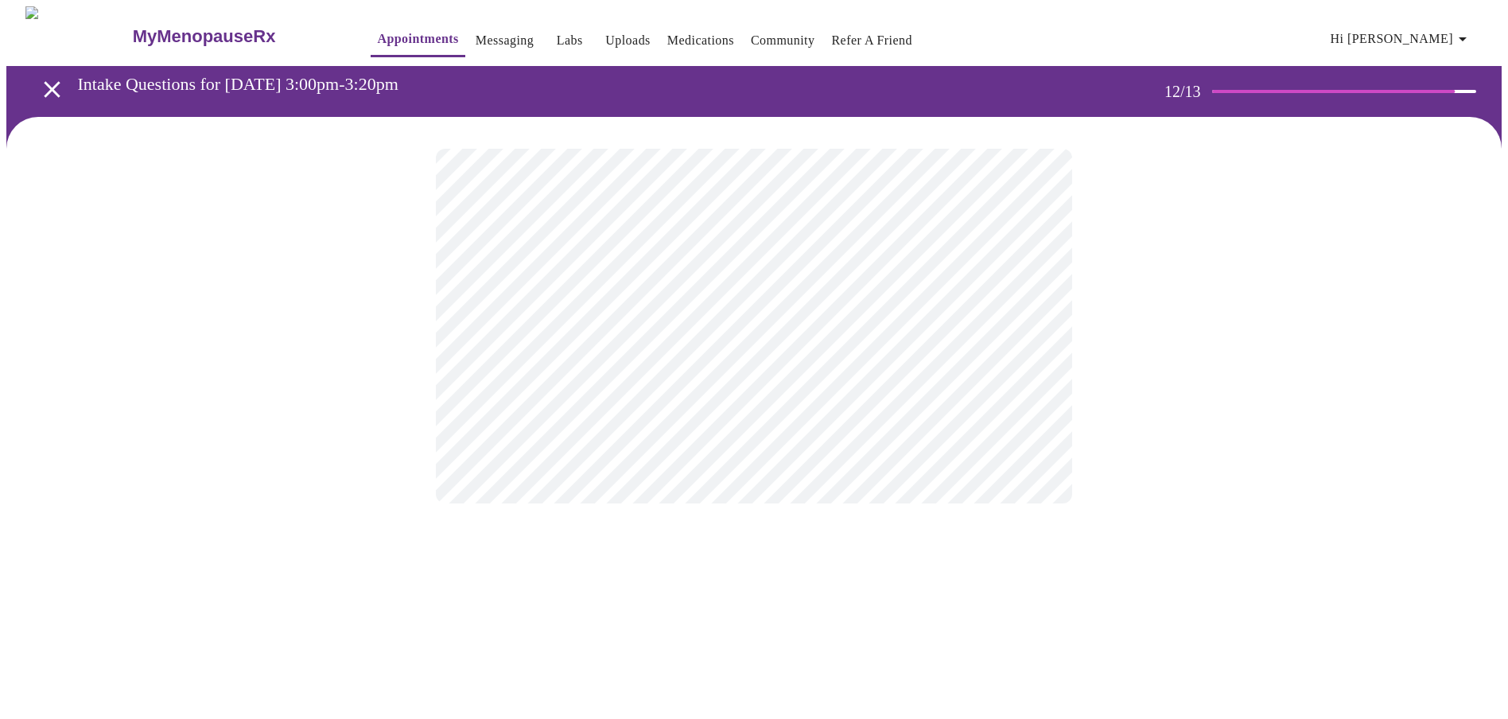
click at [1009, 328] on body "MyMenopauseRx Appointments Messaging Labs Uploads Medications Community Refer a…" at bounding box center [753, 270] width 1495 height 529
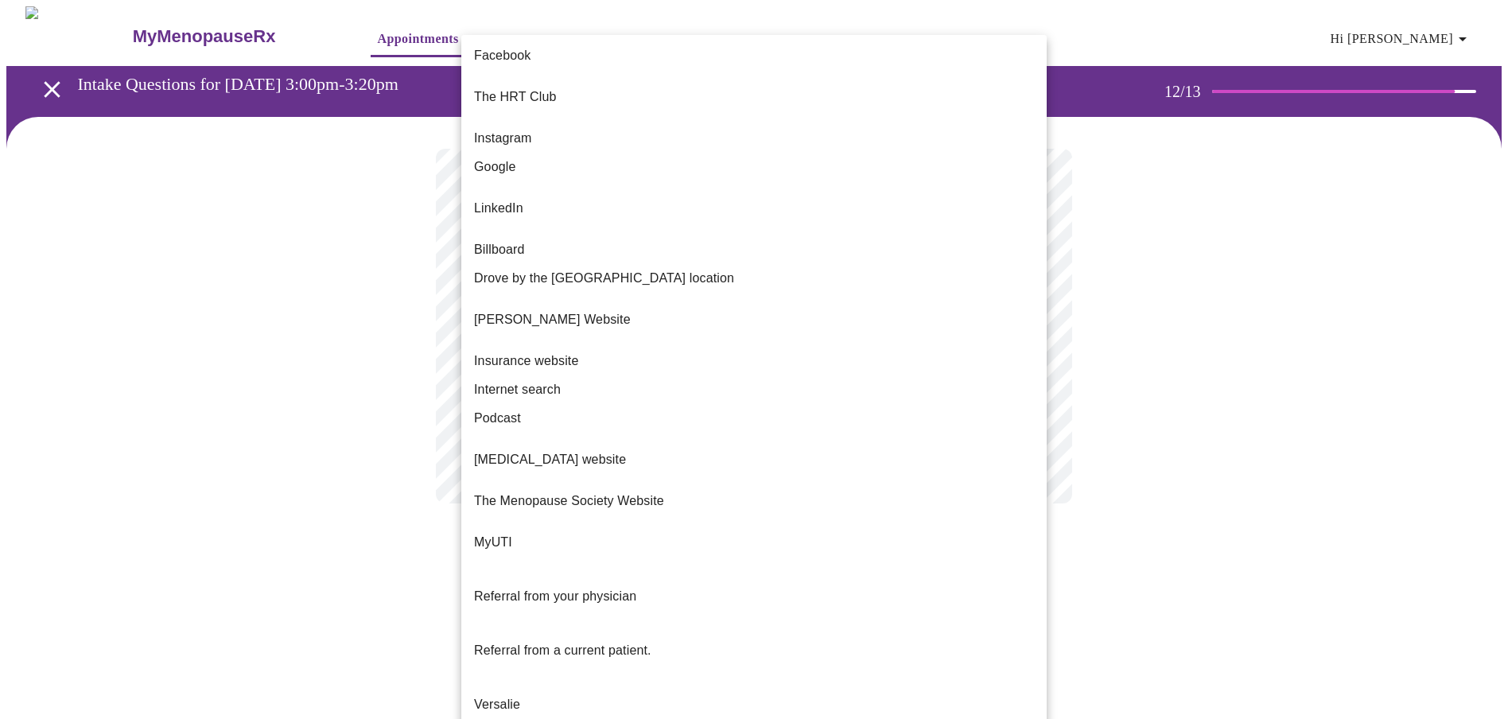
click at [517, 380] on span "Internet search" at bounding box center [517, 389] width 87 height 19
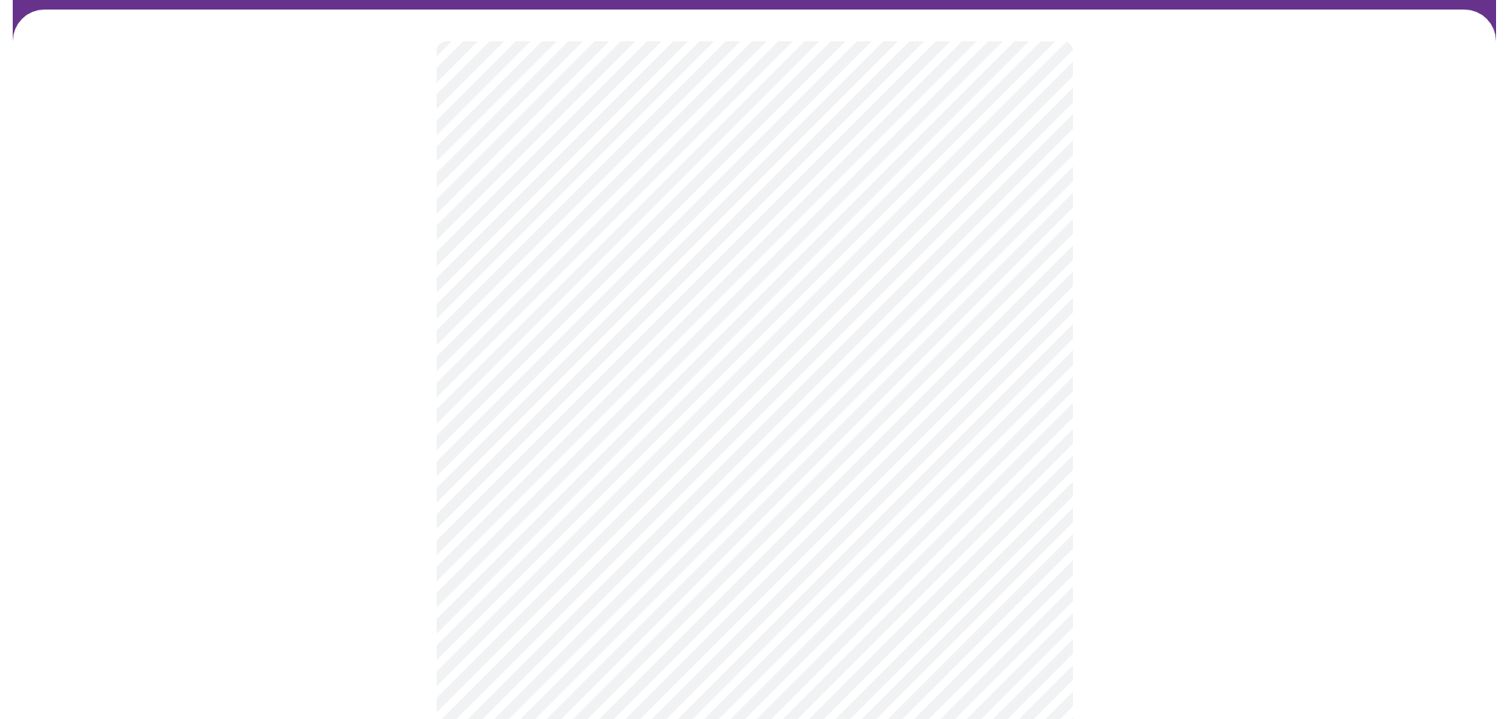
scroll to position [80, 0]
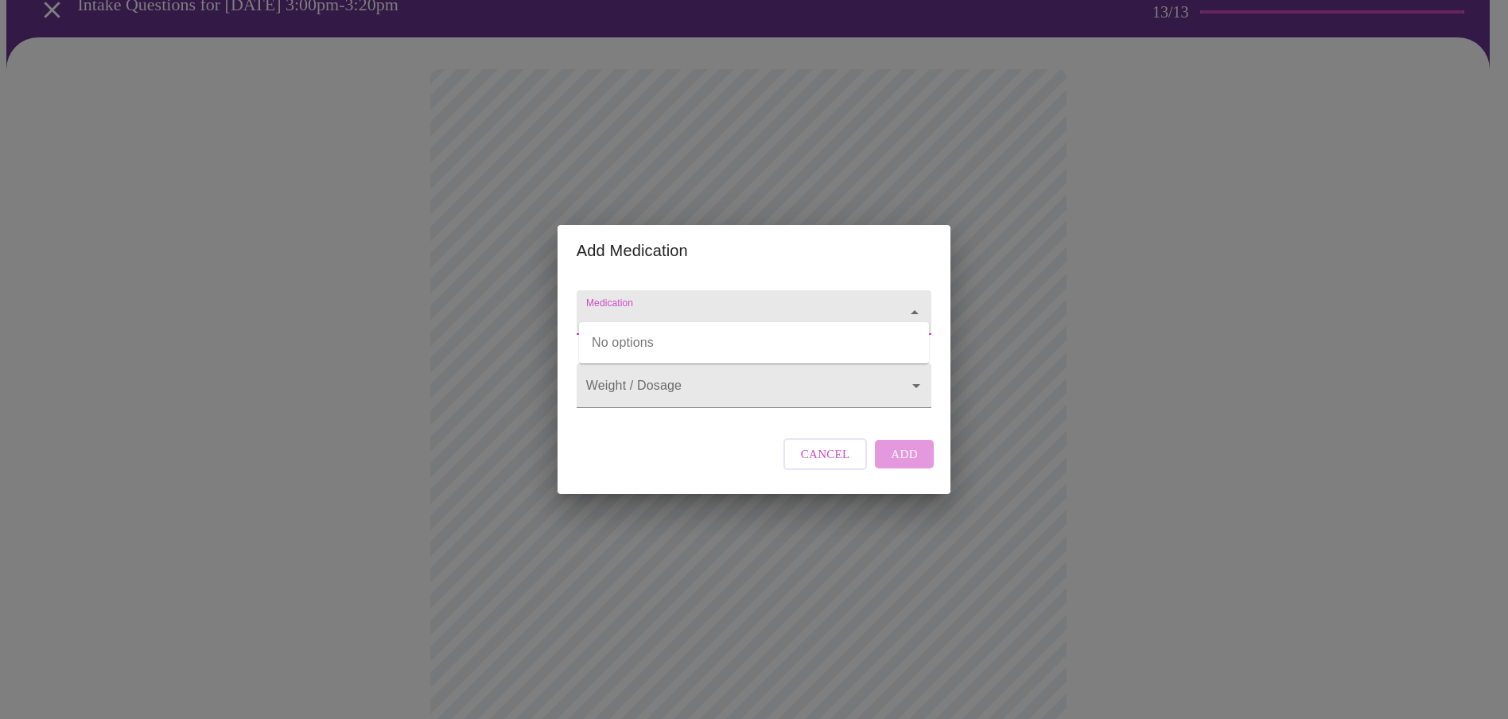
click at [652, 305] on input "Medication" at bounding box center [731, 319] width 297 height 29
click at [666, 305] on input "Medication" at bounding box center [731, 319] width 297 height 29
click at [920, 303] on icon "Open" at bounding box center [914, 312] width 19 height 19
click at [767, 305] on input "Medication" at bounding box center [731, 319] width 297 height 29
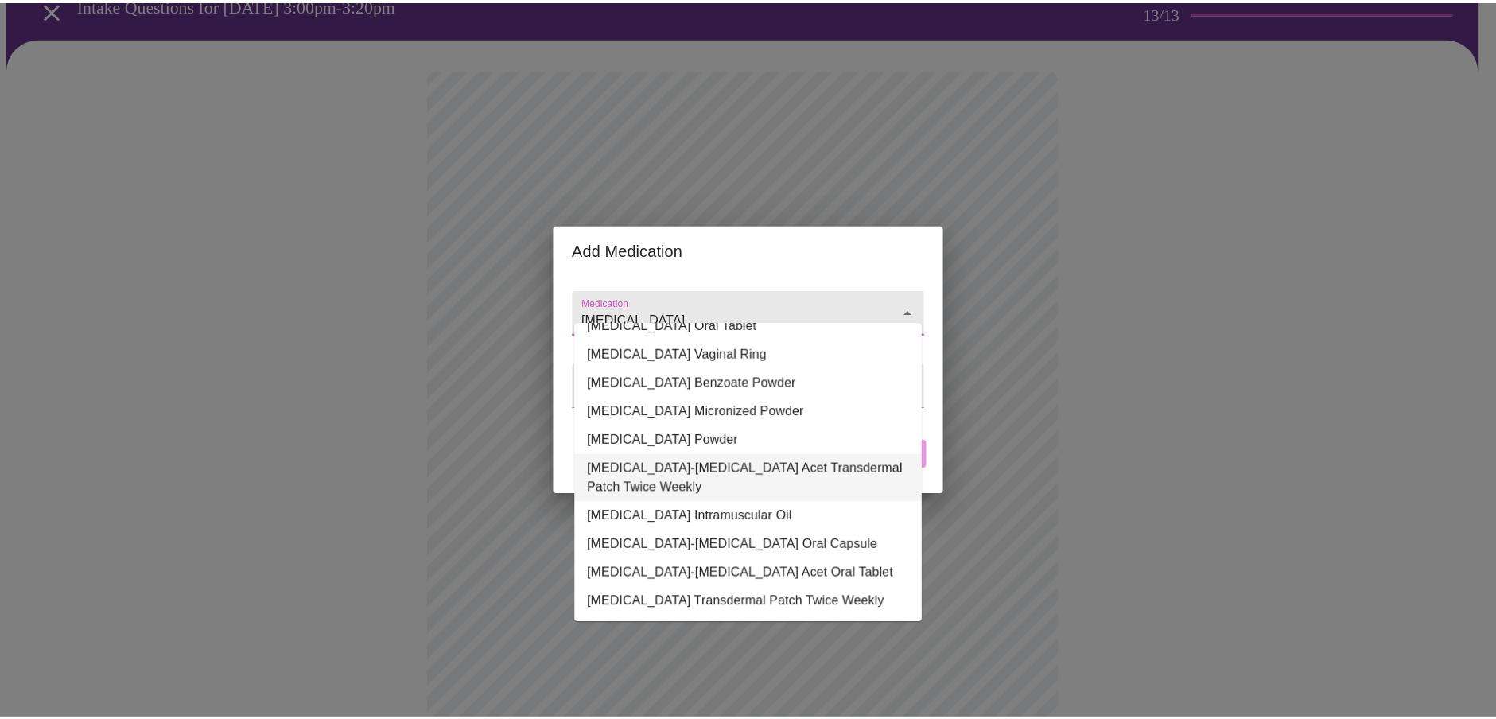
scroll to position [116, 0]
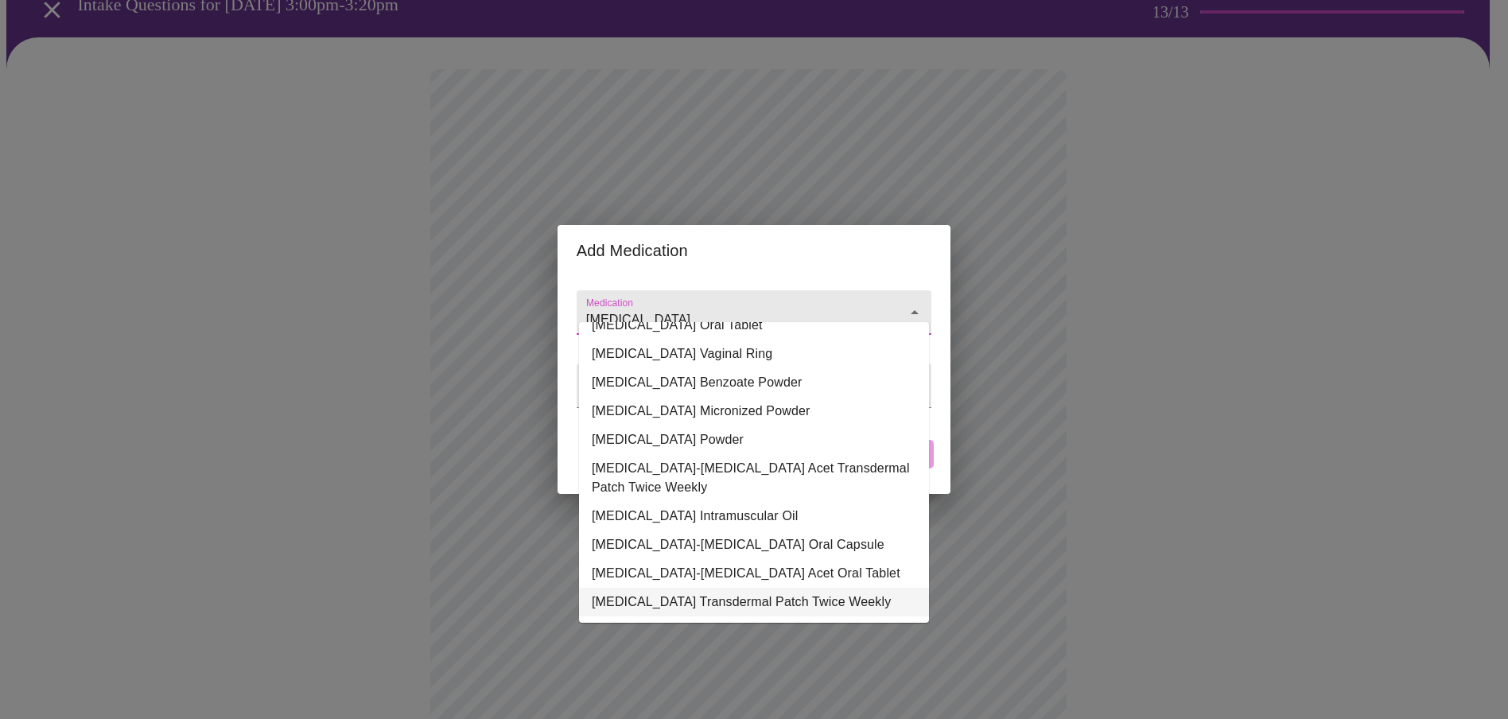
click at [740, 589] on li "[MEDICAL_DATA] Transdermal Patch Twice Weekly" at bounding box center [754, 602] width 350 height 29
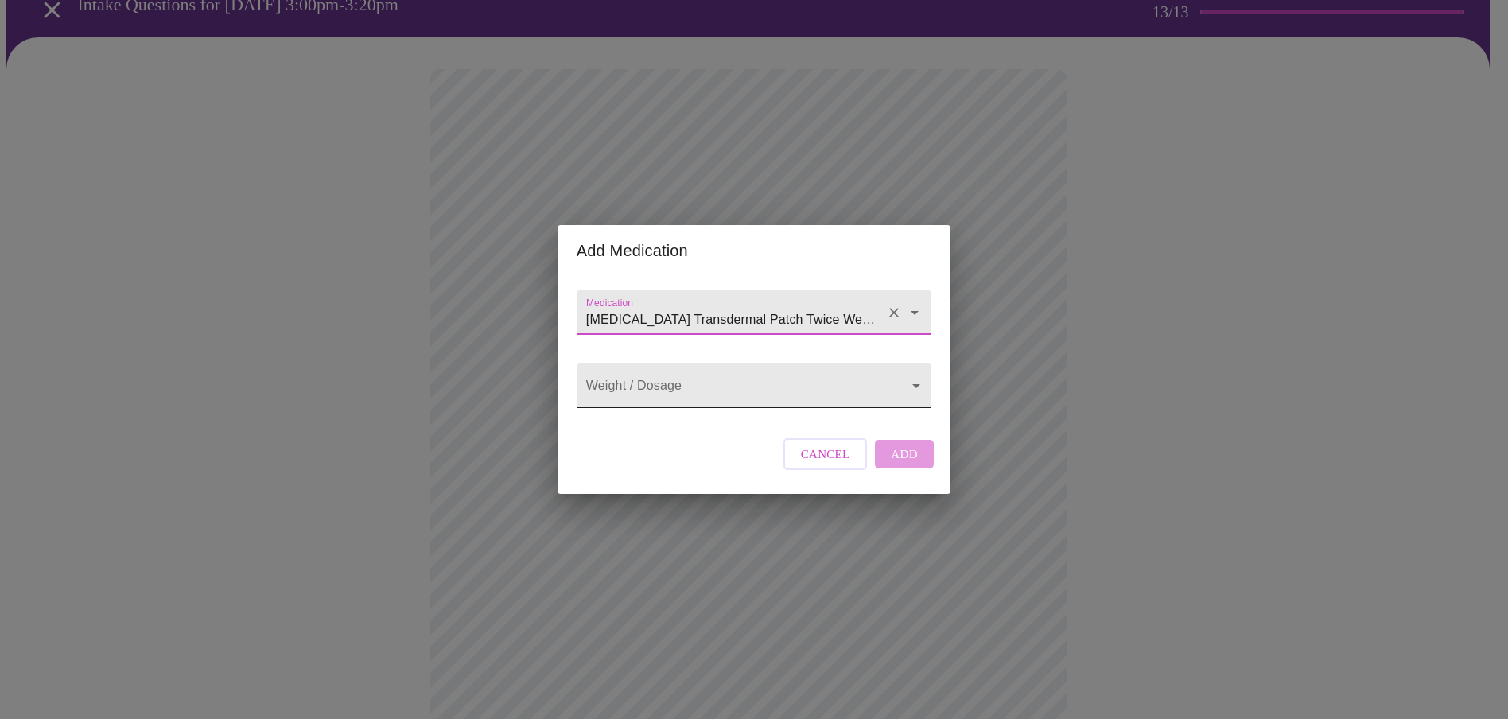
type input "[MEDICAL_DATA] Transdermal Patch Twice Weekly"
click at [690, 396] on body "MyMenopauseRx Appointments Messaging Labs Uploads Medications Community Refer a…" at bounding box center [753, 525] width 1495 height 1196
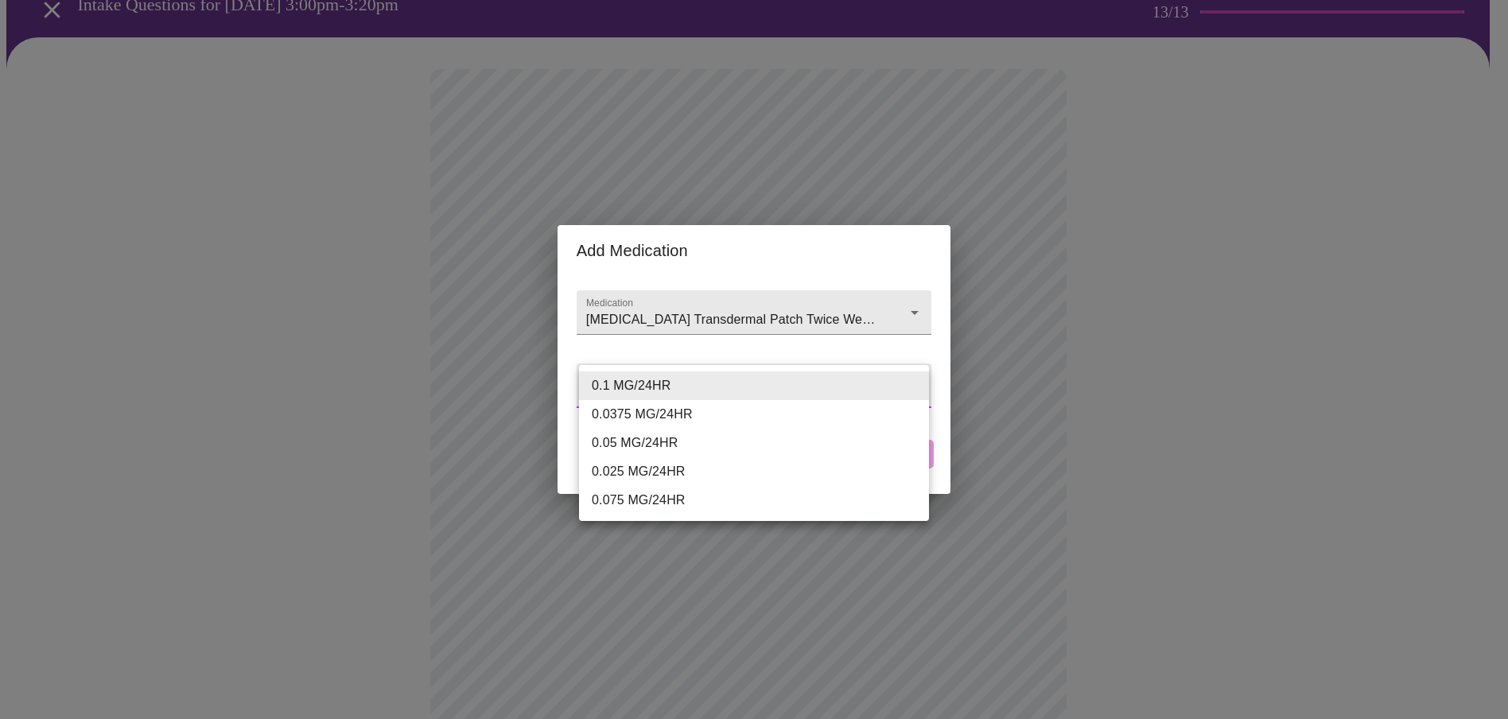
click at [675, 411] on li "0.0375 MG/24HR" at bounding box center [754, 414] width 350 height 29
type input "0.0375 MG/24HR"
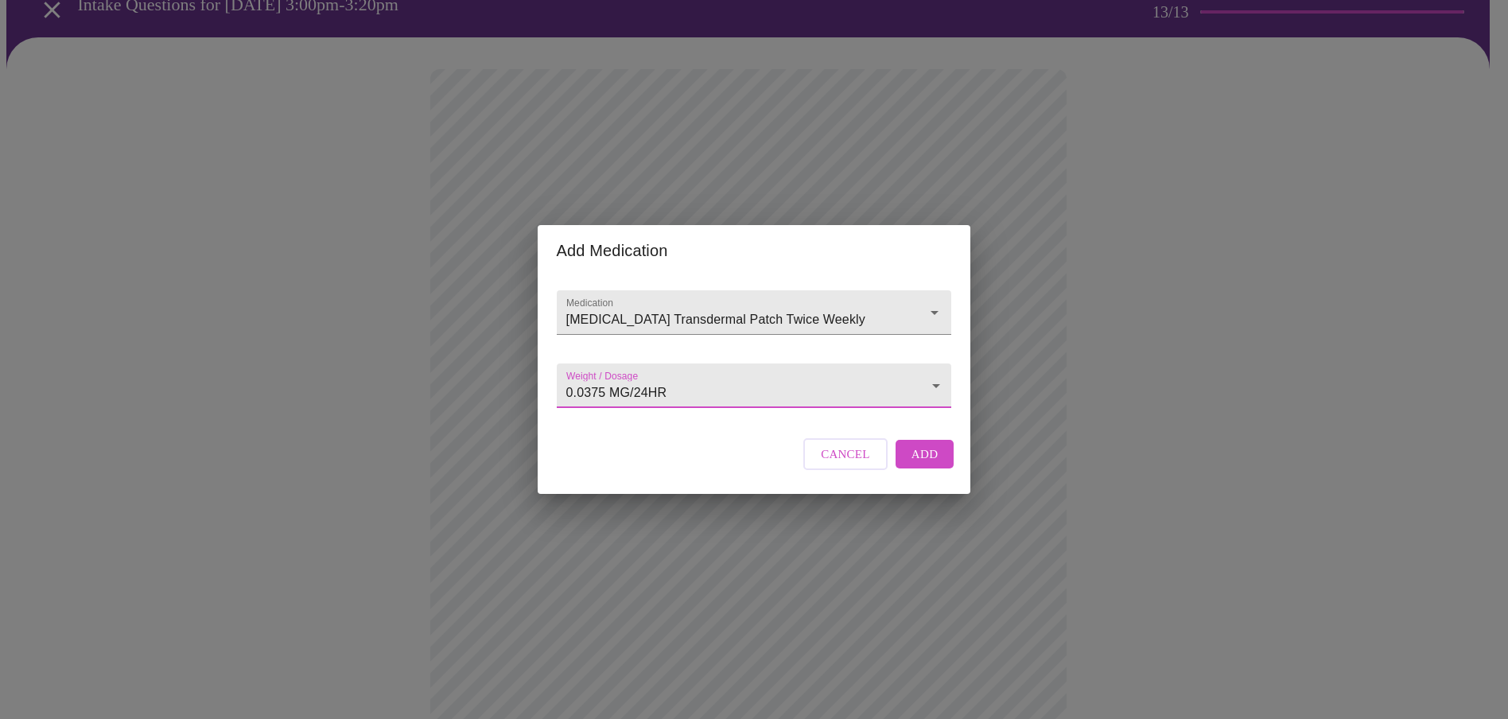
click at [913, 464] on span "Add" at bounding box center [924, 454] width 27 height 21
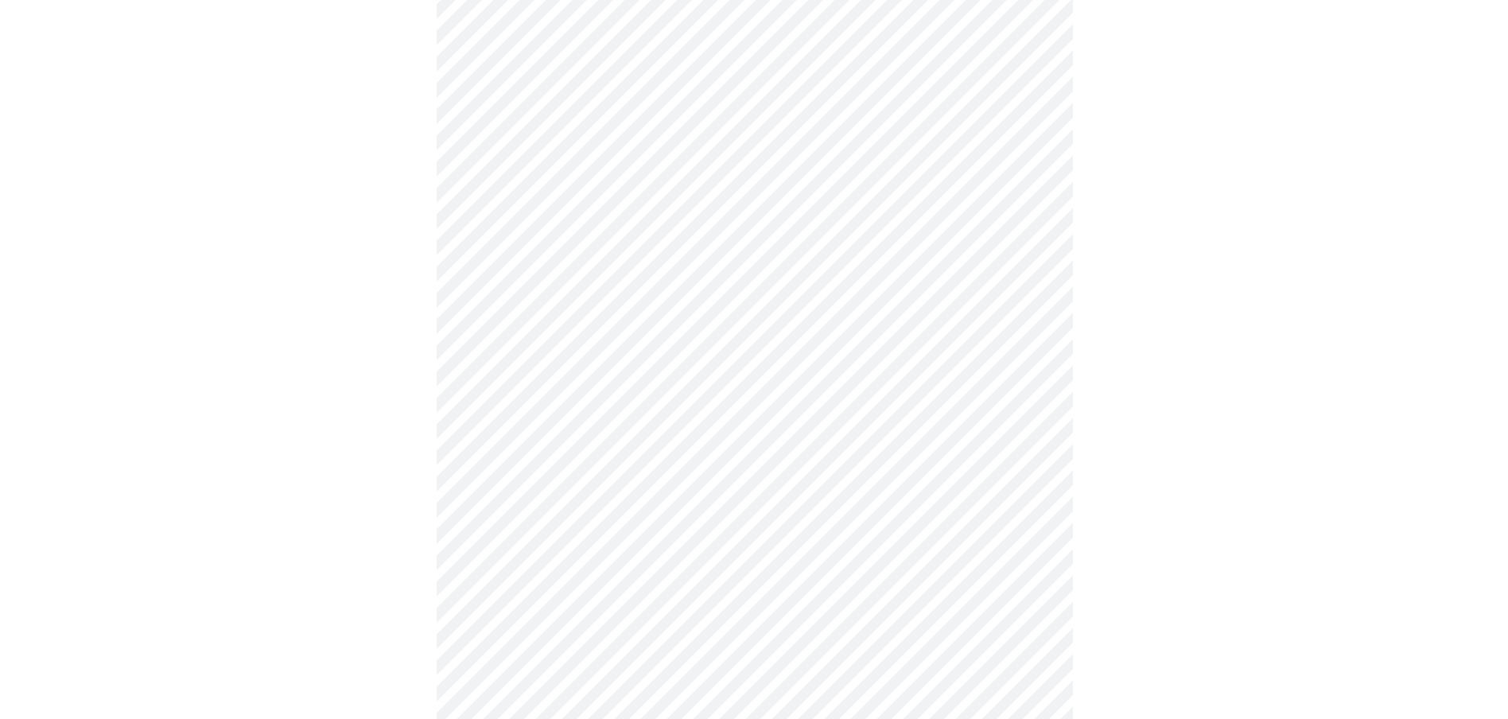
scroll to position [239, 0]
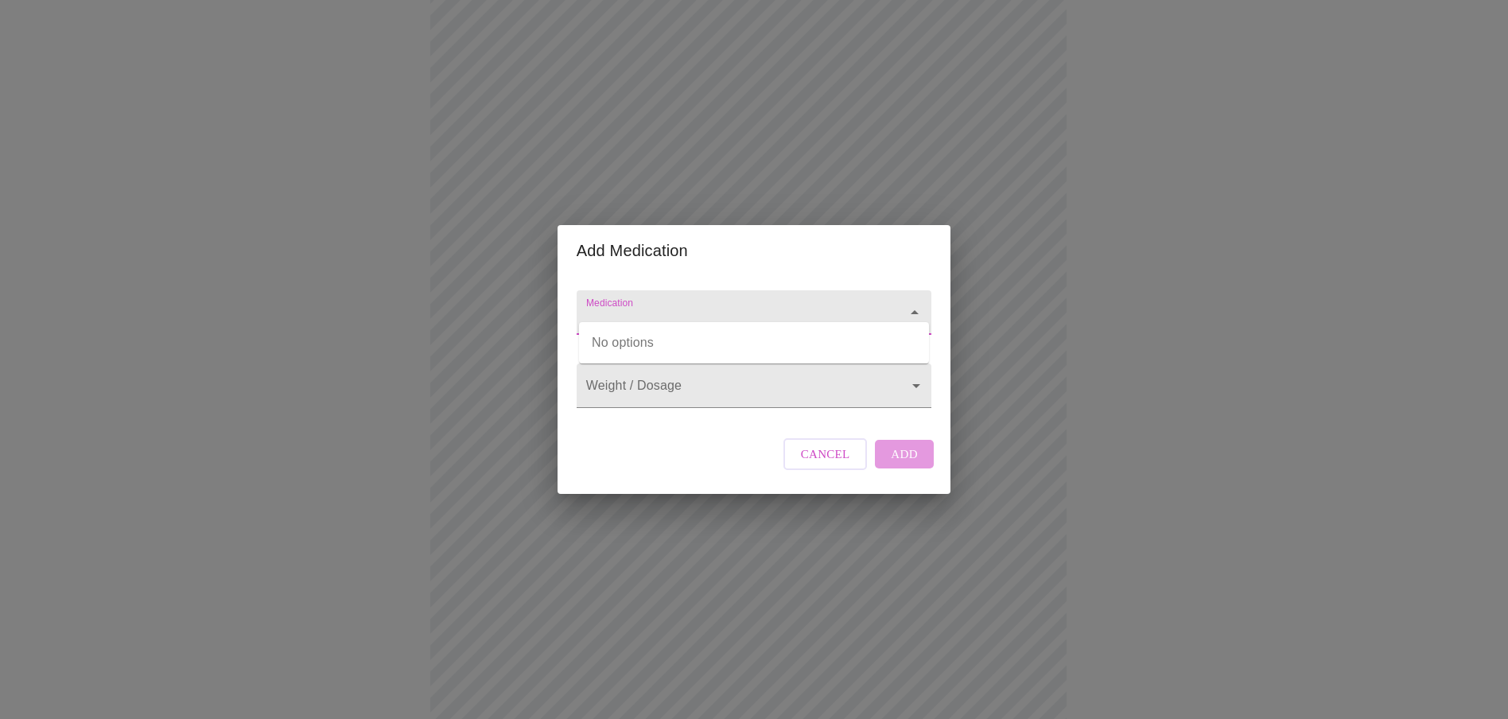
click at [728, 305] on input "Medication" at bounding box center [731, 319] width 297 height 29
type input "micronized [MEDICAL_DATA]"
click at [686, 384] on body "MyMenopauseRx Appointments Messaging Labs Uploads Medications Community Refer a…" at bounding box center [753, 383] width 1495 height 1231
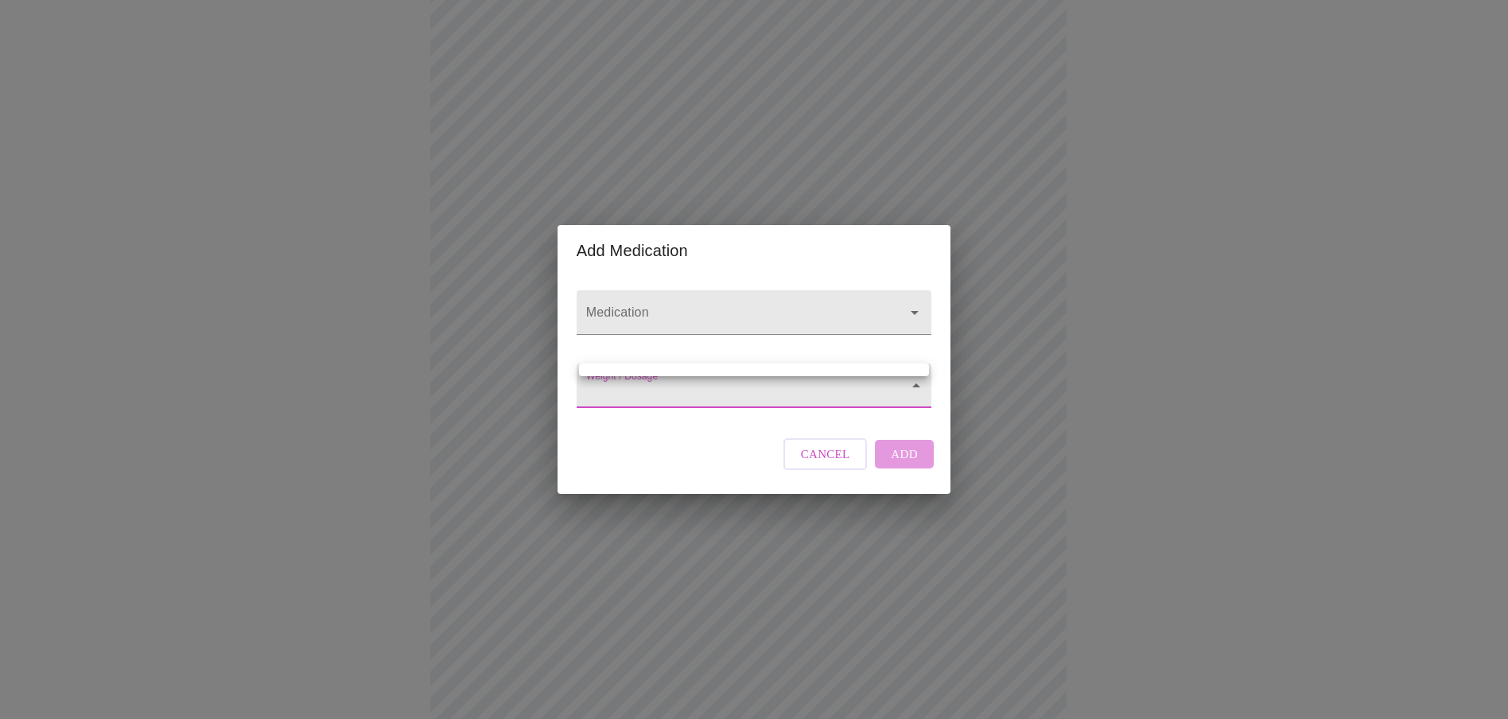
click at [765, 300] on div at bounding box center [754, 359] width 1508 height 719
click at [900, 301] on div at bounding box center [903, 312] width 41 height 22
click at [909, 303] on icon "Open" at bounding box center [914, 312] width 19 height 19
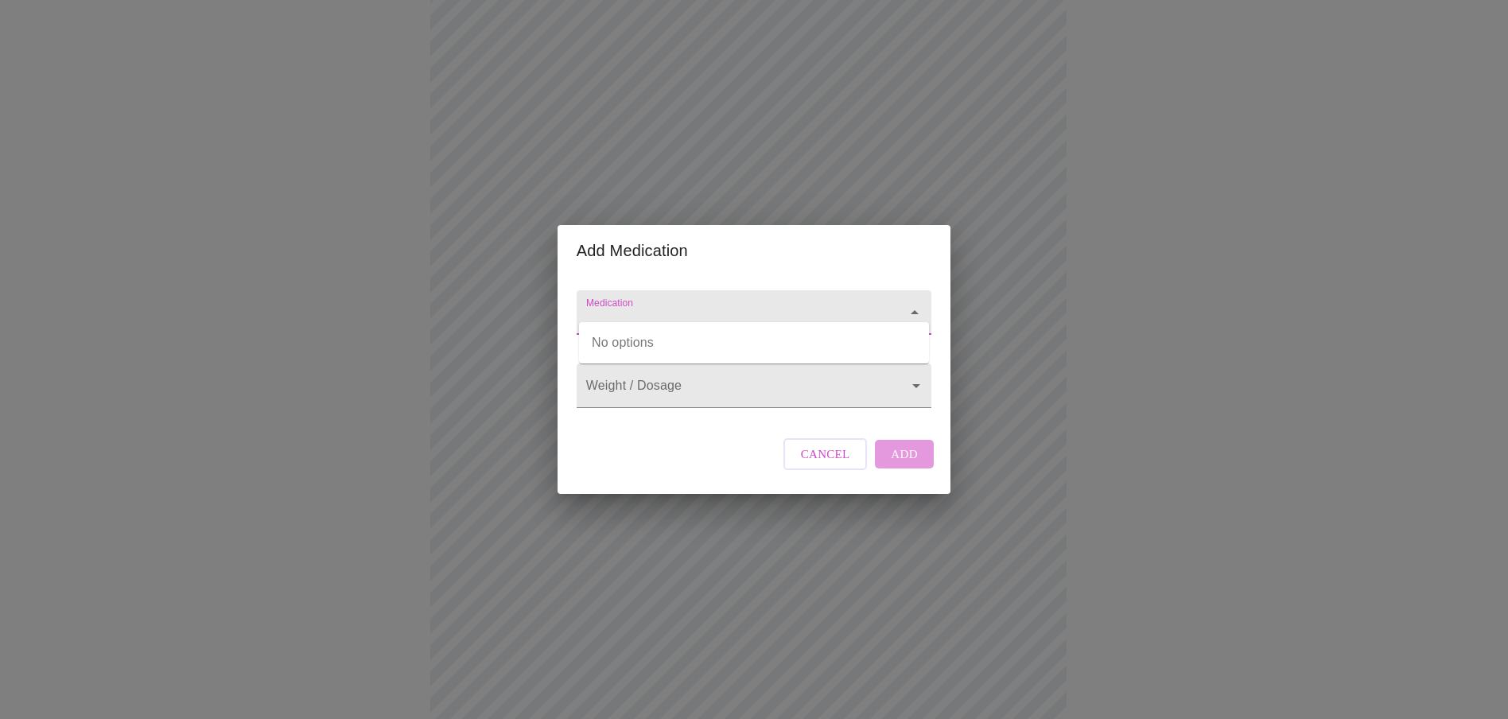
click at [779, 305] on input "Medication" at bounding box center [731, 319] width 297 height 29
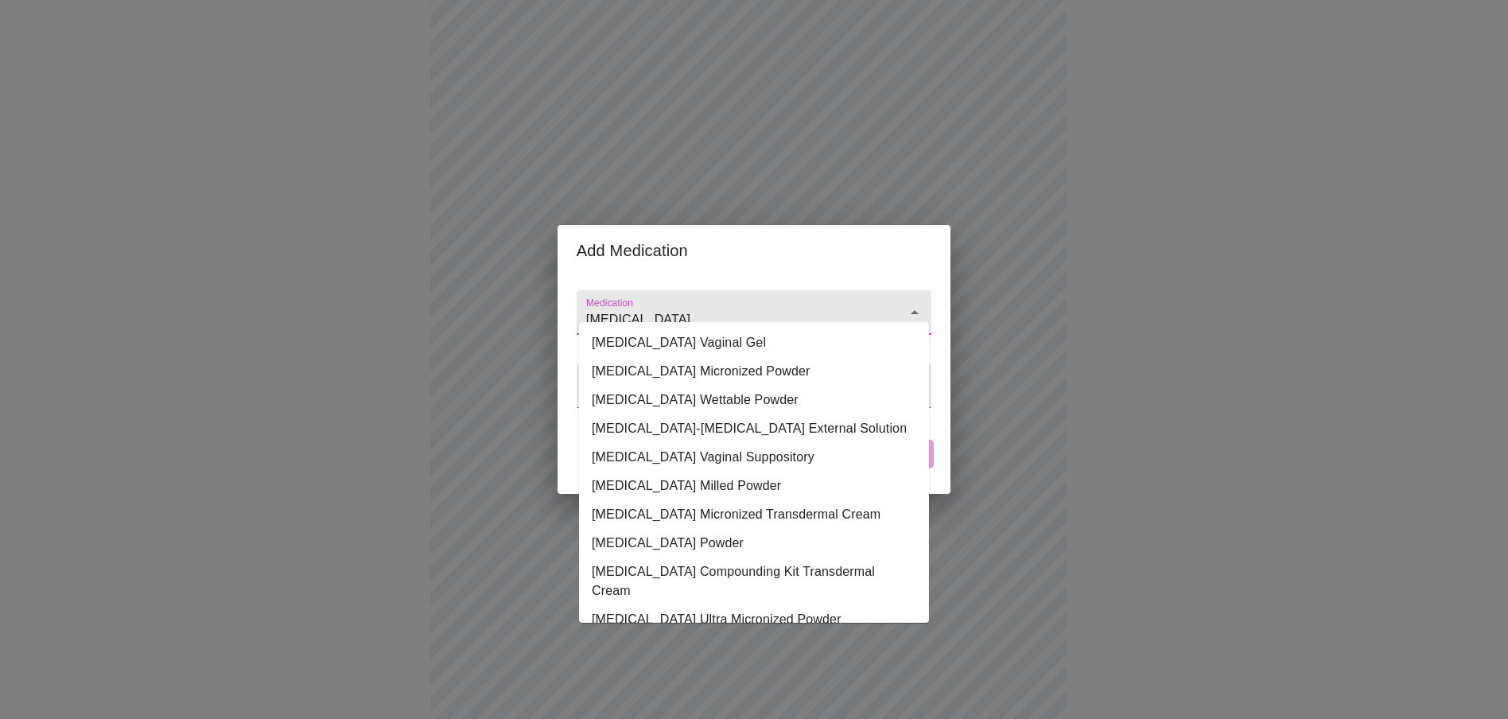
click at [774, 305] on input "[MEDICAL_DATA]" at bounding box center [731, 319] width 297 height 29
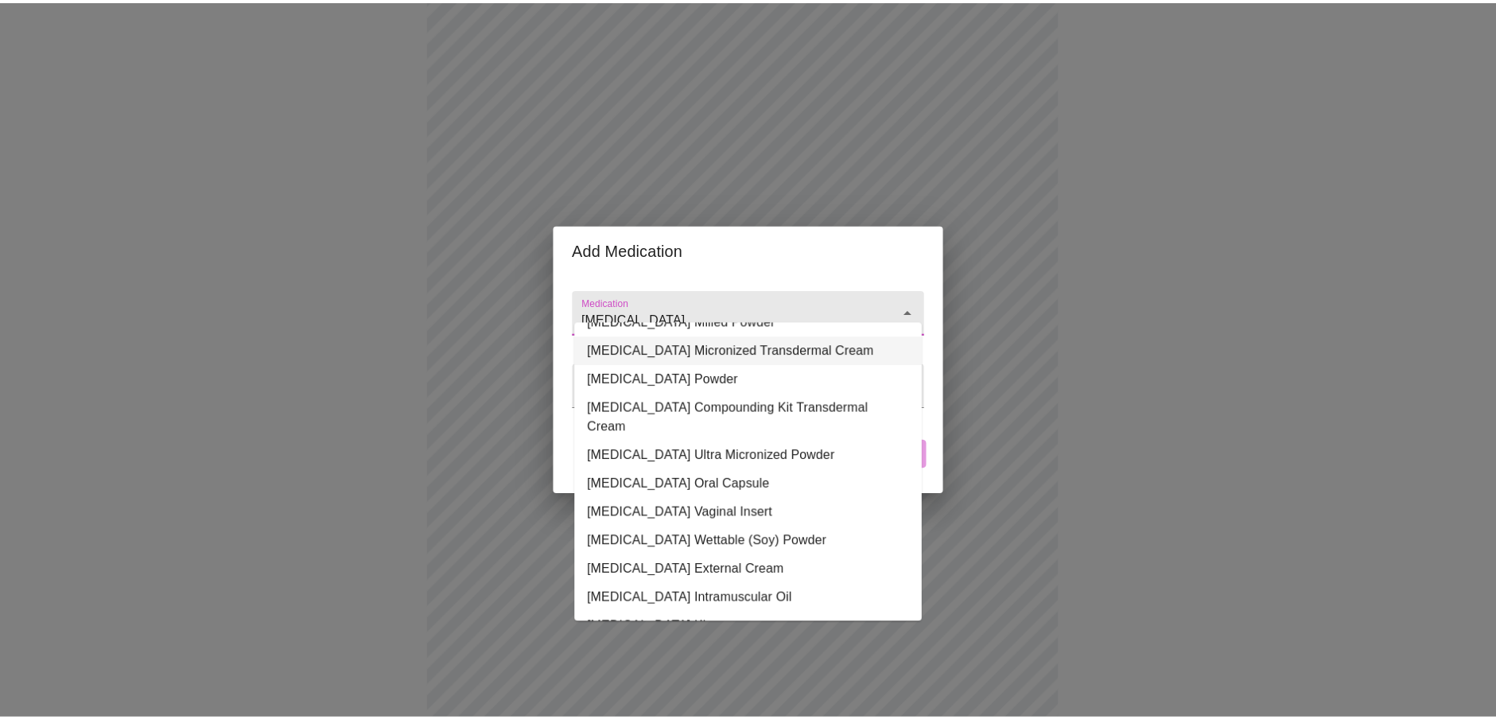
scroll to position [212, 0]
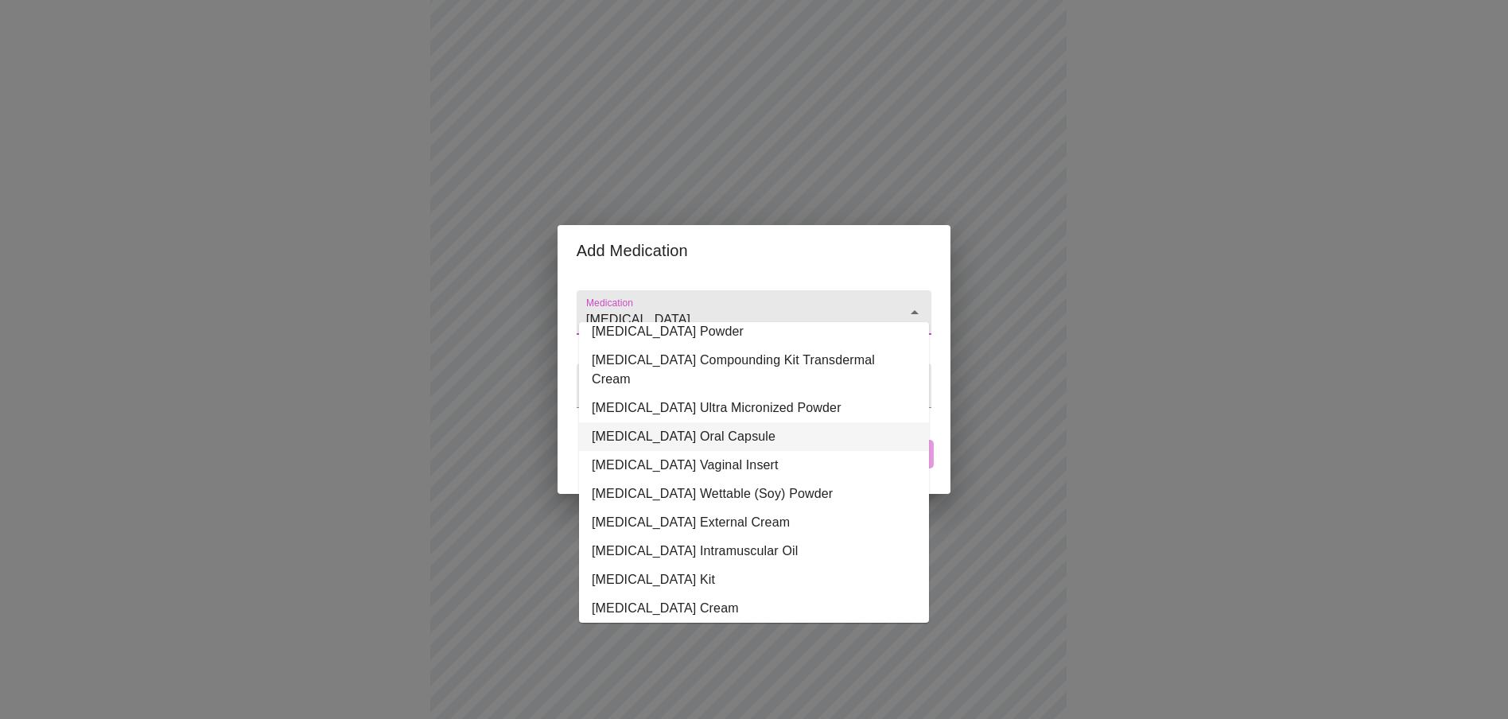
click at [736, 422] on li "[MEDICAL_DATA] Oral Capsule" at bounding box center [754, 436] width 350 height 29
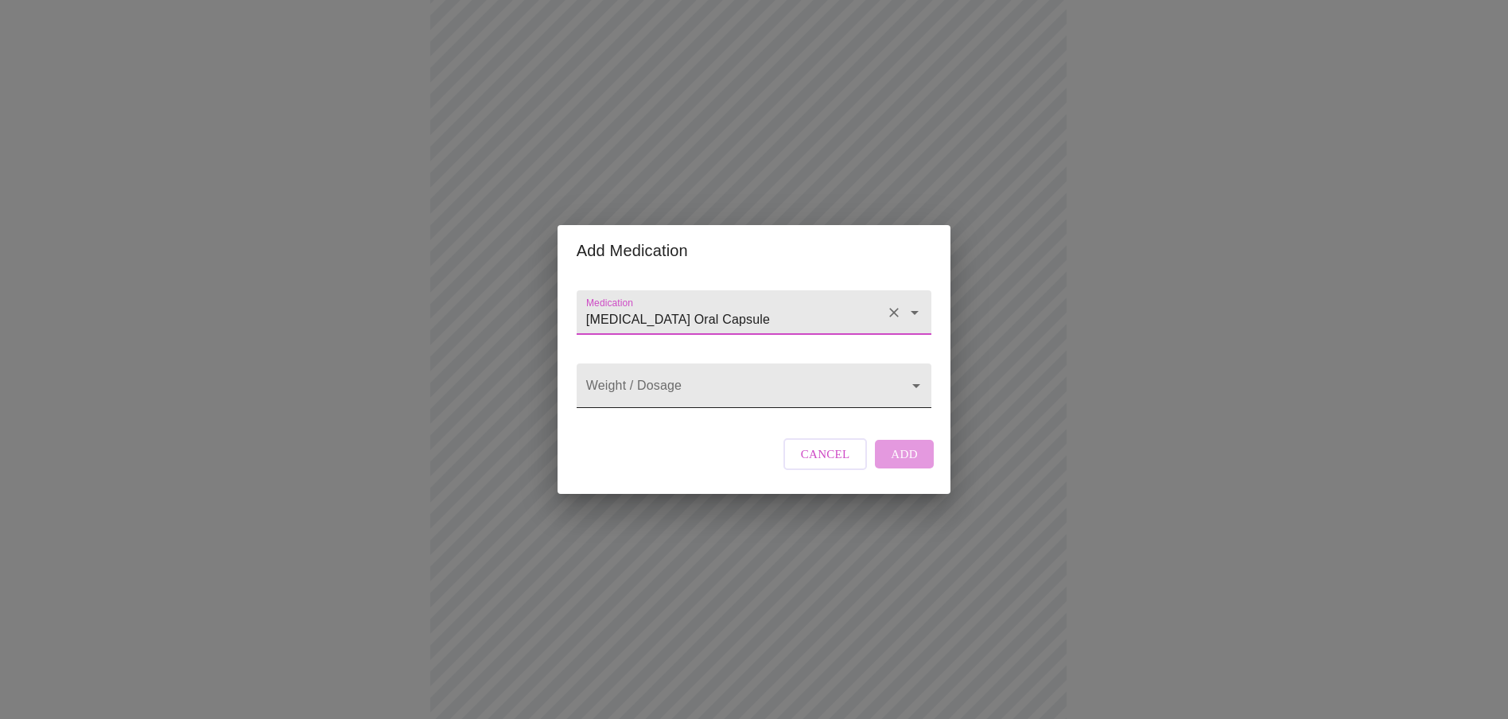
type input "[MEDICAL_DATA] Oral Capsule"
click at [748, 387] on body "MyMenopauseRx Appointments Messaging Labs Uploads Medications Community Refer a…" at bounding box center [753, 383] width 1495 height 1231
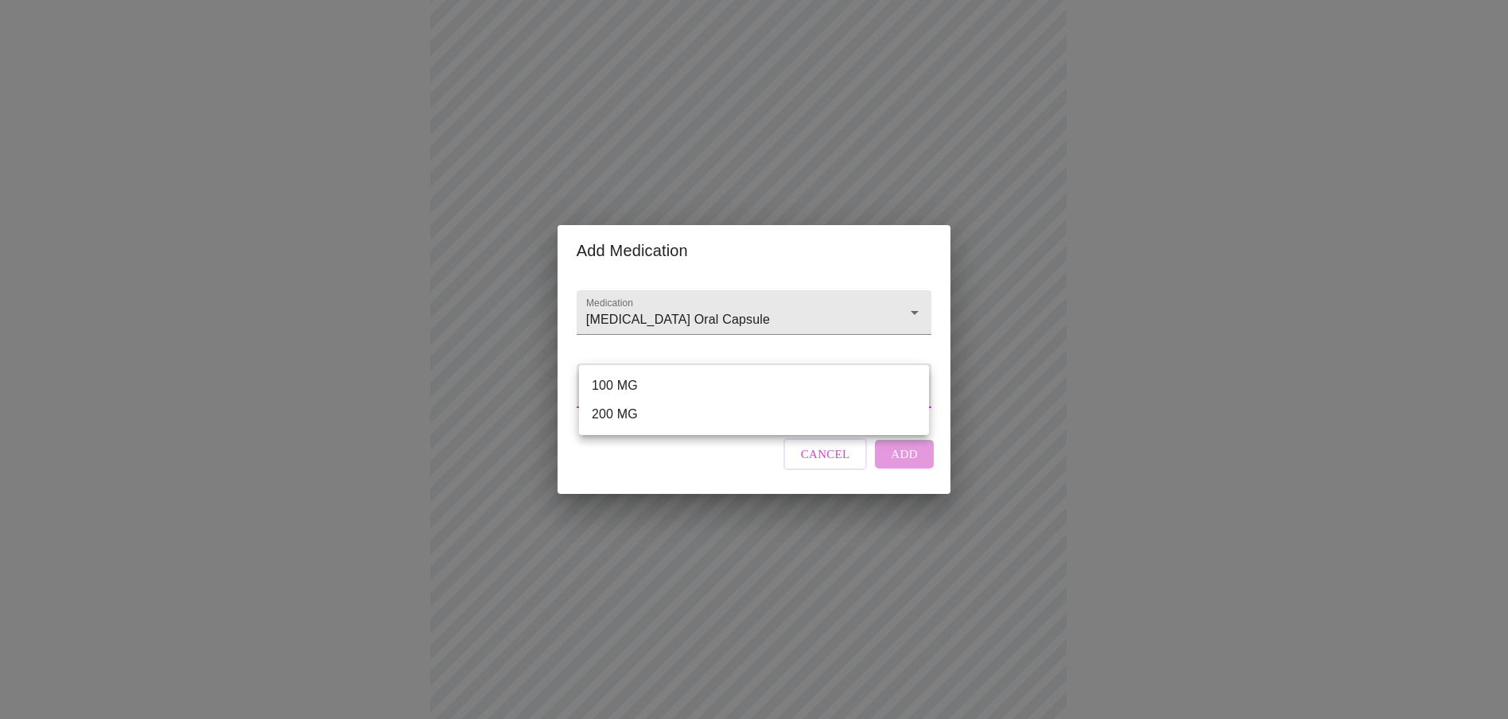
click at [678, 384] on li "100 MG" at bounding box center [754, 385] width 350 height 29
type input "100 MG"
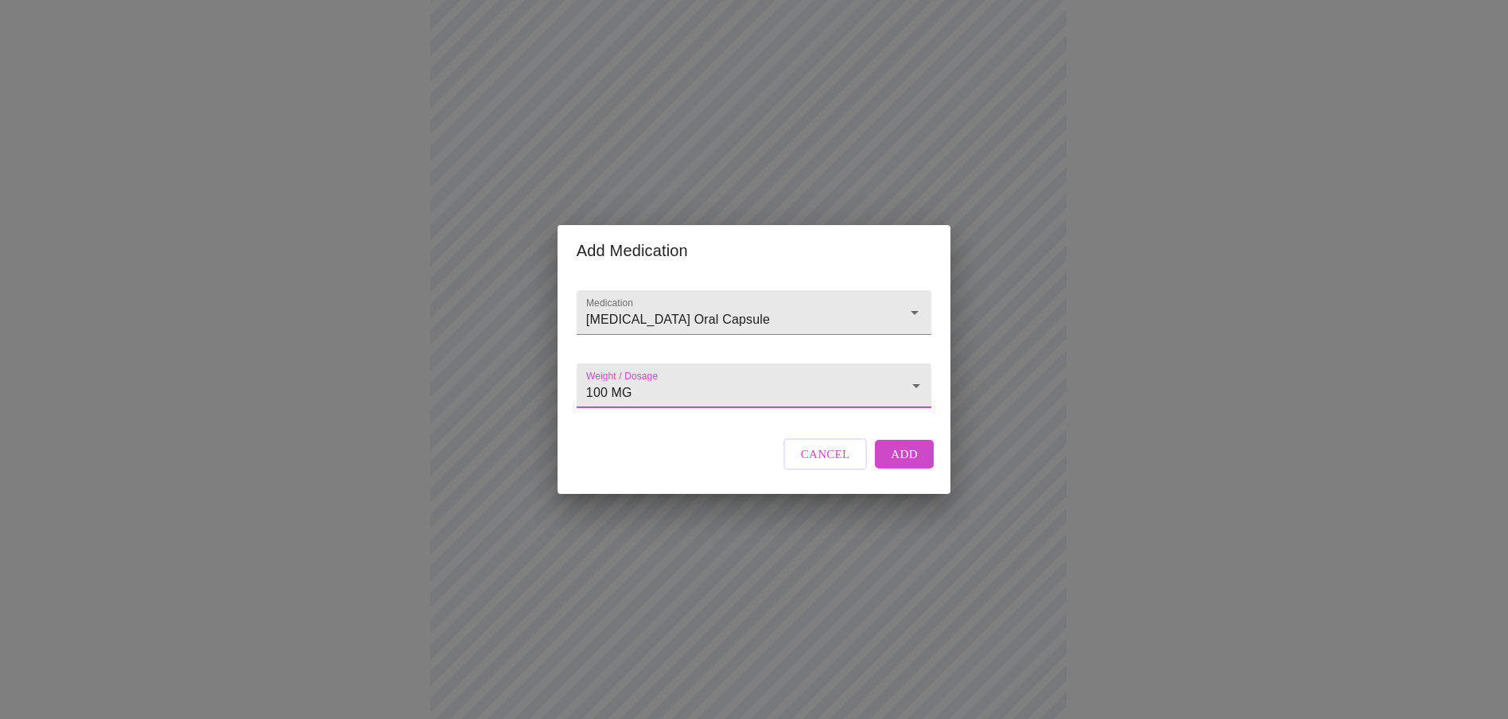
click at [895, 464] on span "Add" at bounding box center [904, 454] width 27 height 21
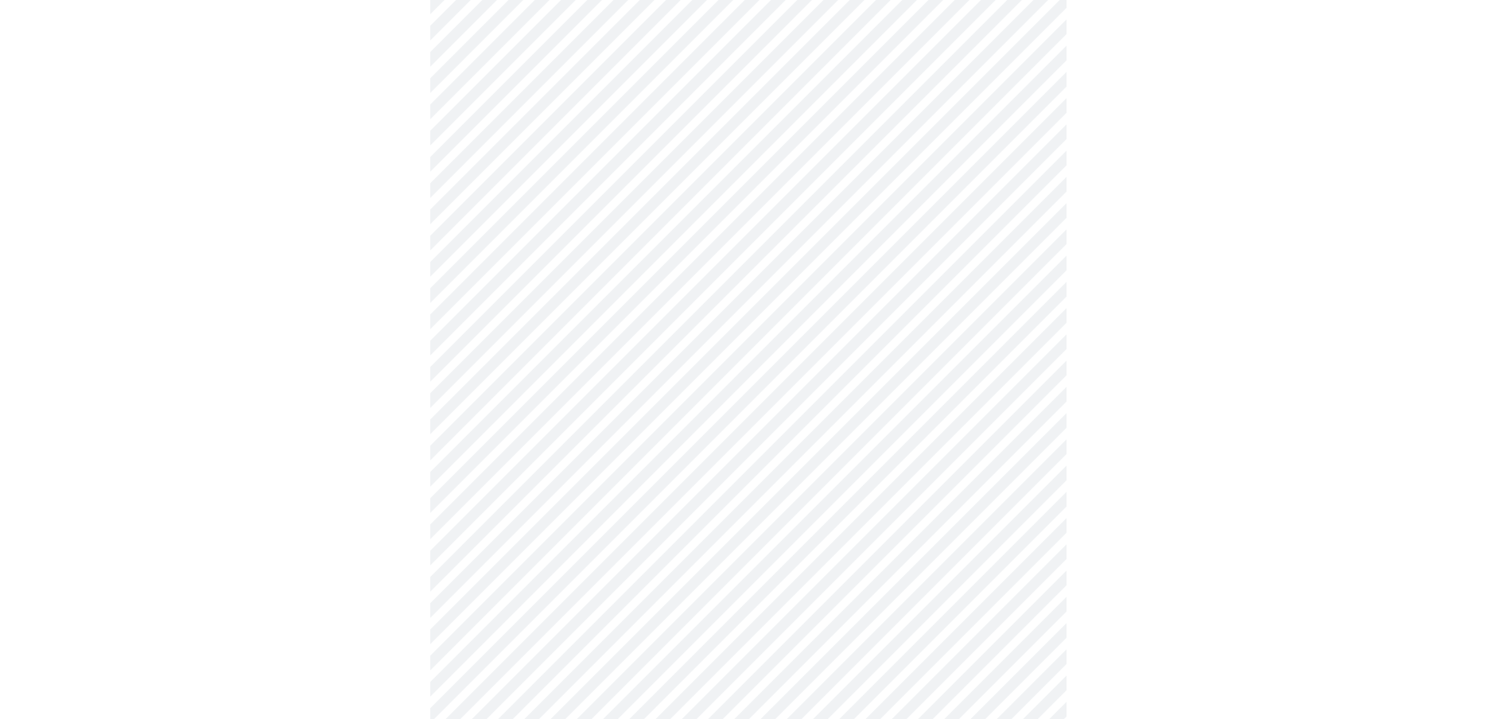
scroll to position [14, 0]
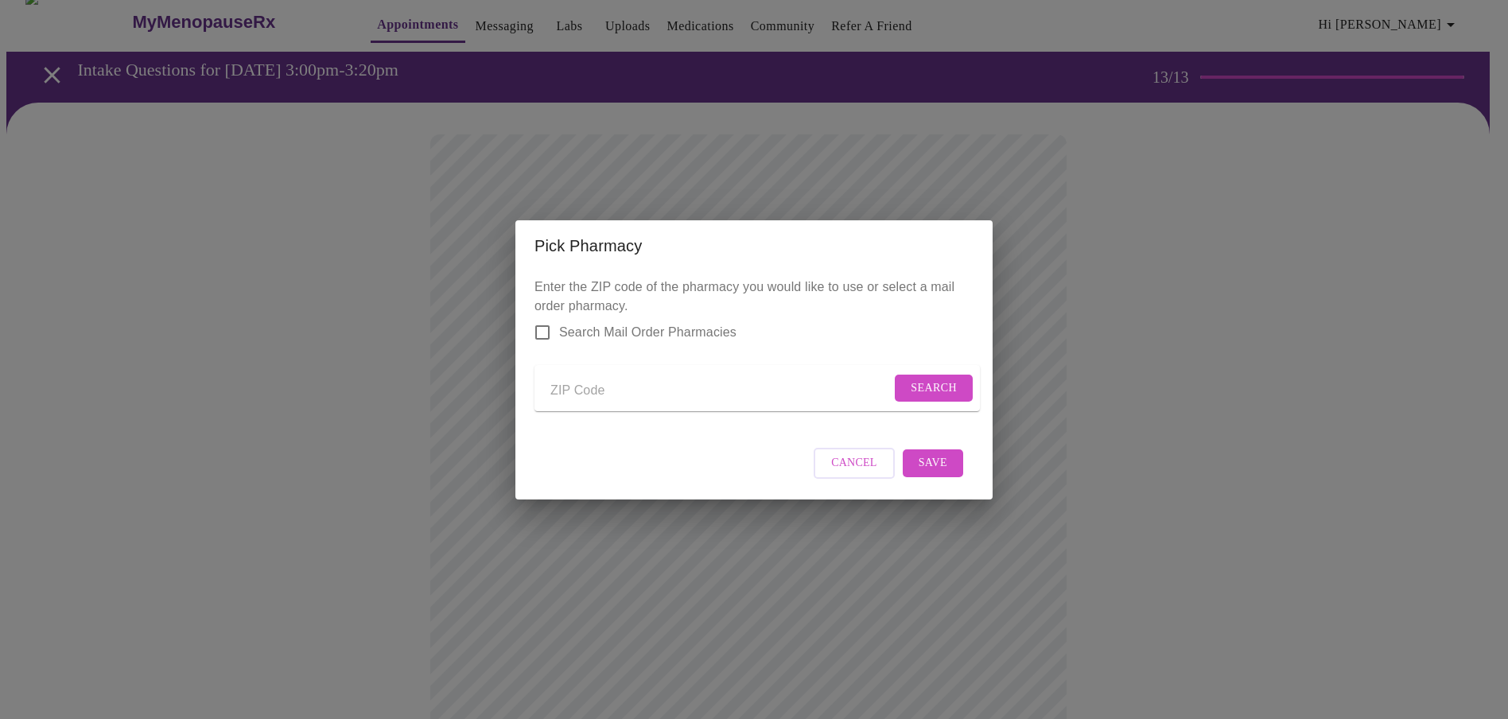
click at [581, 387] on input "Send a message to your care team" at bounding box center [720, 391] width 340 height 25
type input "67215"
click at [911, 383] on span "Search" at bounding box center [934, 389] width 46 height 20
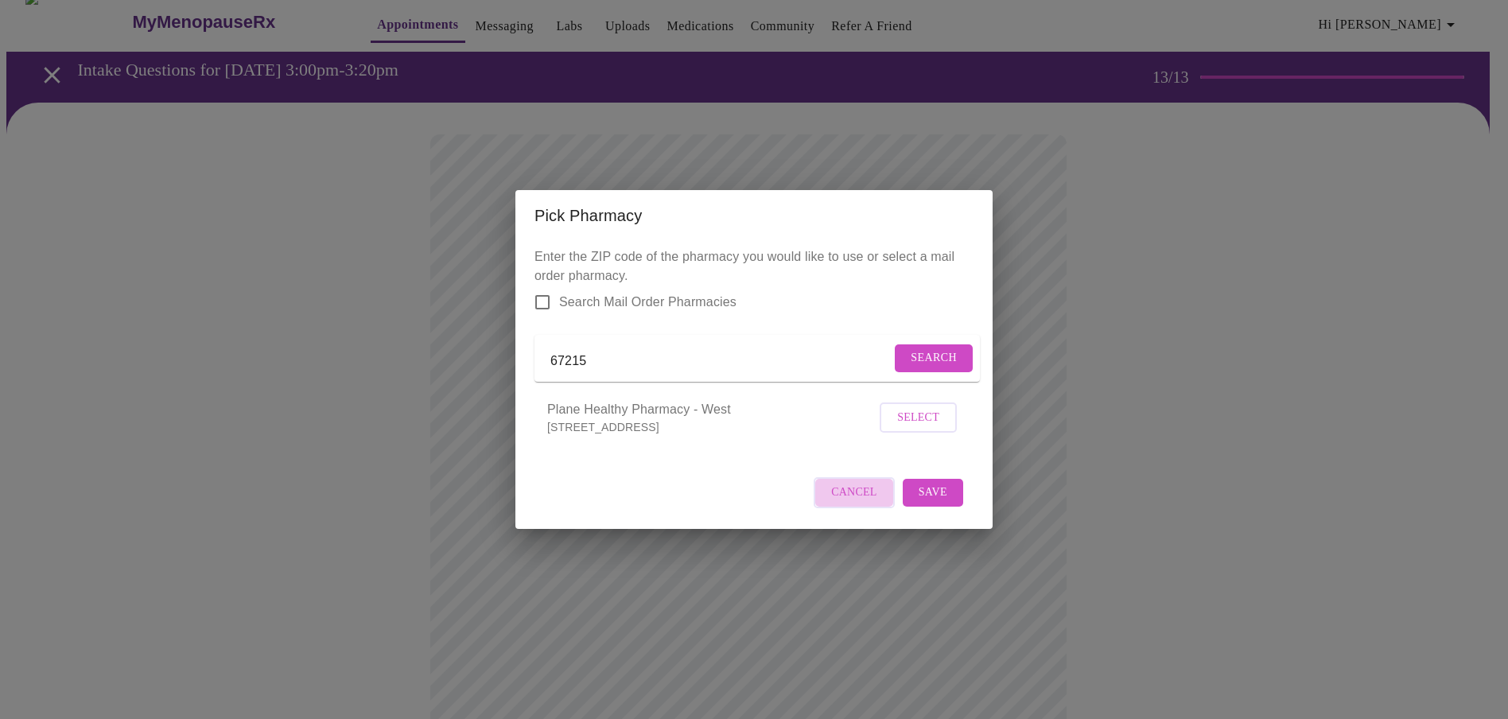
click at [861, 503] on span "Cancel" at bounding box center [854, 493] width 46 height 20
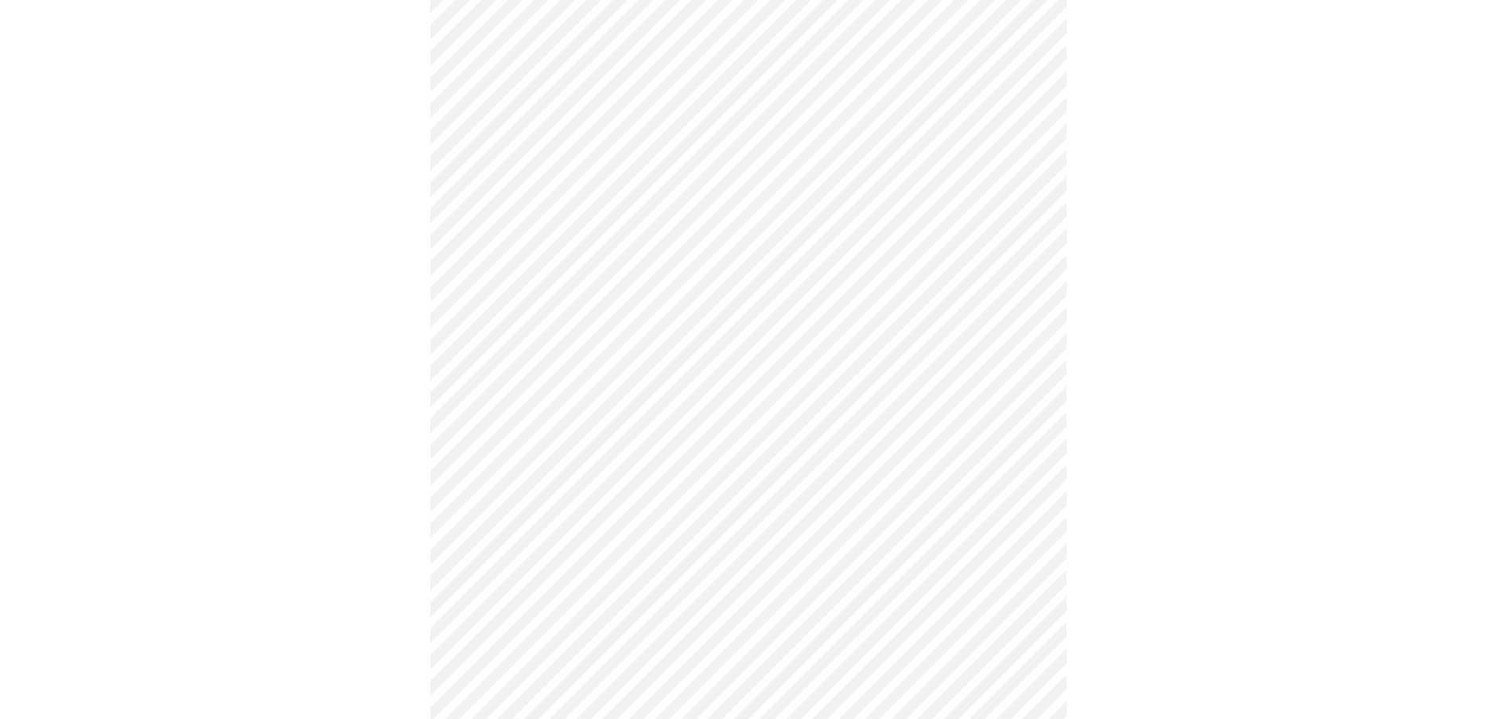
scroll to position [412, 0]
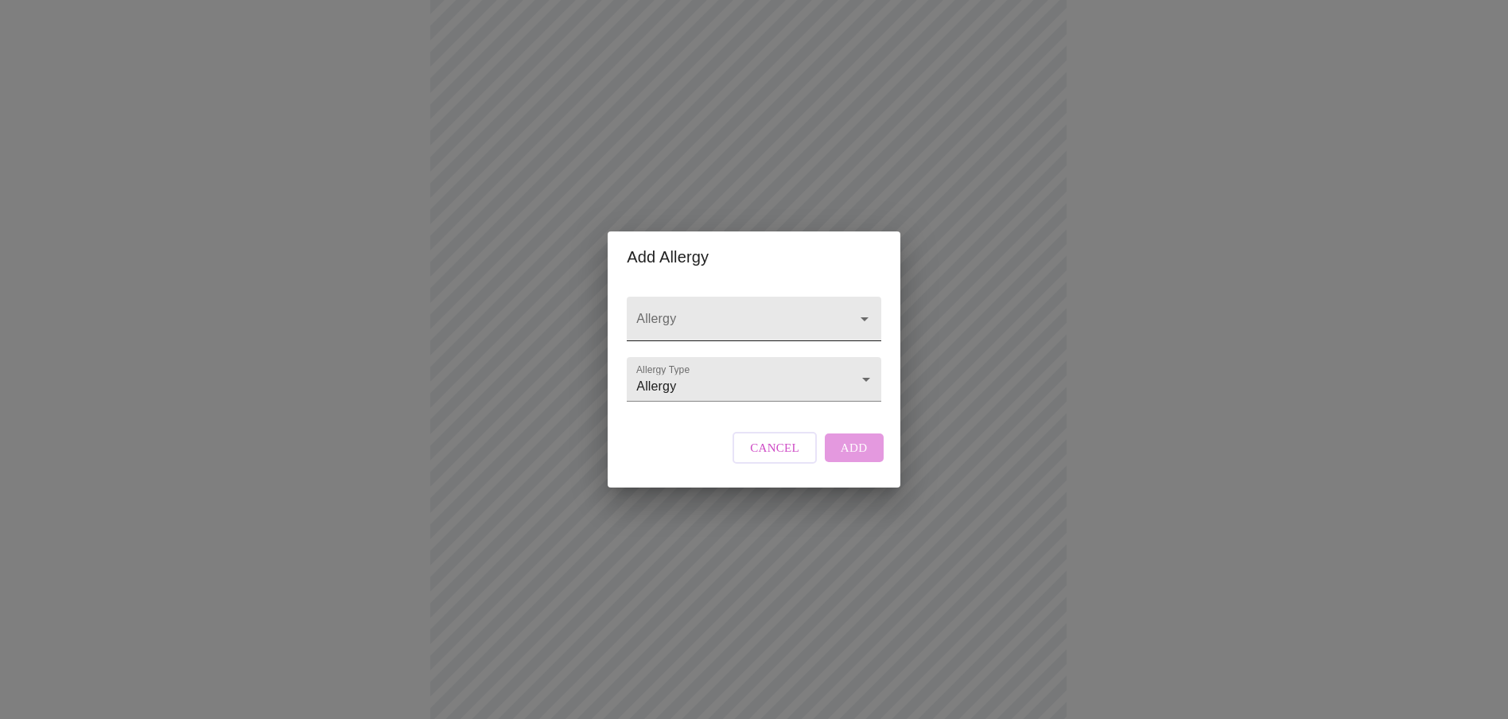
click at [755, 312] on input "Allergy" at bounding box center [731, 326] width 196 height 29
click at [762, 458] on span "Cancel" at bounding box center [774, 447] width 49 height 21
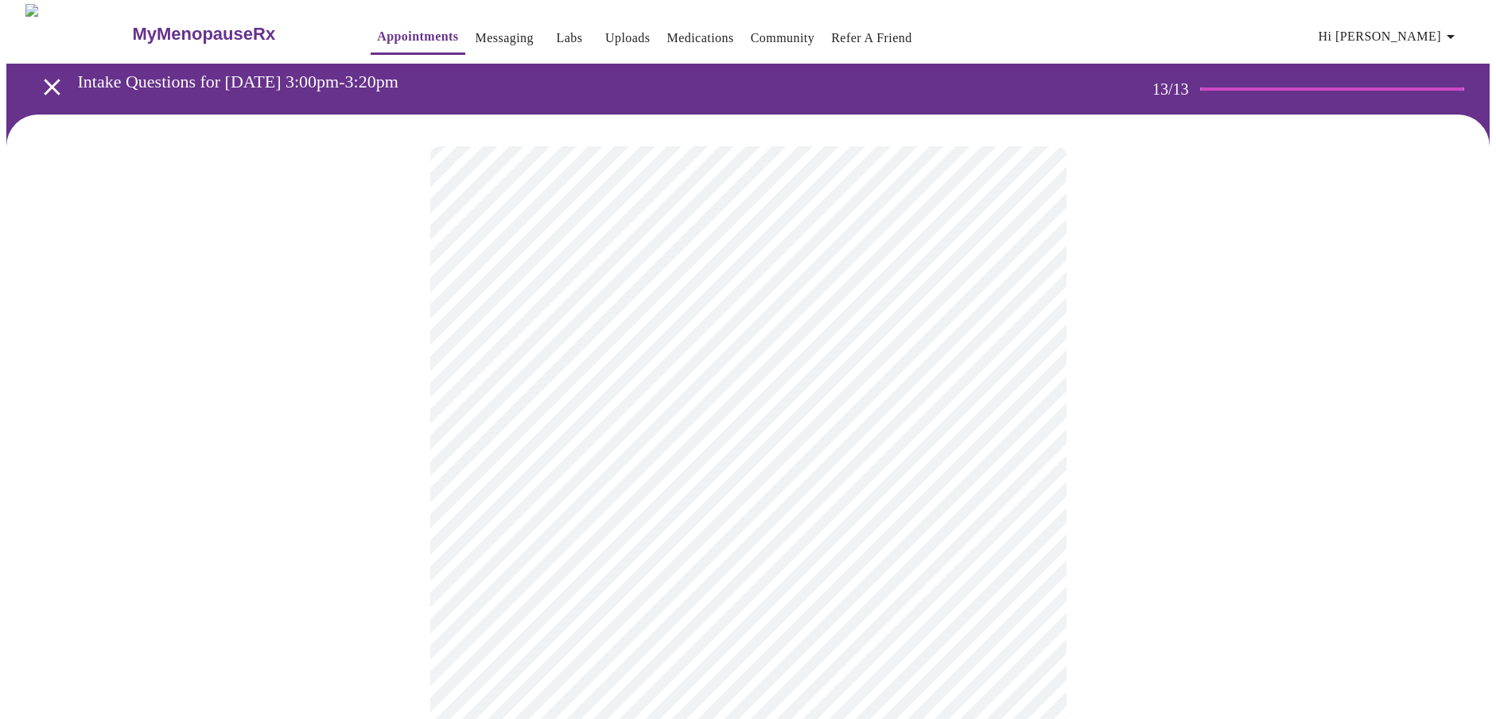
scroll to position [0, 0]
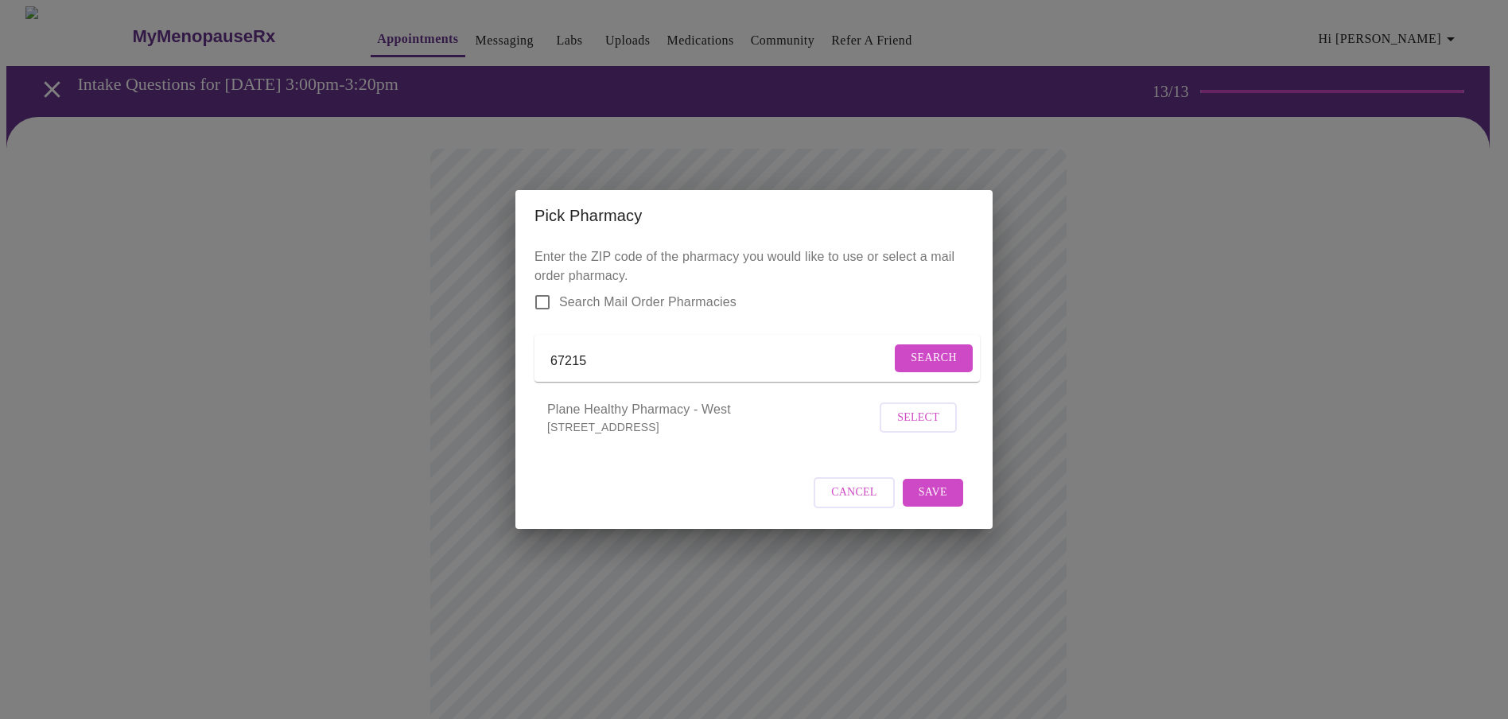
click at [697, 419] on span "Plane Healthy Pharmacy - West" at bounding box center [711, 409] width 328 height 19
click at [699, 496] on div "Cancel Save" at bounding box center [753, 493] width 439 height 60
click at [542, 289] on input "Search Mail Order Pharmacies" at bounding box center [542, 302] width 33 height 33
checkbox input "true"
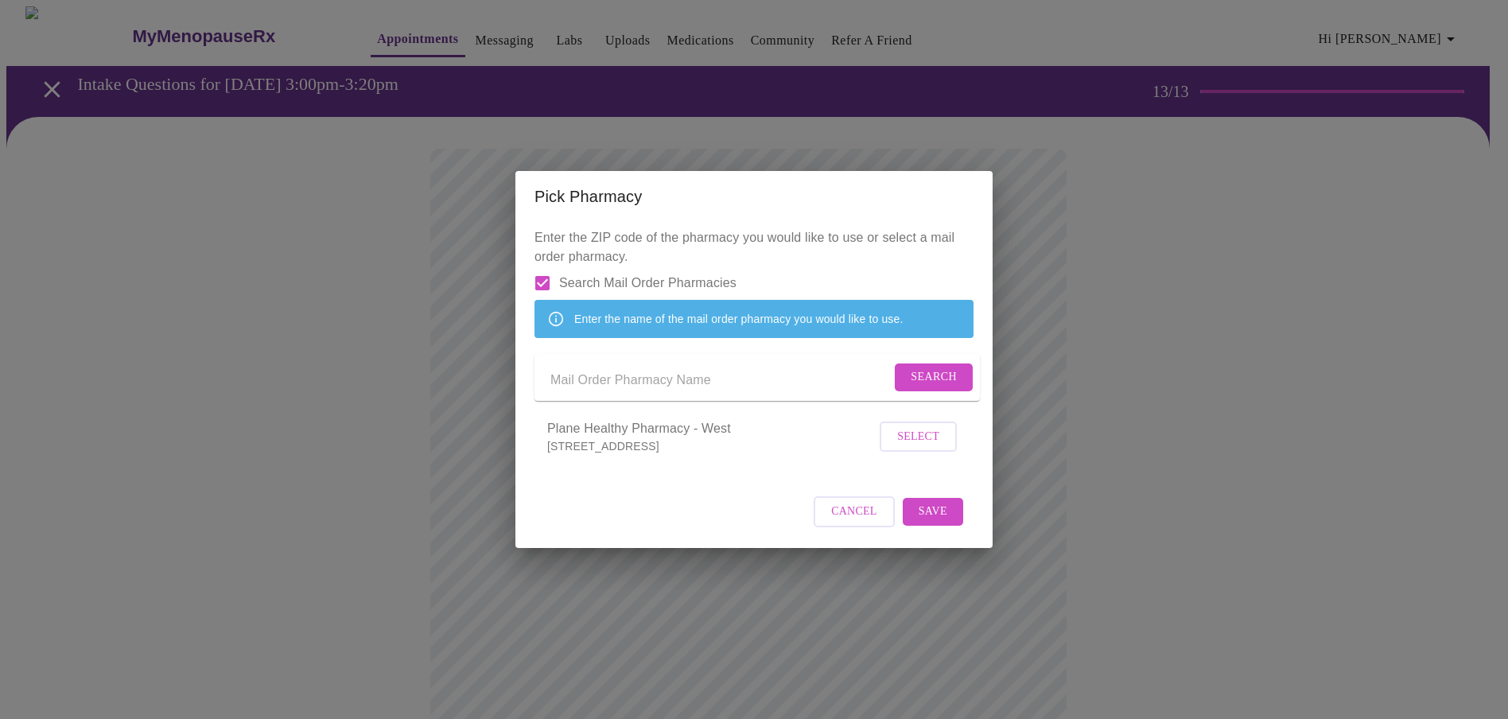
click at [608, 385] on input "Send a message to your care team" at bounding box center [720, 380] width 340 height 25
click at [851, 522] on span "Cancel" at bounding box center [854, 512] width 46 height 20
click at [909, 447] on span "Select" at bounding box center [918, 437] width 42 height 20
click at [938, 521] on span "Save" at bounding box center [933, 511] width 29 height 20
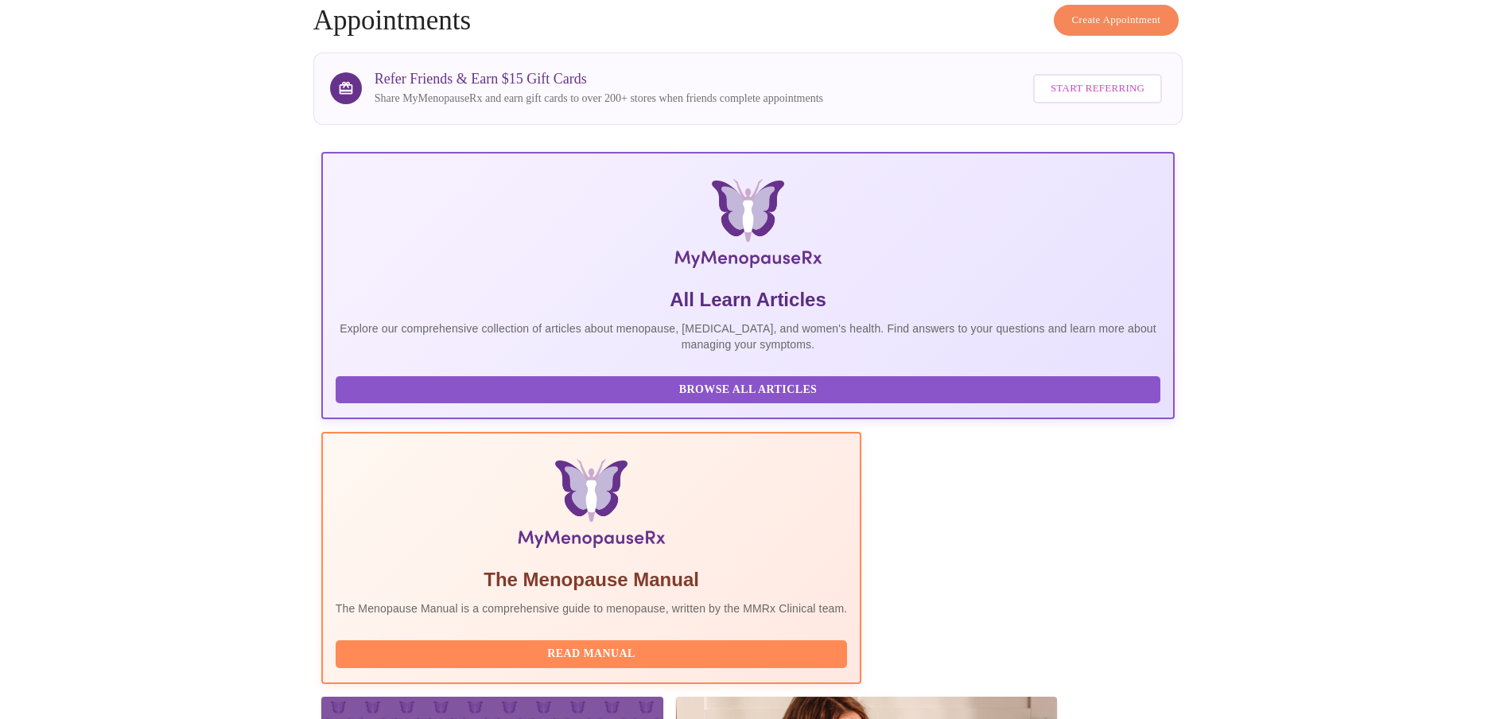
scroll to position [152, 0]
